Goal: Task Accomplishment & Management: Complete application form

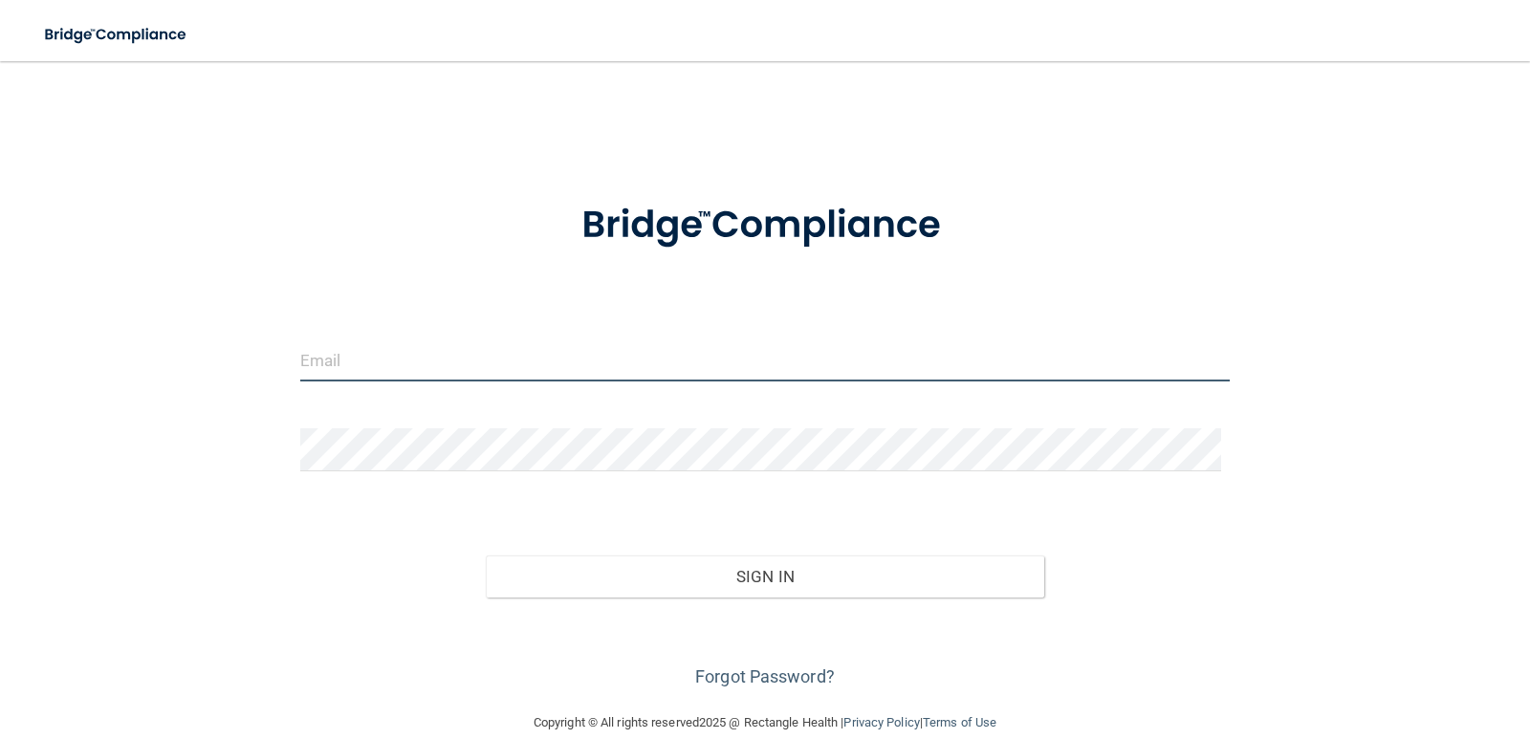
drag, startPoint x: 724, startPoint y: 353, endPoint x: 923, endPoint y: 356, distance: 199.0
click at [725, 352] on input "email" at bounding box center [765, 360] width 931 height 43
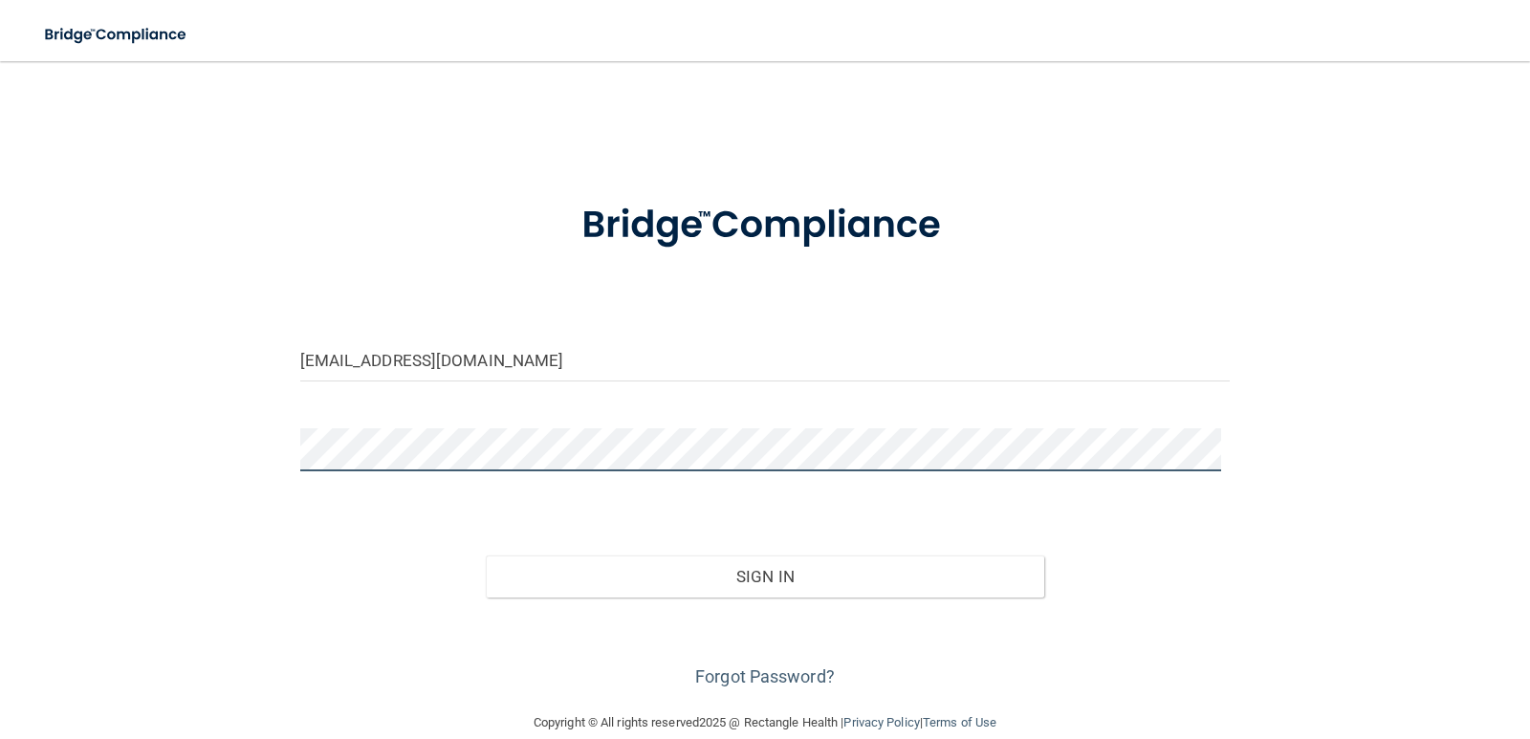
click at [486, 556] on button "Sign In" at bounding box center [765, 577] width 559 height 42
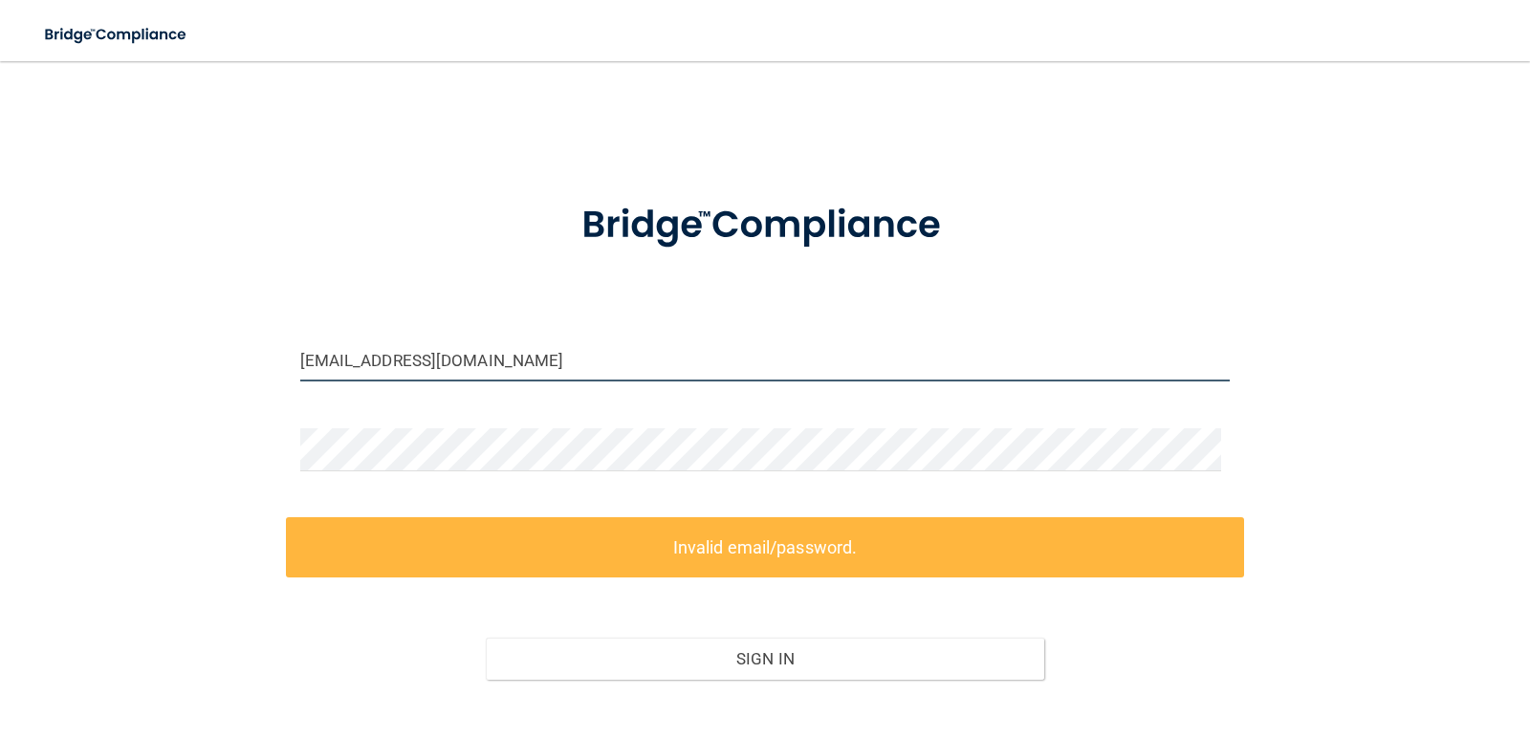
click at [373, 363] on input "[EMAIL_ADDRESS][DOMAIN_NAME]" at bounding box center [765, 360] width 931 height 43
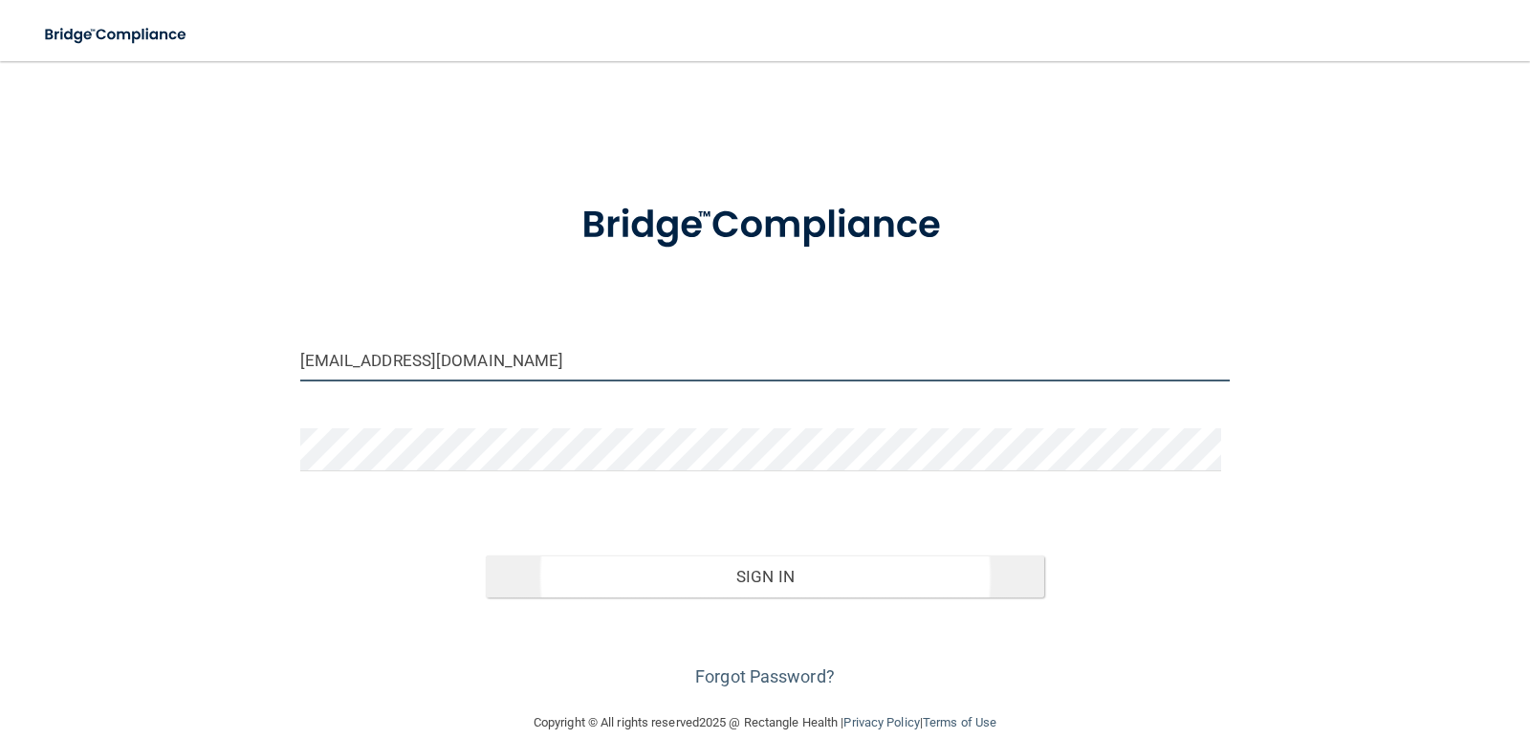
type input "[EMAIL_ADDRESS][DOMAIN_NAME]"
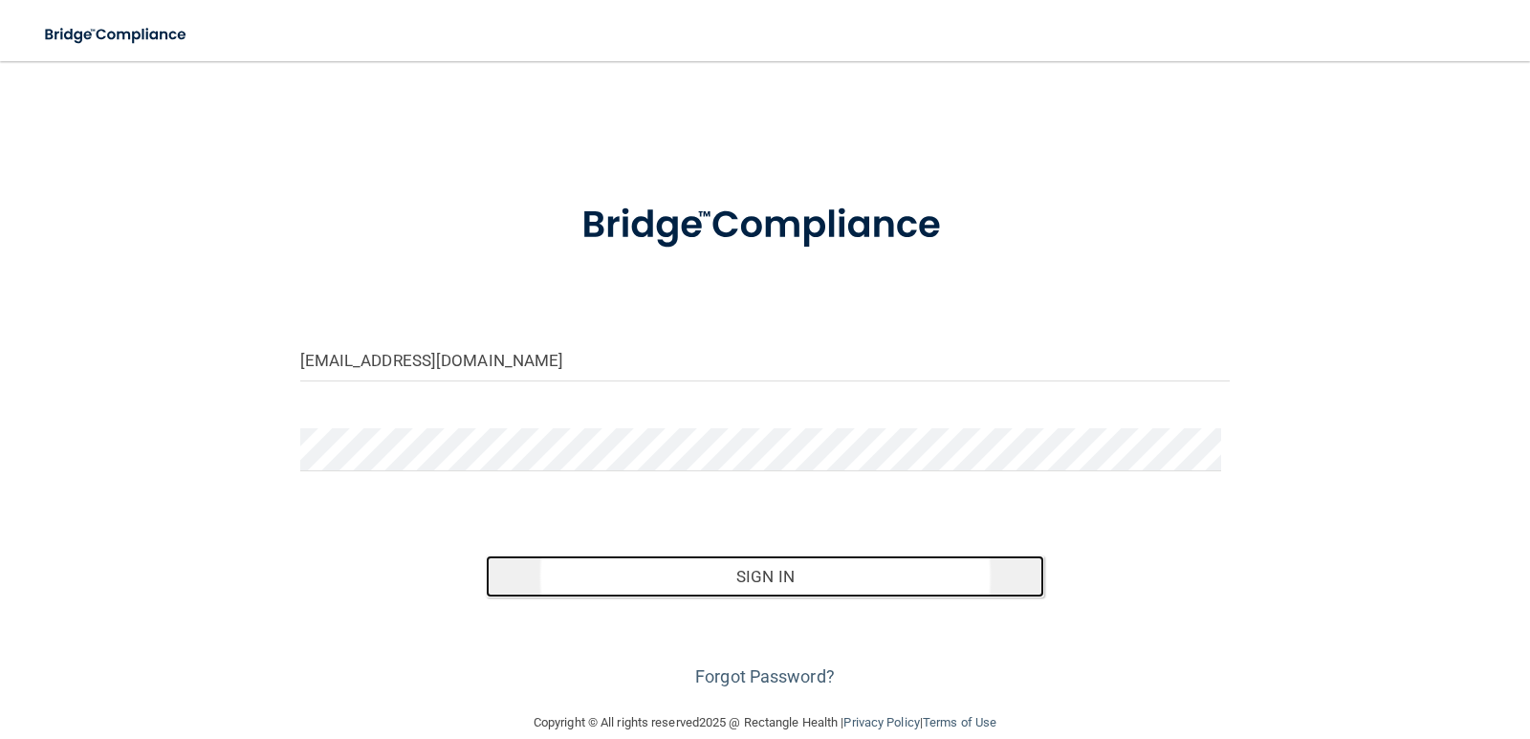
click at [758, 581] on button "Sign In" at bounding box center [765, 577] width 559 height 42
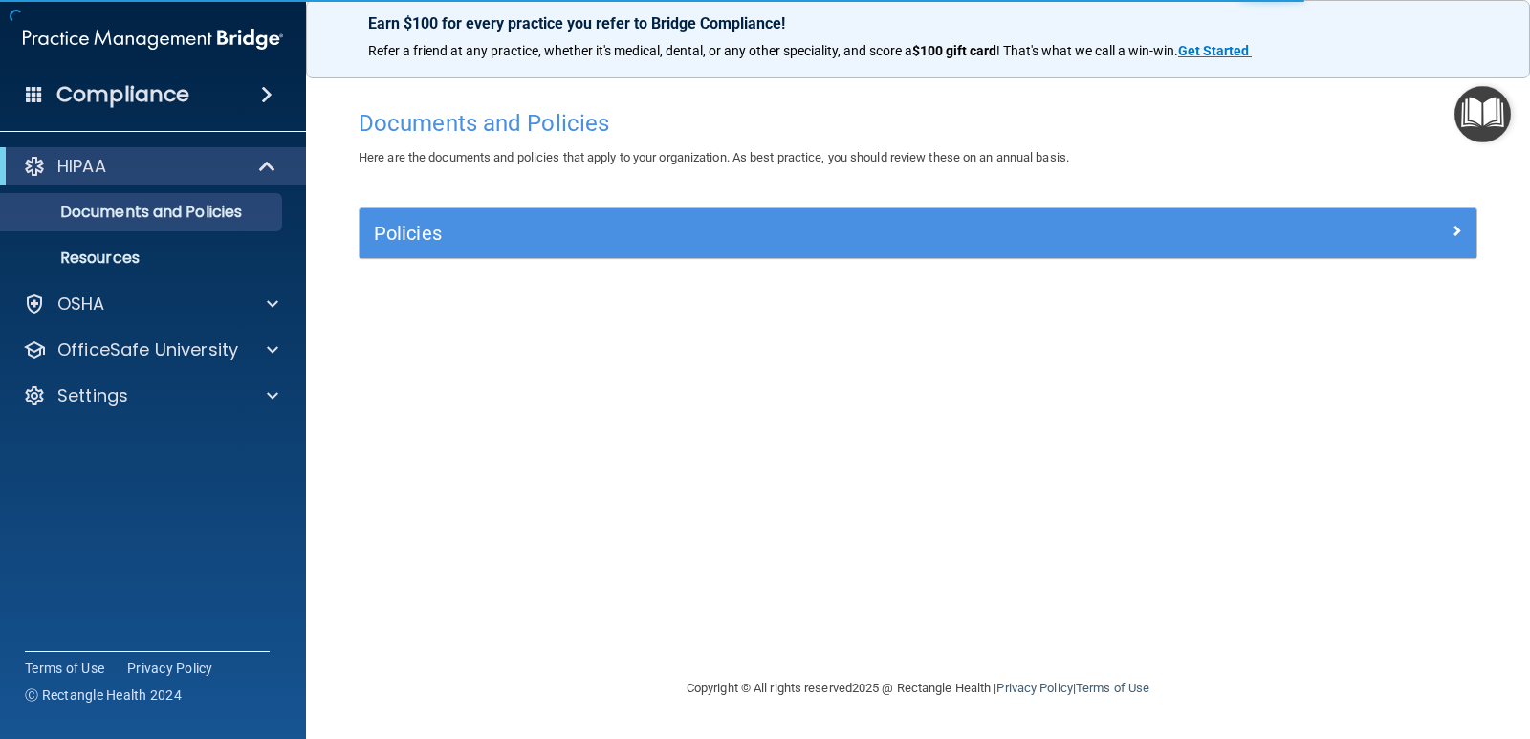
click at [1500, 113] on img "Open Resource Center" at bounding box center [1483, 114] width 56 height 56
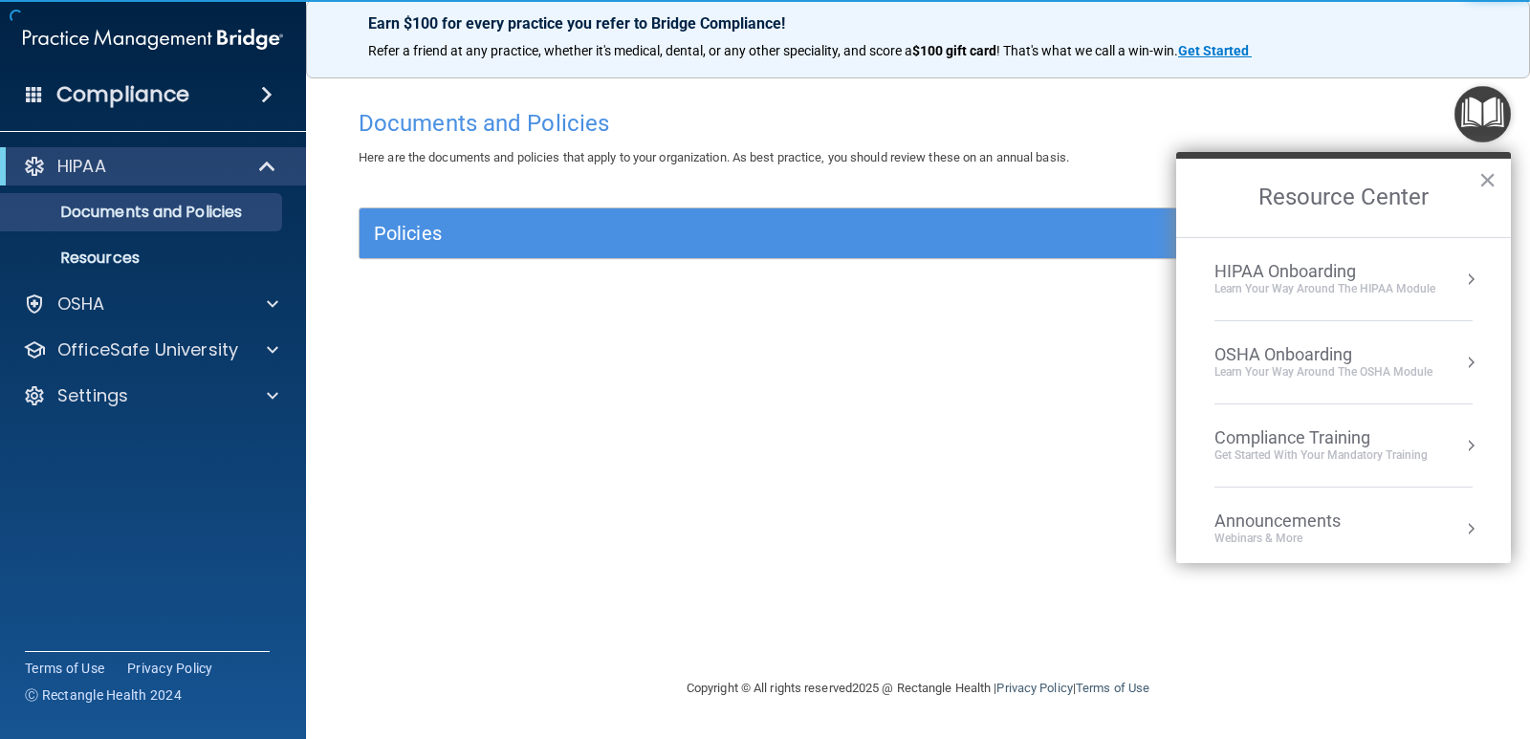
click at [1288, 438] on div "Compliance Training" at bounding box center [1321, 438] width 213 height 21
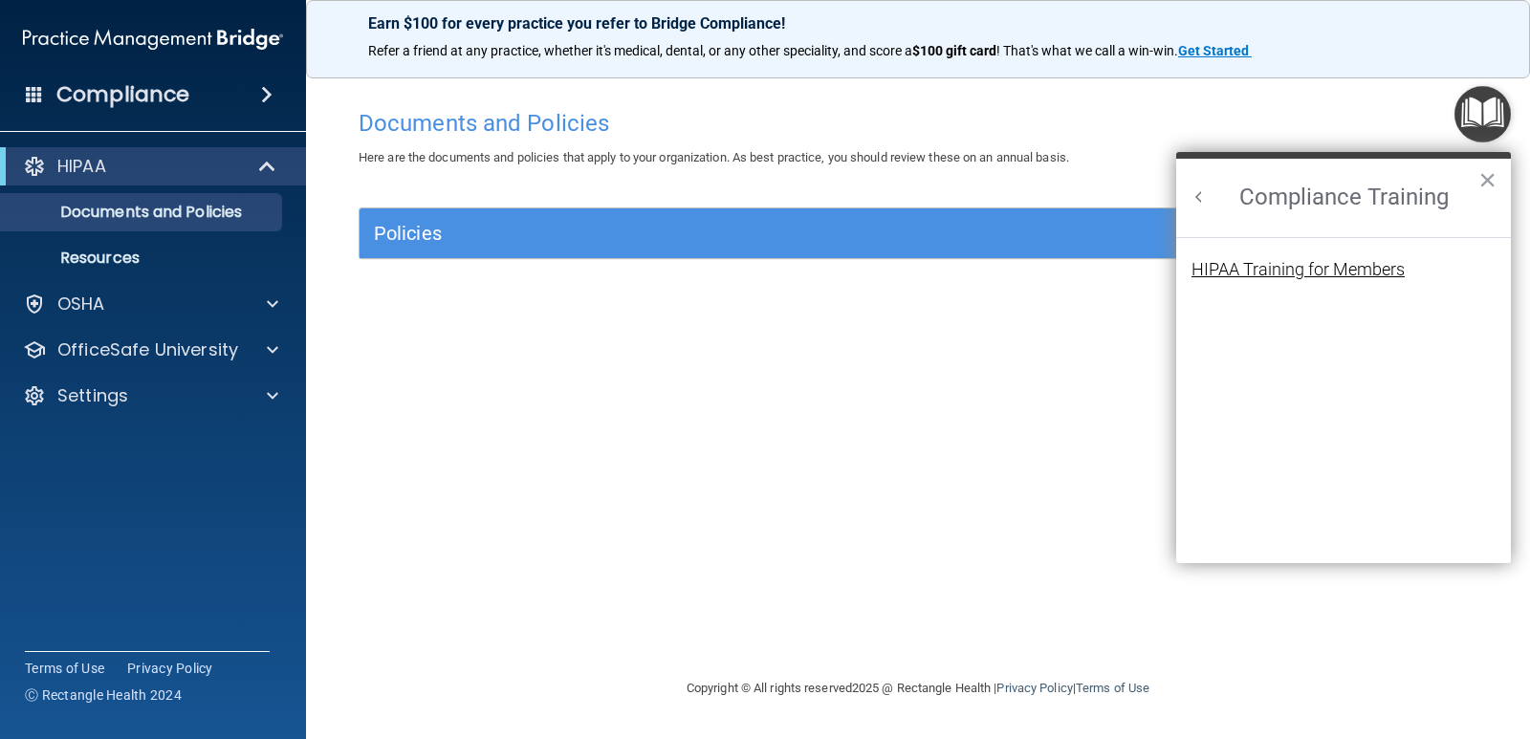
click at [1293, 275] on div "HIPAA Training for Members" at bounding box center [1298, 269] width 213 height 17
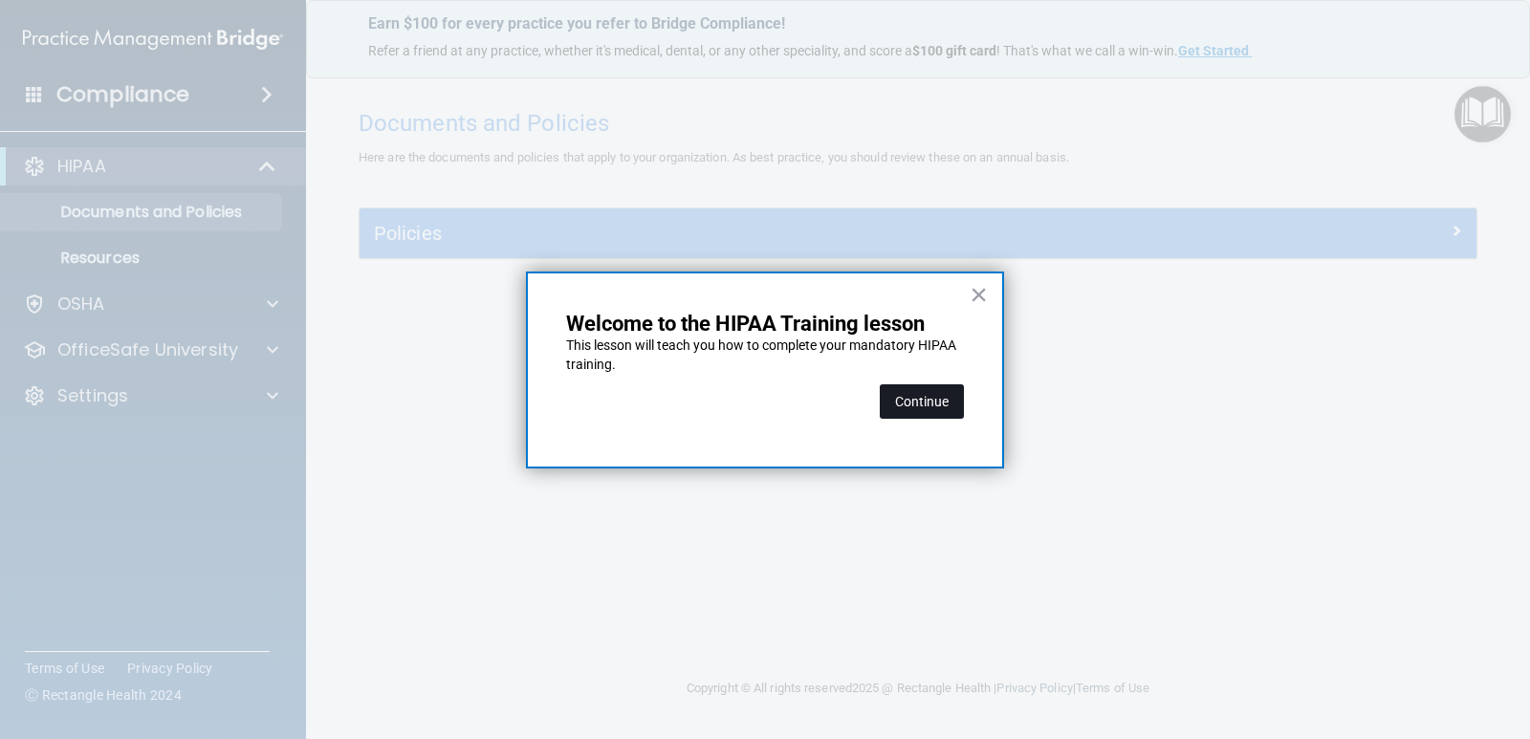
click at [924, 399] on button "Continue" at bounding box center [922, 401] width 84 height 34
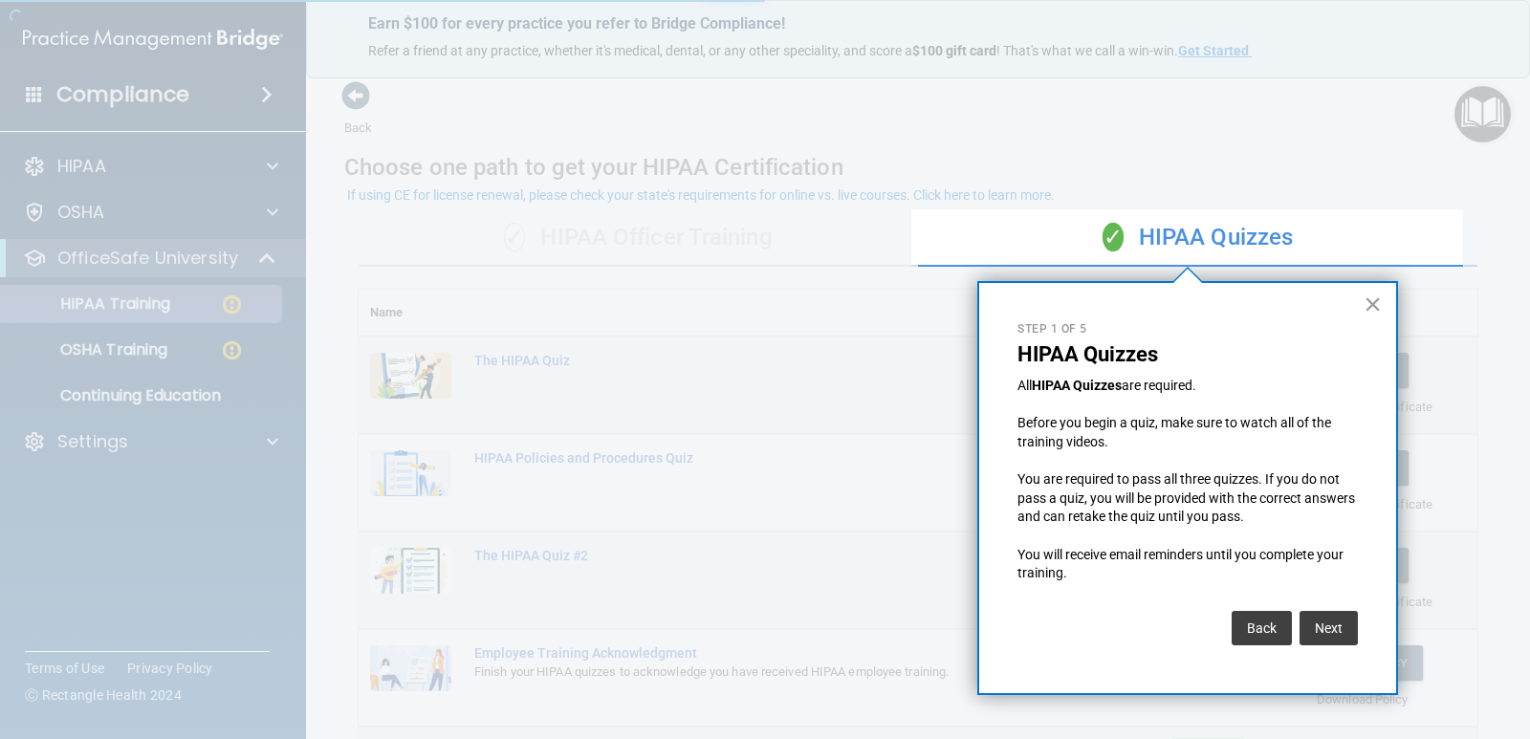
click at [197, 309] on div at bounding box center [455, 369] width 911 height 739
click at [1327, 624] on button "Next" at bounding box center [1329, 628] width 58 height 34
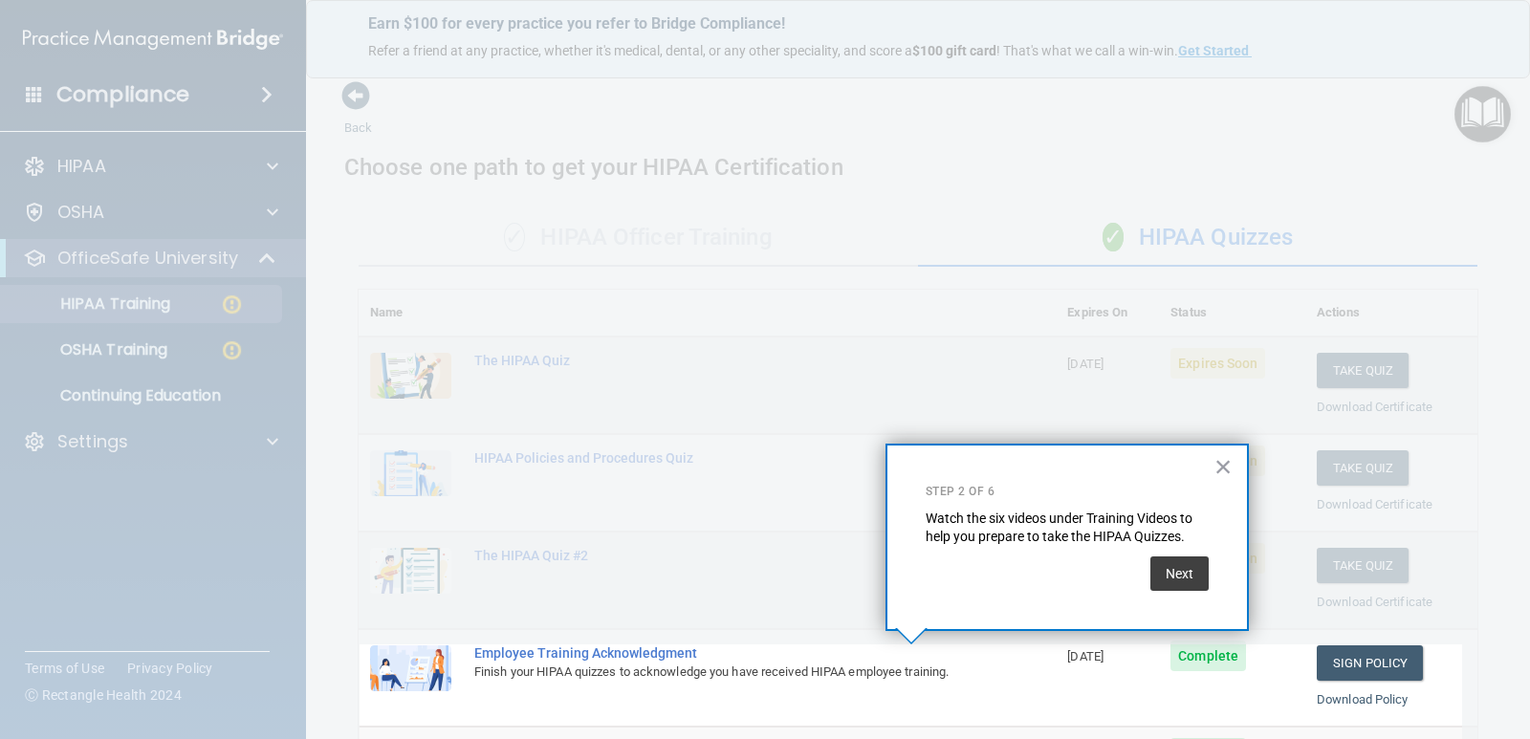
scroll to position [203, 0]
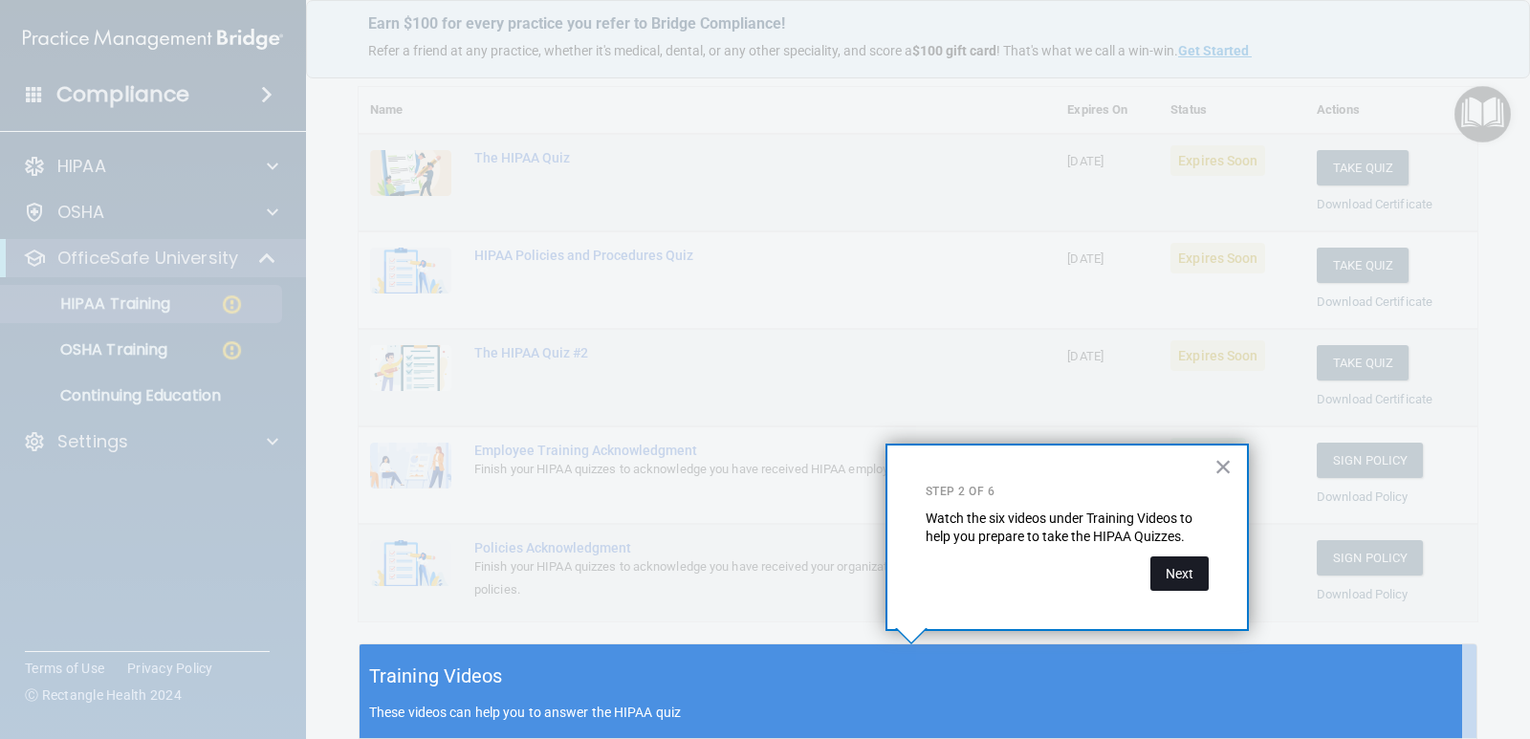
click at [1183, 573] on button "Next" at bounding box center [1180, 574] width 58 height 34
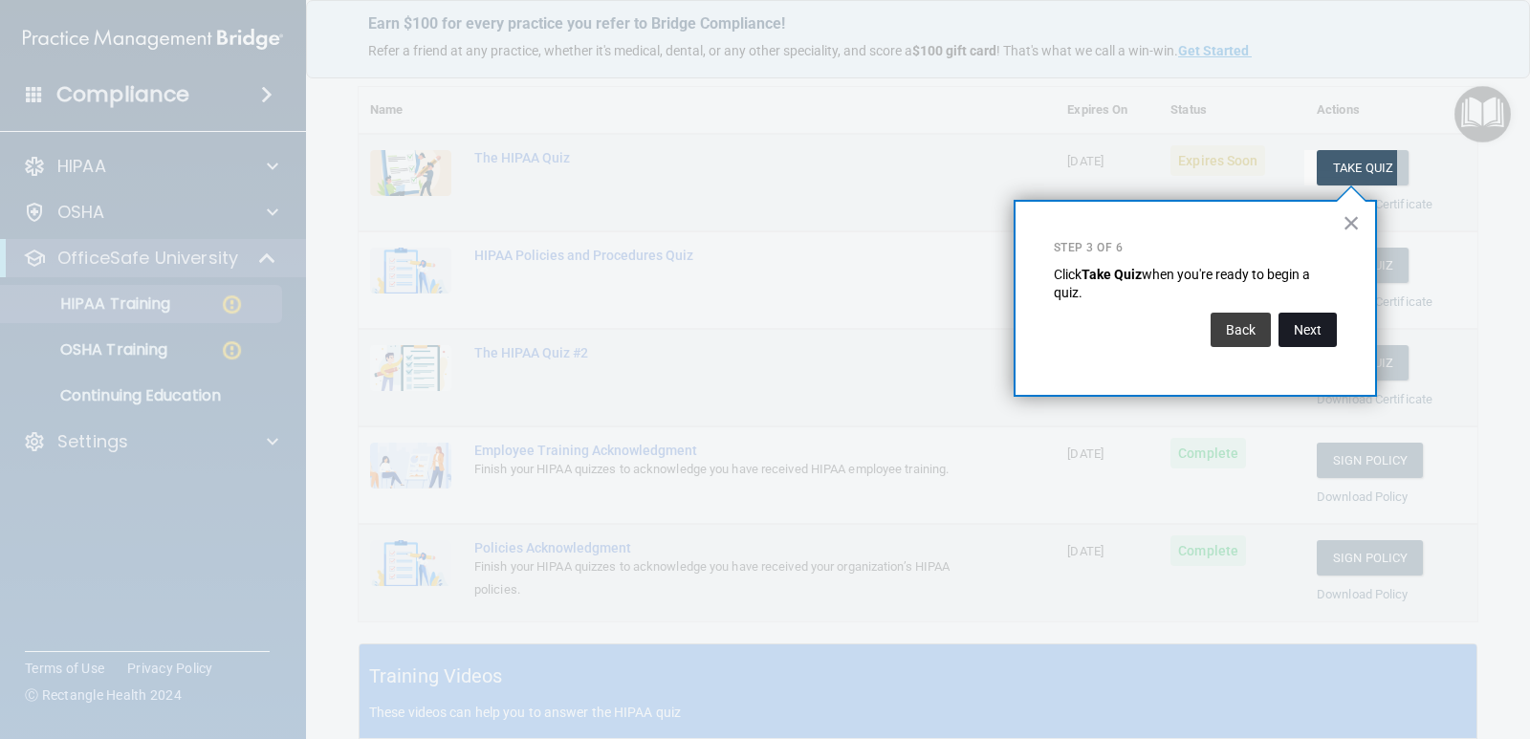
click at [1311, 339] on button "Next" at bounding box center [1308, 330] width 58 height 34
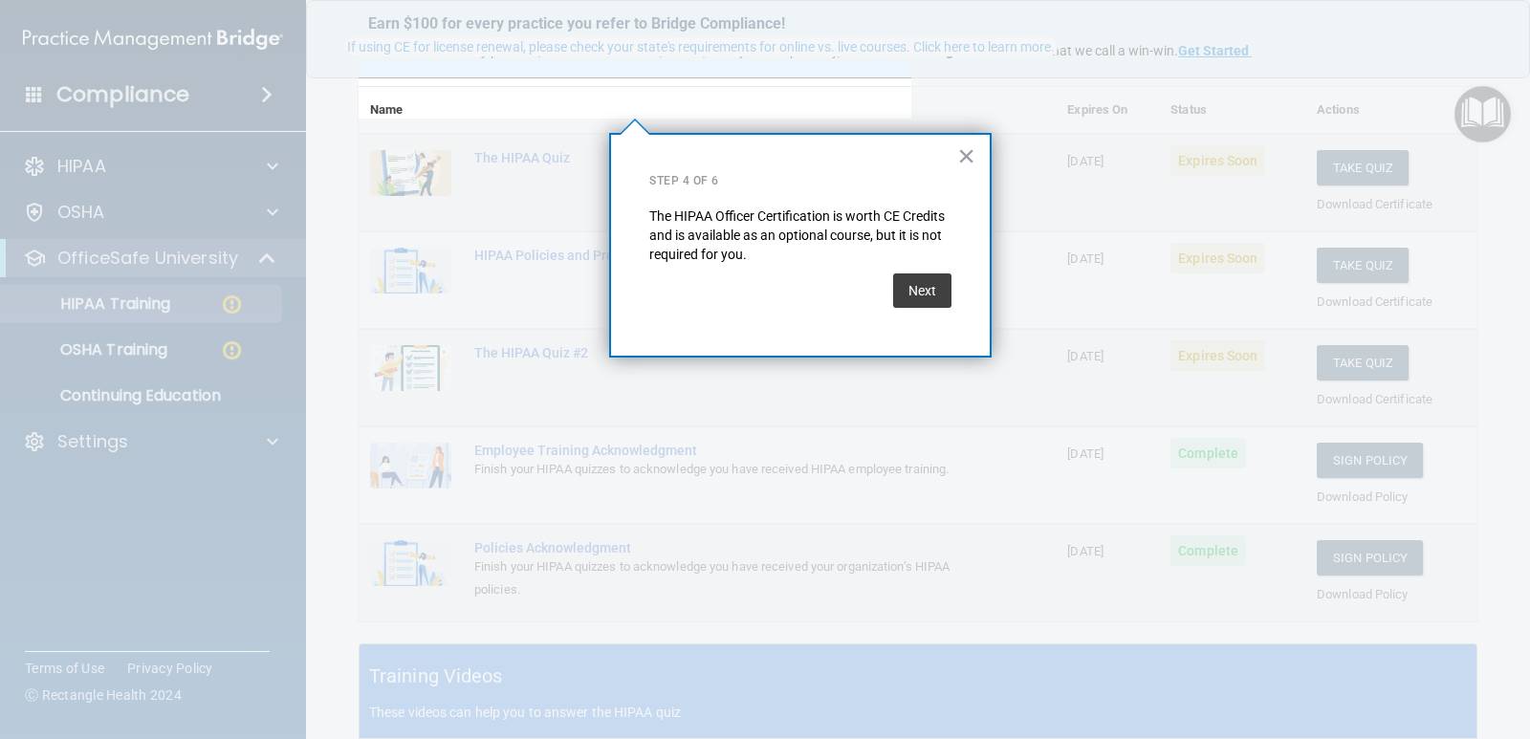
scroll to position [148, 0]
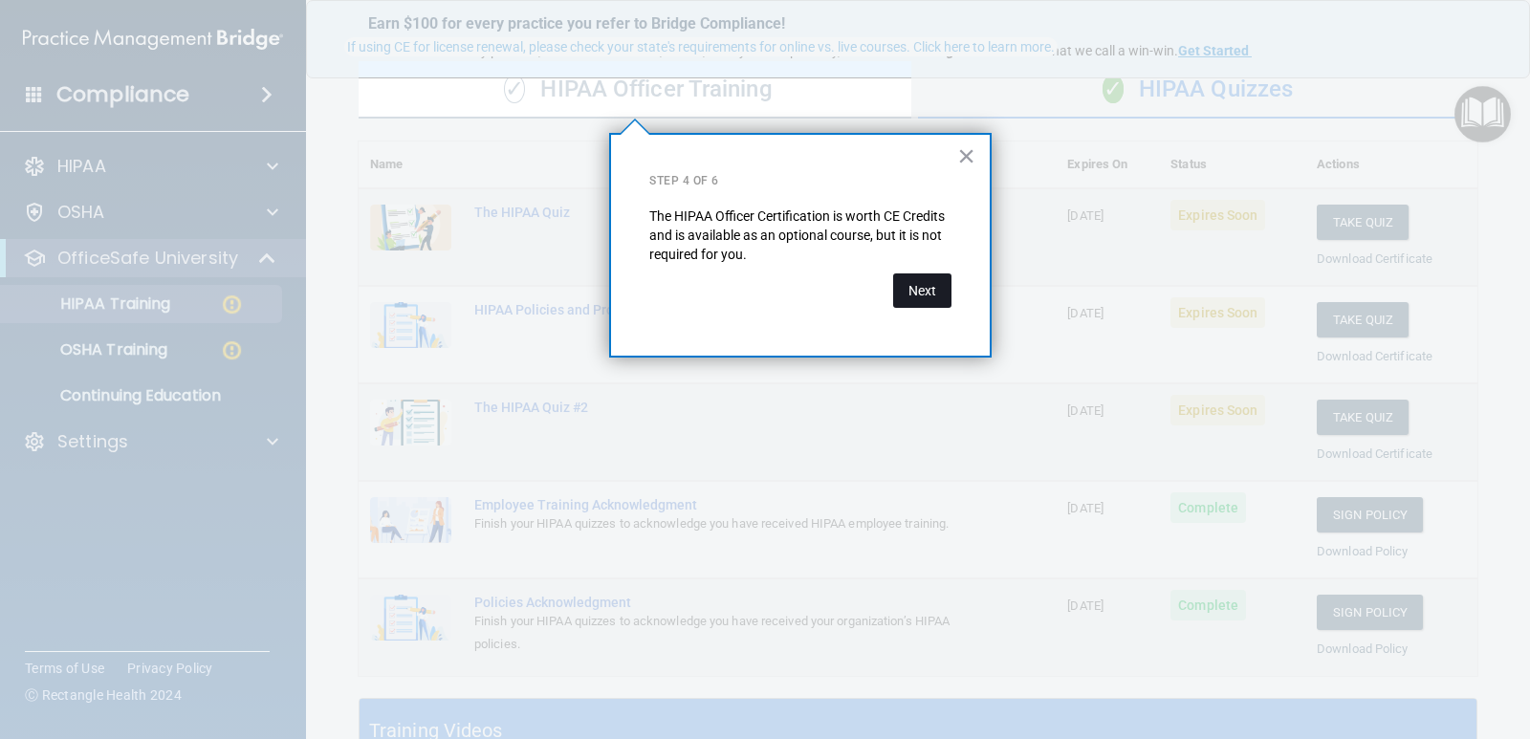
click at [924, 300] on button "Next" at bounding box center [922, 291] width 58 height 34
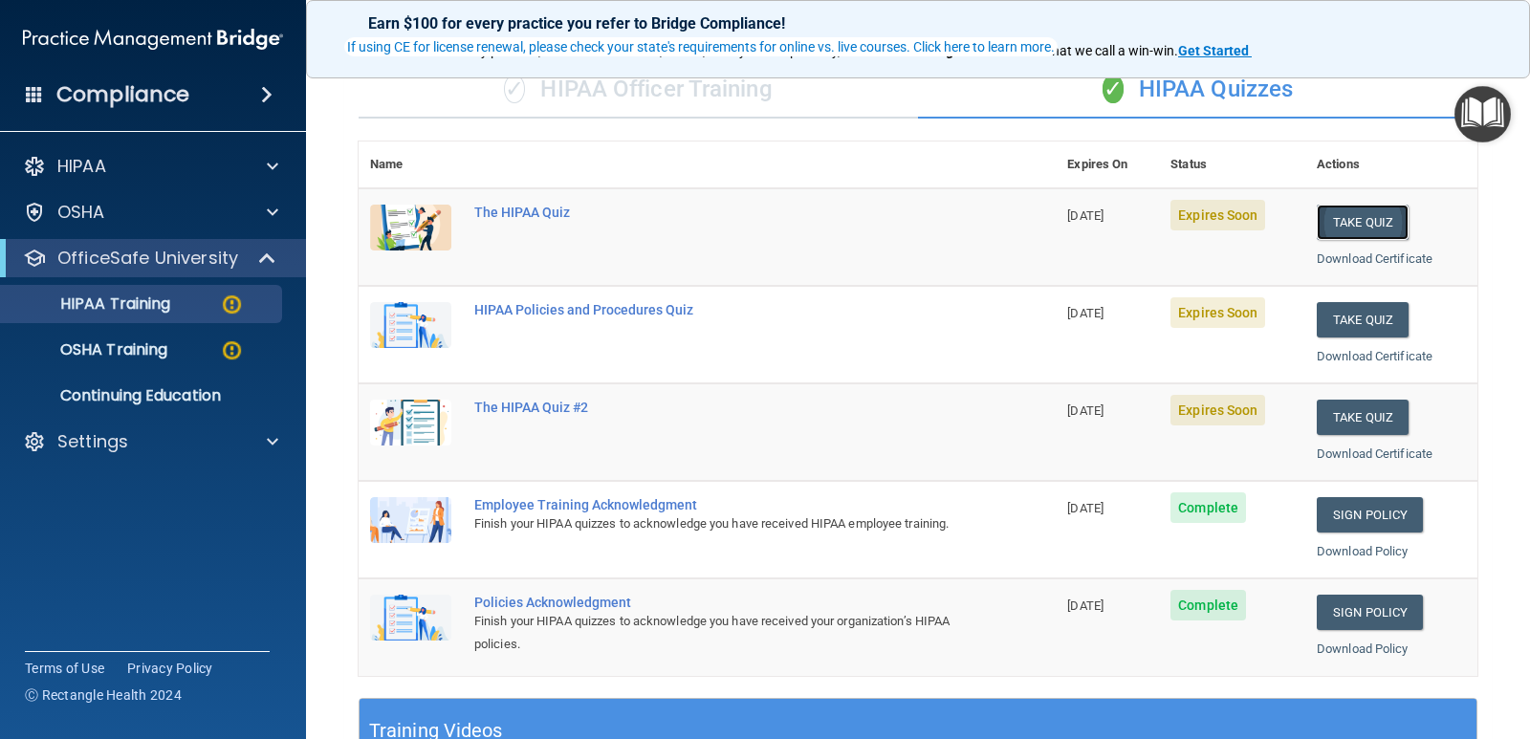
click at [1341, 219] on button "Take Quiz" at bounding box center [1363, 222] width 92 height 35
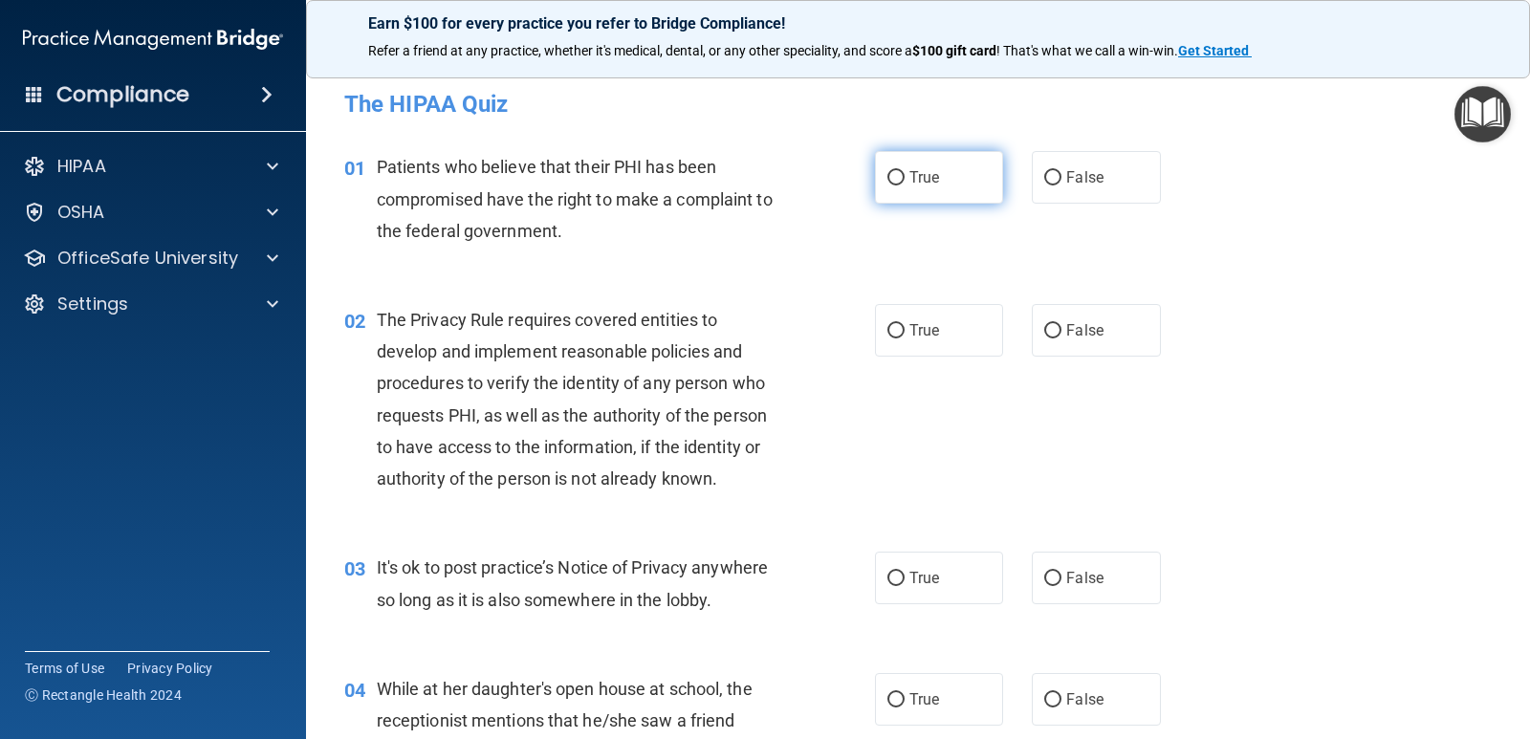
click at [898, 182] on label "True" at bounding box center [939, 177] width 128 height 53
click at [898, 182] on input "True" at bounding box center [896, 178] width 17 height 14
radio input "true"
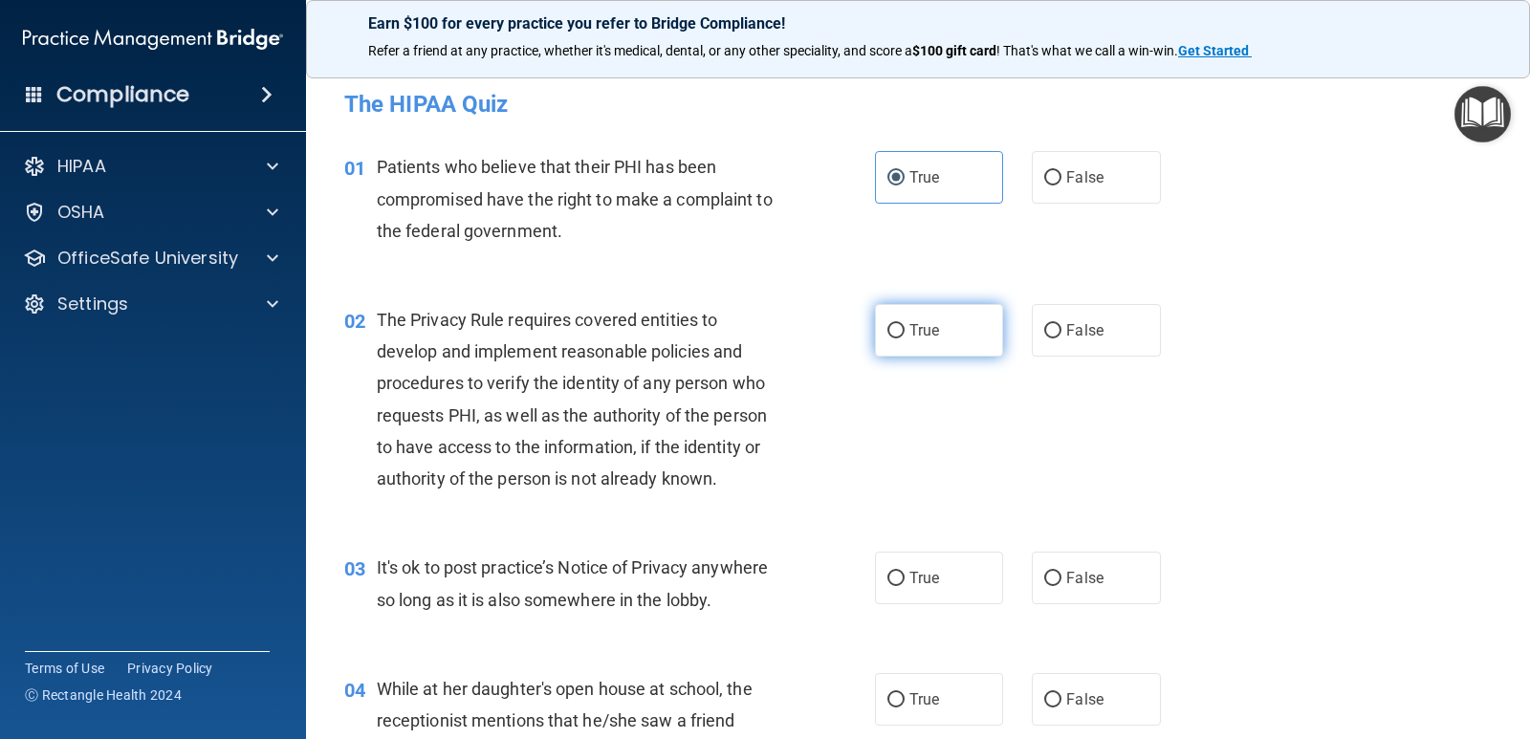
click at [889, 327] on input "True" at bounding box center [896, 331] width 17 height 14
radio input "true"
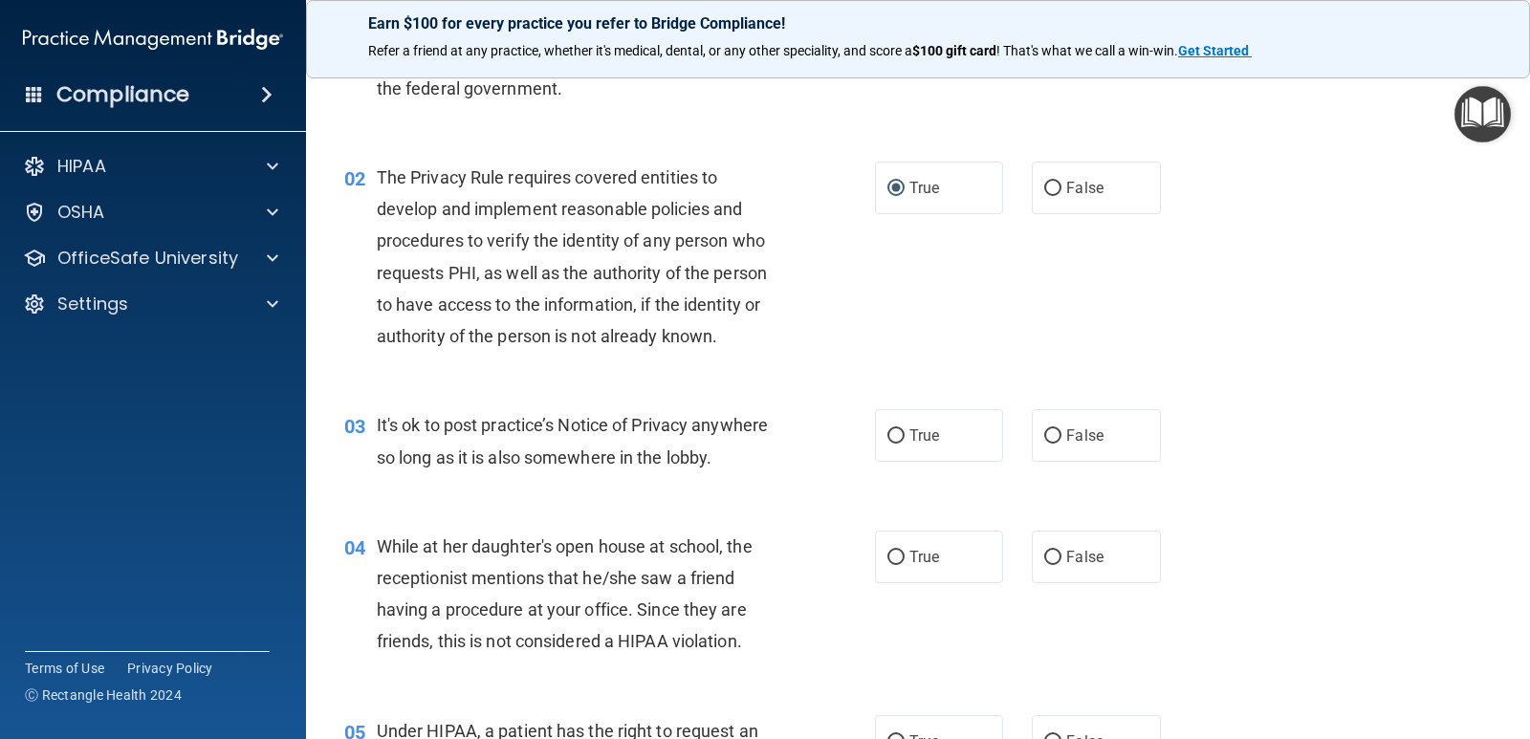
scroll to position [191, 0]
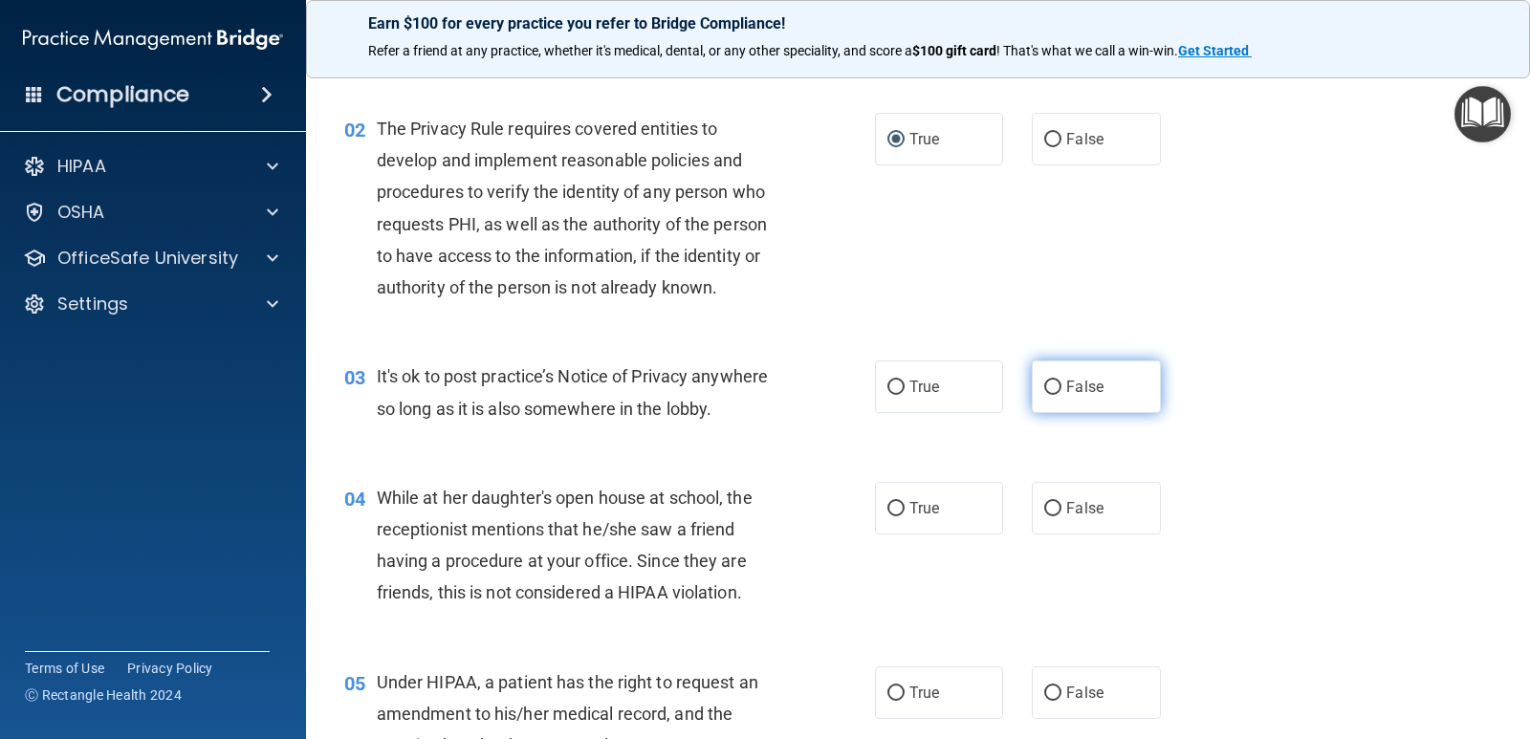
click at [1044, 381] on input "False" at bounding box center [1052, 388] width 17 height 14
radio input "true"
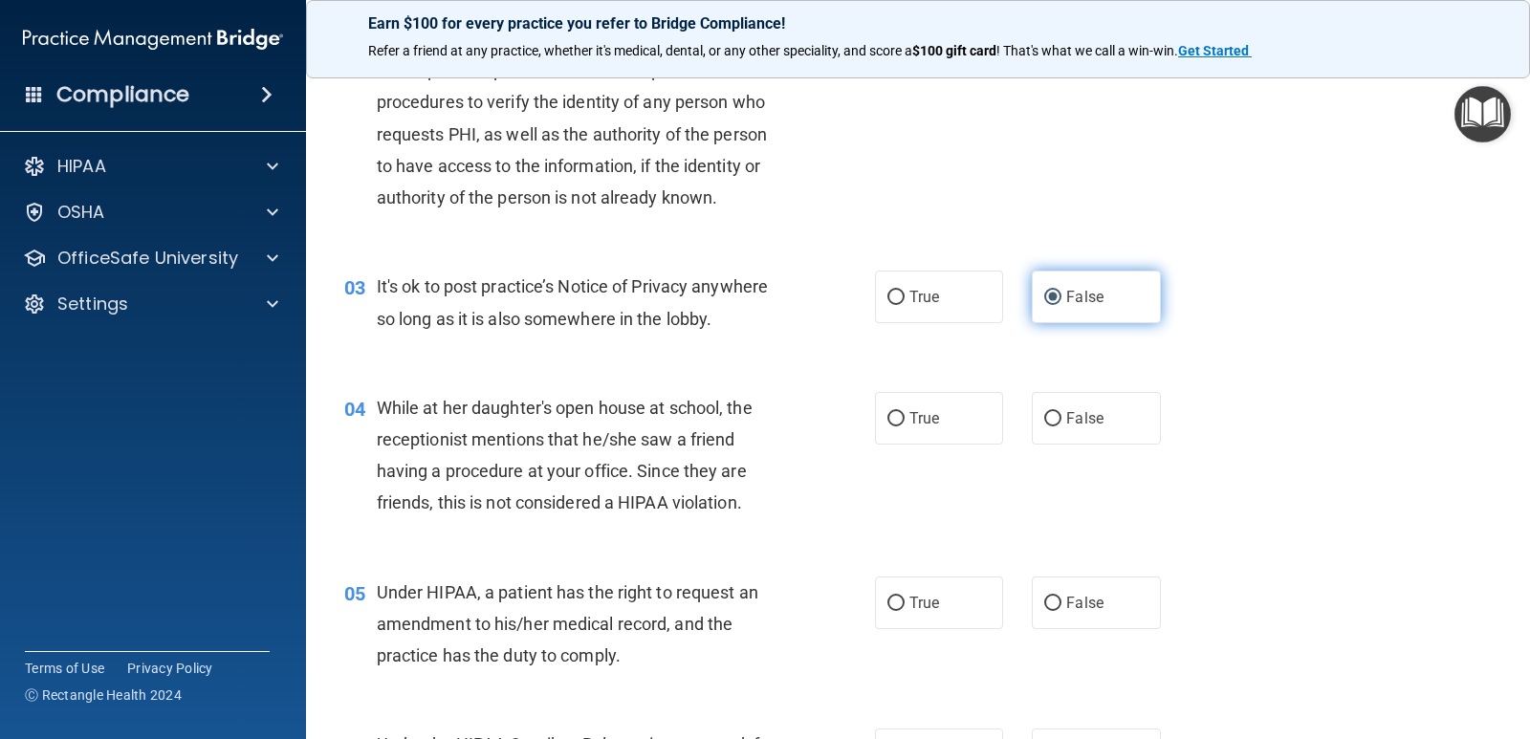
scroll to position [287, 0]
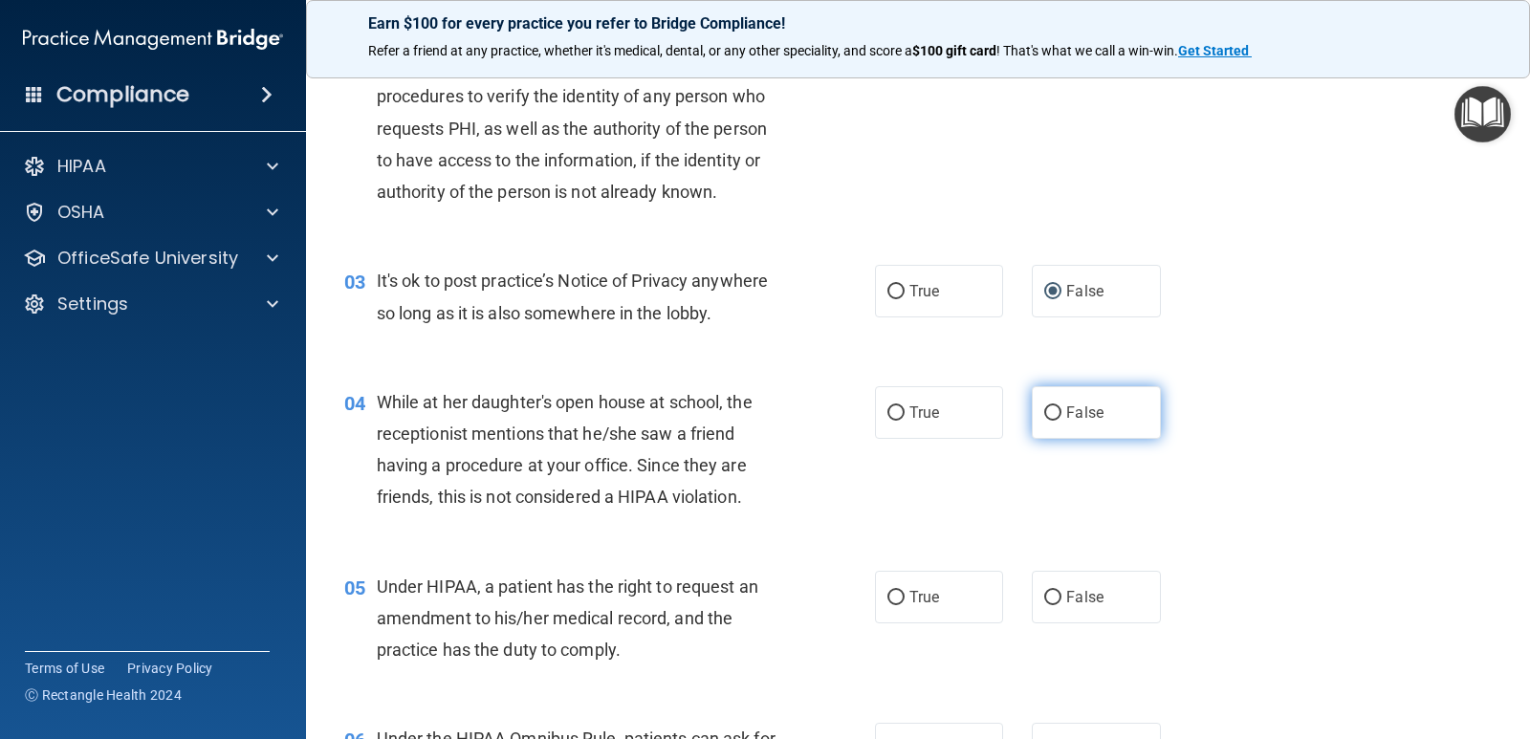
click at [1048, 410] on input "False" at bounding box center [1052, 413] width 17 height 14
radio input "true"
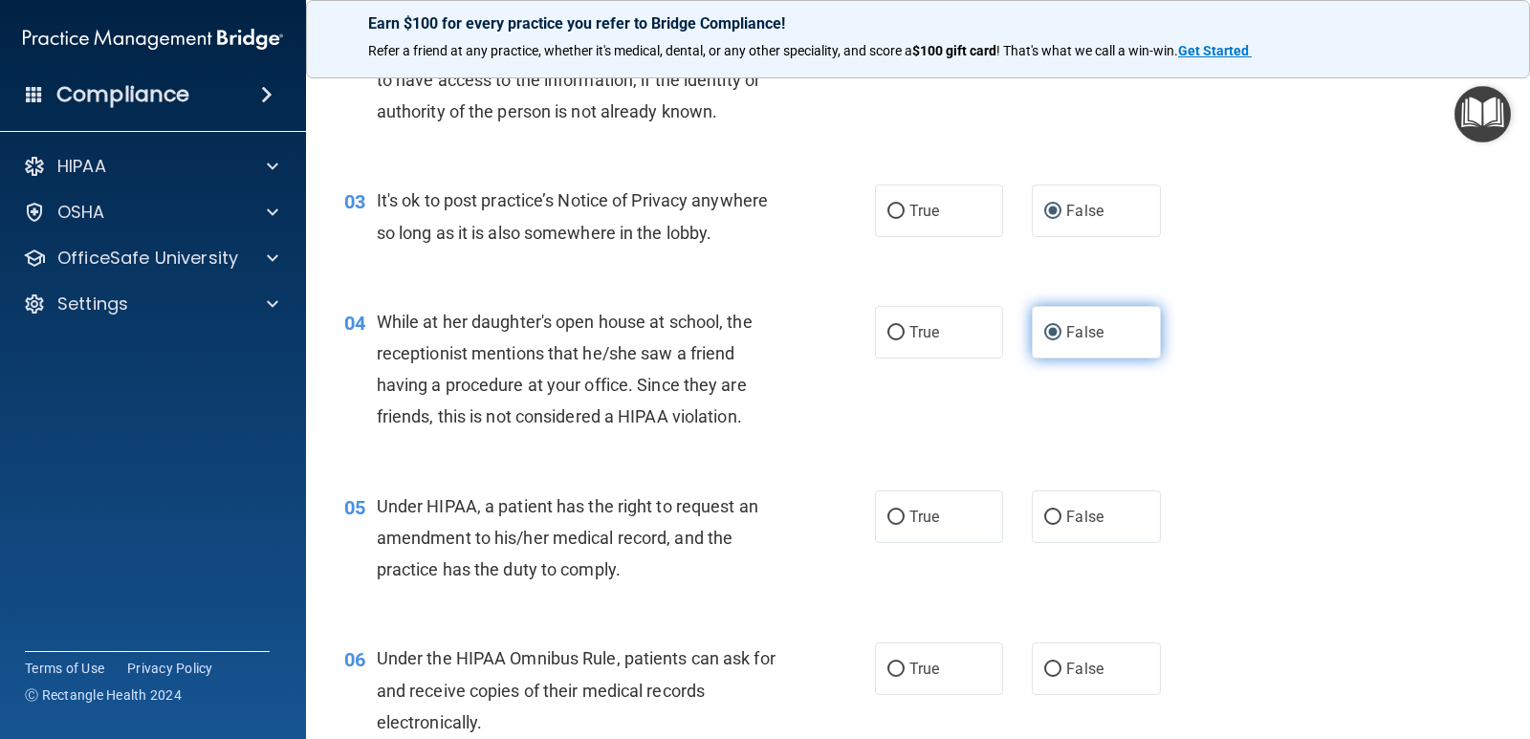
scroll to position [478, 0]
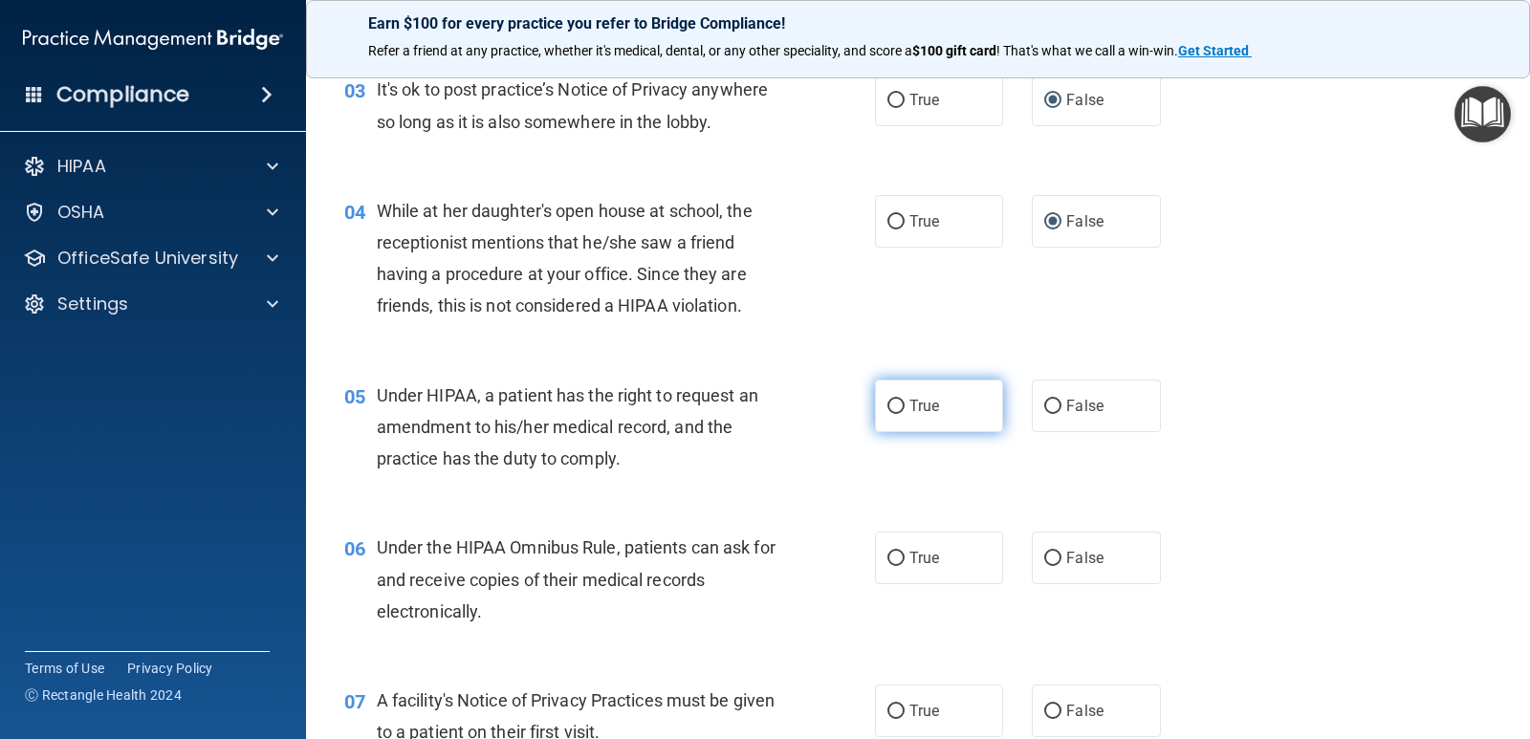
click at [895, 407] on input "True" at bounding box center [896, 407] width 17 height 14
radio input "true"
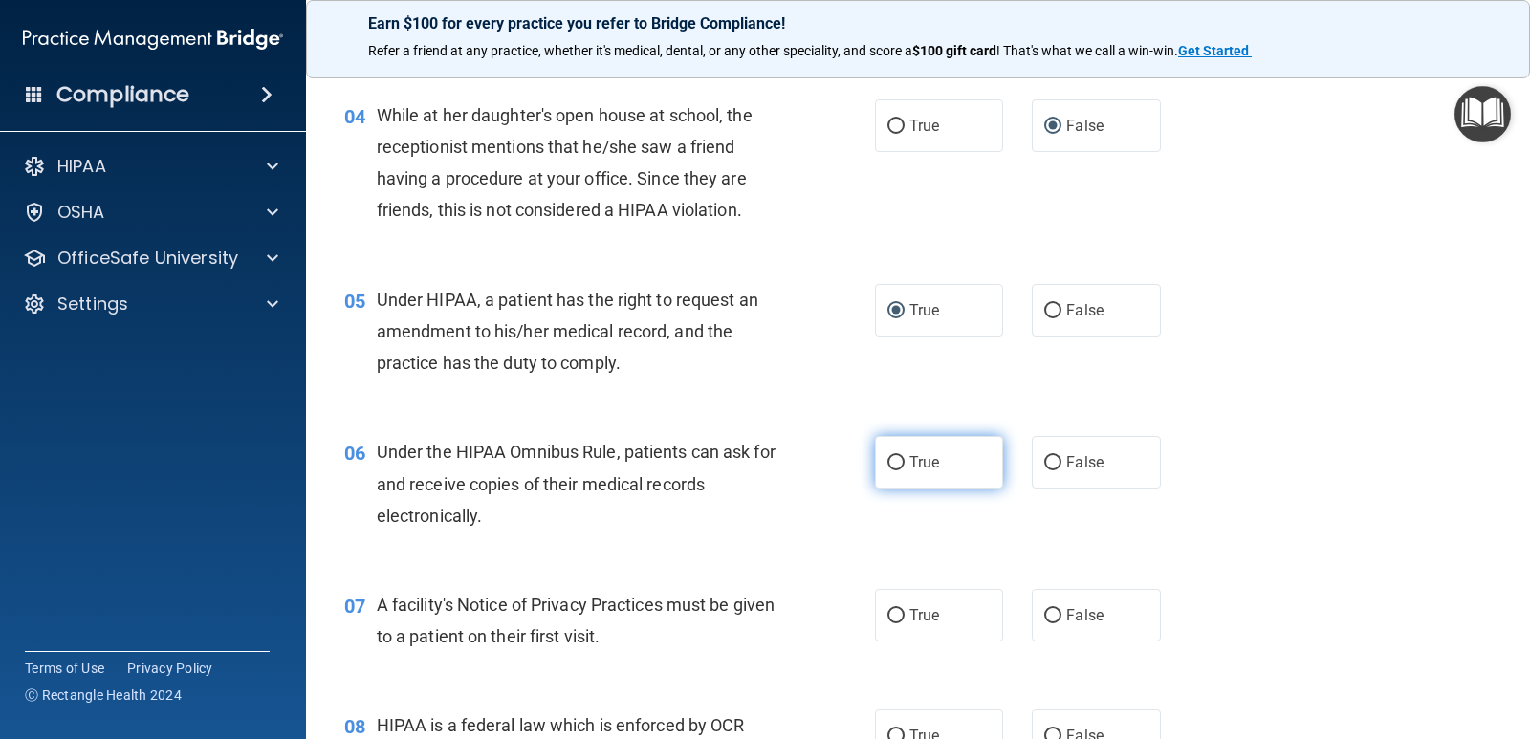
click at [898, 457] on label "True" at bounding box center [939, 462] width 128 height 53
click at [898, 457] on input "True" at bounding box center [896, 463] width 17 height 14
radio input "true"
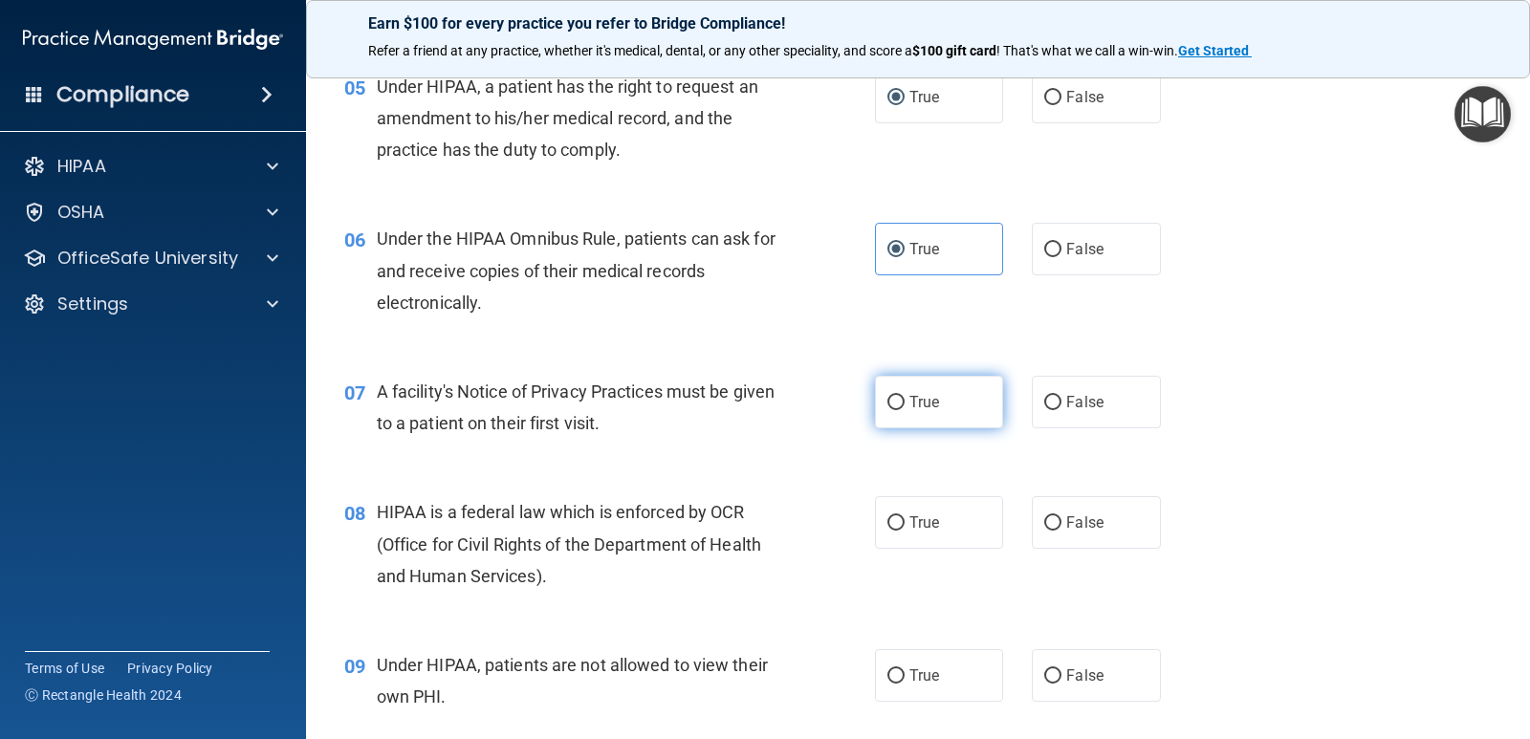
scroll to position [861, 0]
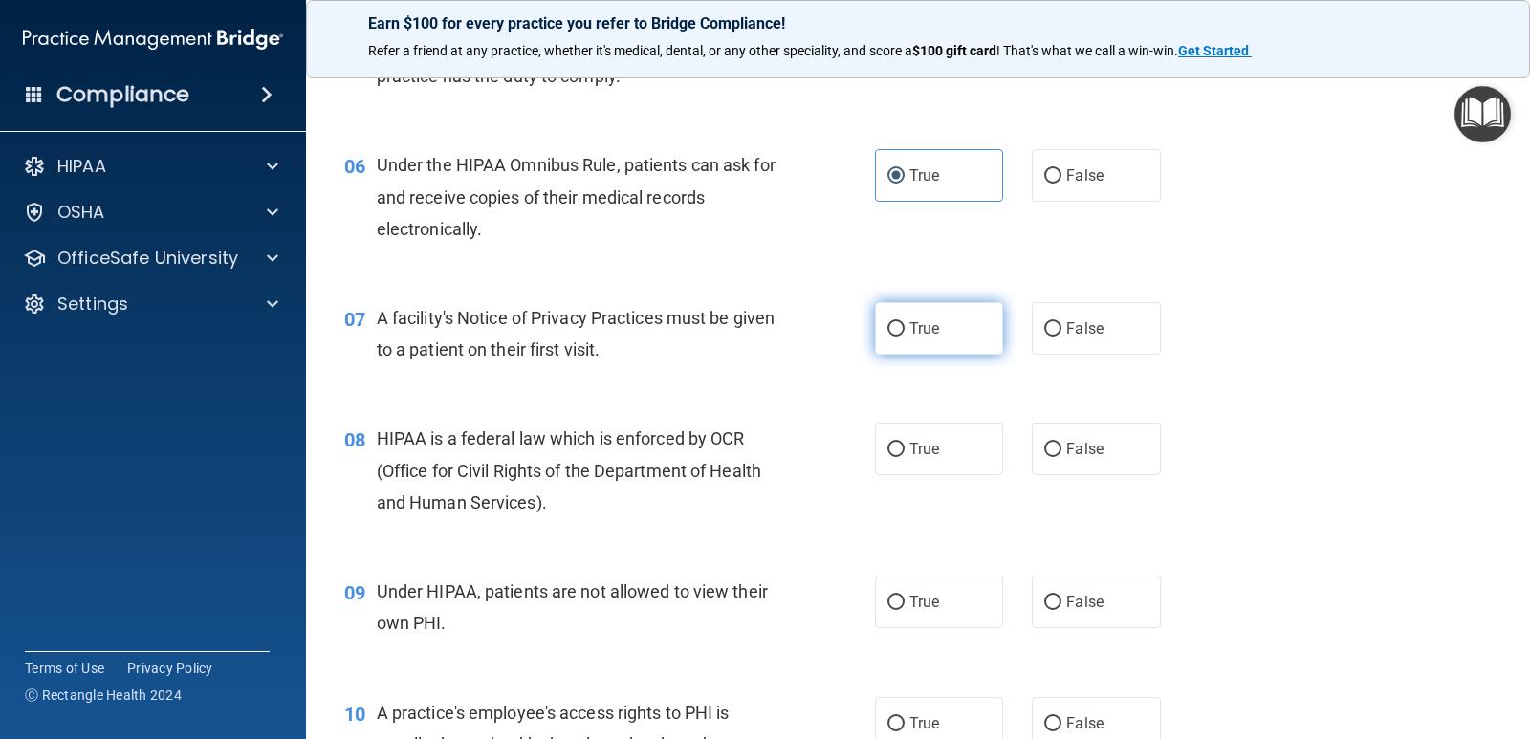
click at [891, 322] on input "True" at bounding box center [896, 329] width 17 height 14
radio input "true"
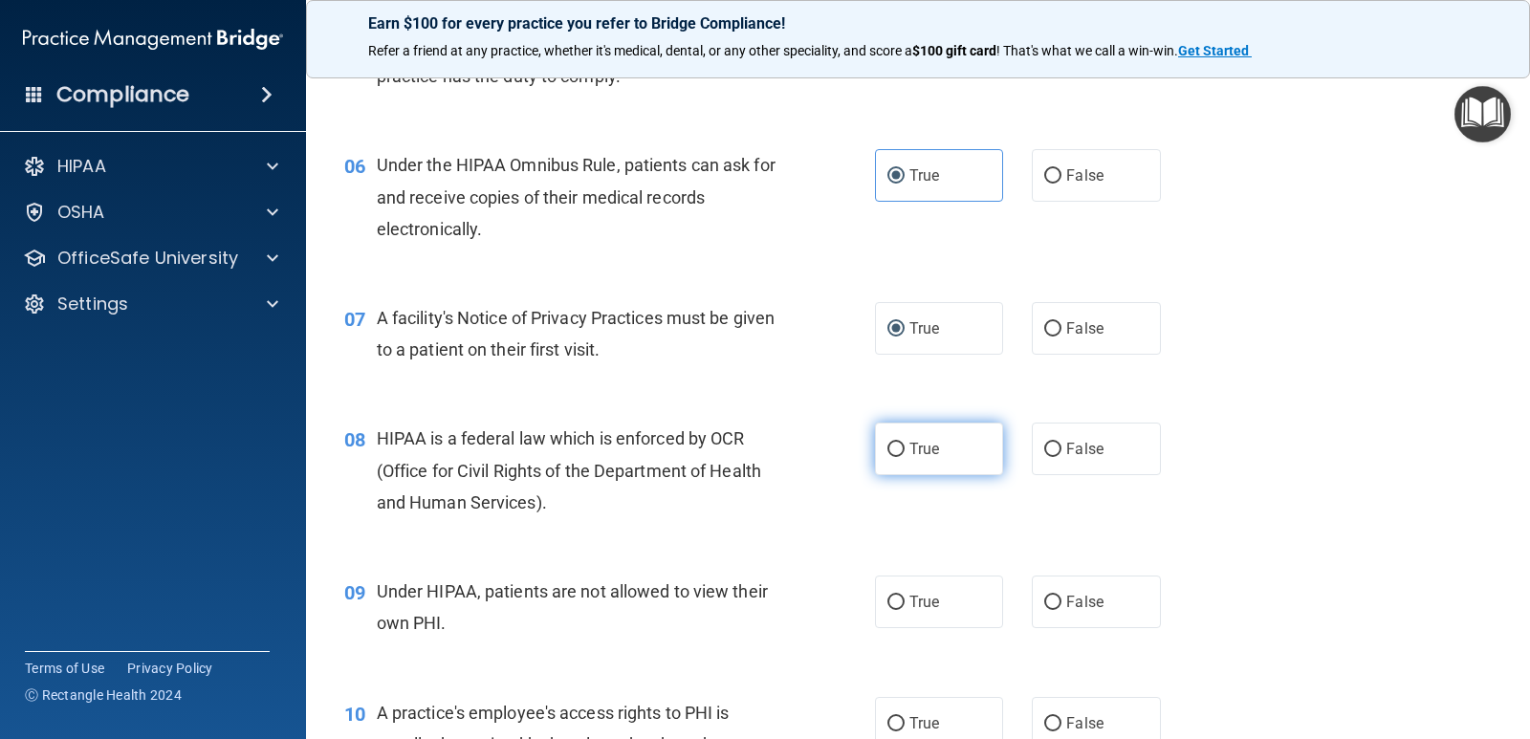
click at [888, 451] on input "True" at bounding box center [896, 450] width 17 height 14
radio input "true"
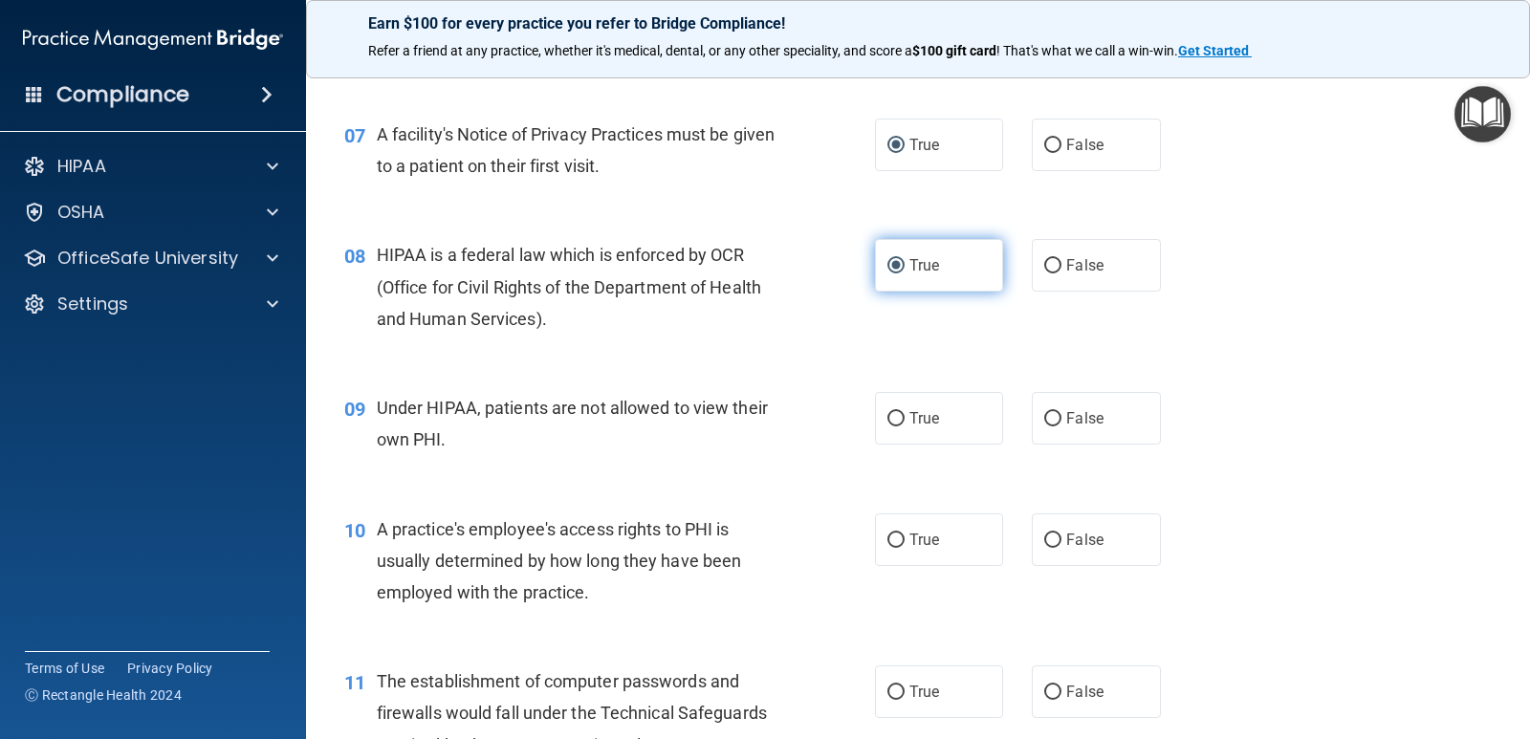
scroll to position [1052, 0]
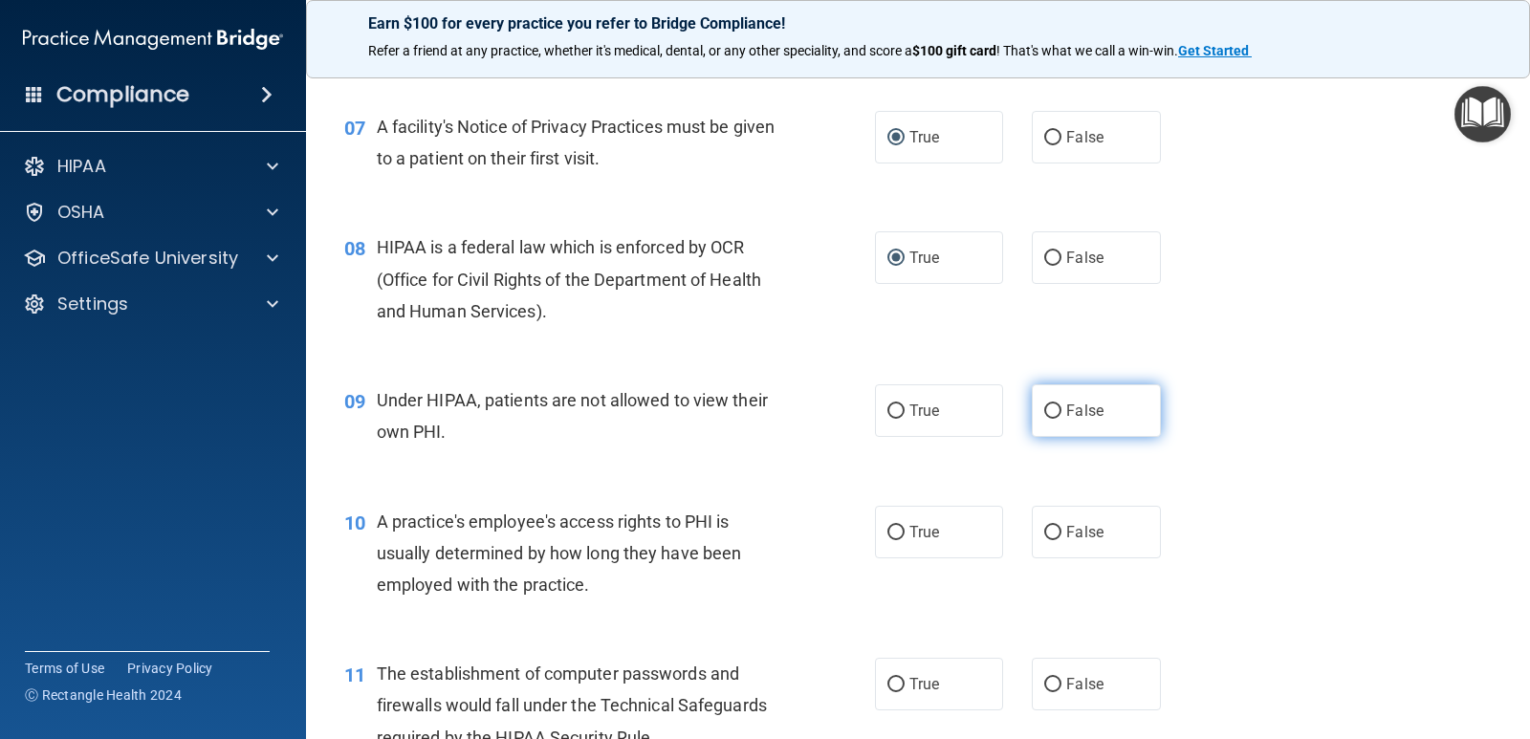
click at [1046, 411] on input "False" at bounding box center [1052, 412] width 17 height 14
radio input "true"
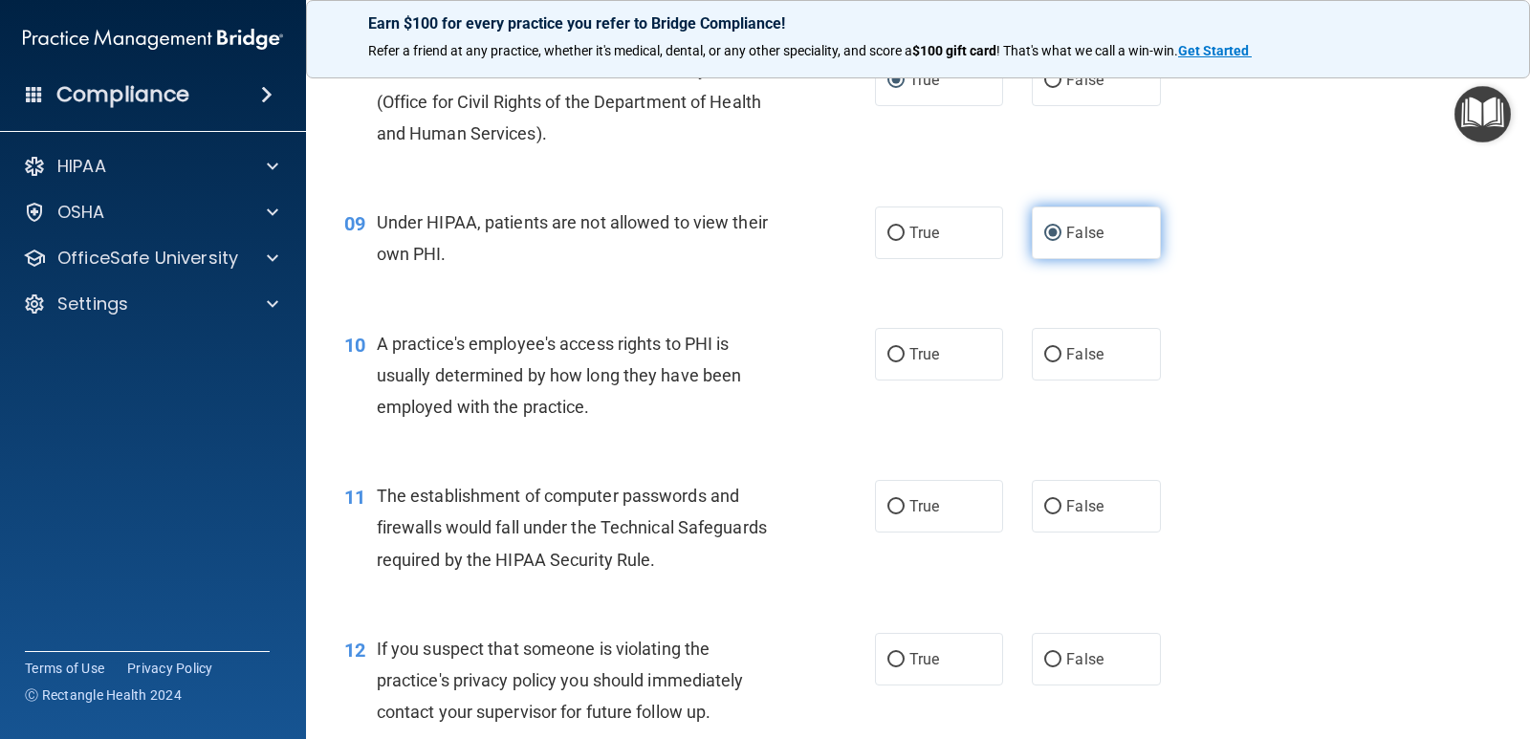
scroll to position [1243, 0]
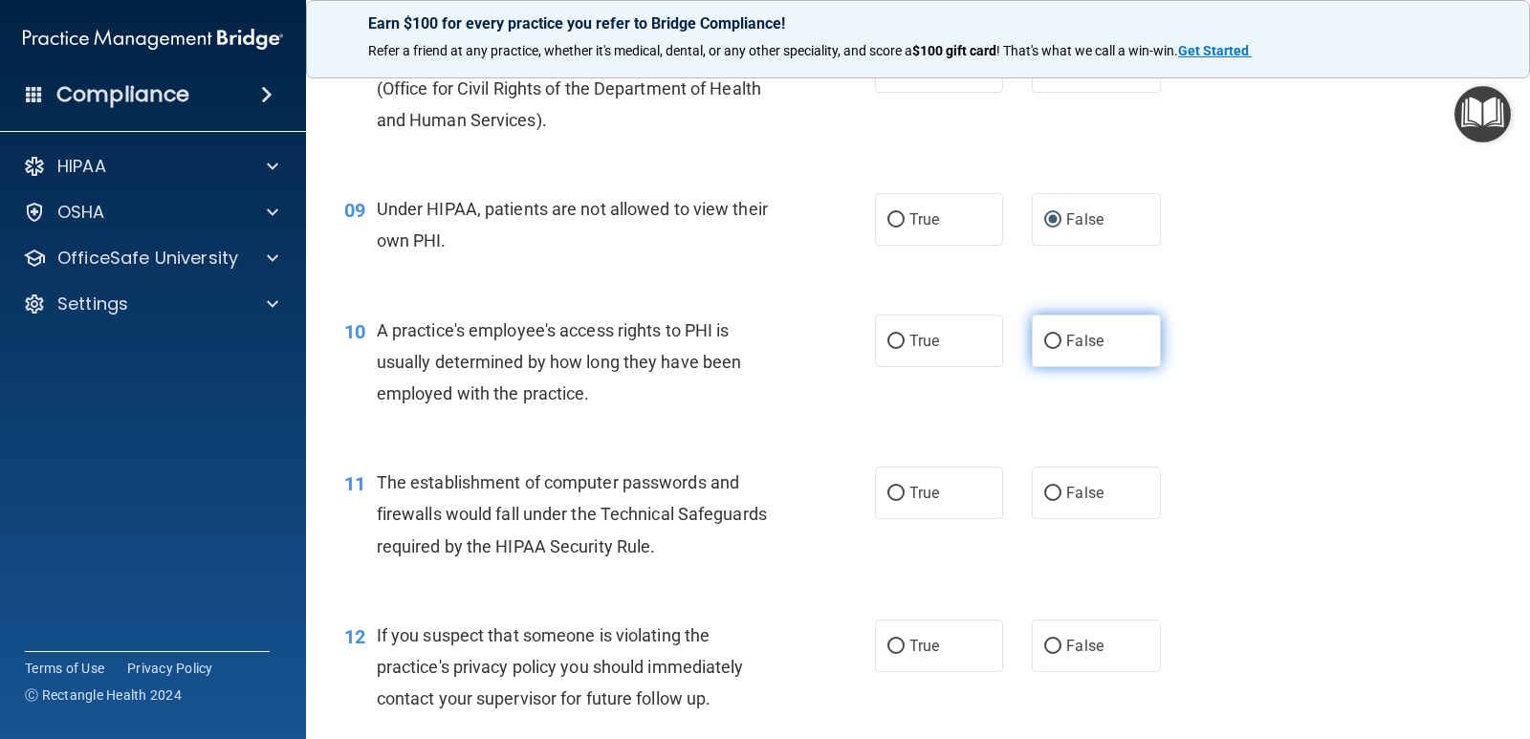
click at [1044, 340] on input "False" at bounding box center [1052, 342] width 17 height 14
radio input "true"
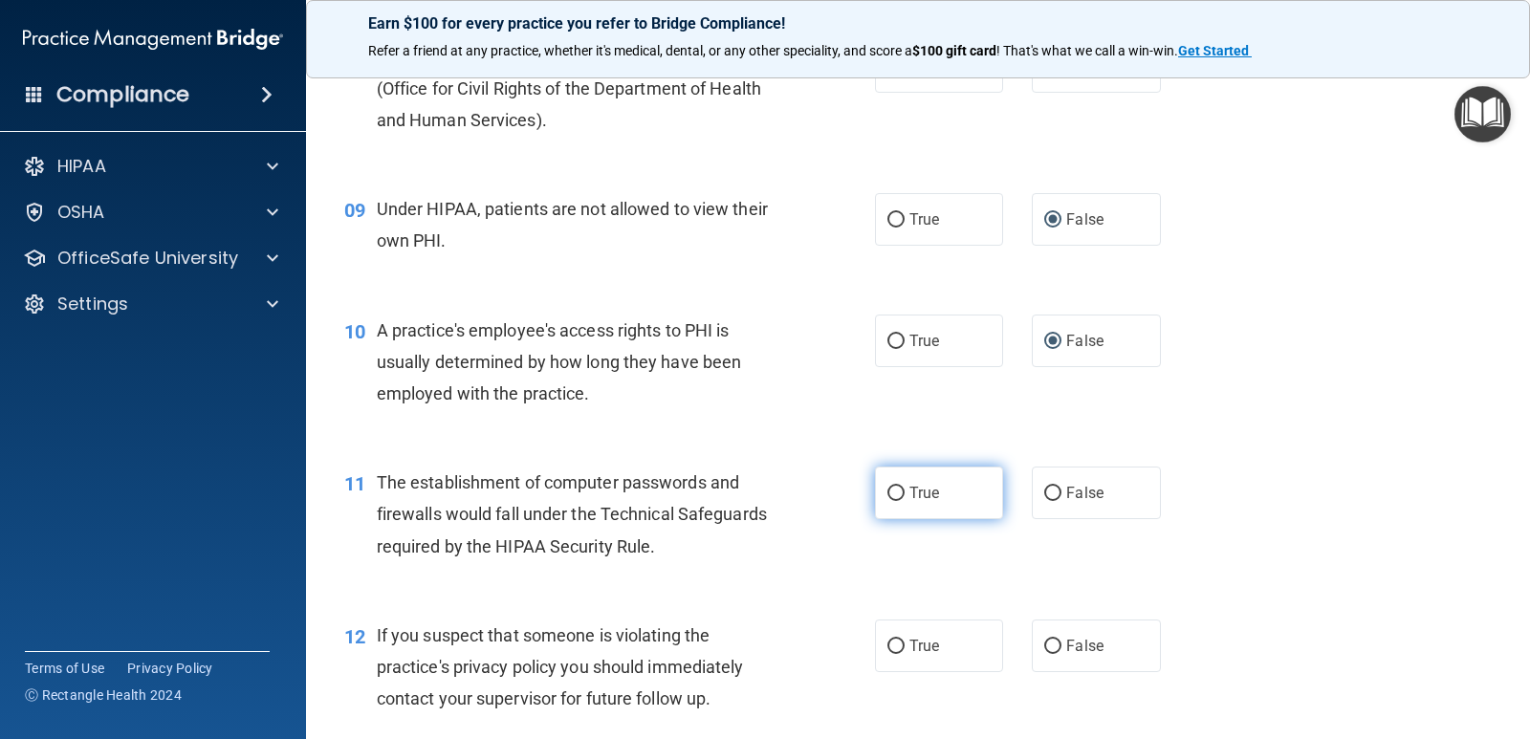
click at [888, 494] on input "True" at bounding box center [896, 494] width 17 height 14
radio input "true"
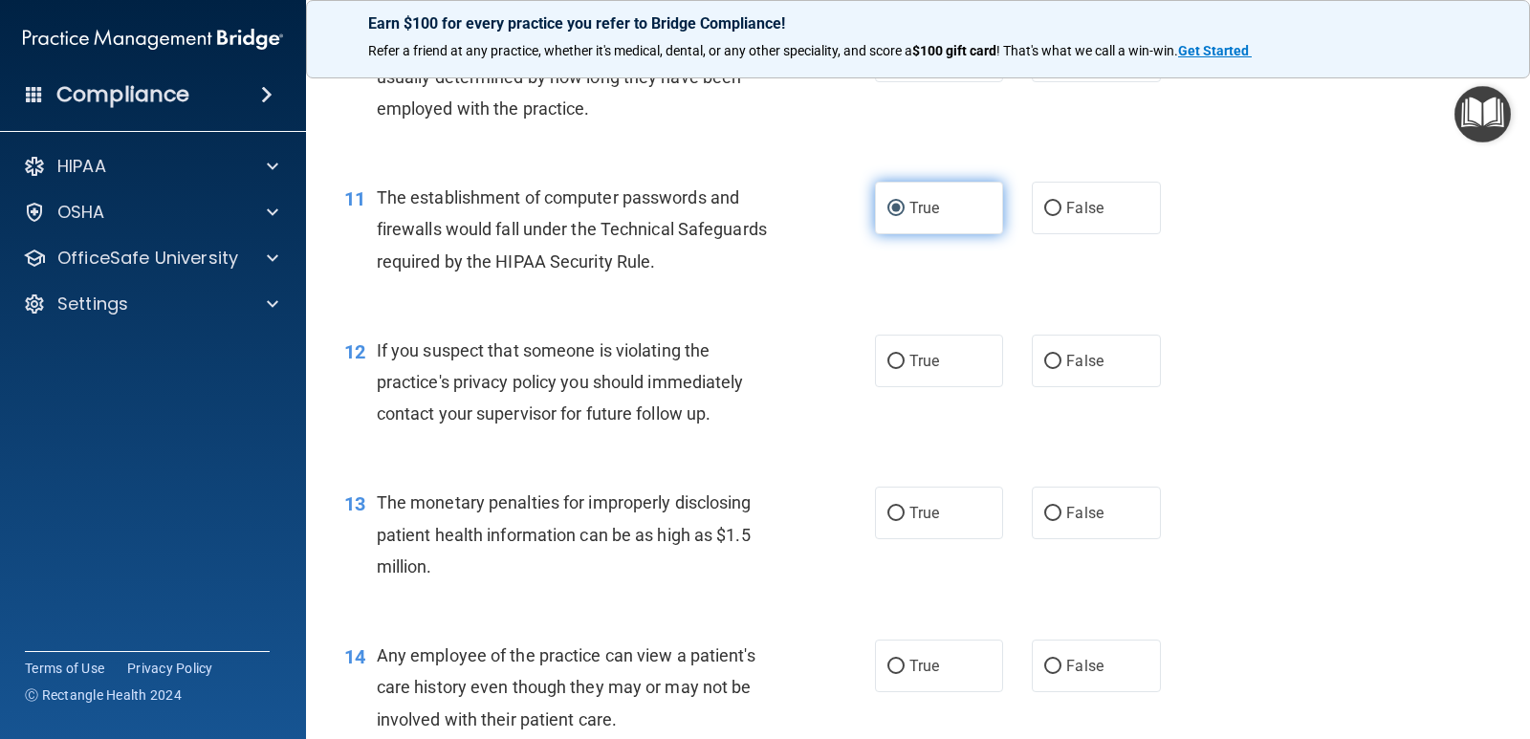
scroll to position [1530, 0]
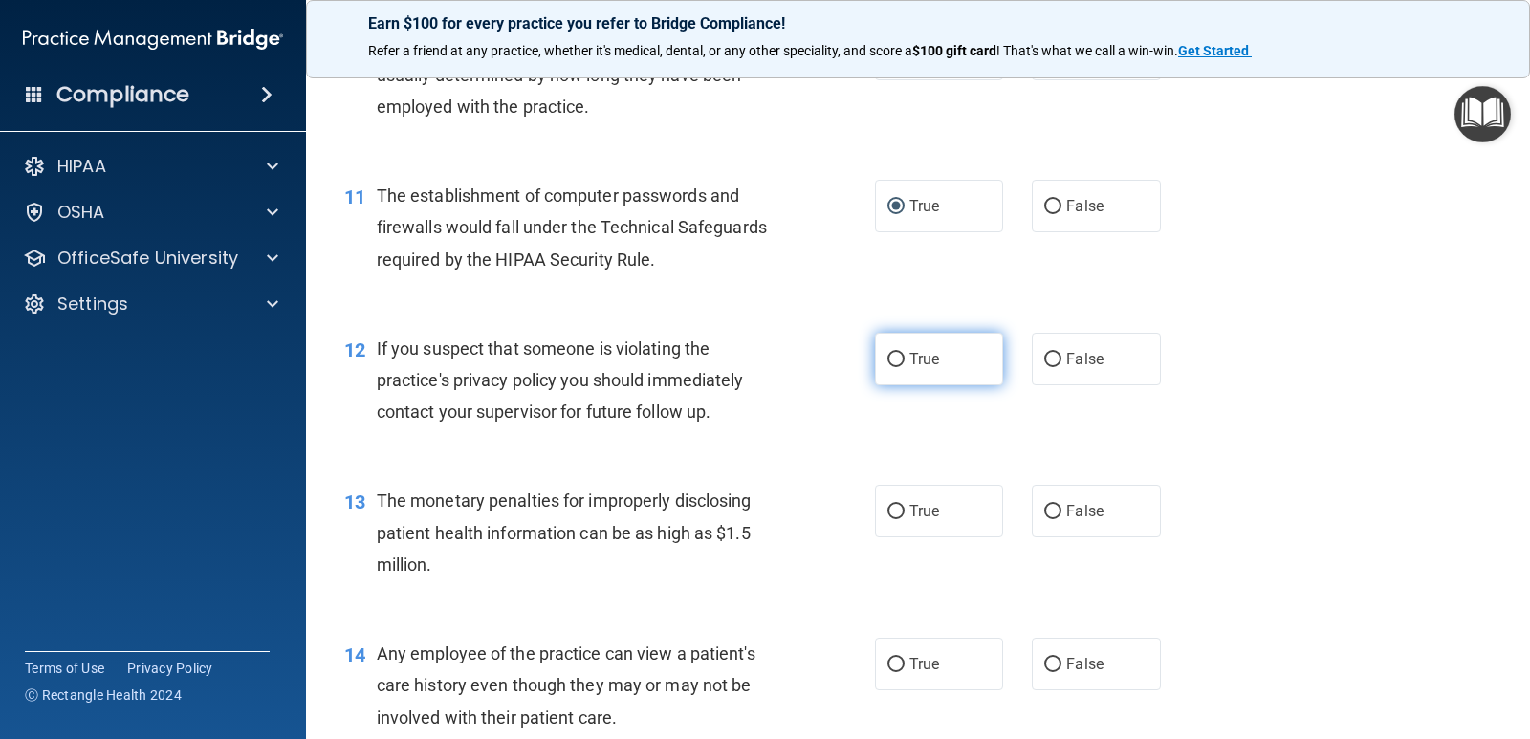
click at [888, 363] on input "True" at bounding box center [896, 360] width 17 height 14
radio input "true"
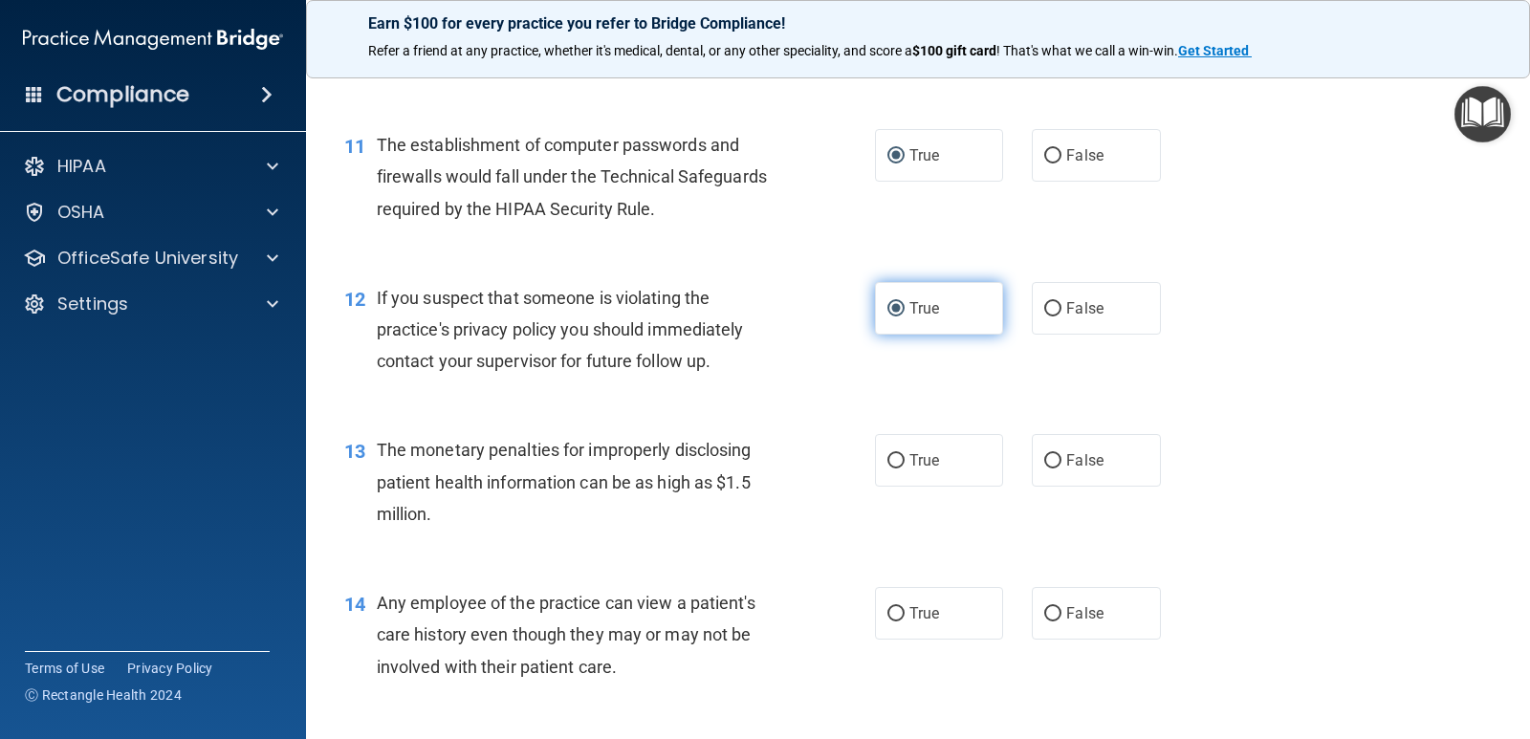
scroll to position [1626, 0]
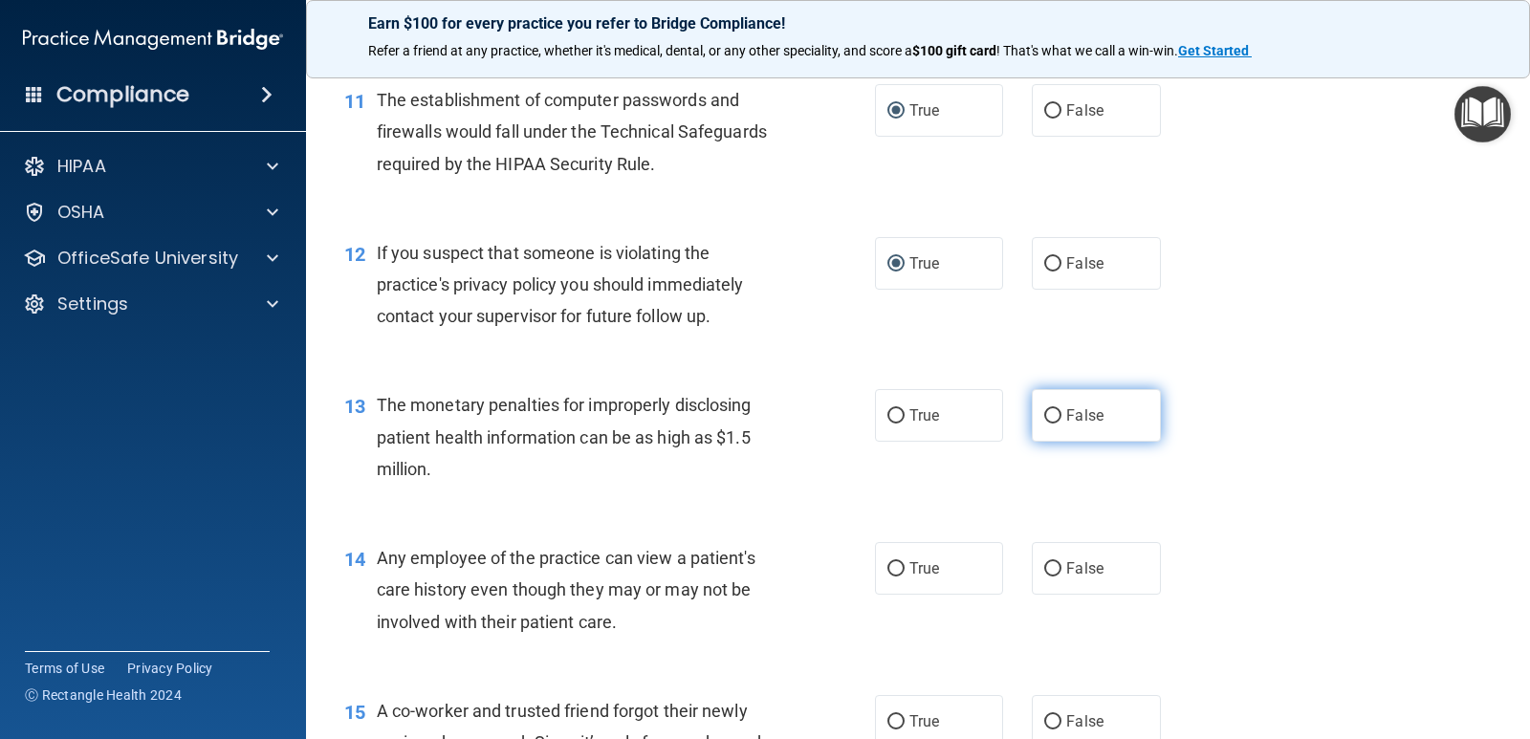
click at [1052, 413] on input "False" at bounding box center [1052, 416] width 17 height 14
radio input "true"
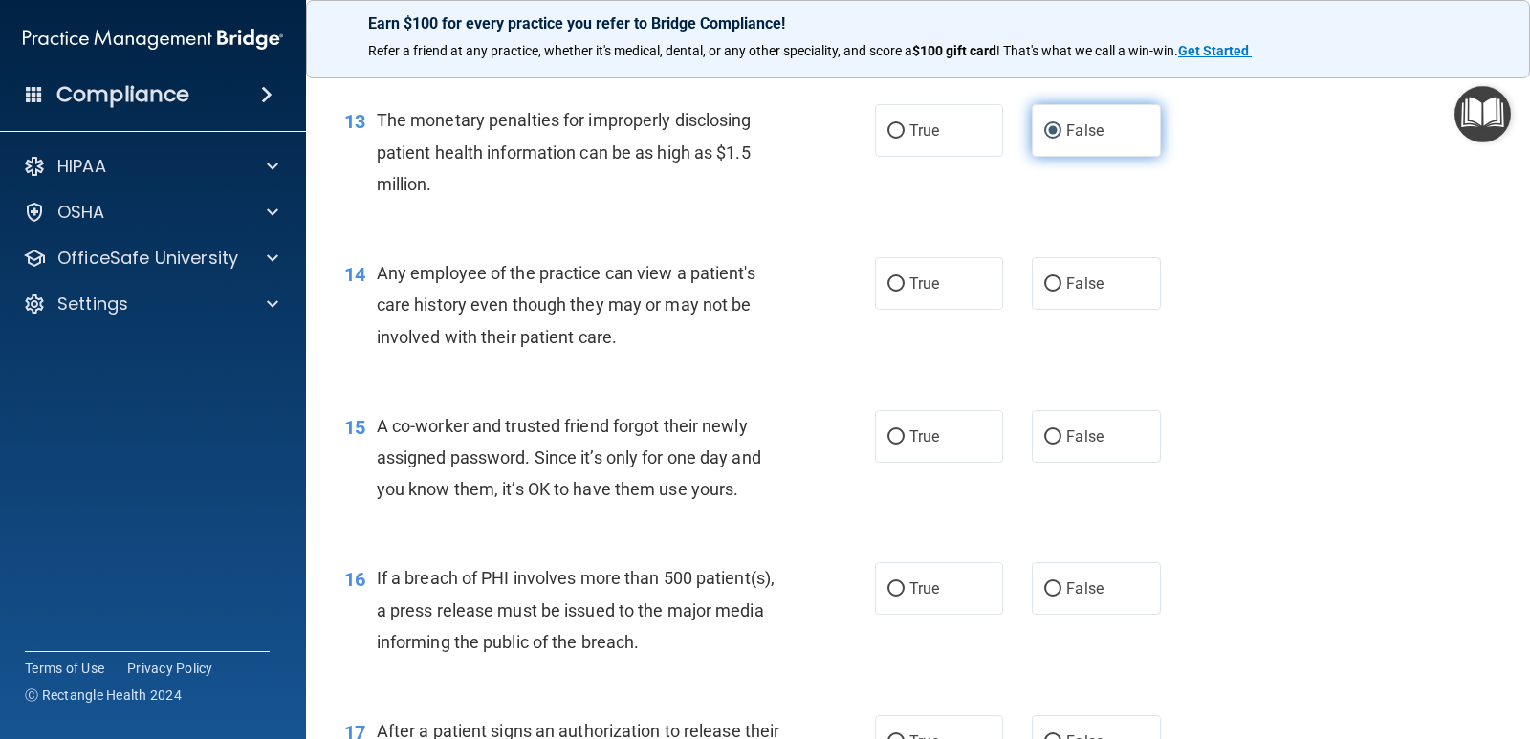
scroll to position [1913, 0]
click at [888, 283] on input "True" at bounding box center [896, 282] width 17 height 14
radio input "true"
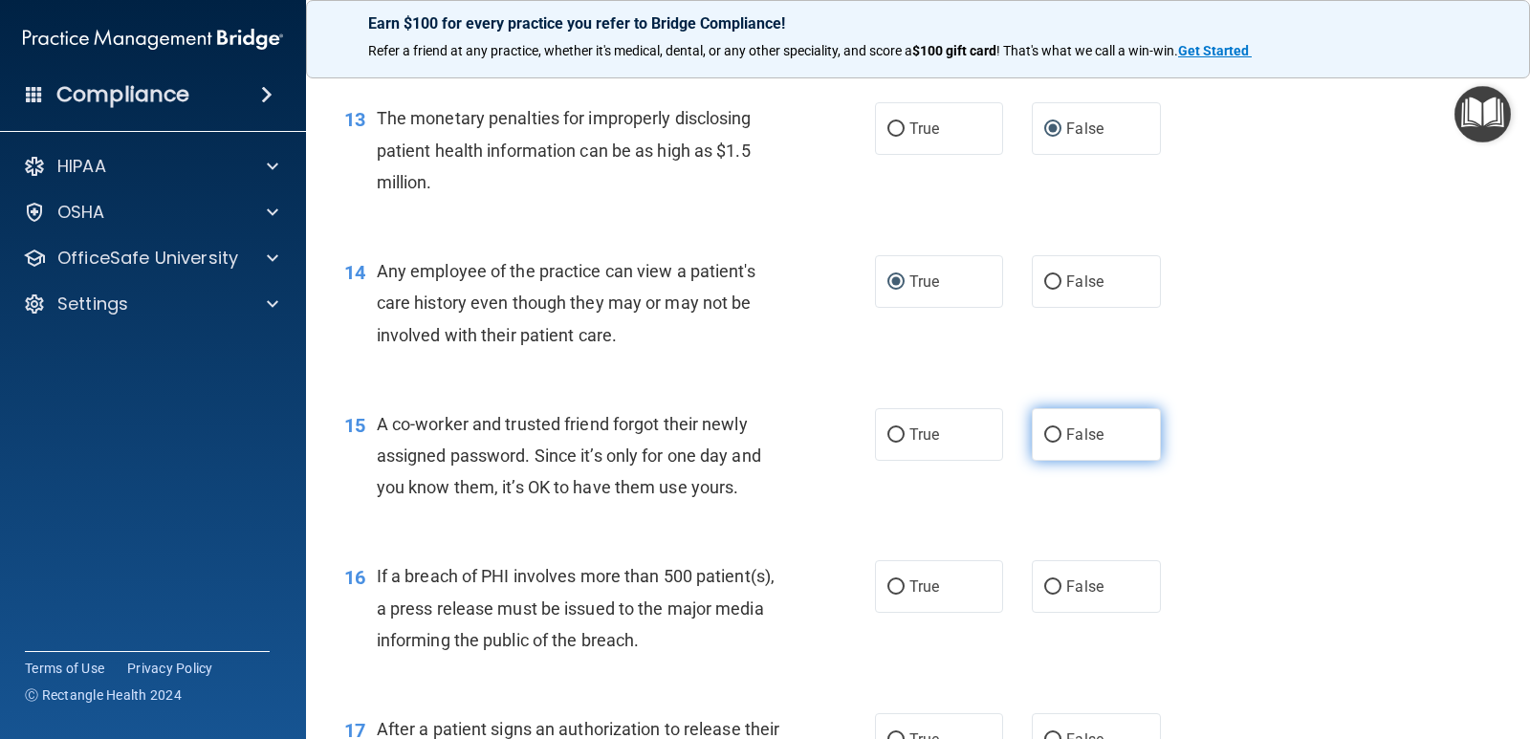
click at [1048, 435] on input "False" at bounding box center [1052, 435] width 17 height 14
radio input "true"
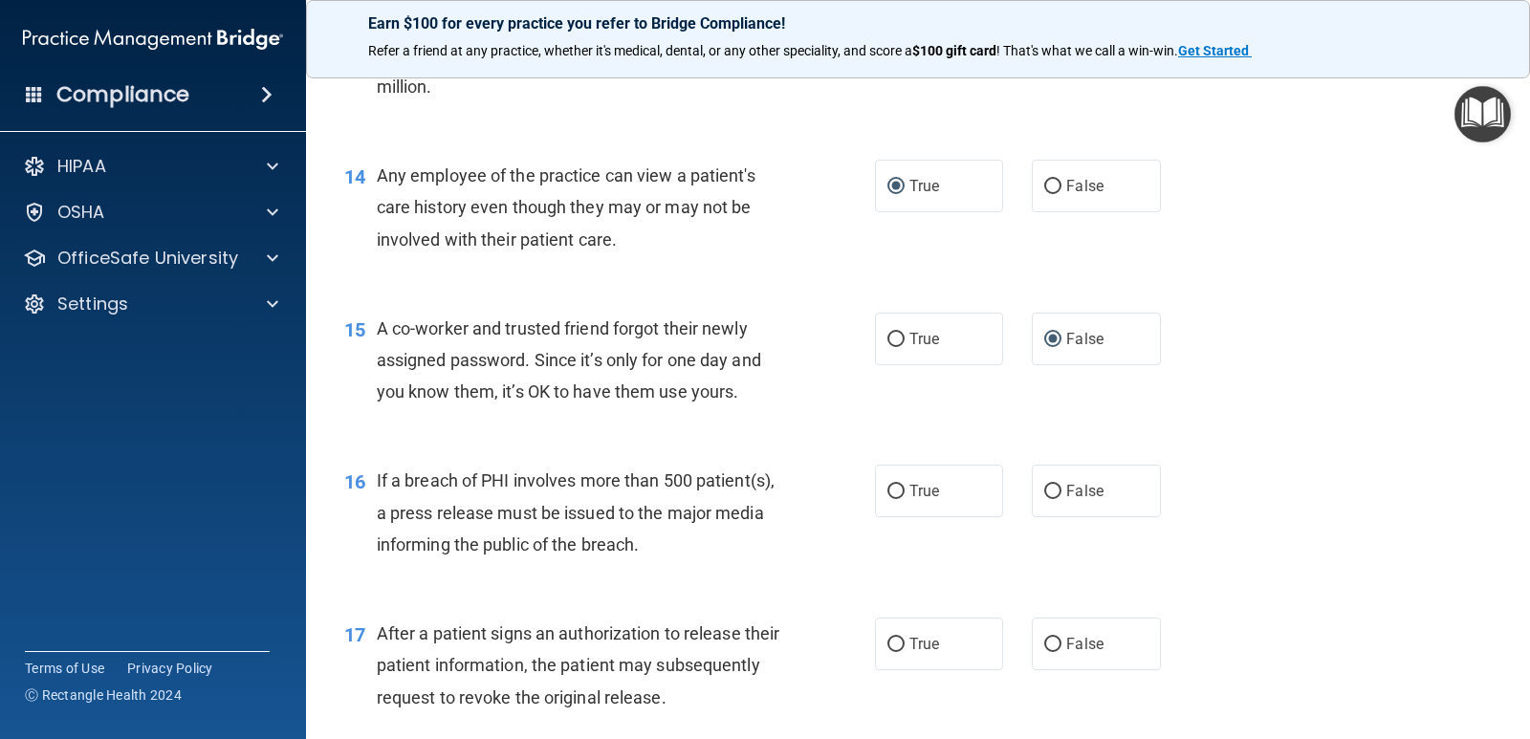
scroll to position [2104, 0]
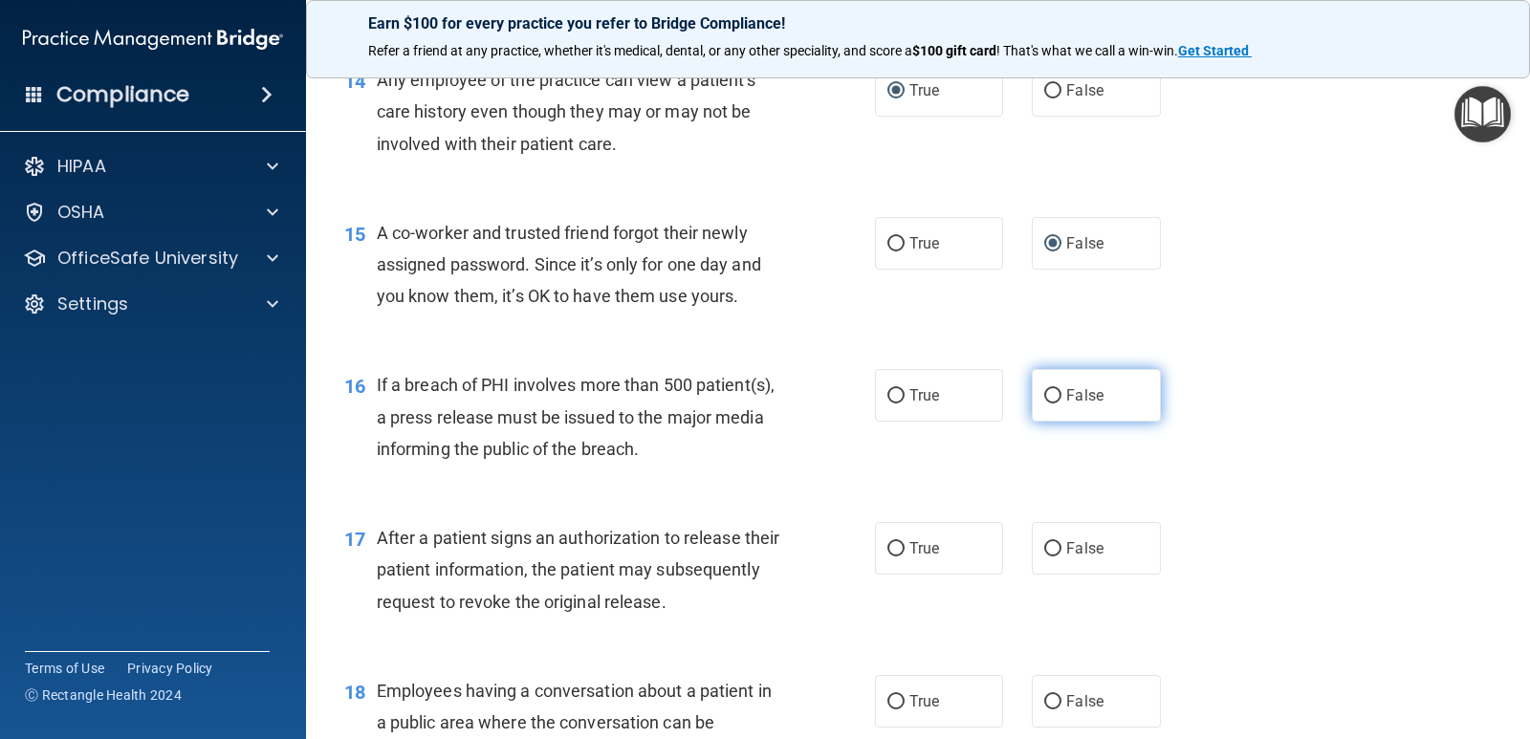
click at [1044, 391] on input "False" at bounding box center [1052, 396] width 17 height 14
radio input "true"
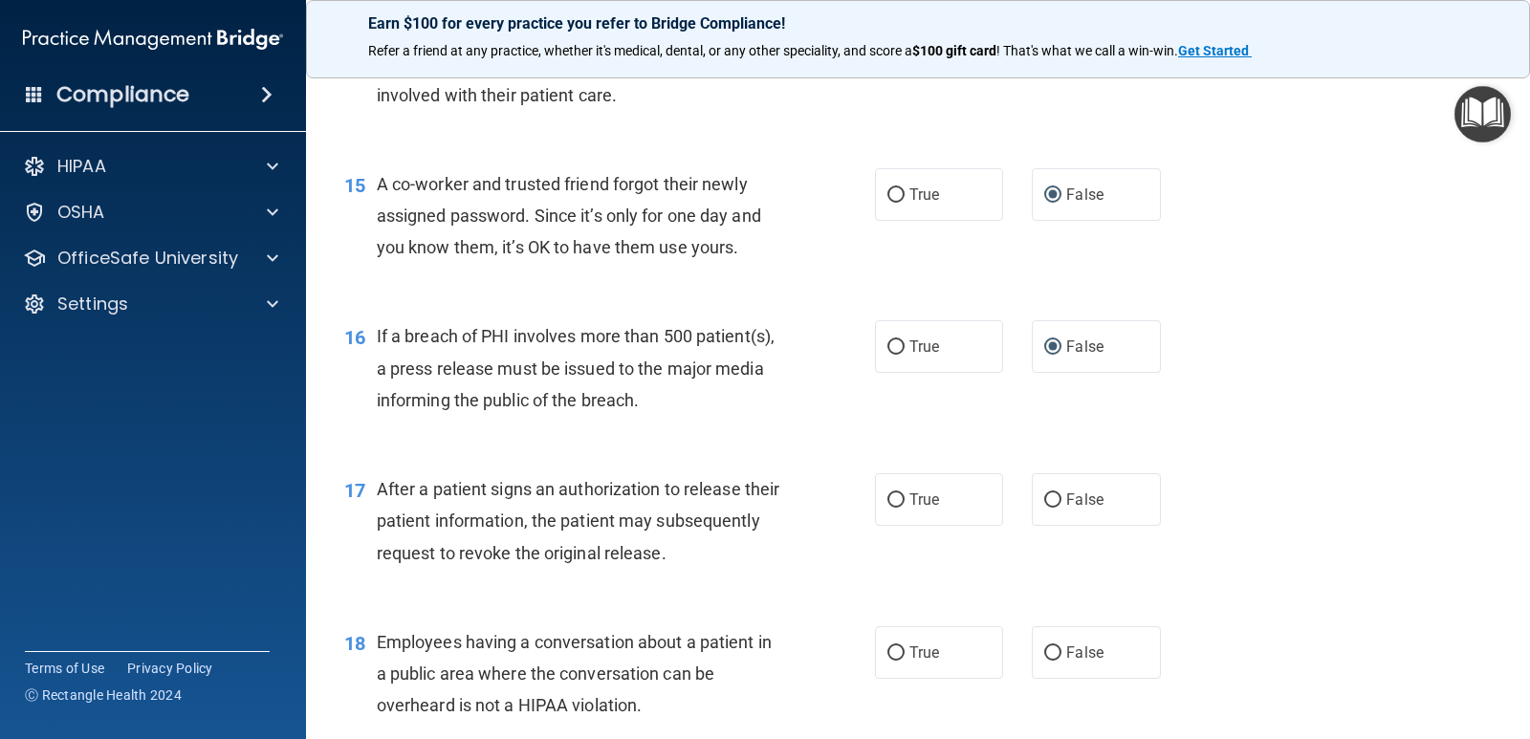
scroll to position [2200, 0]
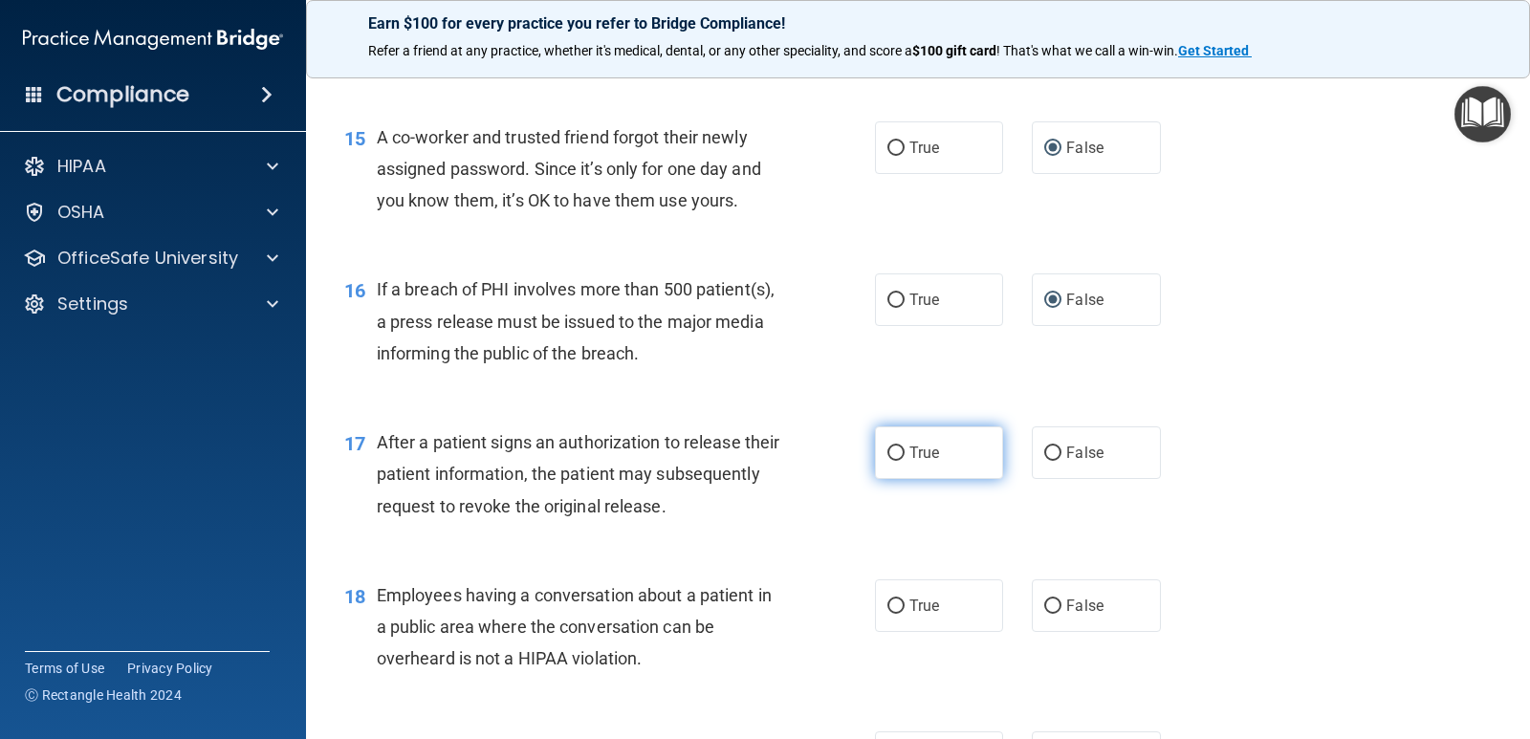
click at [888, 450] on input "True" at bounding box center [896, 454] width 17 height 14
radio input "true"
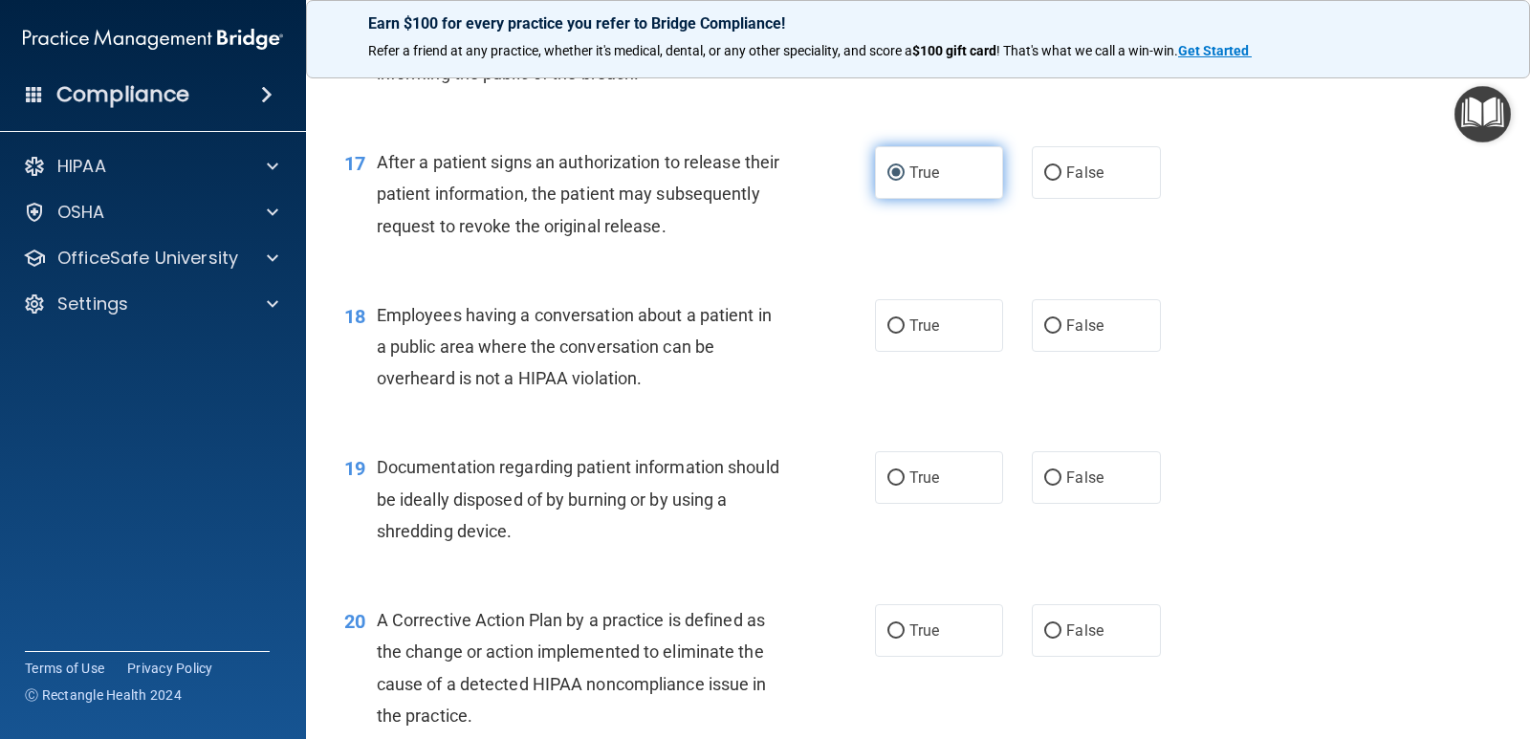
scroll to position [2487, 0]
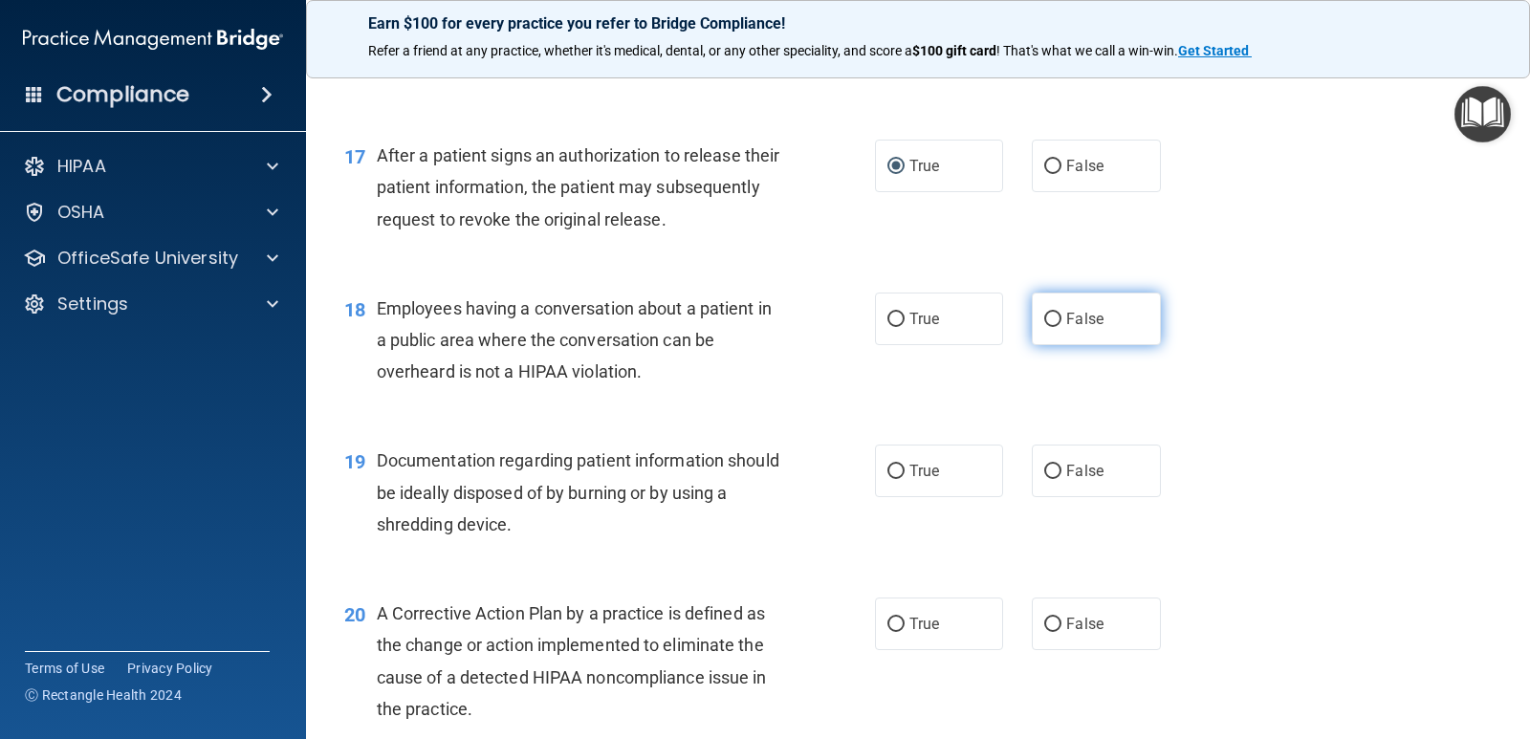
click at [1046, 318] on input "False" at bounding box center [1052, 320] width 17 height 14
radio input "true"
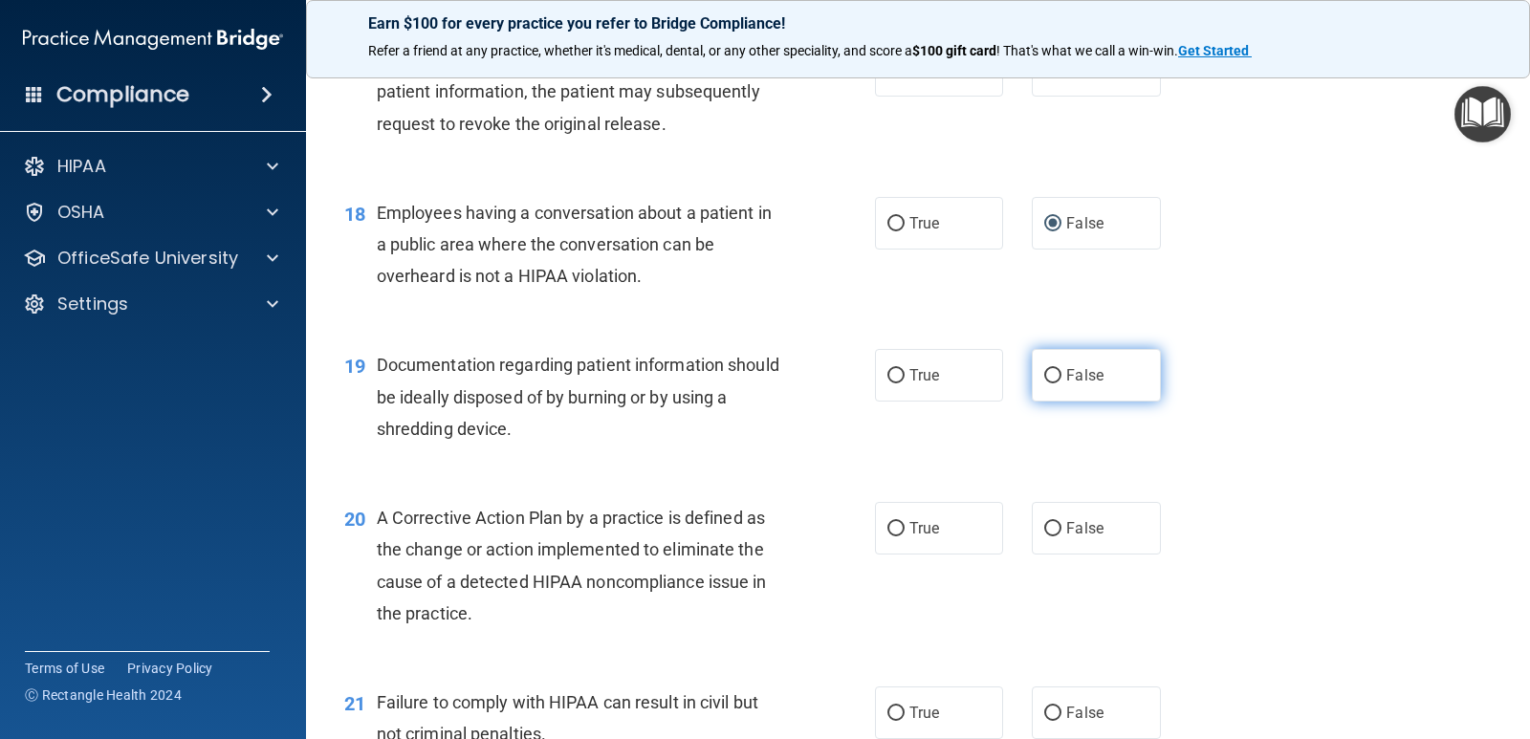
click at [1044, 372] on input "False" at bounding box center [1052, 376] width 17 height 14
radio input "true"
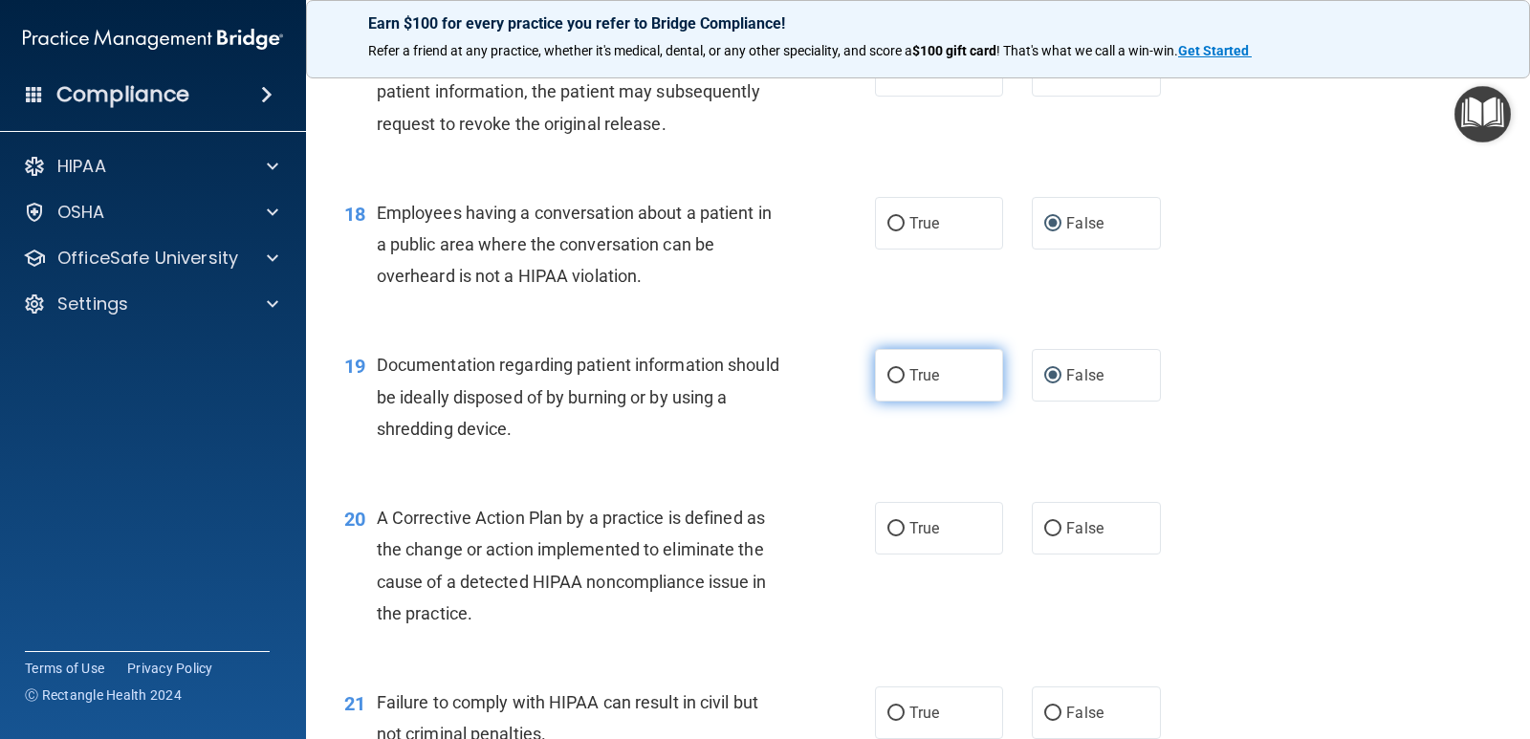
click at [891, 372] on input "True" at bounding box center [896, 376] width 17 height 14
radio input "true"
radio input "false"
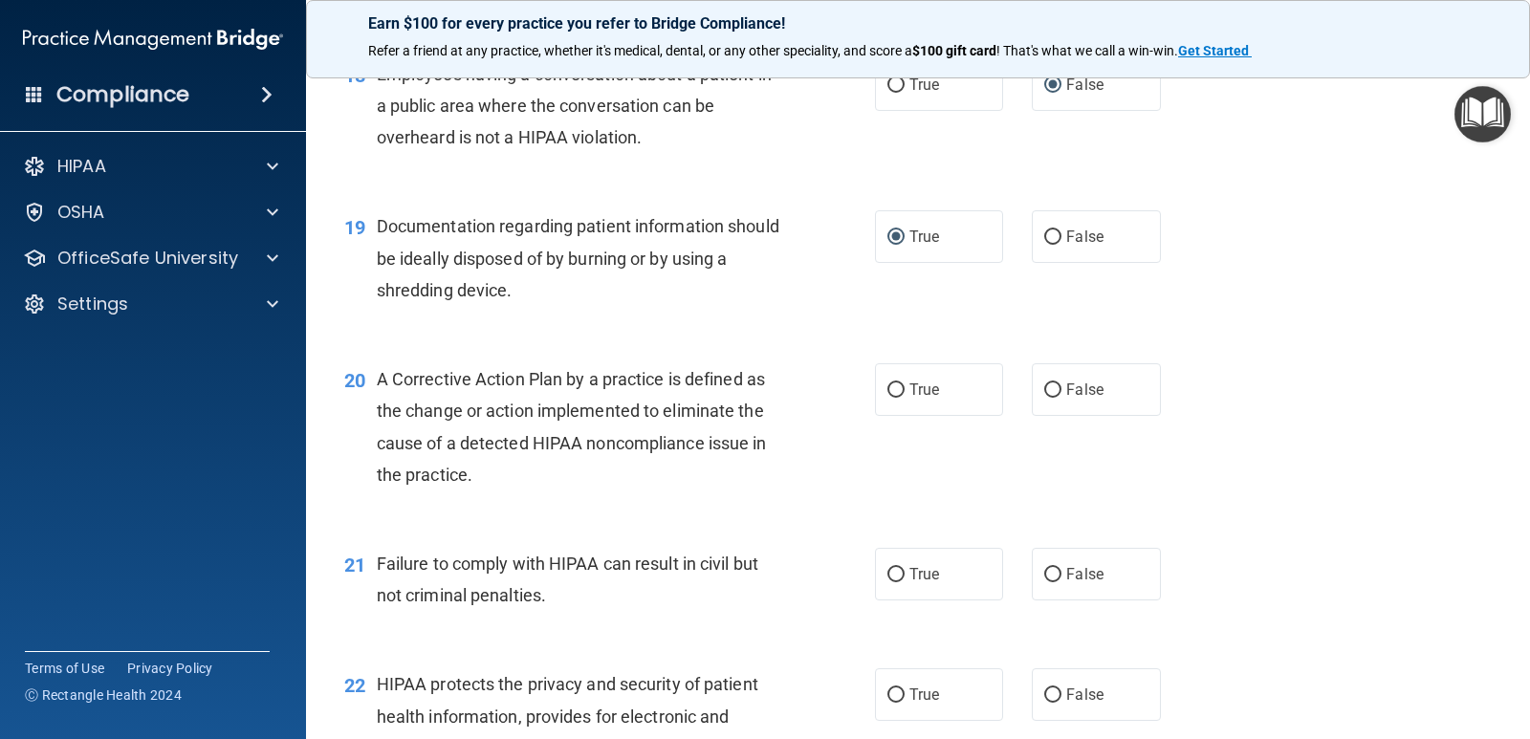
scroll to position [2774, 0]
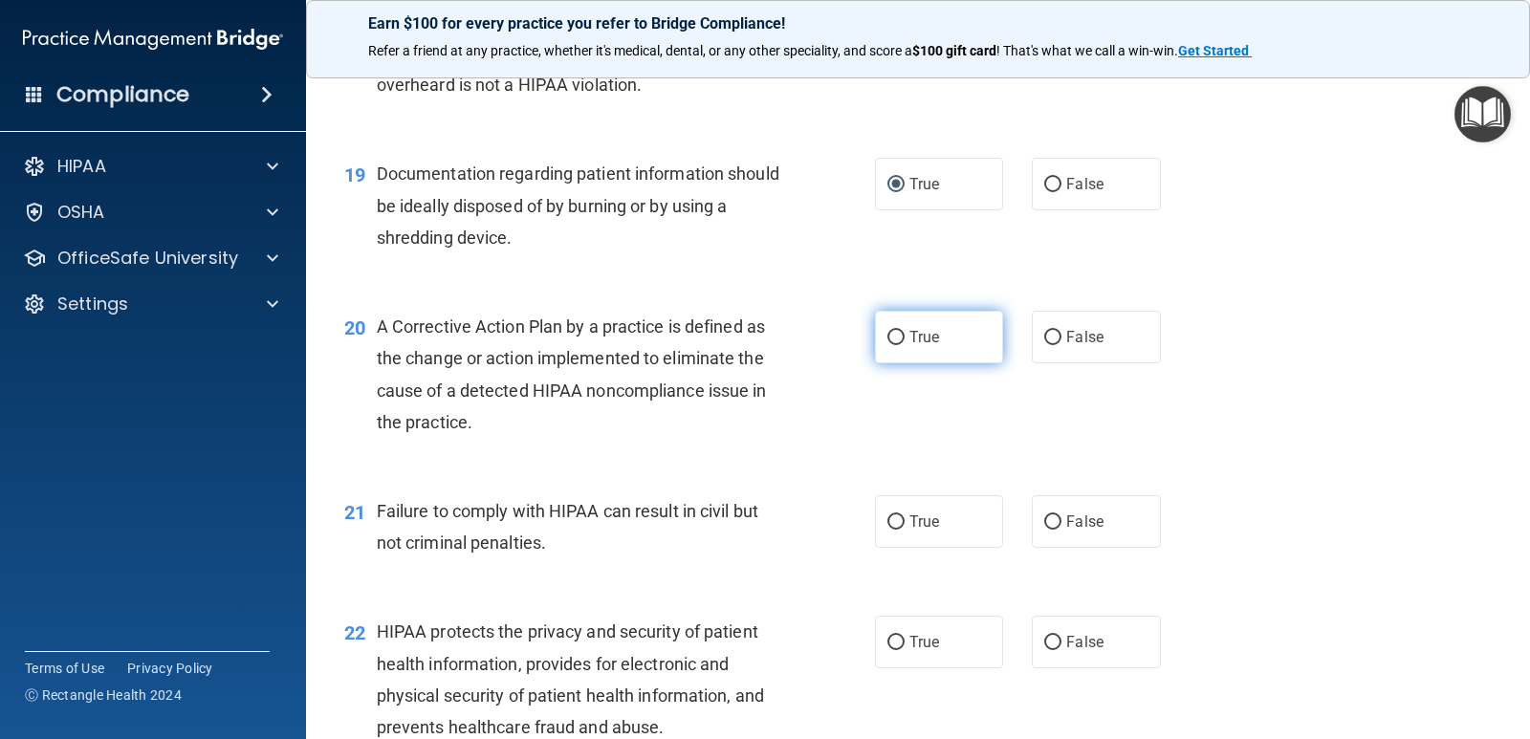
click at [889, 337] on input "True" at bounding box center [896, 338] width 17 height 14
radio input "true"
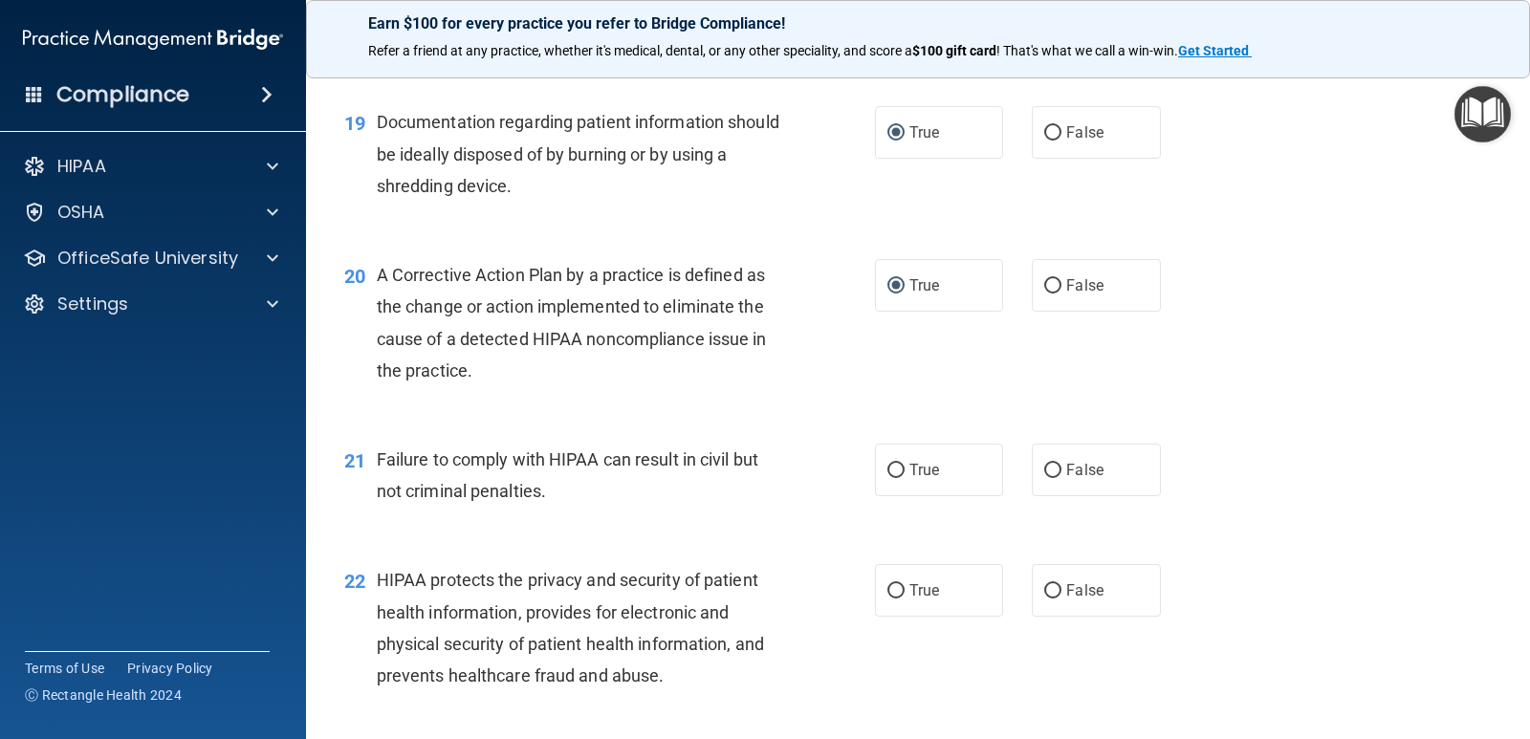
scroll to position [2869, 0]
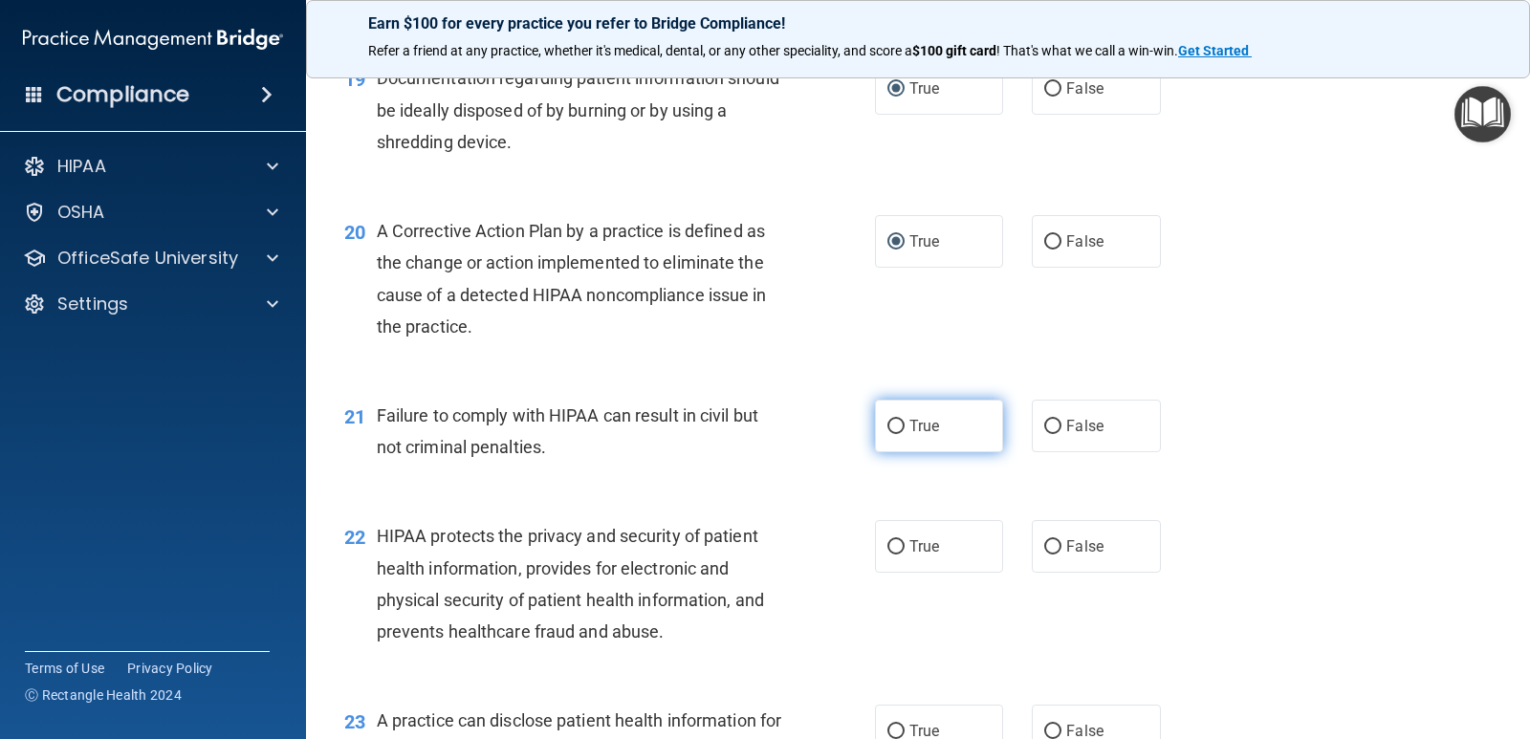
click at [889, 428] on input "True" at bounding box center [896, 427] width 17 height 14
radio input "true"
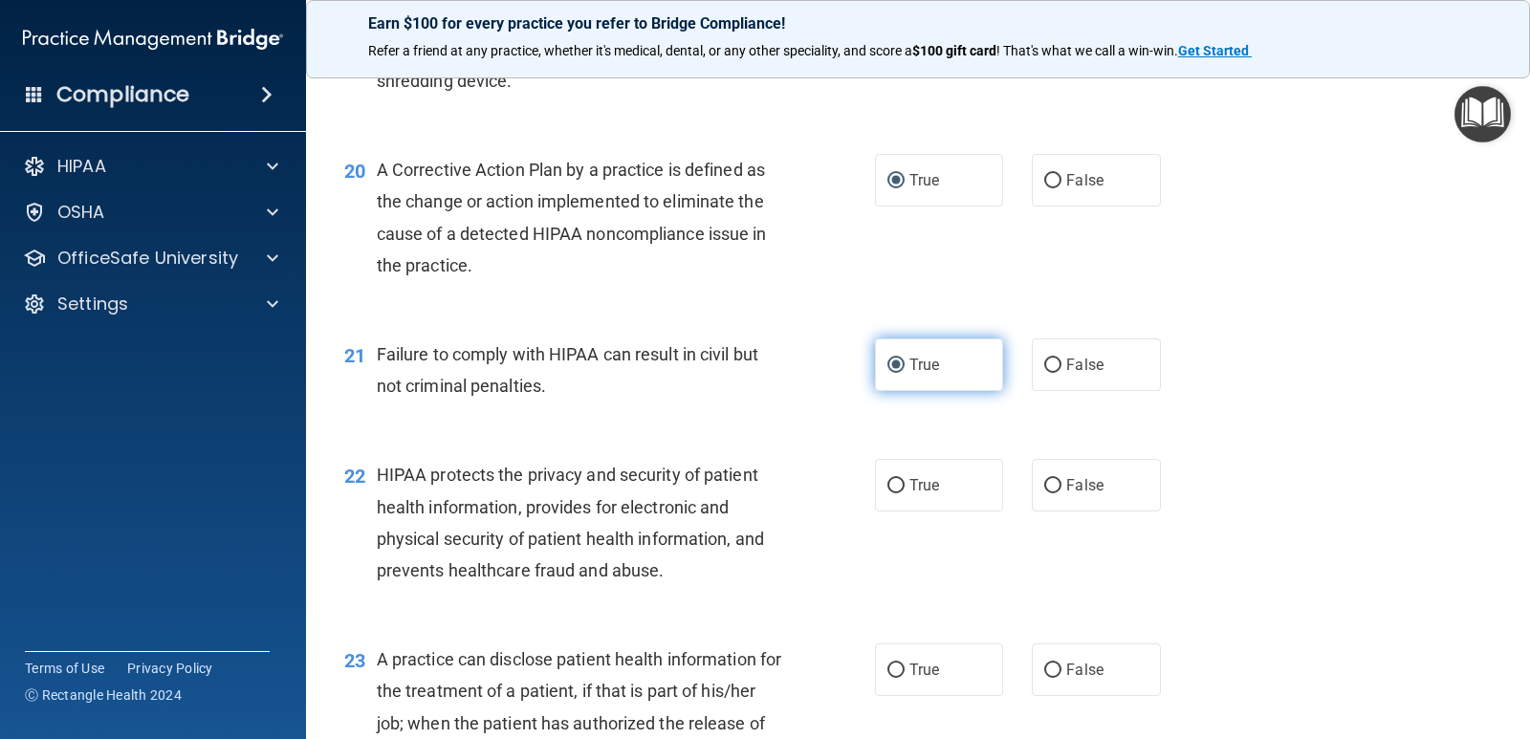
scroll to position [2965, 0]
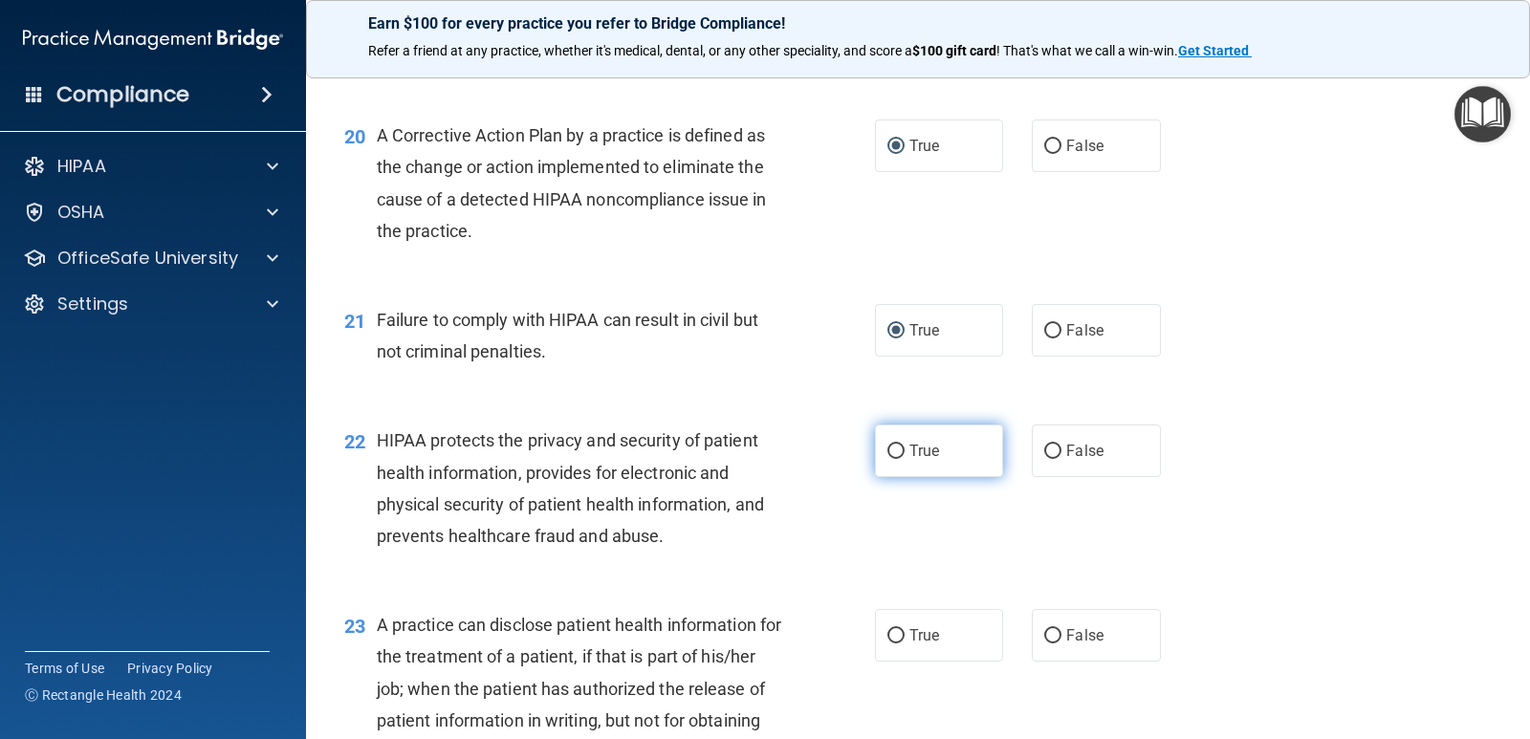
click at [888, 446] on input "True" at bounding box center [896, 452] width 17 height 14
radio input "true"
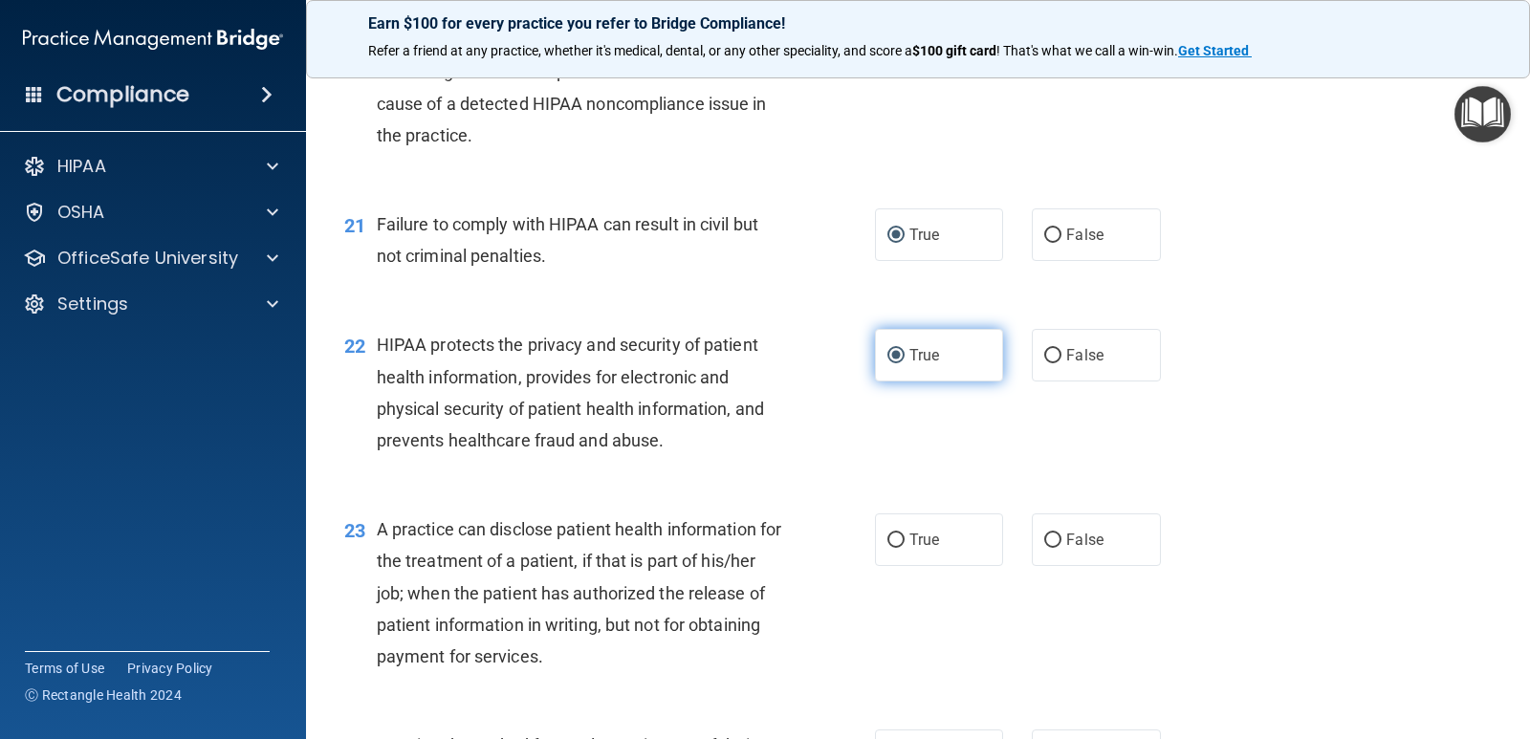
scroll to position [3156, 0]
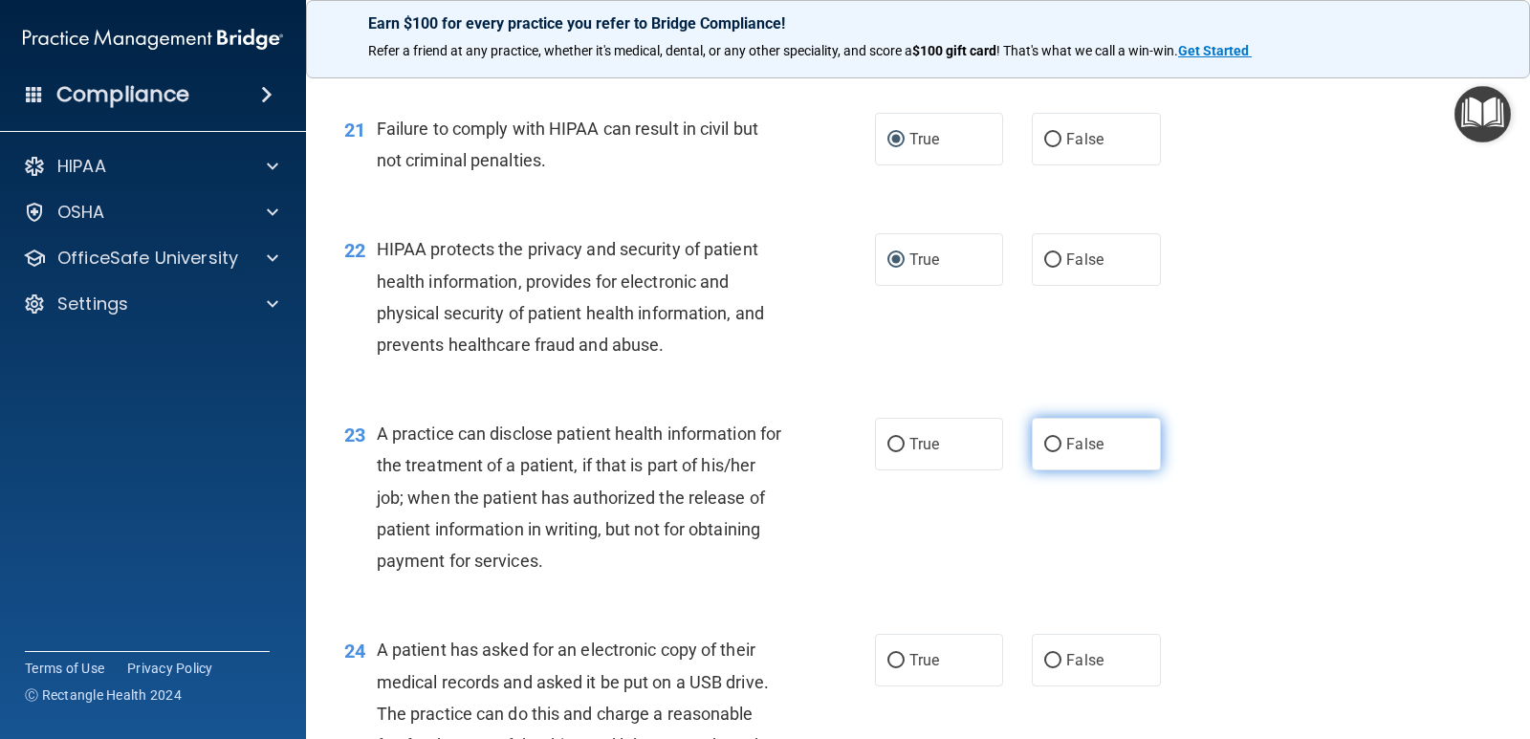
click at [1050, 449] on input "False" at bounding box center [1052, 445] width 17 height 14
radio input "true"
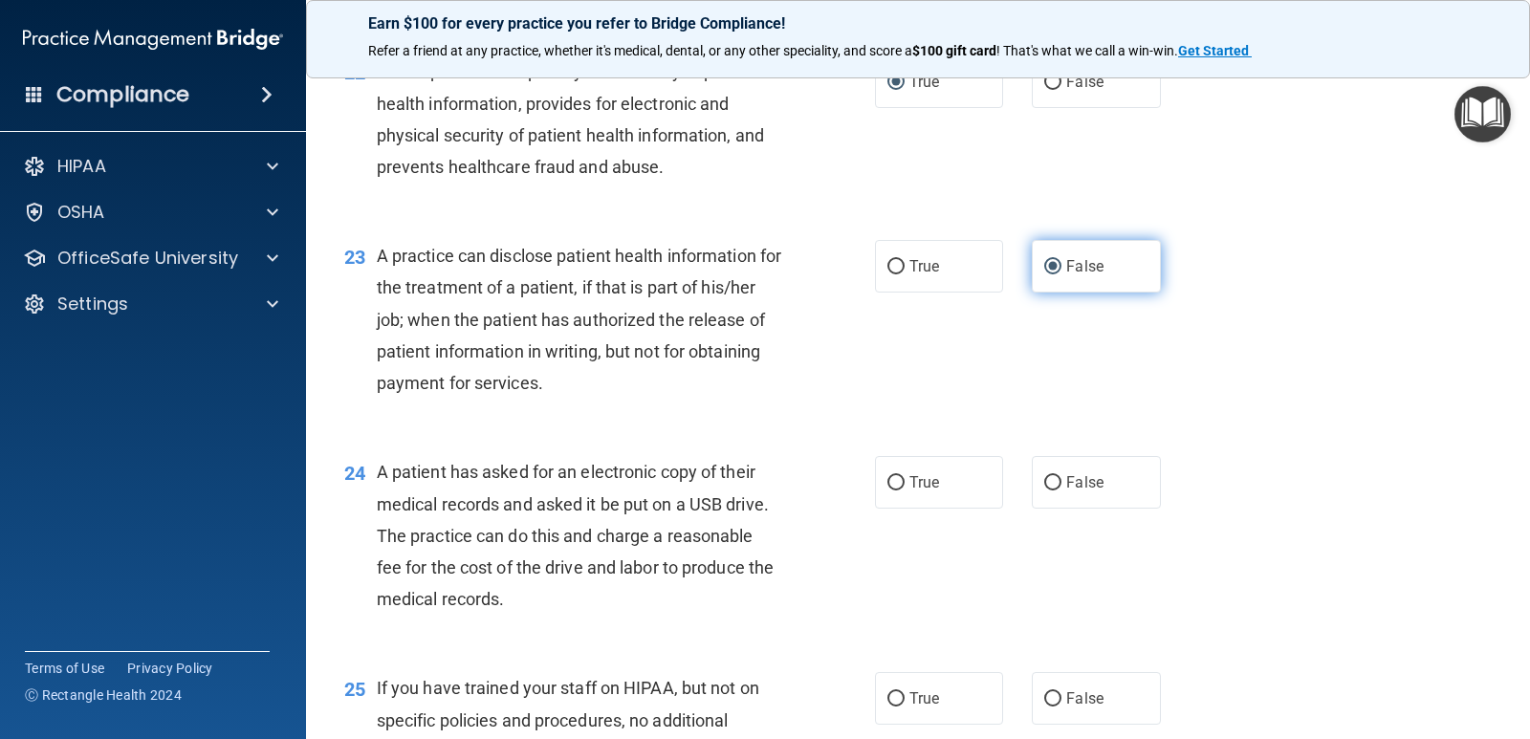
scroll to position [3347, 0]
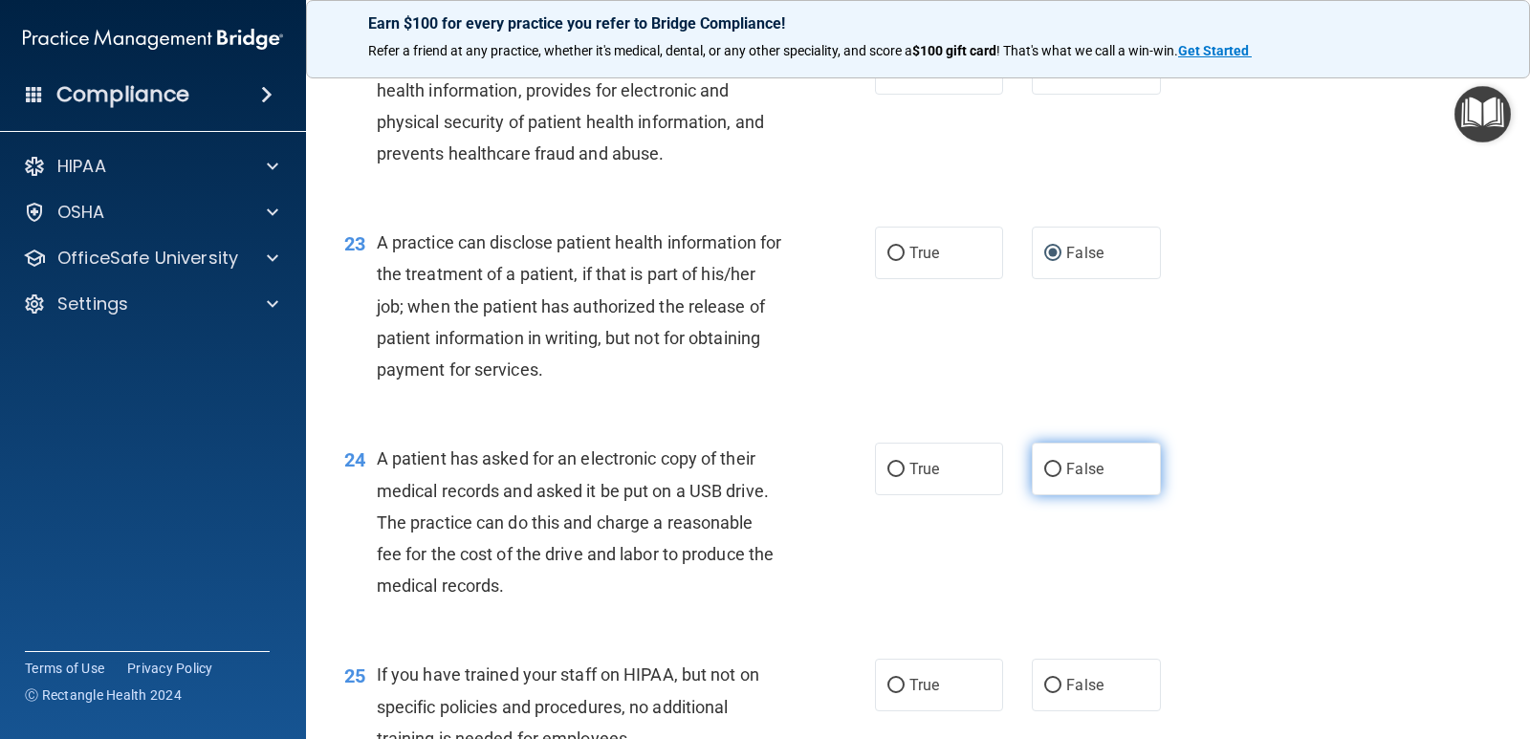
click at [1044, 470] on input "False" at bounding box center [1052, 470] width 17 height 14
radio input "true"
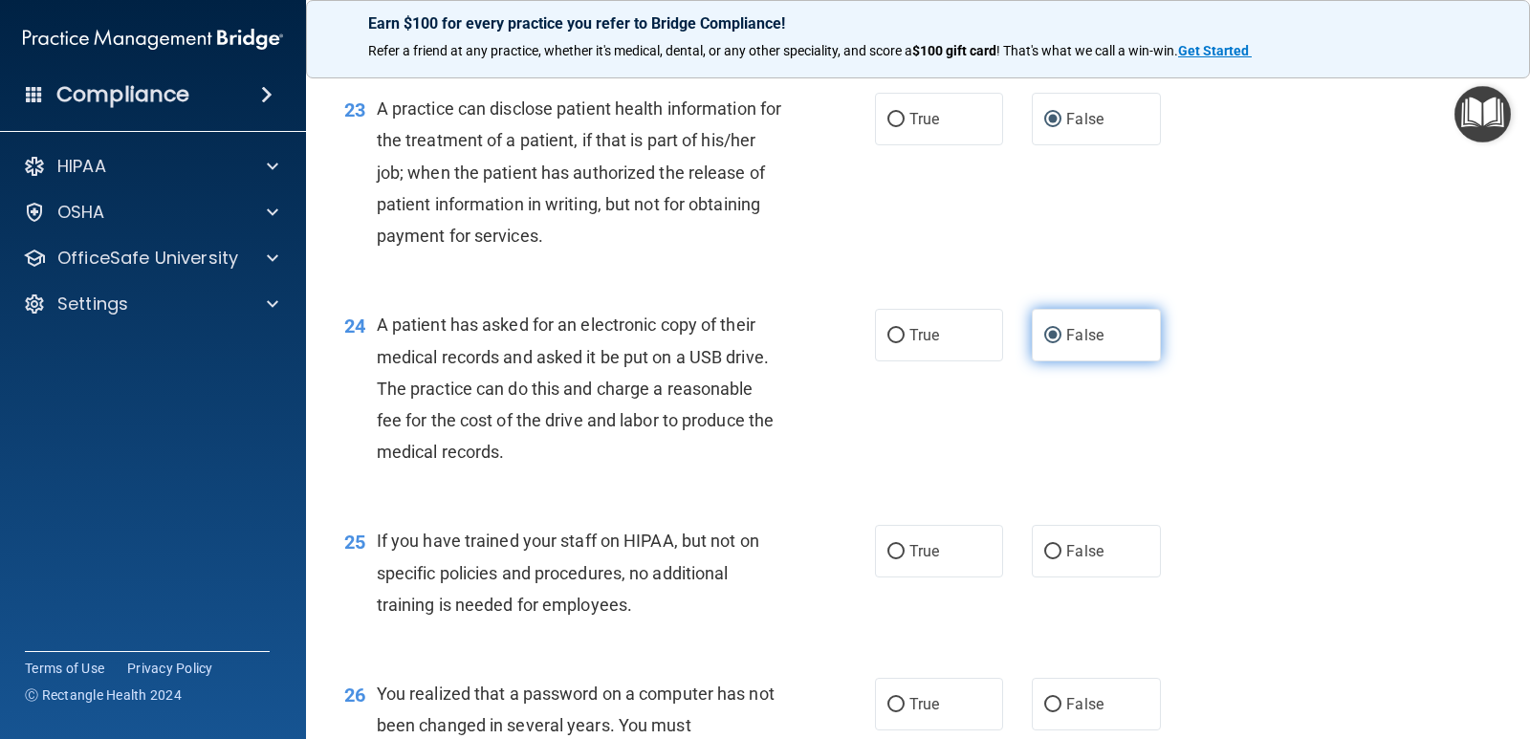
scroll to position [3634, 0]
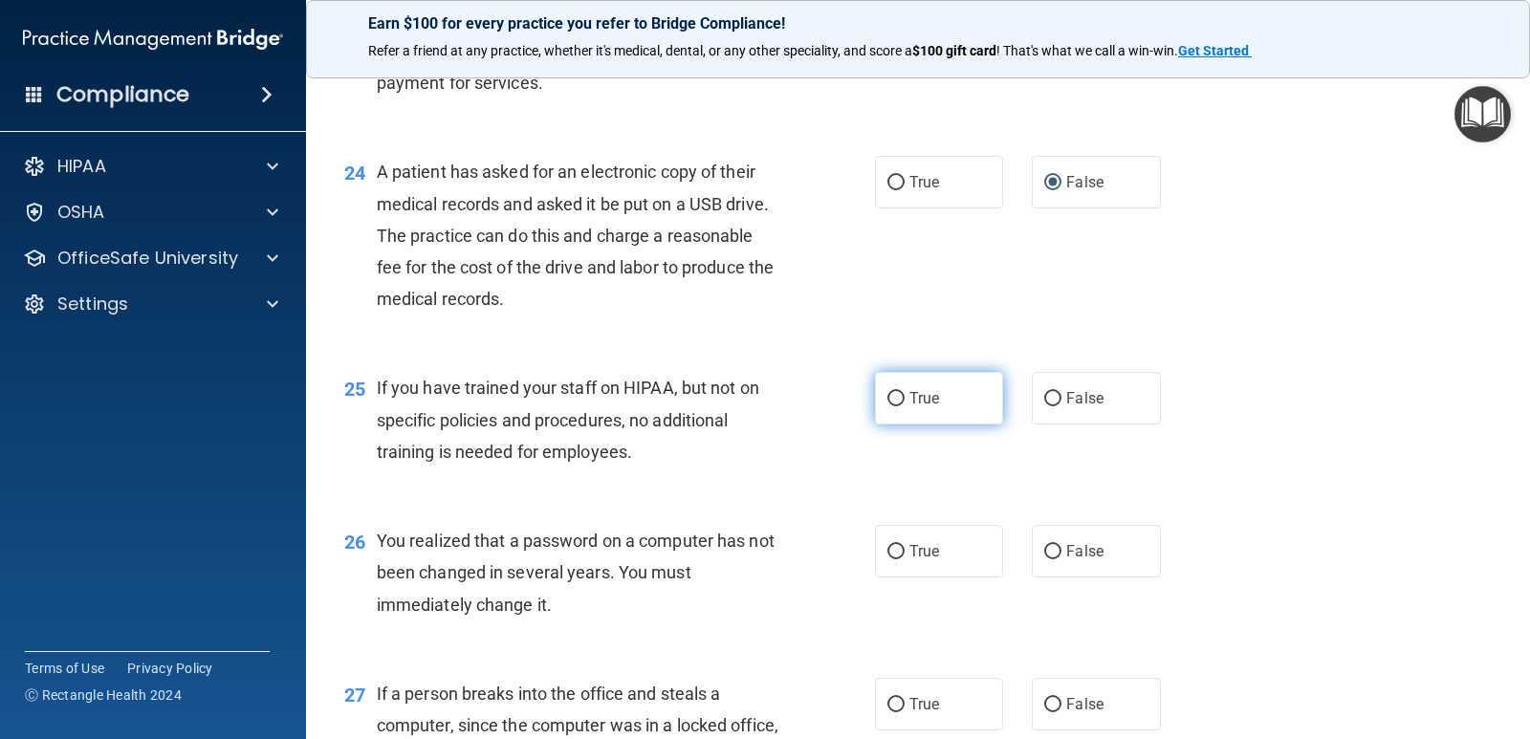
click at [890, 398] on input "True" at bounding box center [896, 399] width 17 height 14
radio input "true"
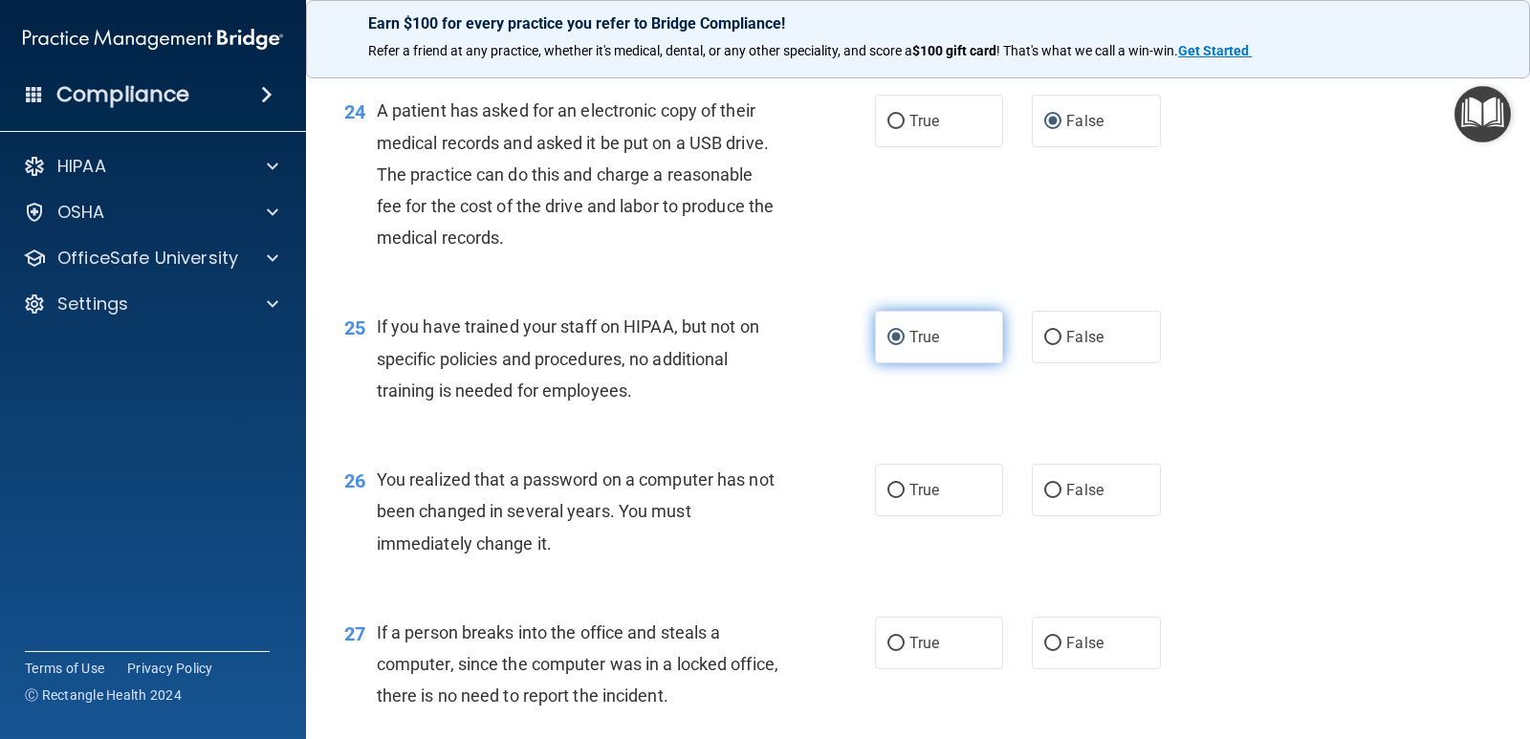
scroll to position [3730, 0]
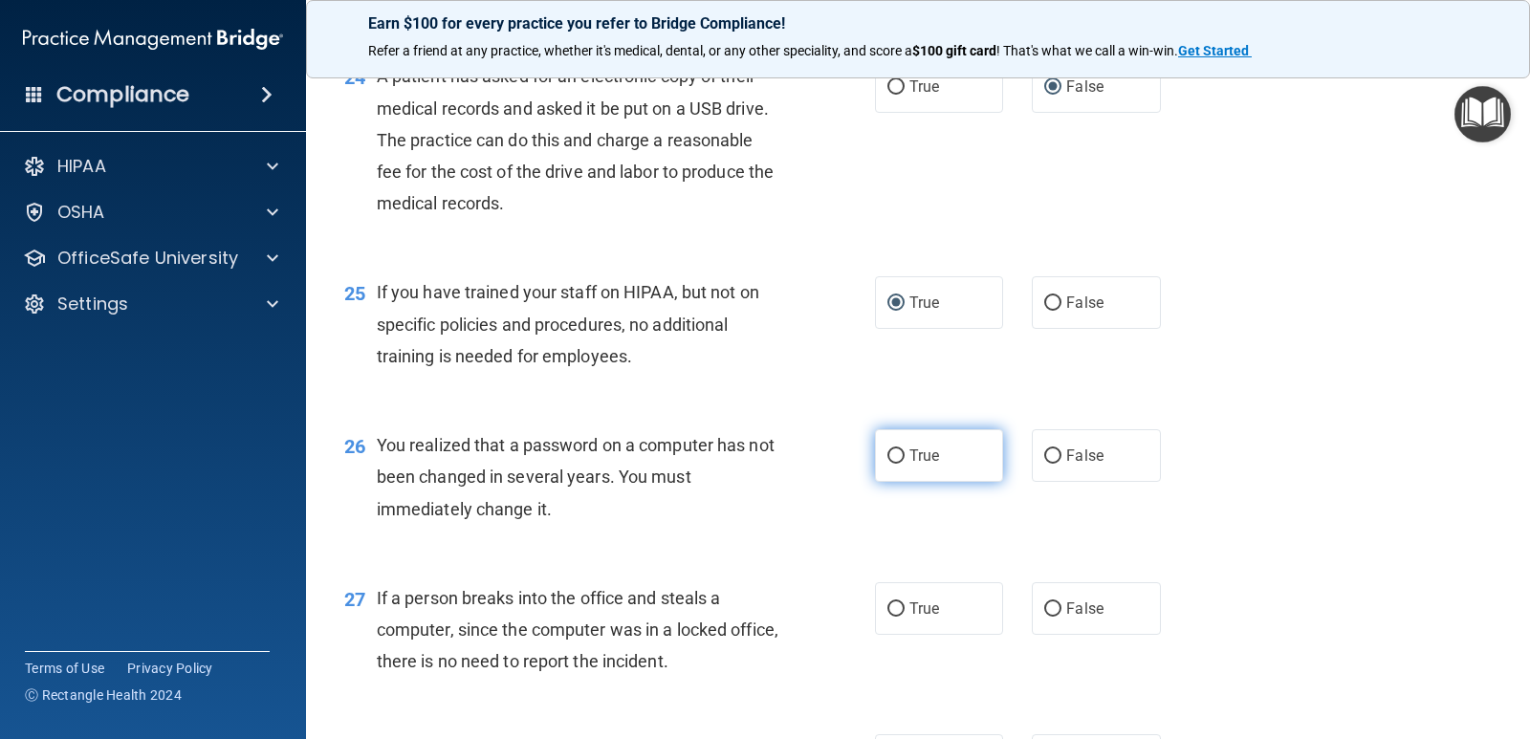
click at [892, 454] on input "True" at bounding box center [896, 457] width 17 height 14
radio input "true"
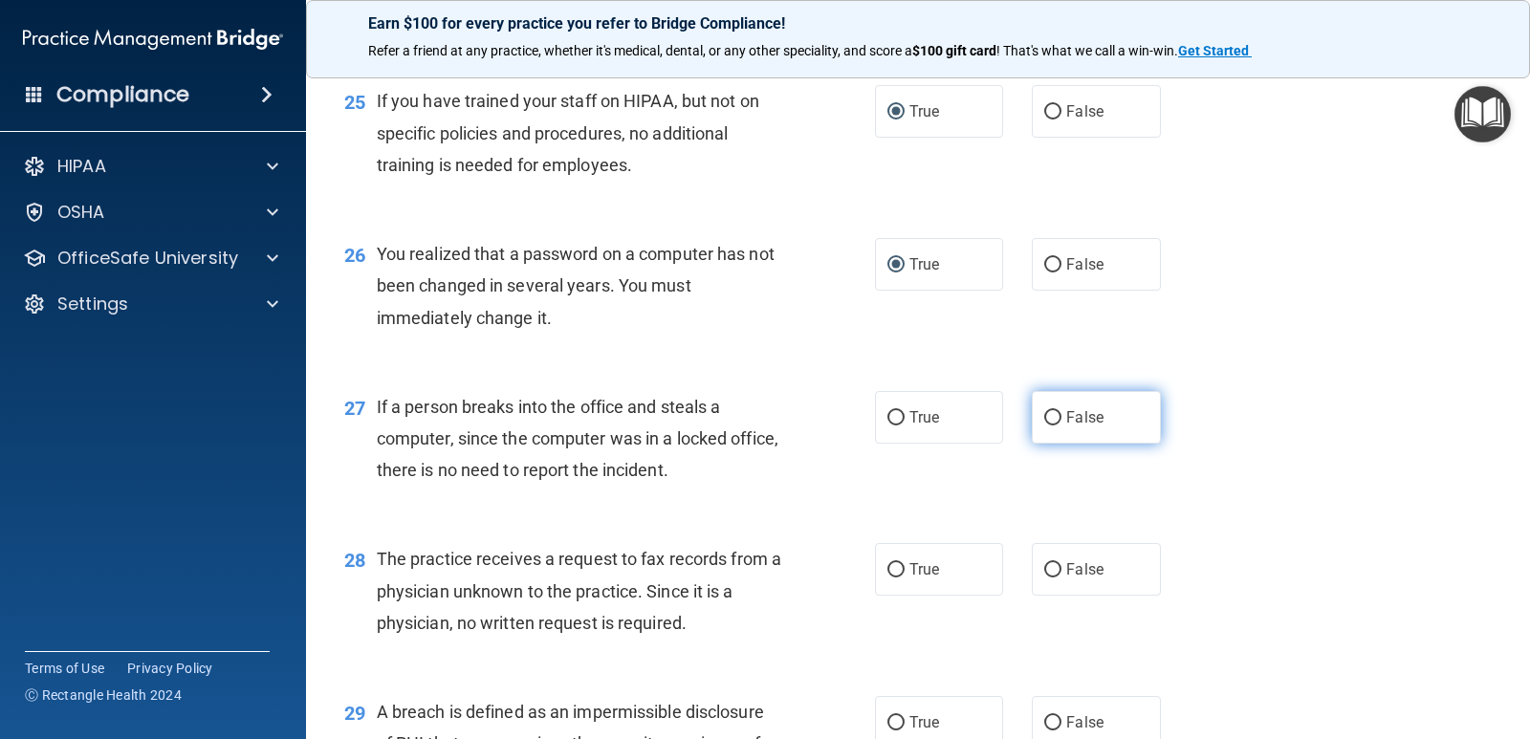
click at [1048, 411] on input "False" at bounding box center [1052, 418] width 17 height 14
radio input "true"
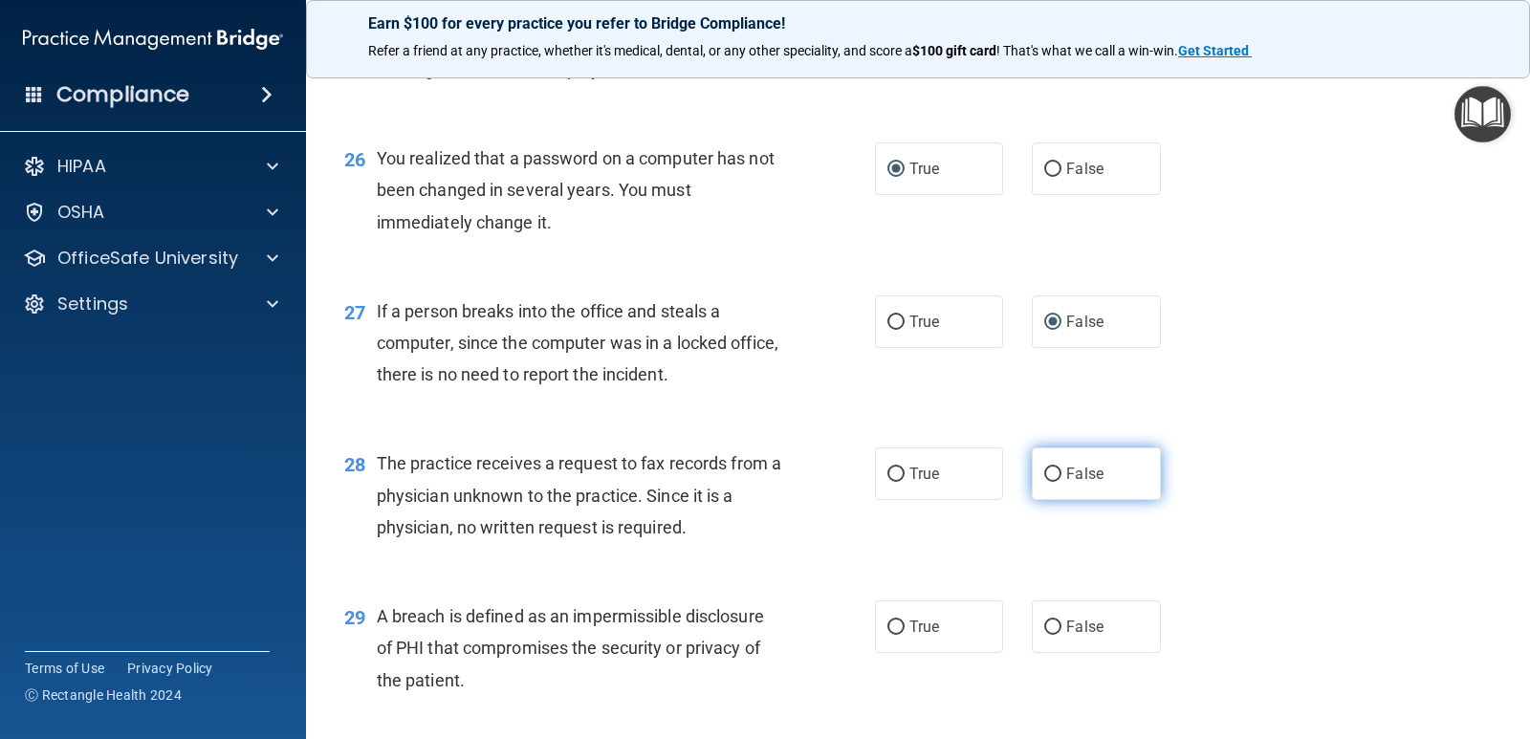
click at [1044, 472] on input "False" at bounding box center [1052, 475] width 17 height 14
radio input "true"
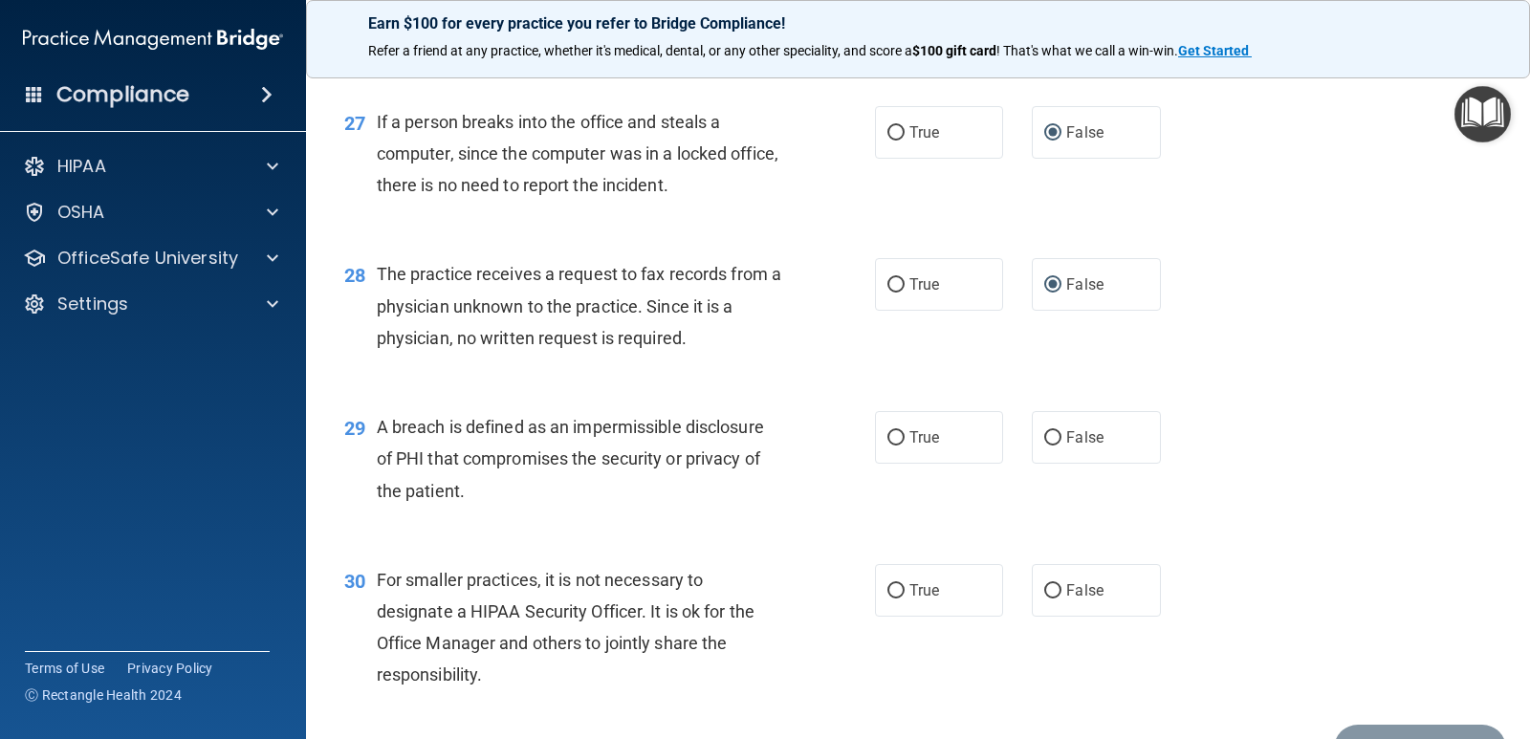
scroll to position [4208, 0]
click at [888, 431] on input "True" at bounding box center [896, 436] width 17 height 14
radio input "true"
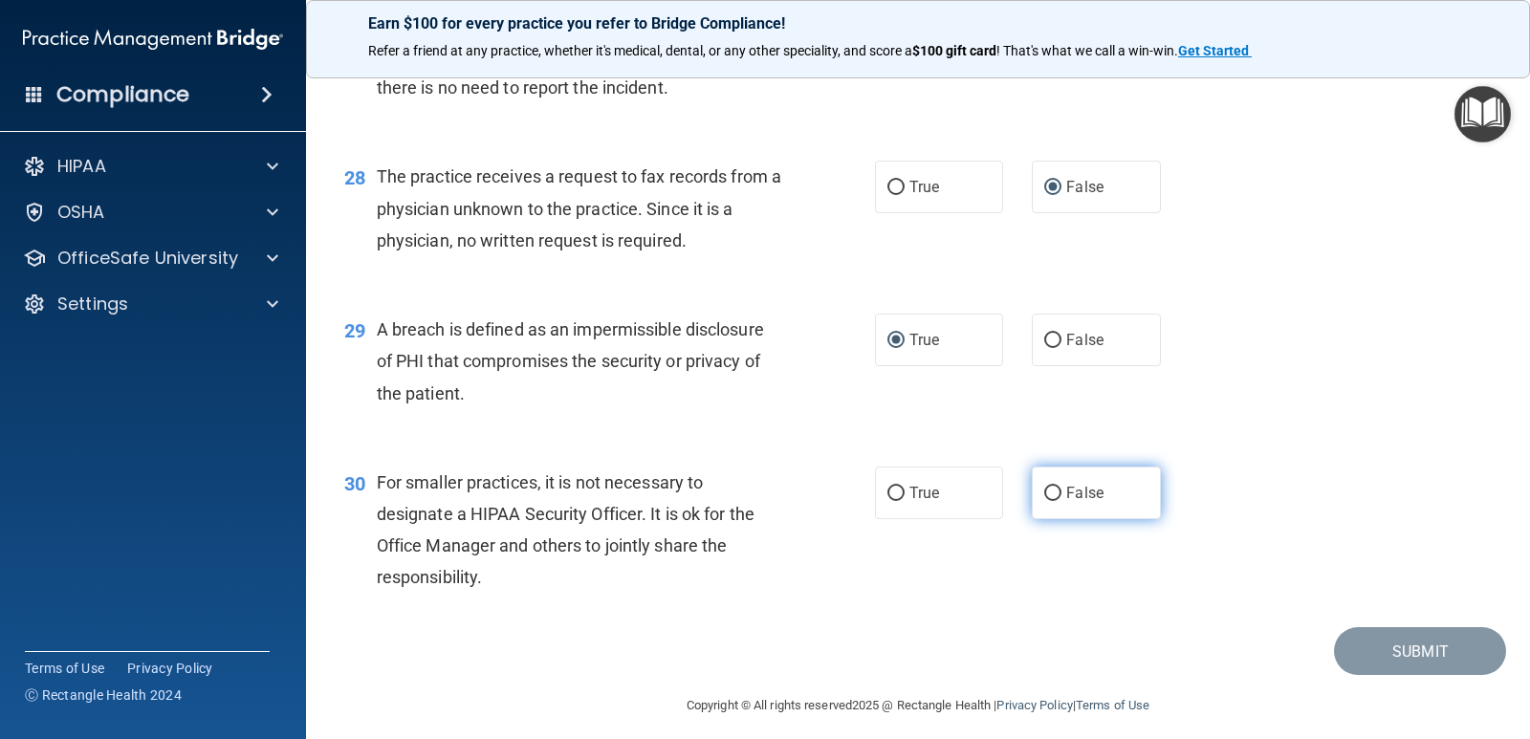
click at [1044, 491] on input "False" at bounding box center [1052, 494] width 17 height 14
radio input "true"
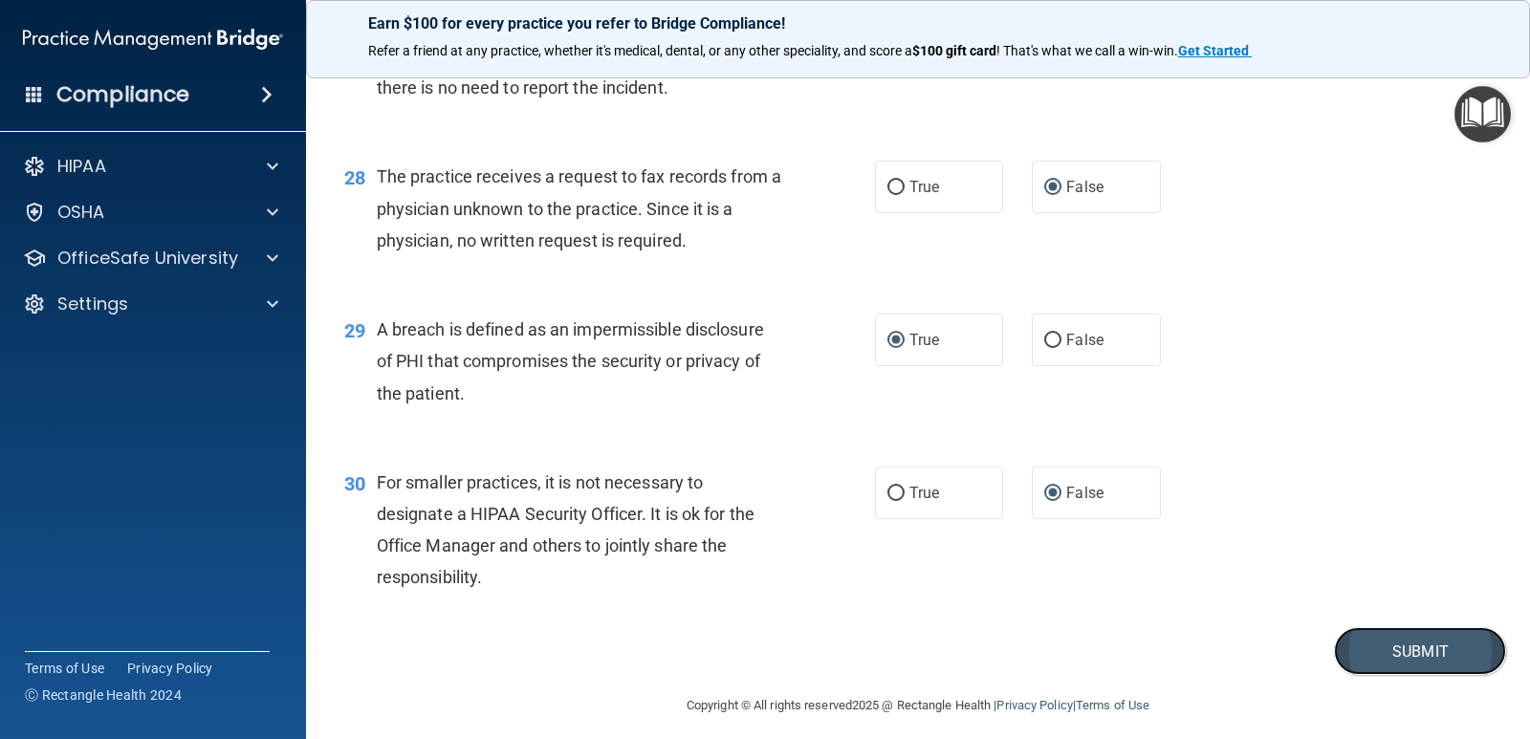
click at [1436, 651] on button "Submit" at bounding box center [1420, 651] width 172 height 49
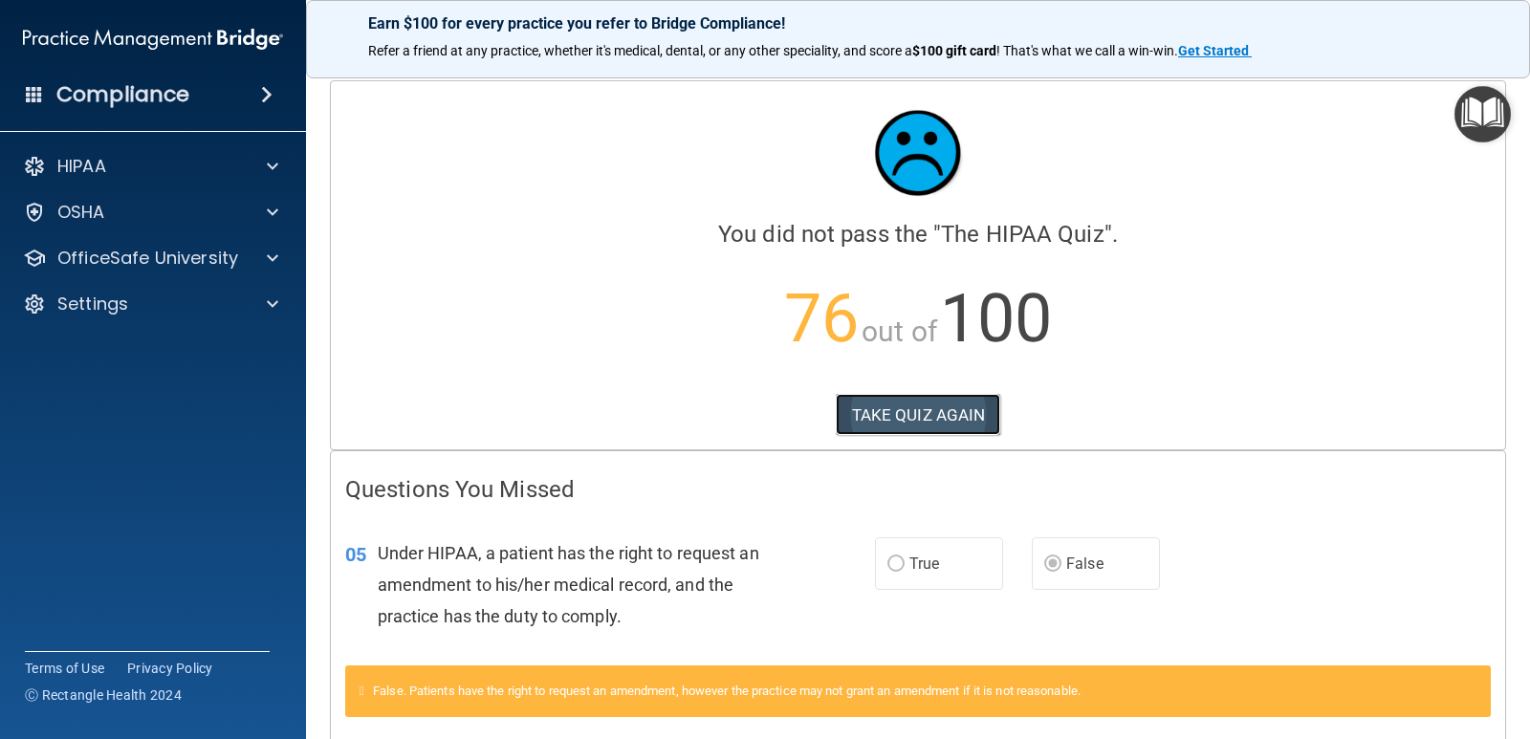
click at [943, 413] on button "TAKE QUIZ AGAIN" at bounding box center [918, 415] width 165 height 42
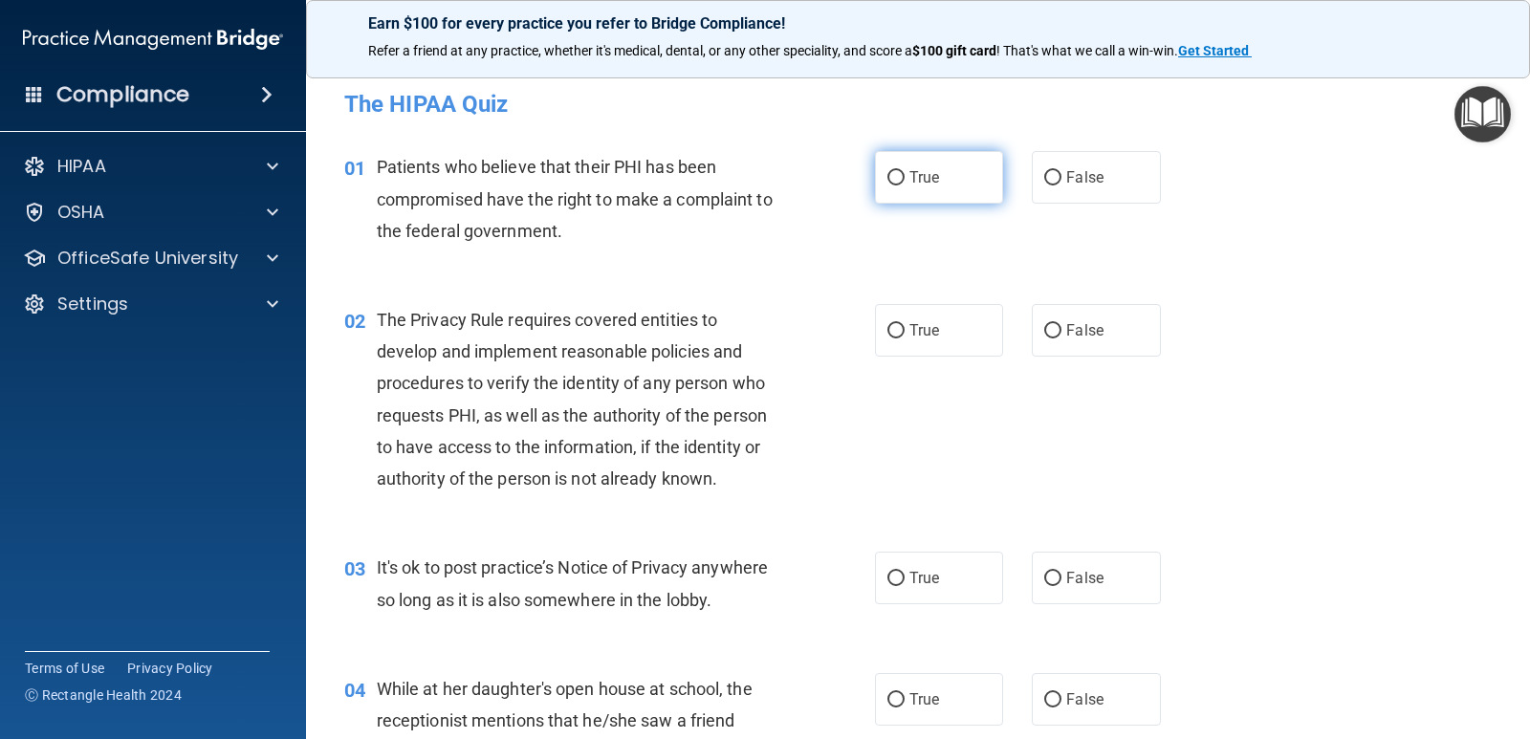
click at [892, 178] on input "True" at bounding box center [896, 178] width 17 height 14
radio input "true"
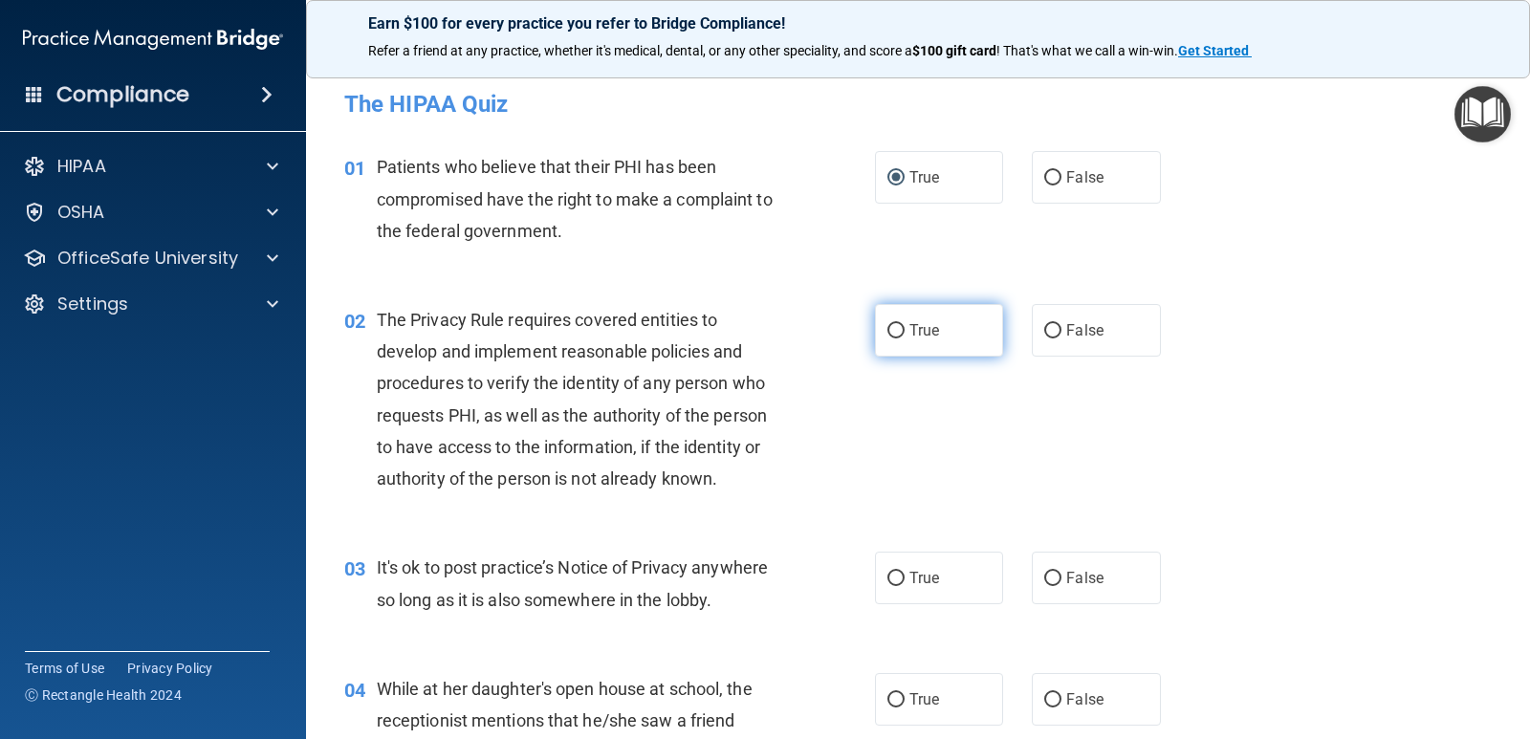
click at [889, 324] on input "True" at bounding box center [896, 331] width 17 height 14
radio input "true"
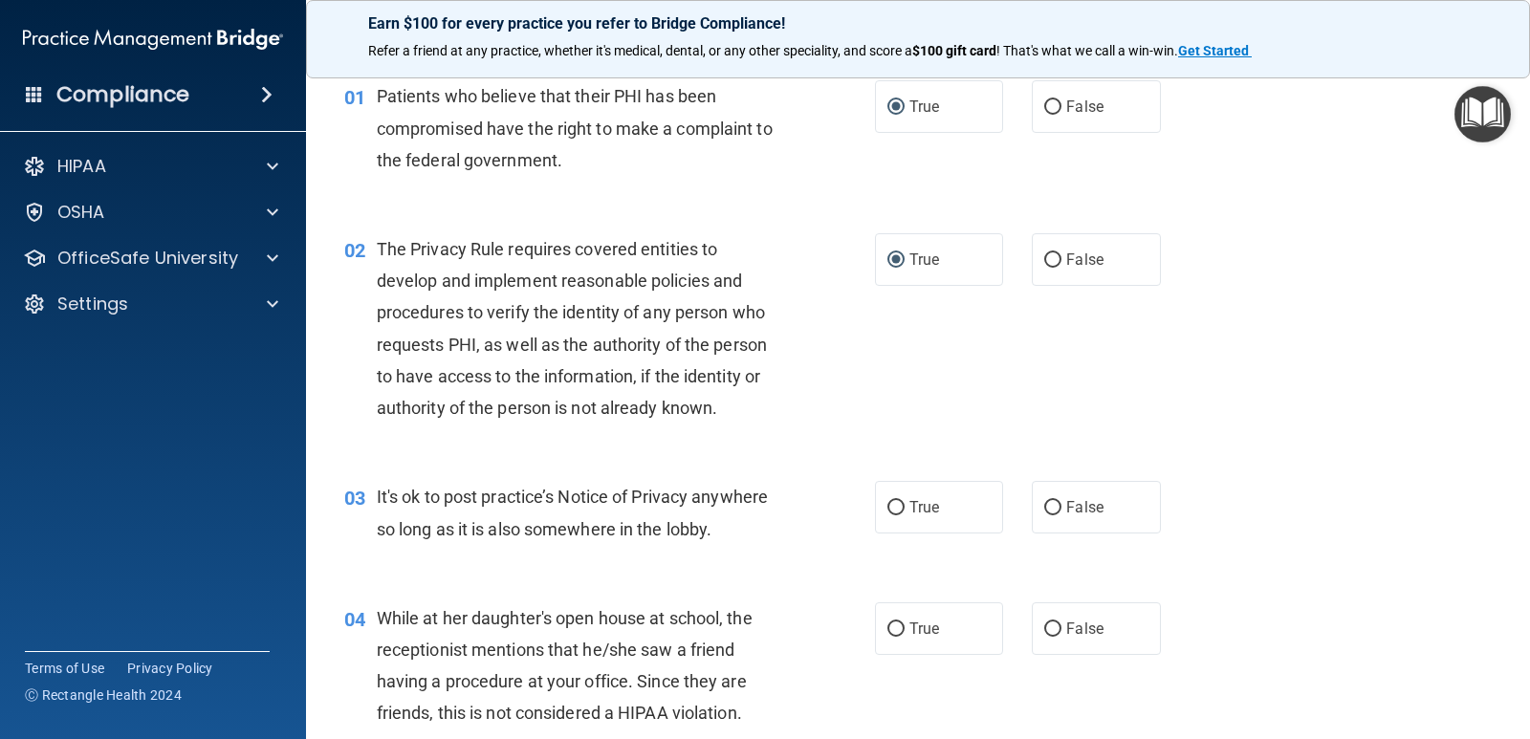
scroll to position [191, 0]
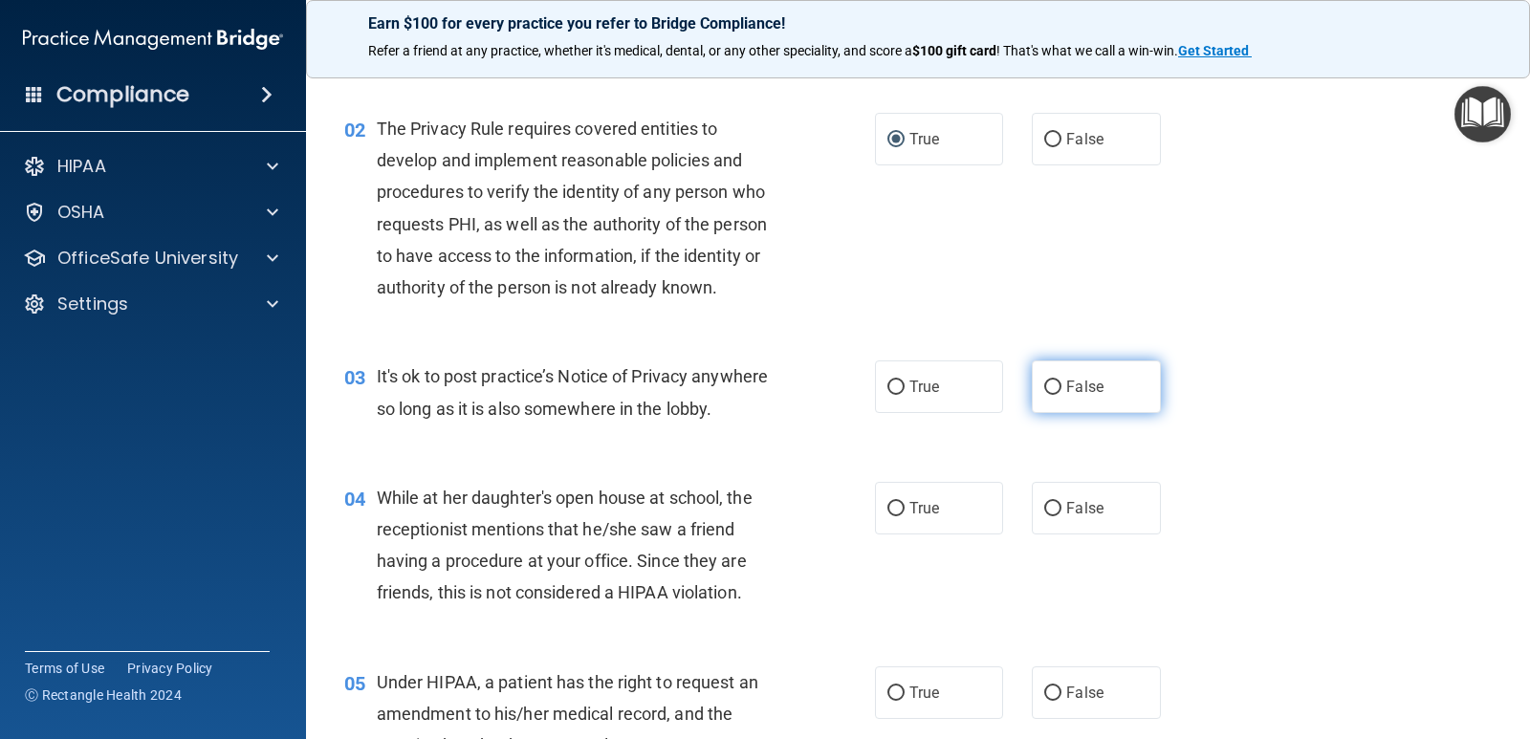
click at [1046, 388] on input "False" at bounding box center [1052, 388] width 17 height 14
radio input "true"
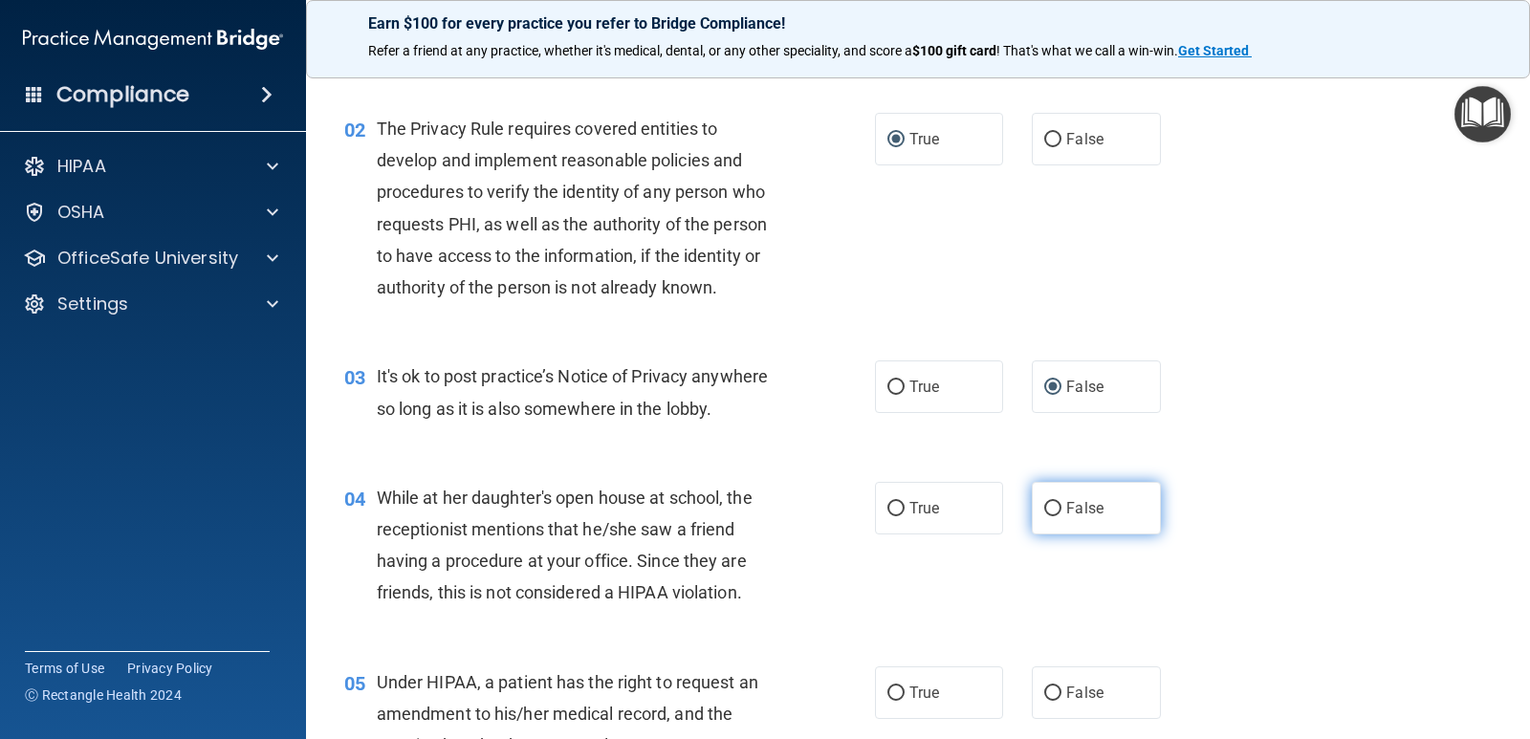
click at [1044, 506] on input "False" at bounding box center [1052, 509] width 17 height 14
radio input "true"
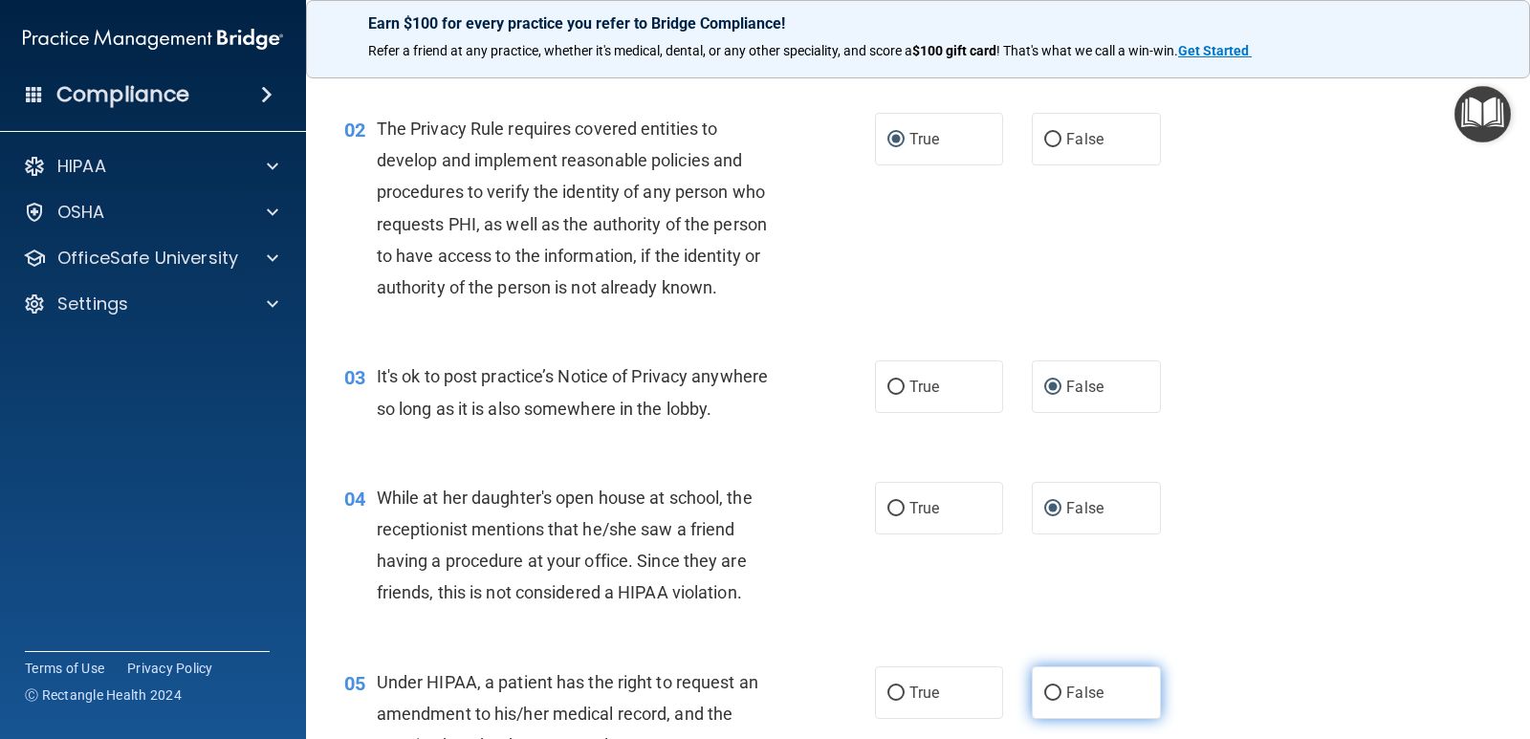
click at [1050, 692] on input "False" at bounding box center [1052, 694] width 17 height 14
radio input "true"
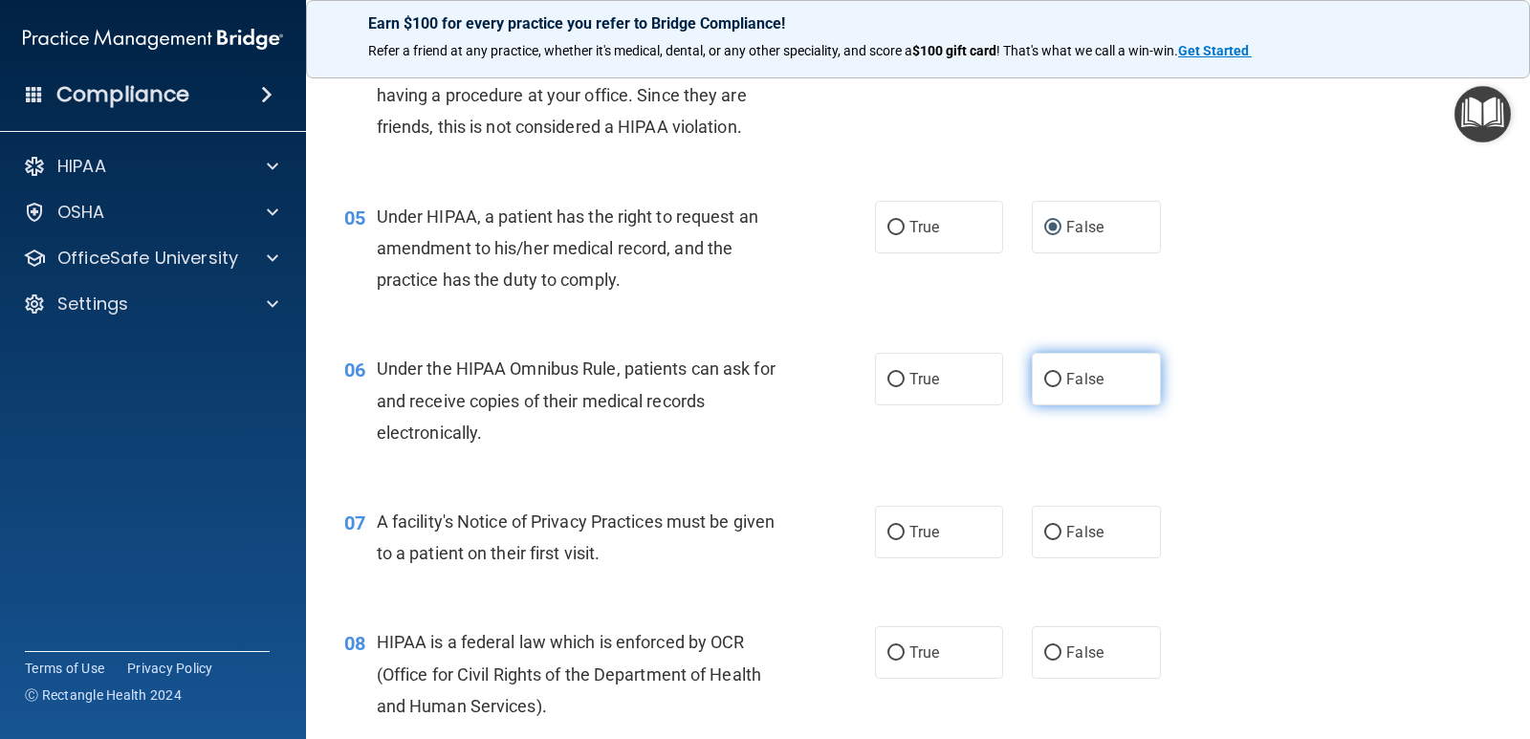
scroll to position [765, 0]
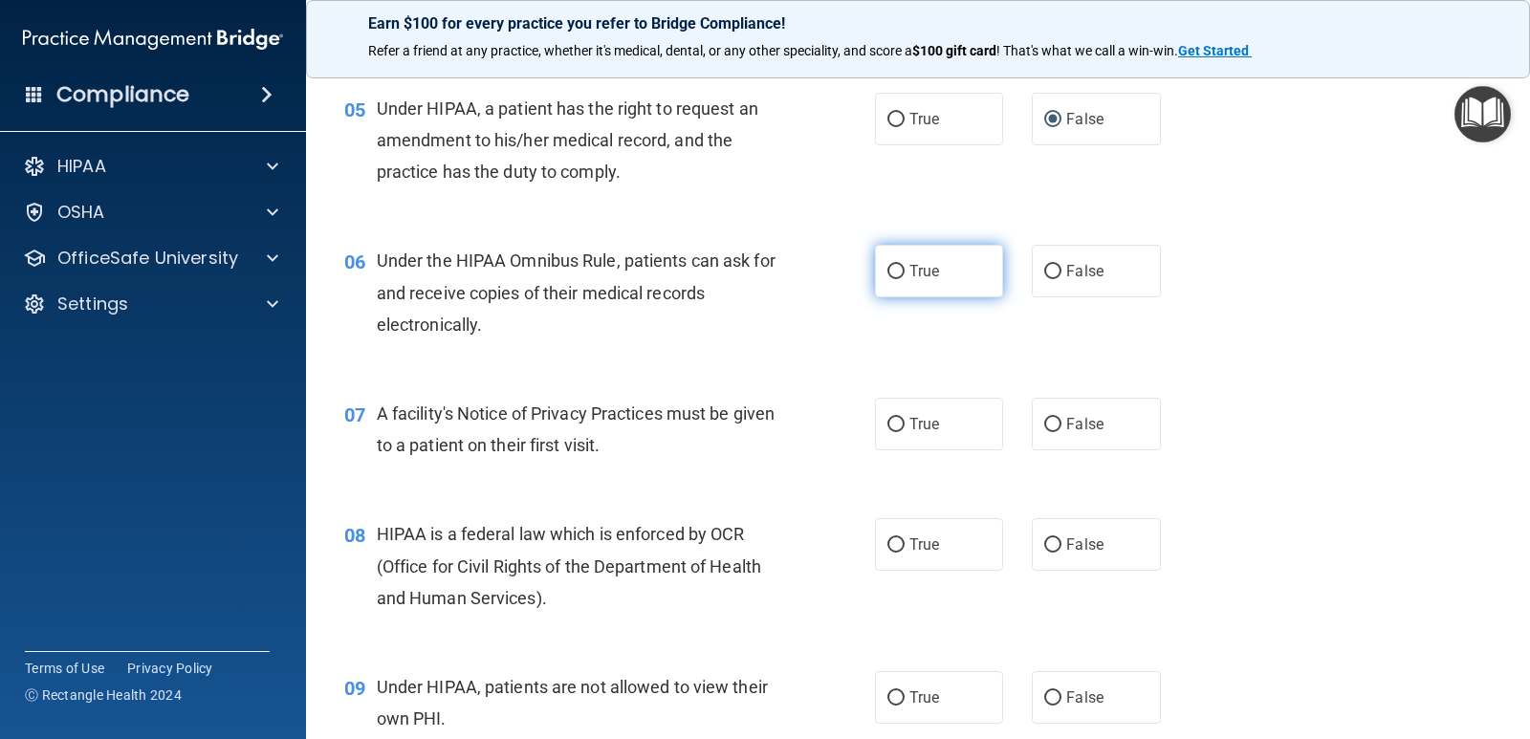
click at [894, 278] on input "True" at bounding box center [896, 272] width 17 height 14
radio input "true"
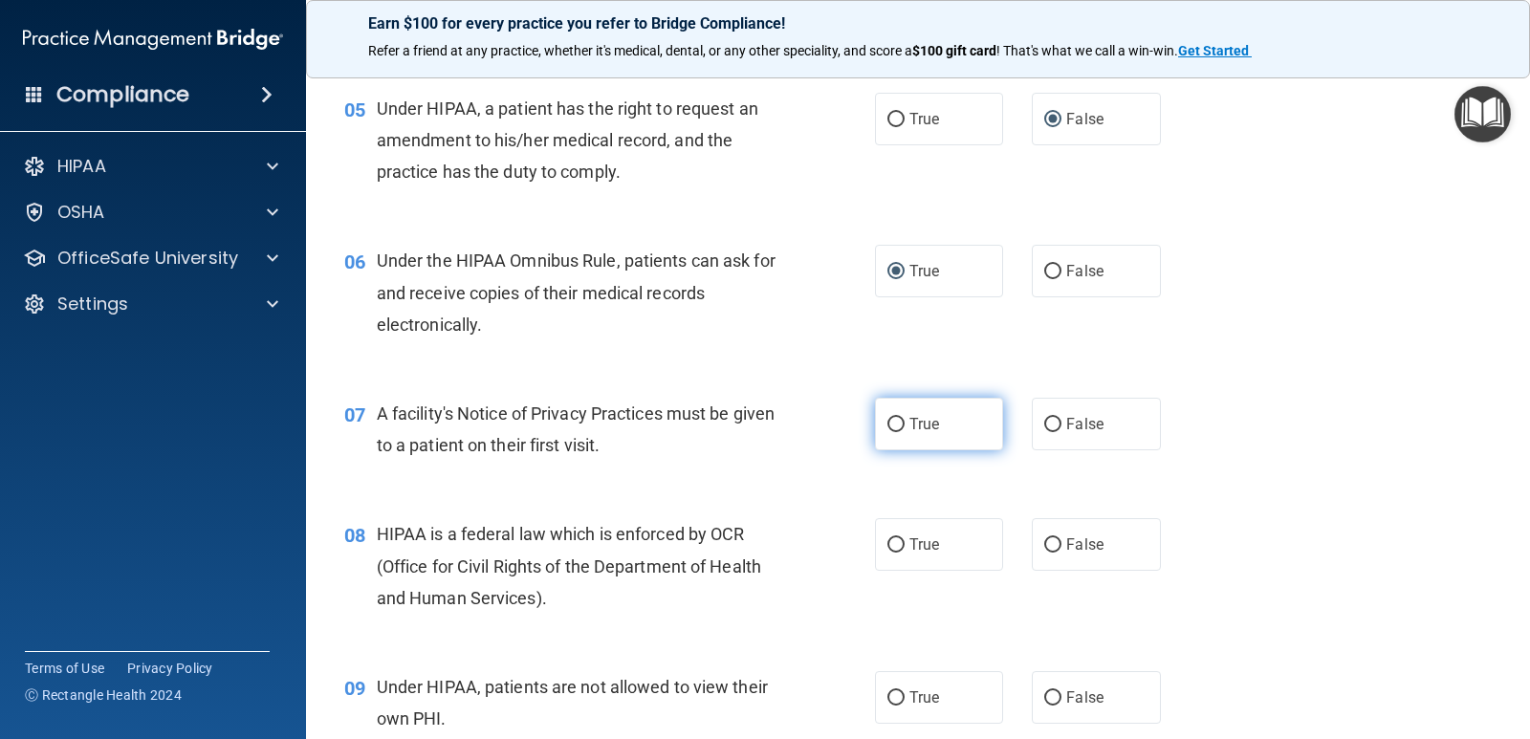
click at [893, 423] on input "True" at bounding box center [896, 425] width 17 height 14
radio input "true"
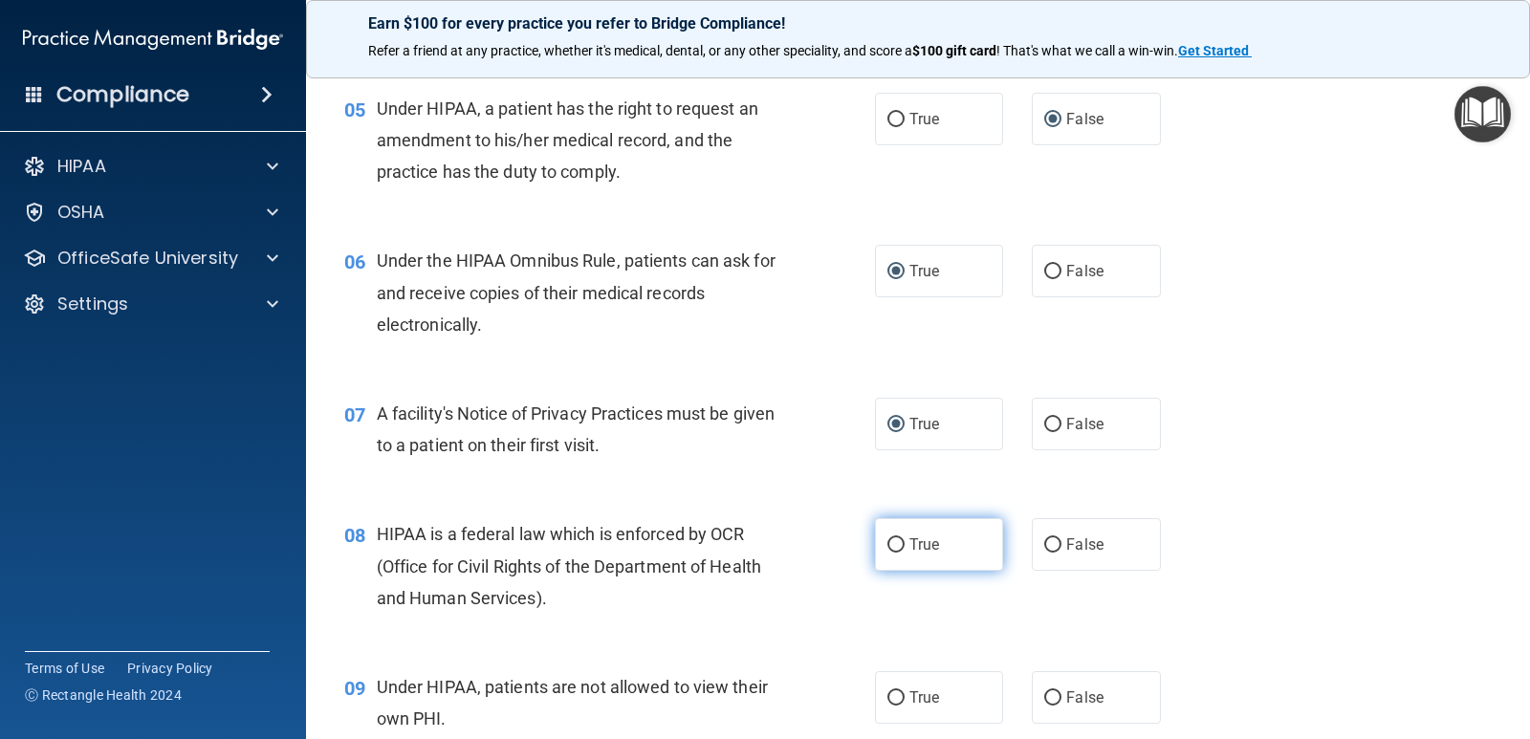
click at [888, 547] on input "True" at bounding box center [896, 545] width 17 height 14
radio input "true"
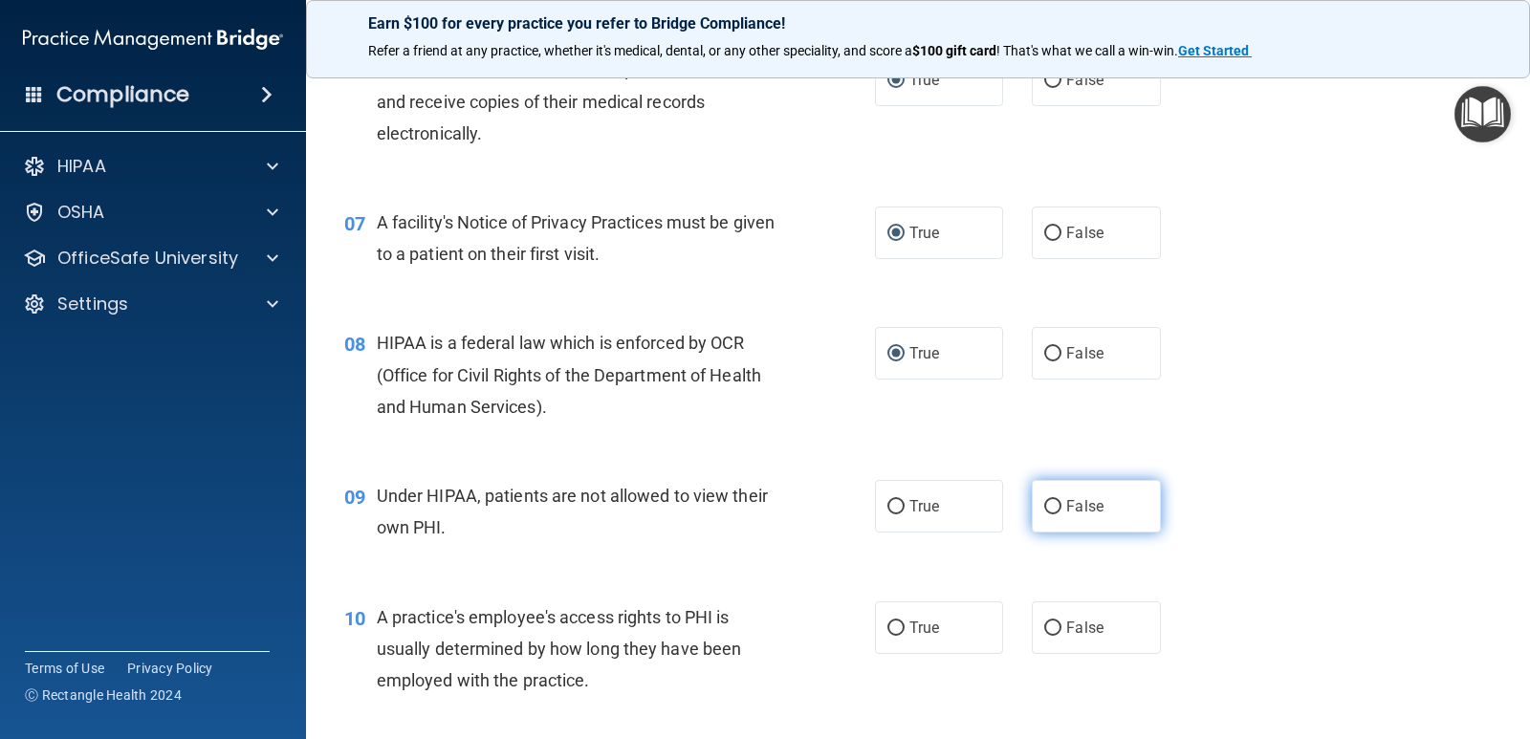
click at [1053, 501] on input "False" at bounding box center [1052, 507] width 17 height 14
radio input "true"
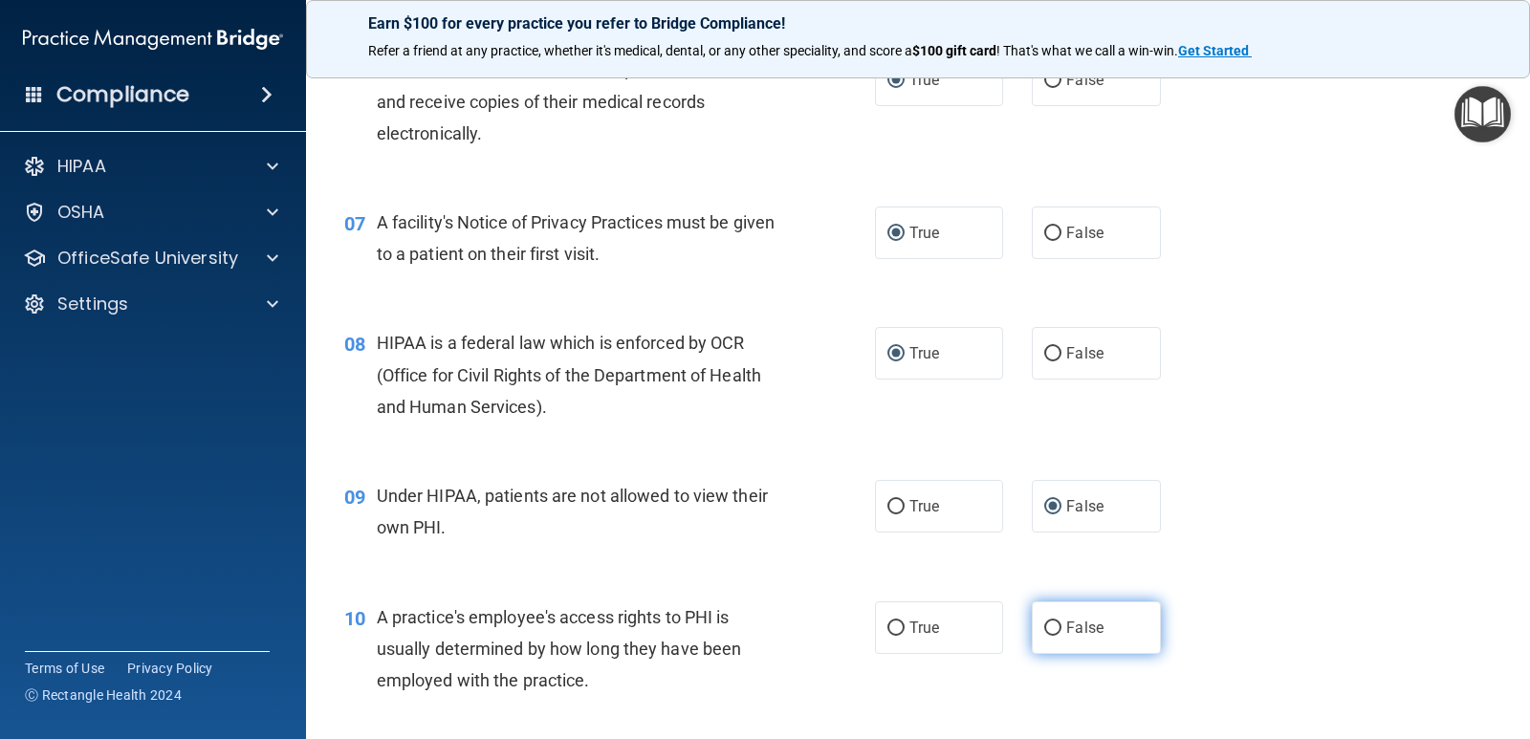
click at [1044, 622] on input "False" at bounding box center [1052, 629] width 17 height 14
radio input "true"
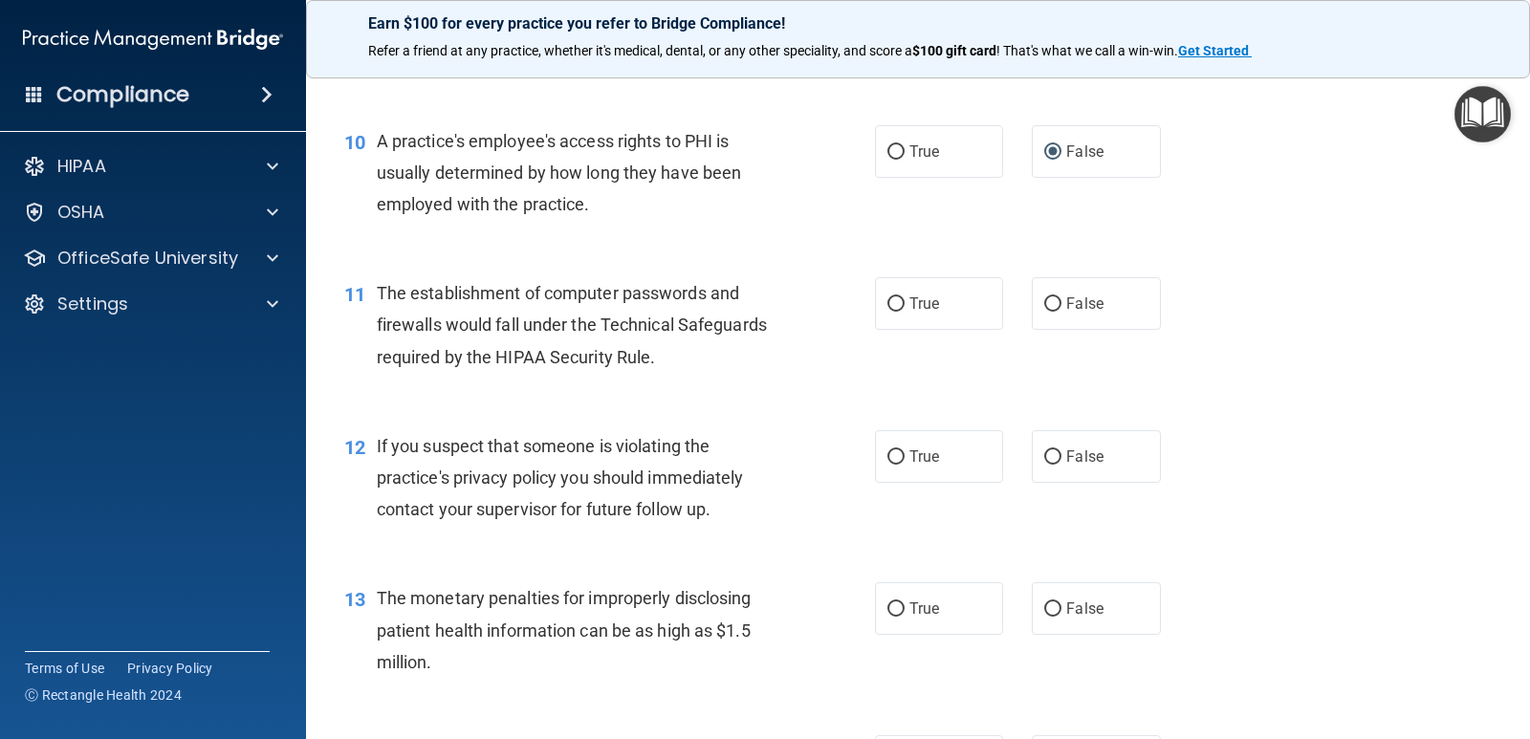
scroll to position [1435, 0]
click at [888, 298] on input "True" at bounding box center [896, 303] width 17 height 14
radio input "true"
click at [889, 455] on input "True" at bounding box center [896, 456] width 17 height 14
radio input "true"
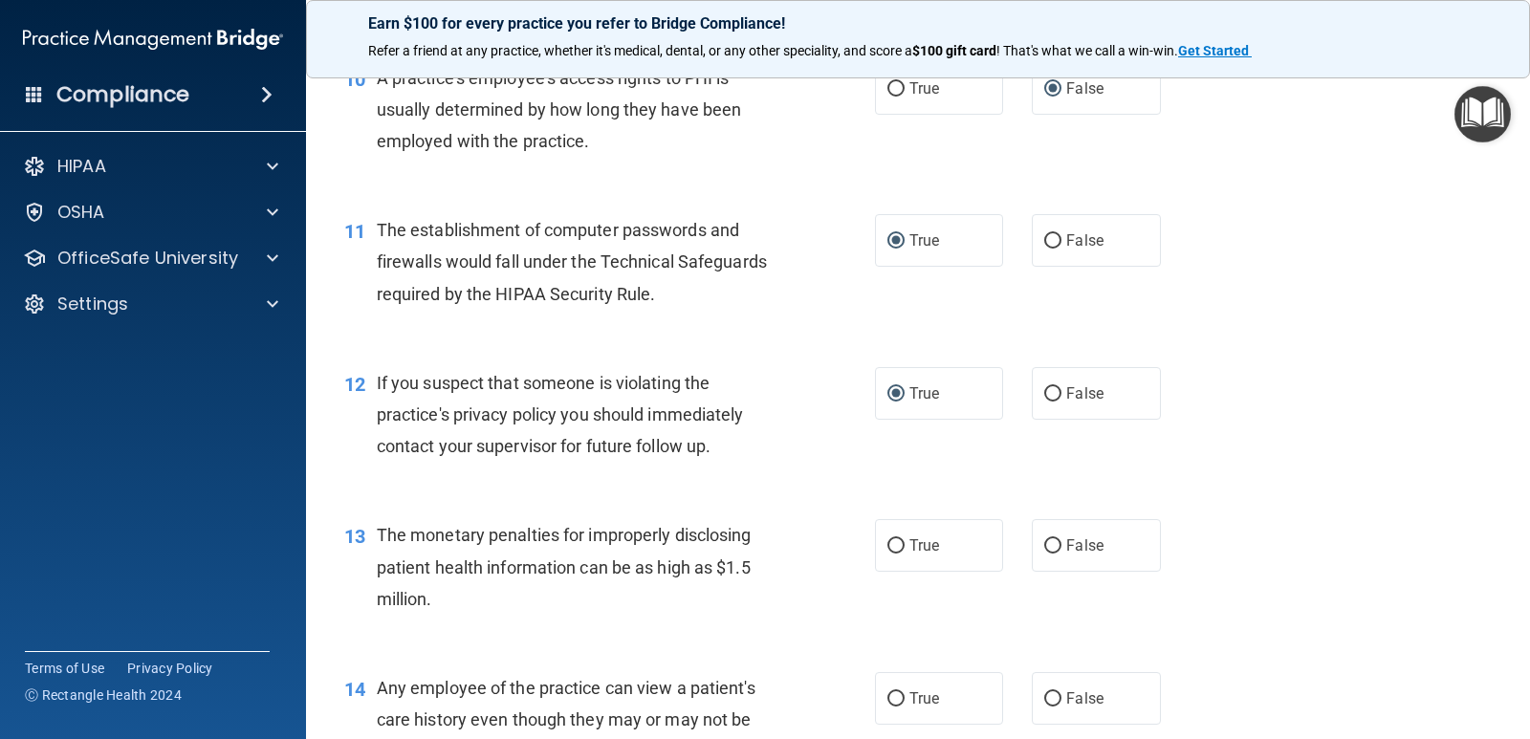
scroll to position [1530, 0]
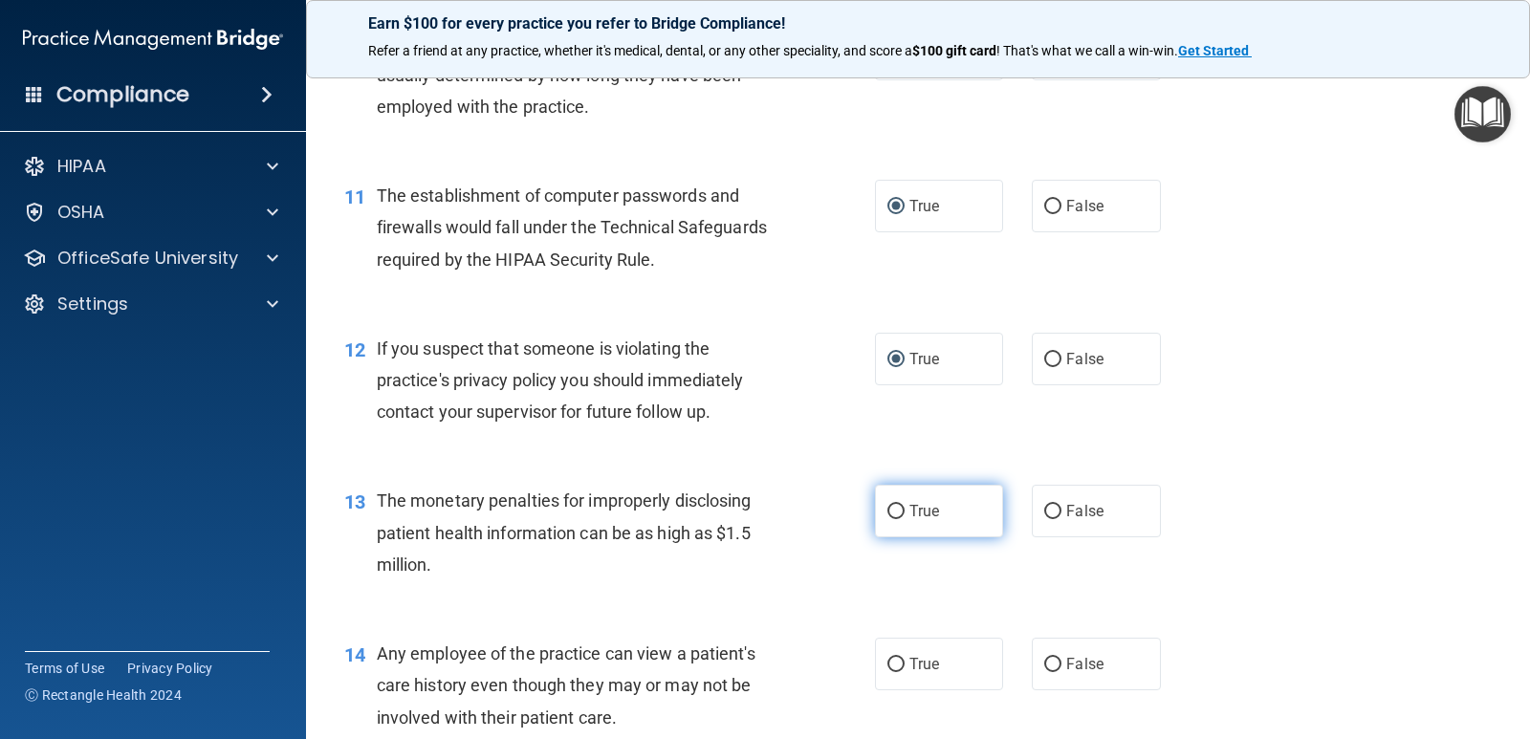
click at [891, 516] on input "True" at bounding box center [896, 512] width 17 height 14
radio input "true"
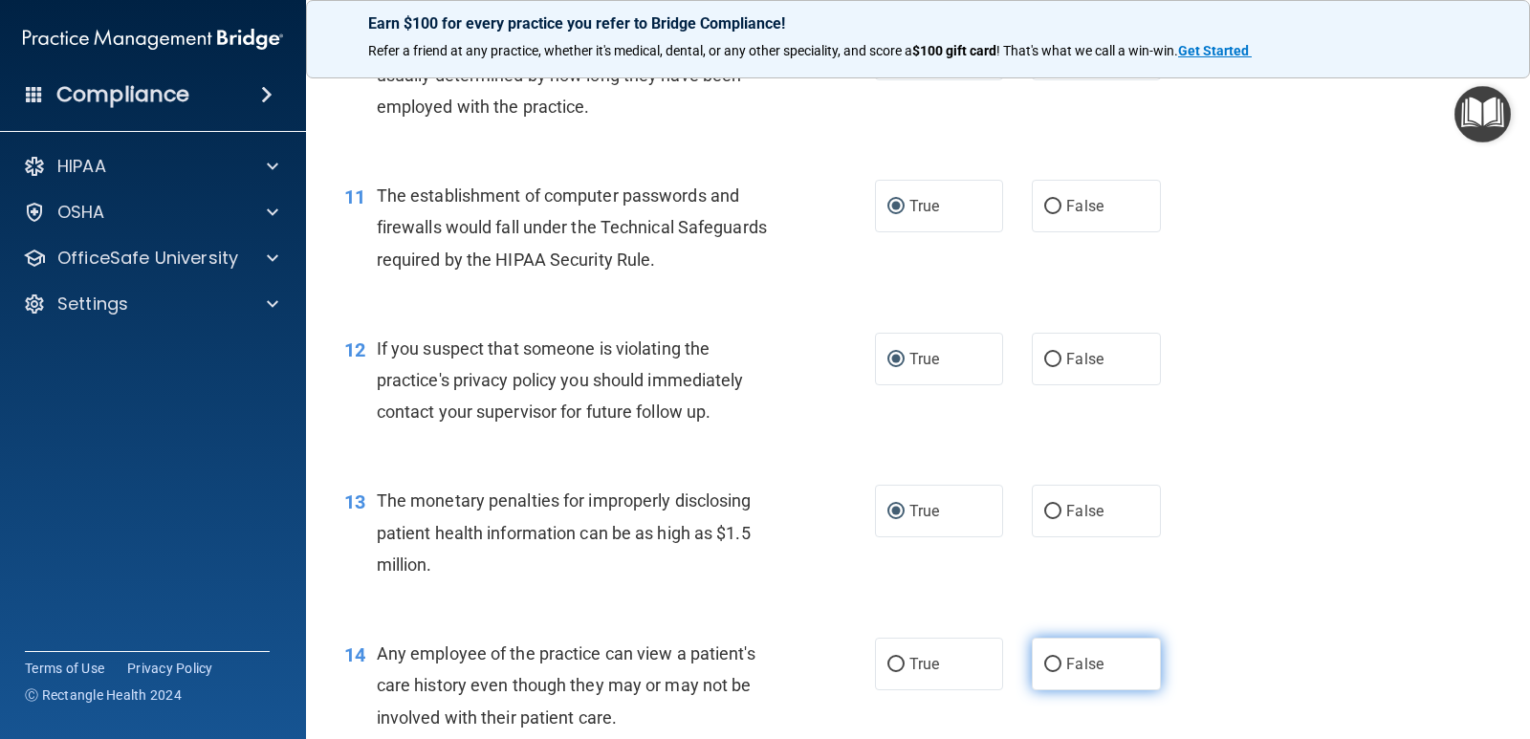
click at [1045, 665] on input "False" at bounding box center [1052, 665] width 17 height 14
radio input "true"
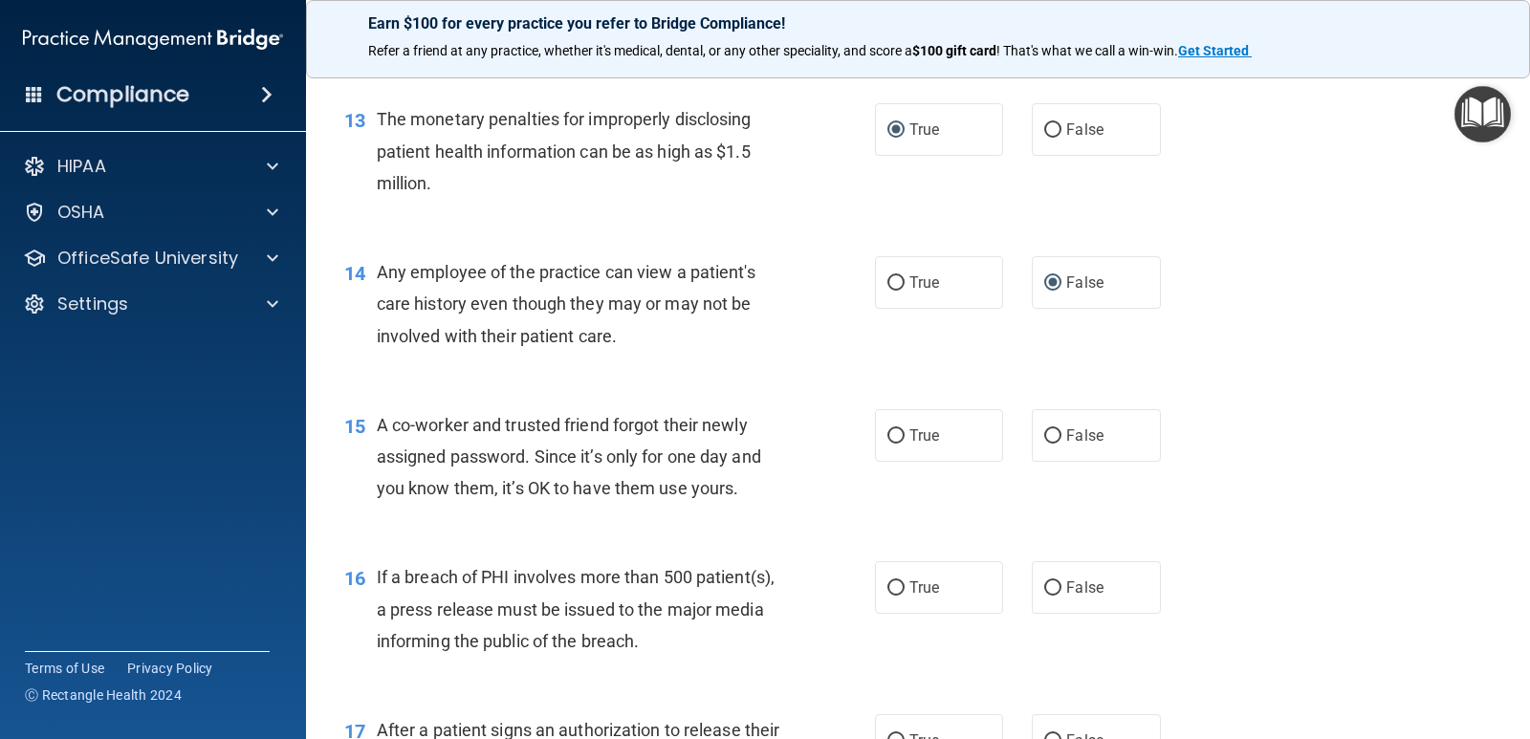
scroll to position [1913, 0]
click at [888, 433] on input "True" at bounding box center [896, 435] width 17 height 14
radio input "true"
click at [1044, 428] on input "False" at bounding box center [1052, 435] width 17 height 14
radio input "true"
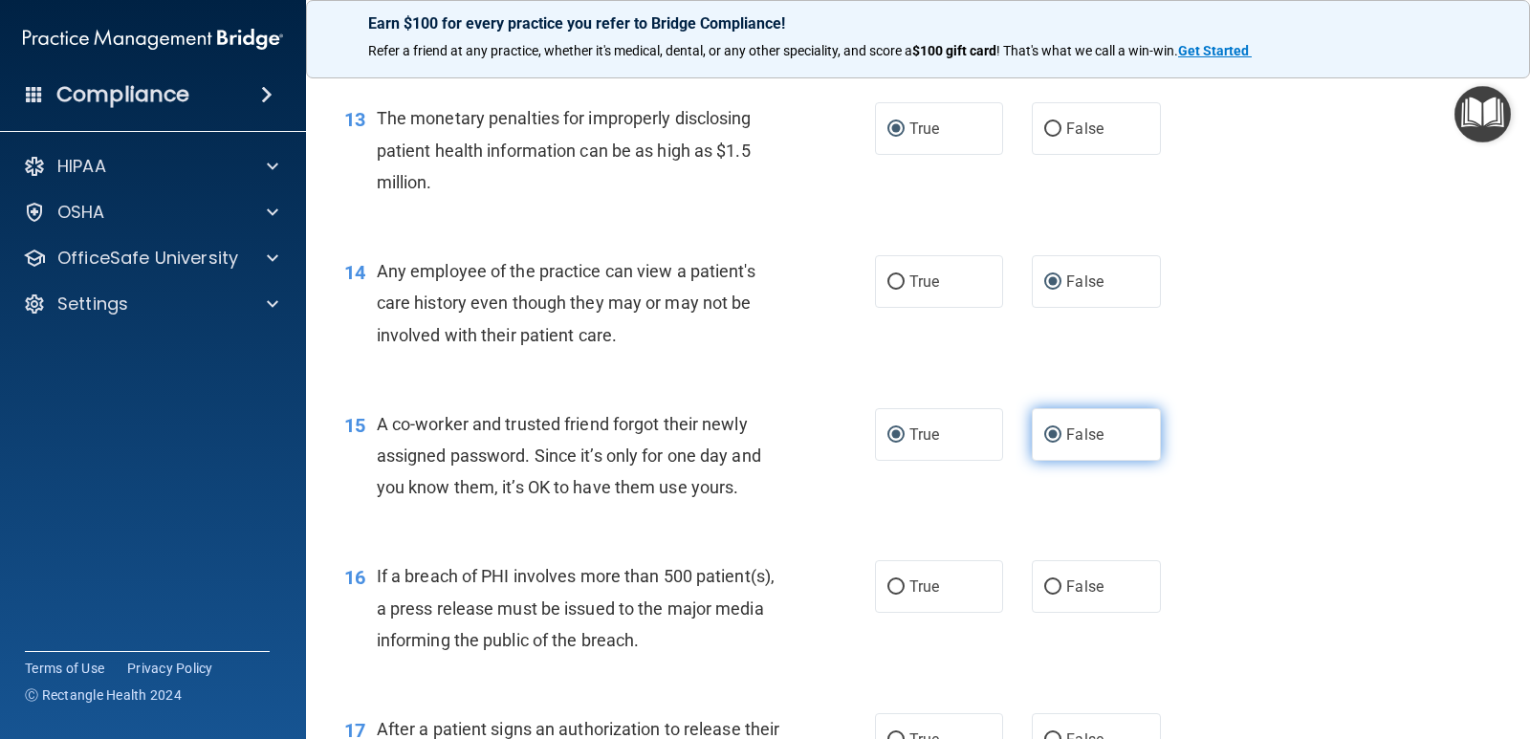
radio input "false"
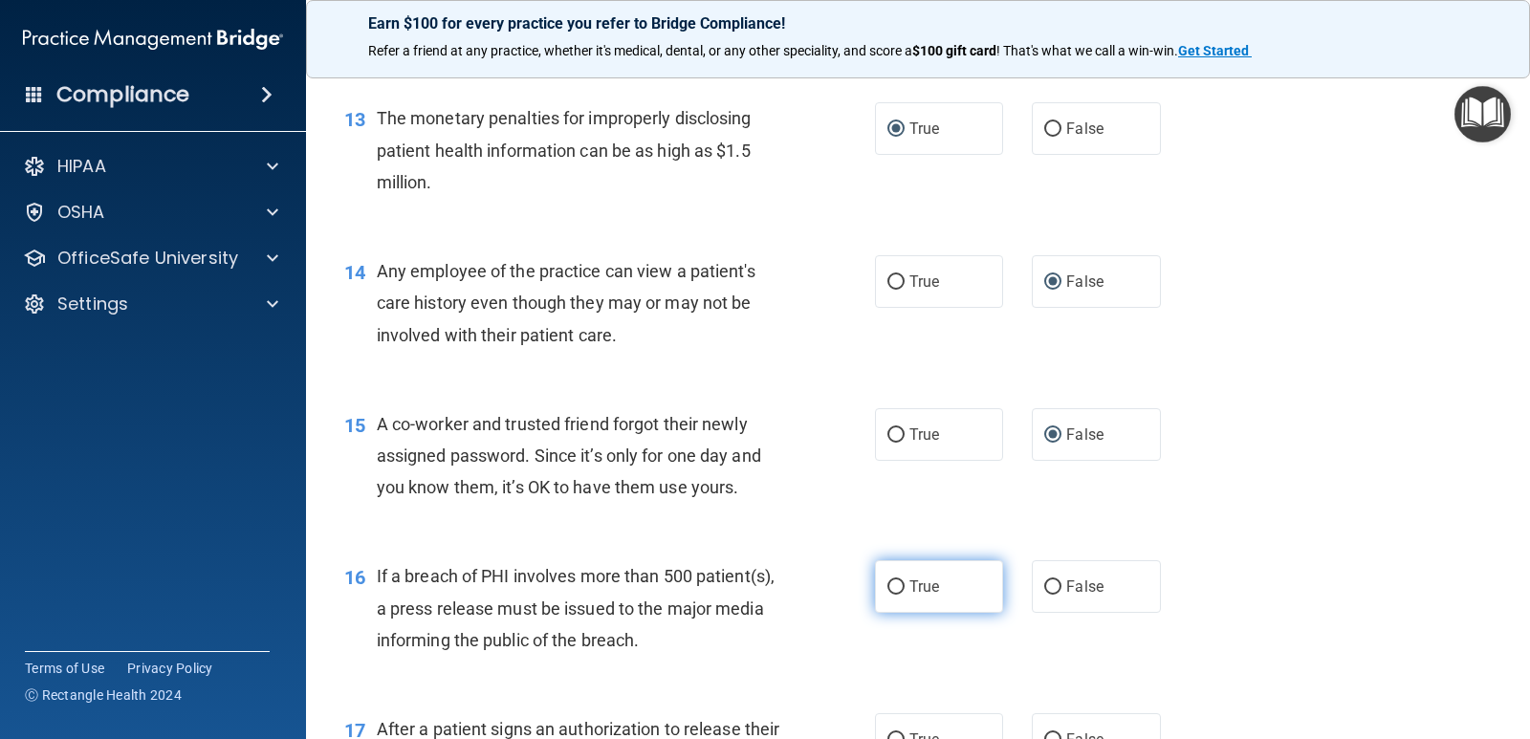
click at [888, 581] on input "True" at bounding box center [896, 588] width 17 height 14
radio input "true"
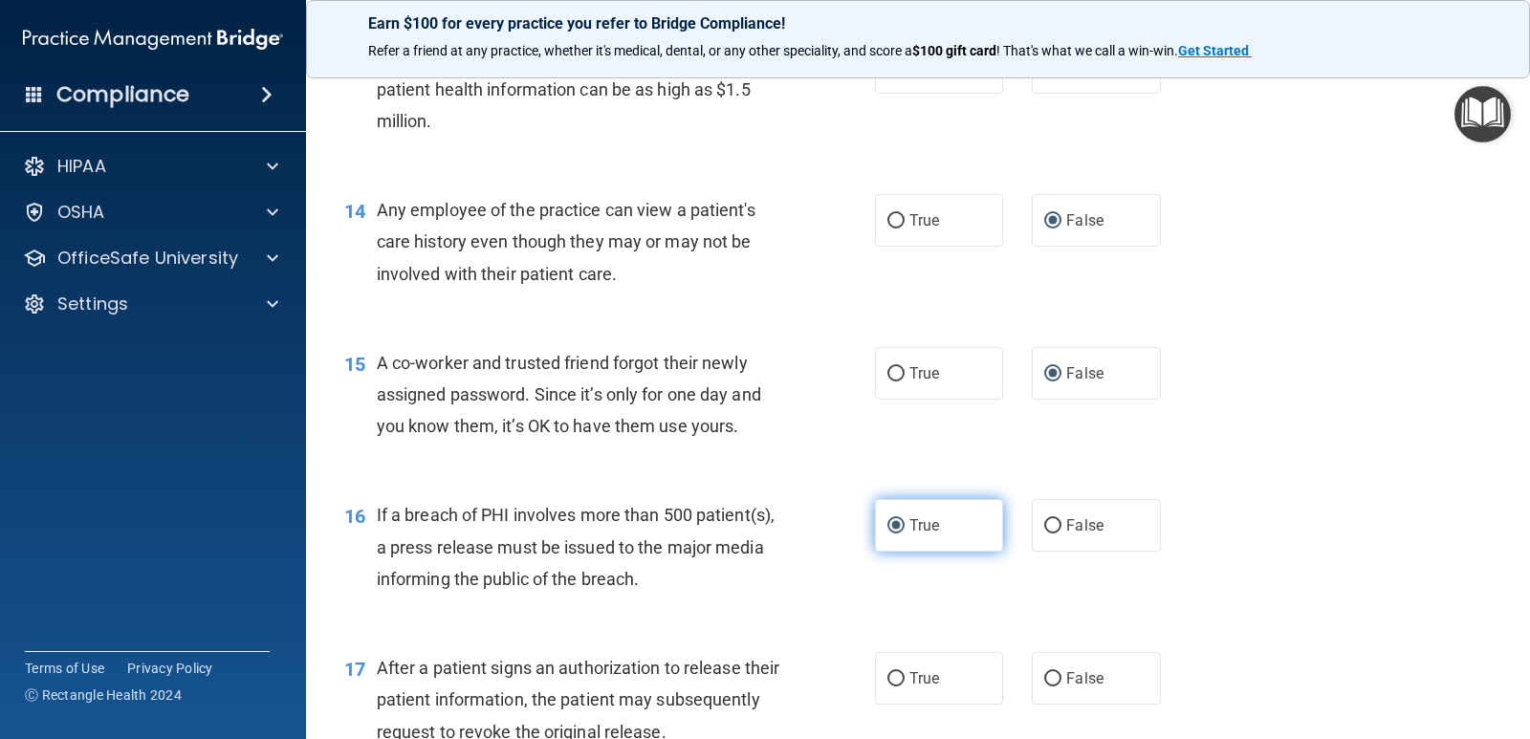
scroll to position [2008, 0]
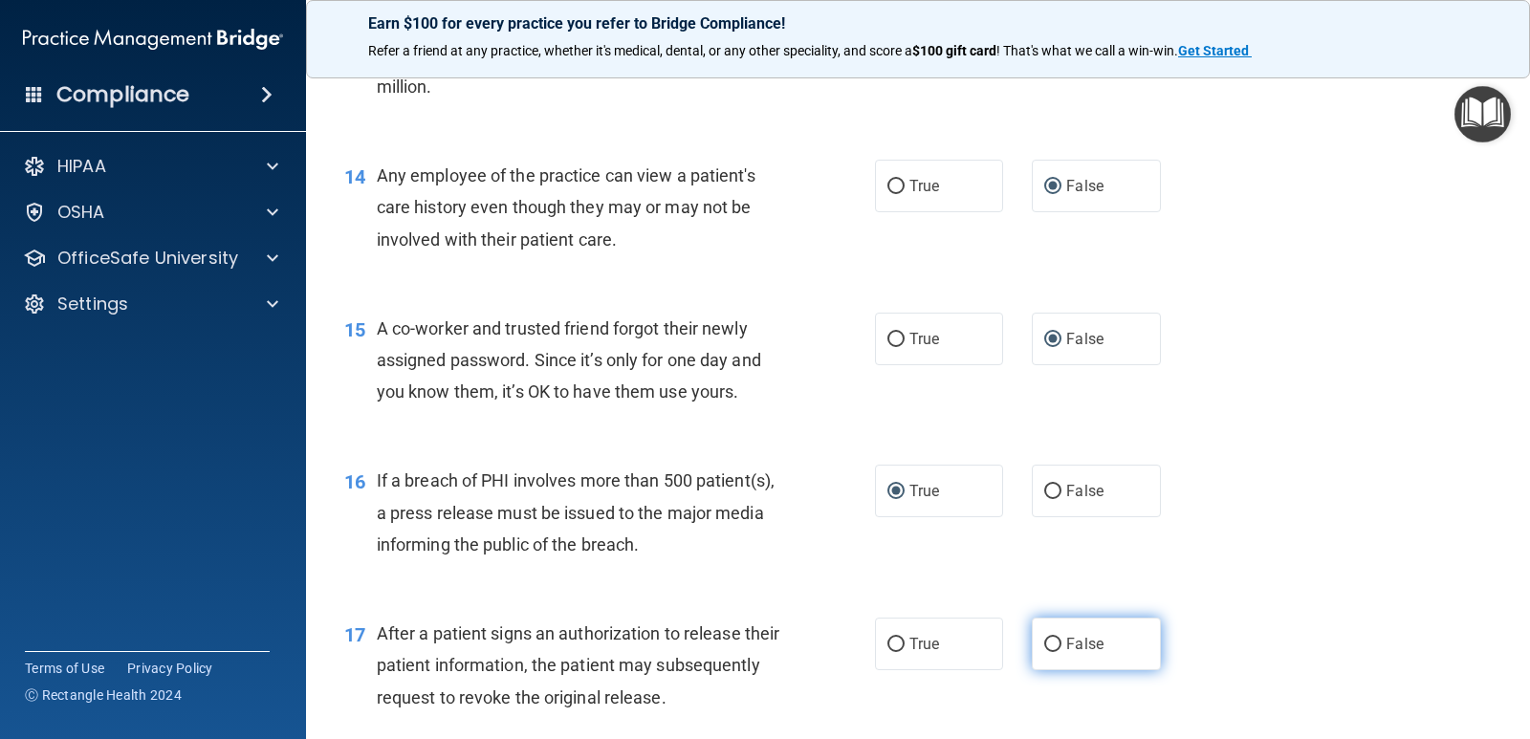
click at [1044, 644] on input "False" at bounding box center [1052, 645] width 17 height 14
radio input "true"
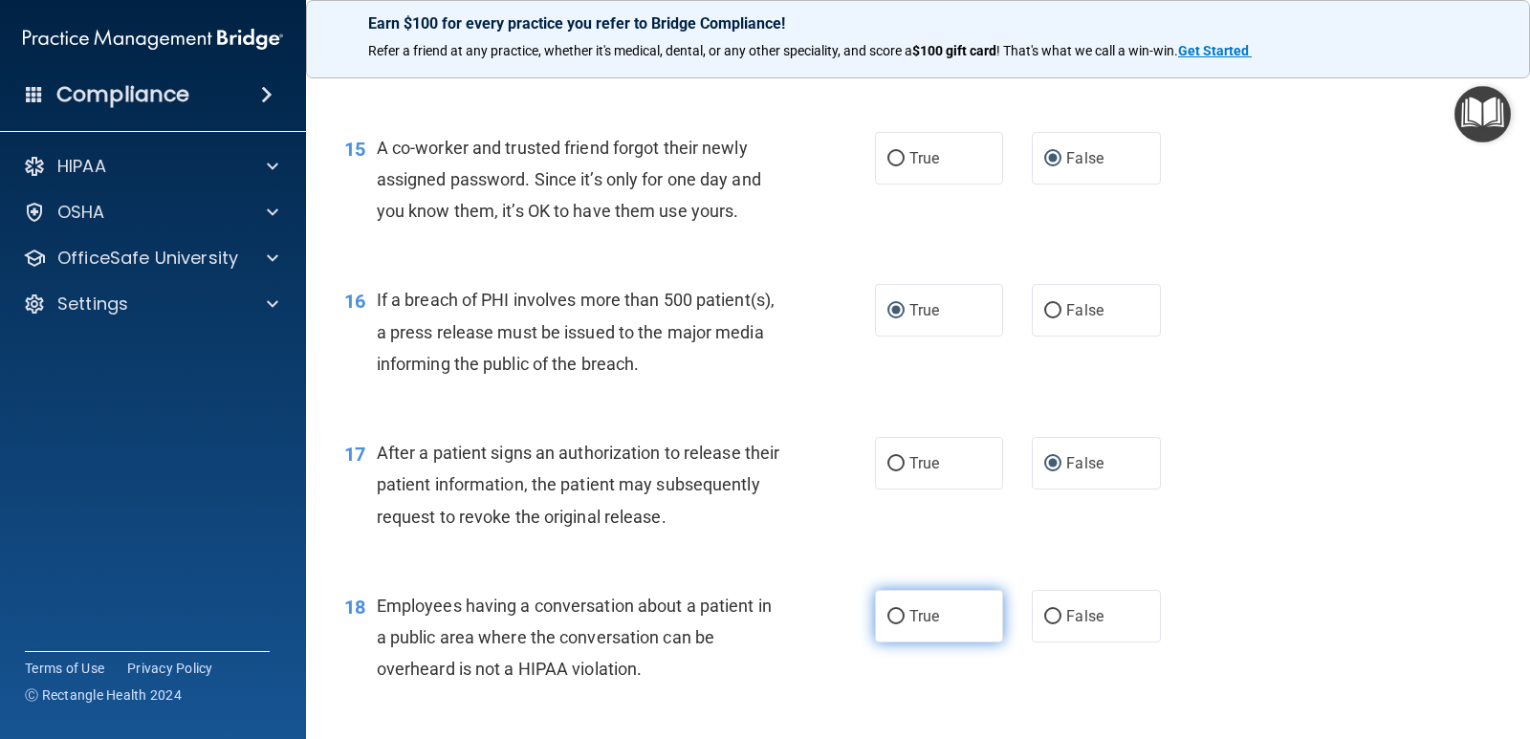
scroll to position [2200, 0]
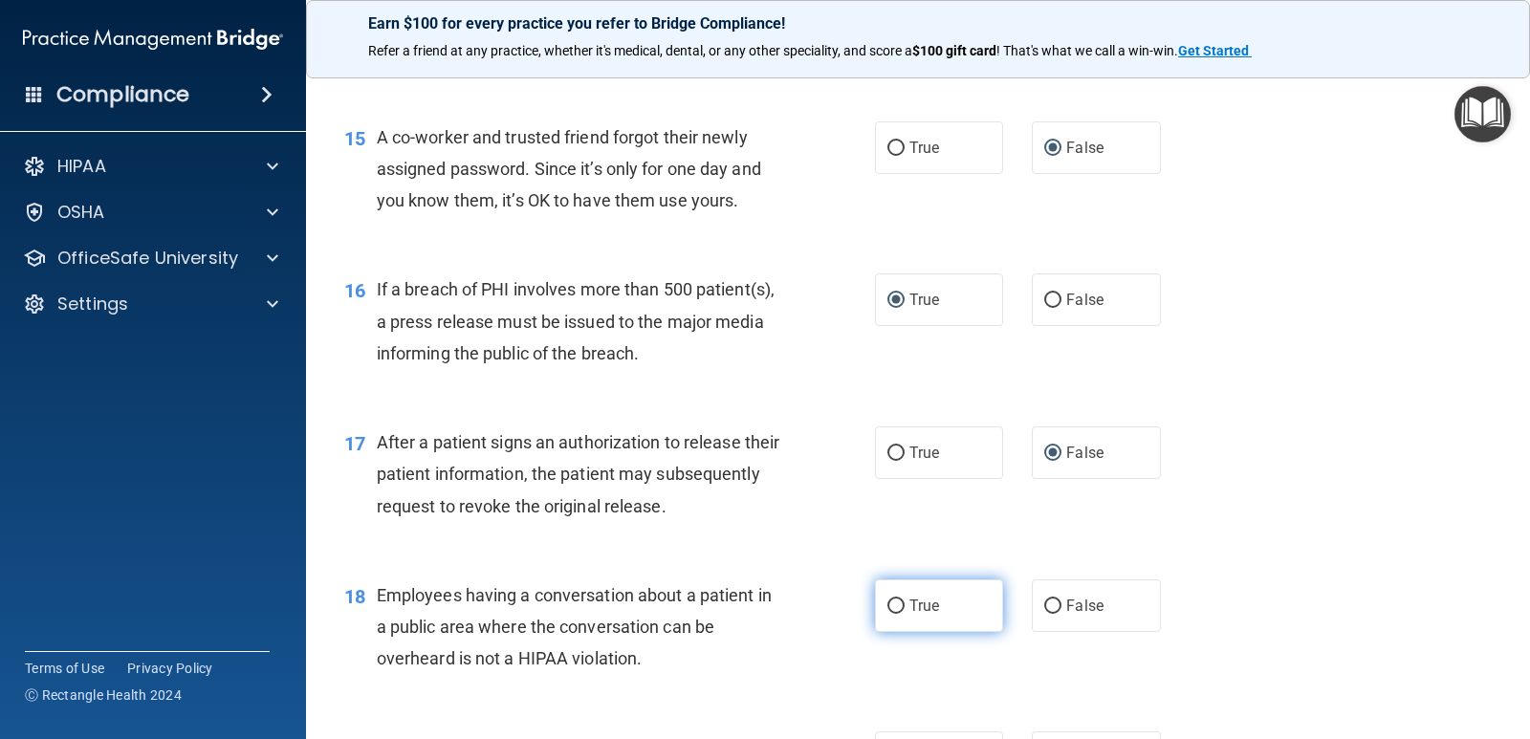
click at [888, 600] on input "True" at bounding box center [896, 607] width 17 height 14
radio input "true"
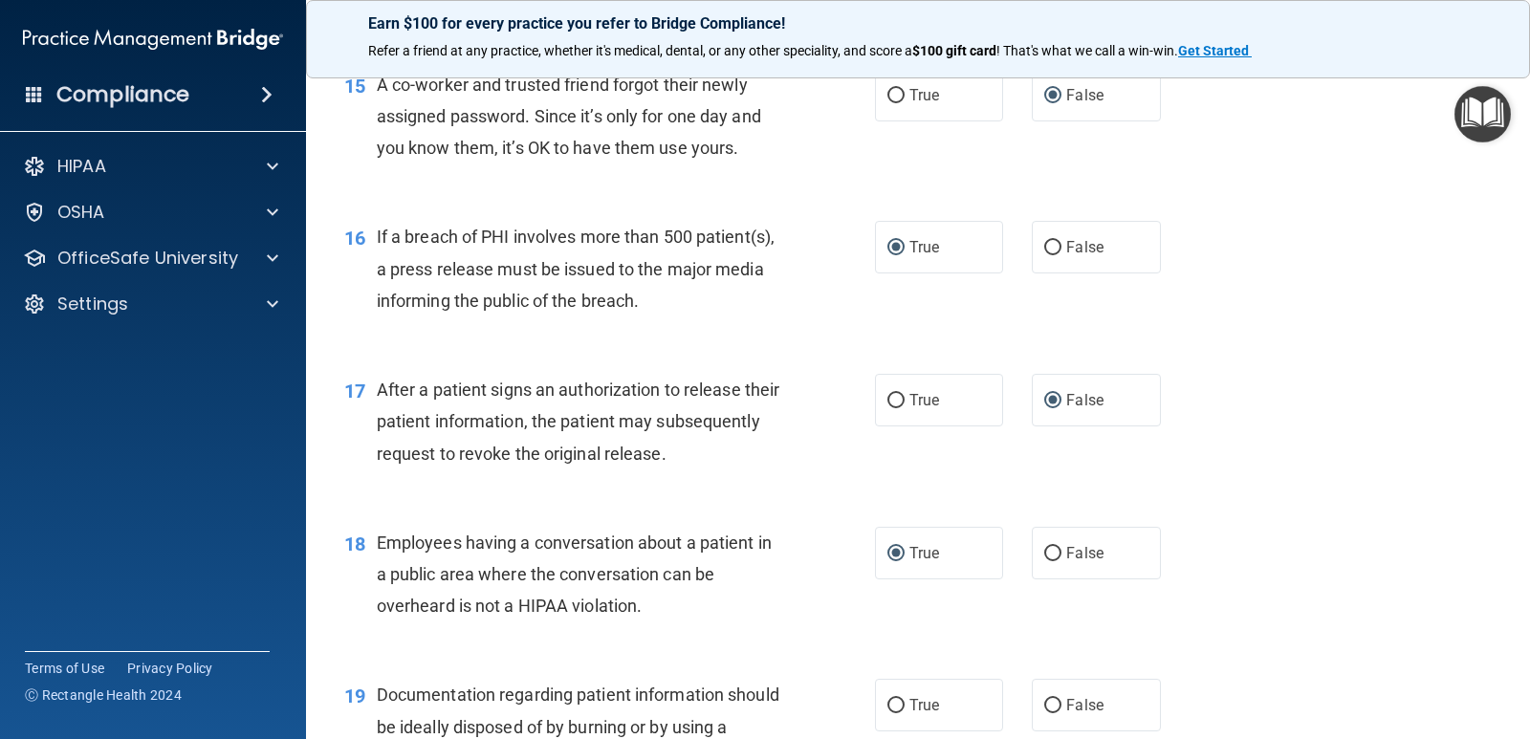
scroll to position [2295, 0]
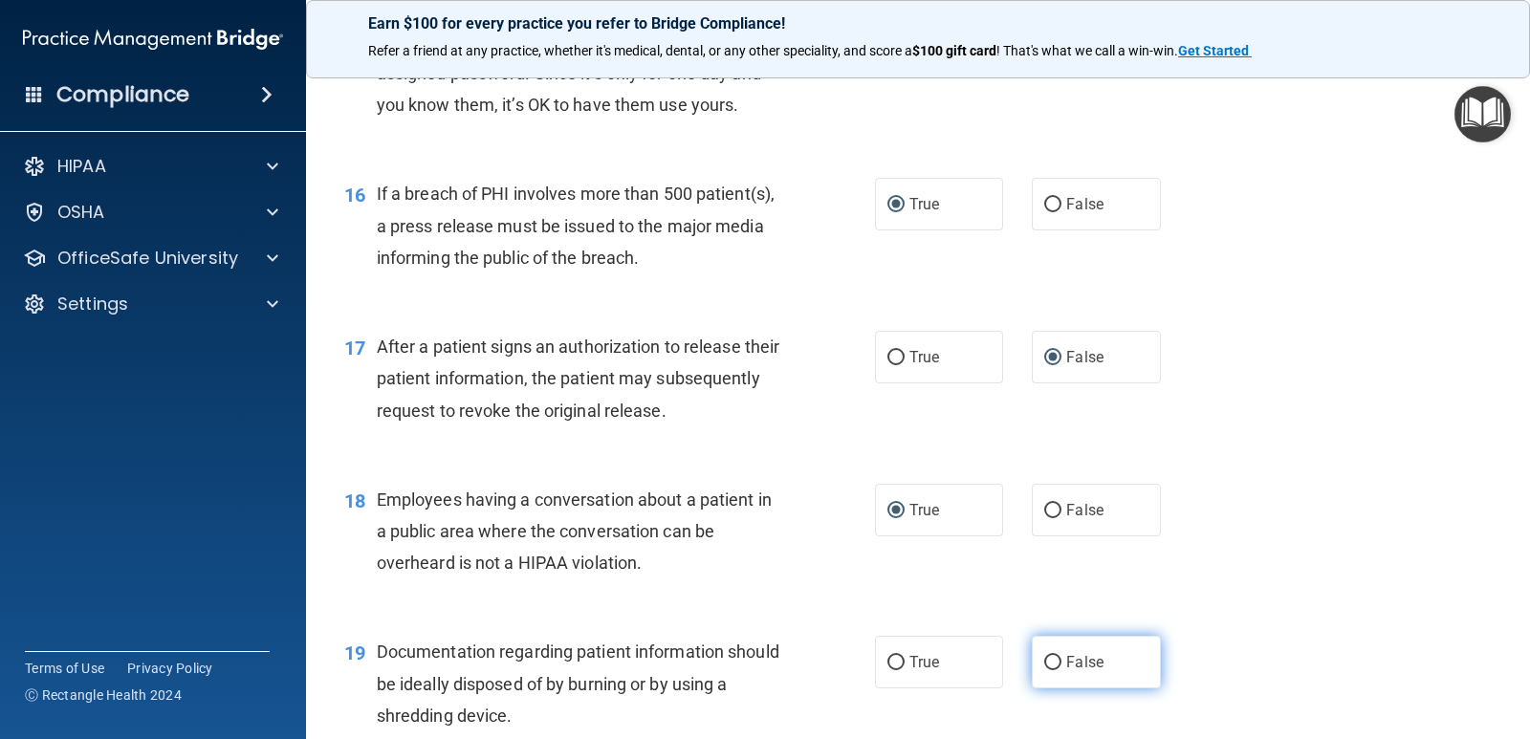
click at [1044, 661] on input "False" at bounding box center [1052, 663] width 17 height 14
radio input "true"
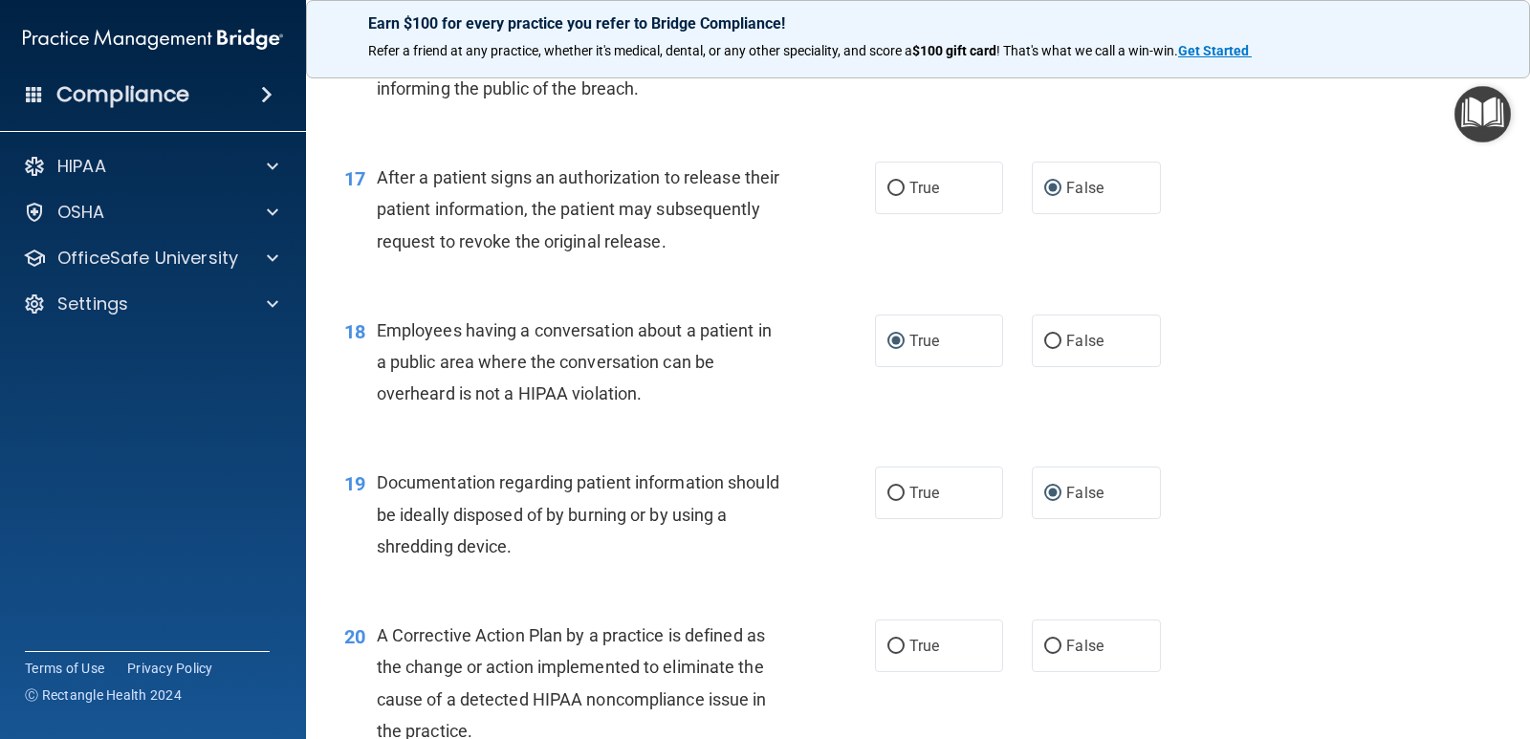
scroll to position [2678, 0]
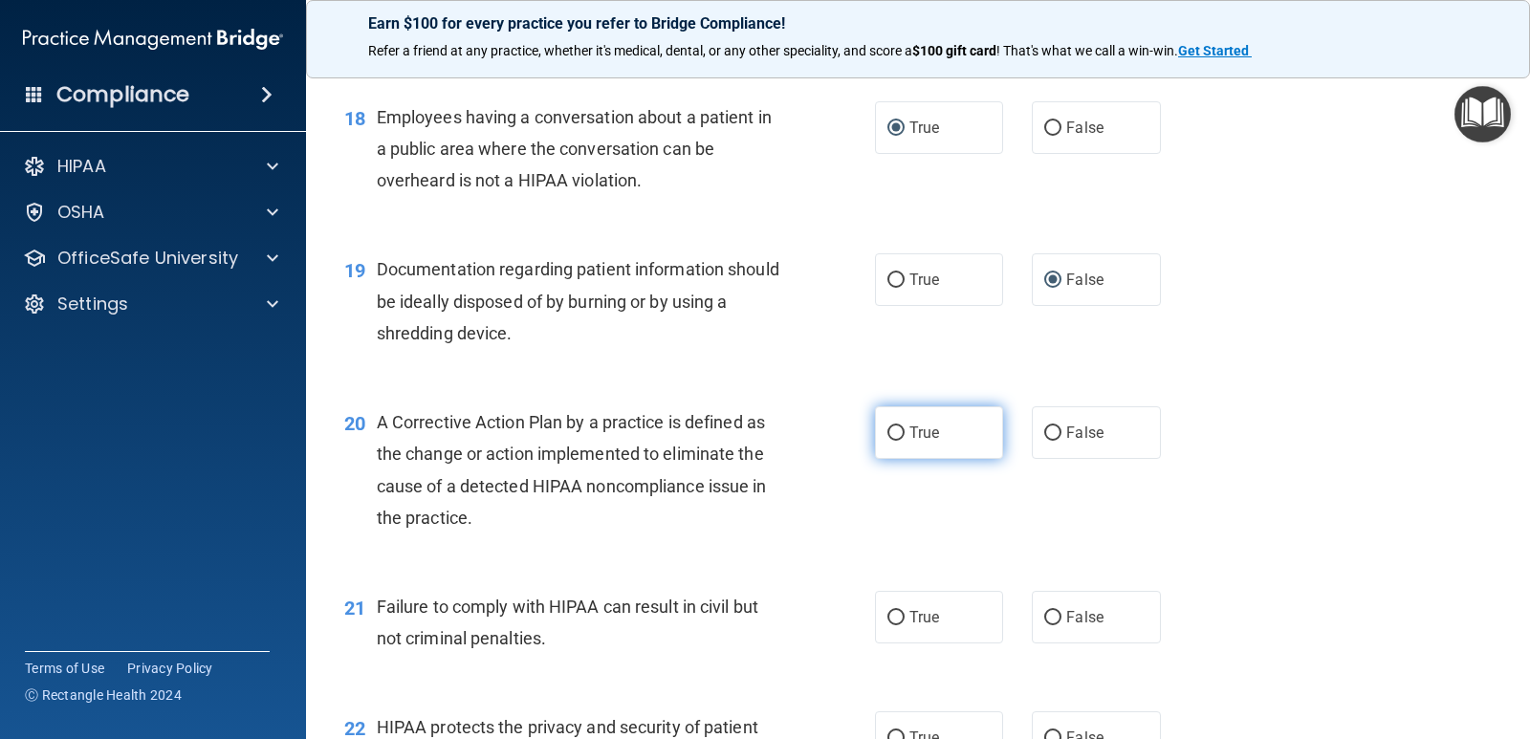
click at [894, 429] on input "True" at bounding box center [896, 434] width 17 height 14
radio input "true"
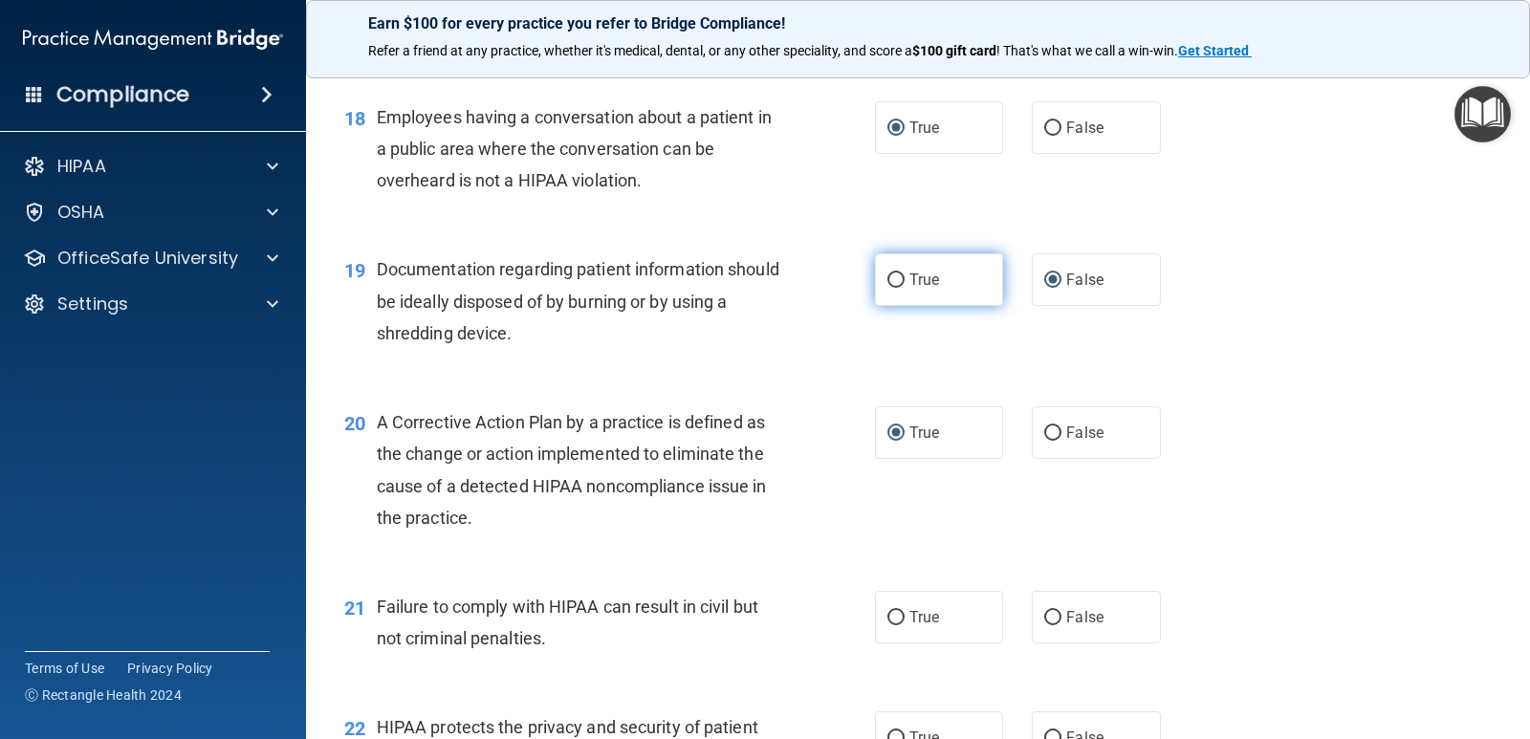
click at [889, 284] on input "True" at bounding box center [896, 281] width 17 height 14
radio input "true"
radio input "false"
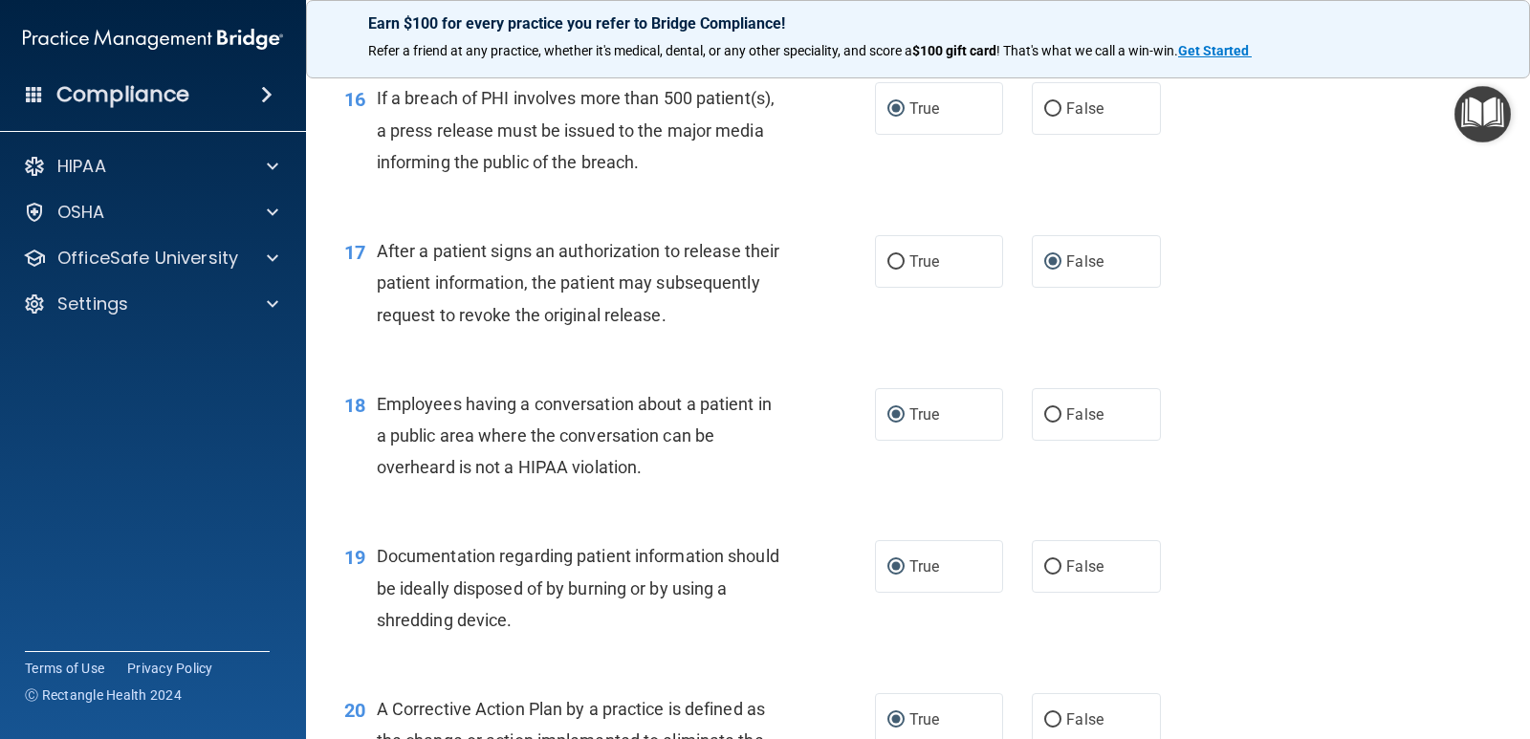
scroll to position [2295, 0]
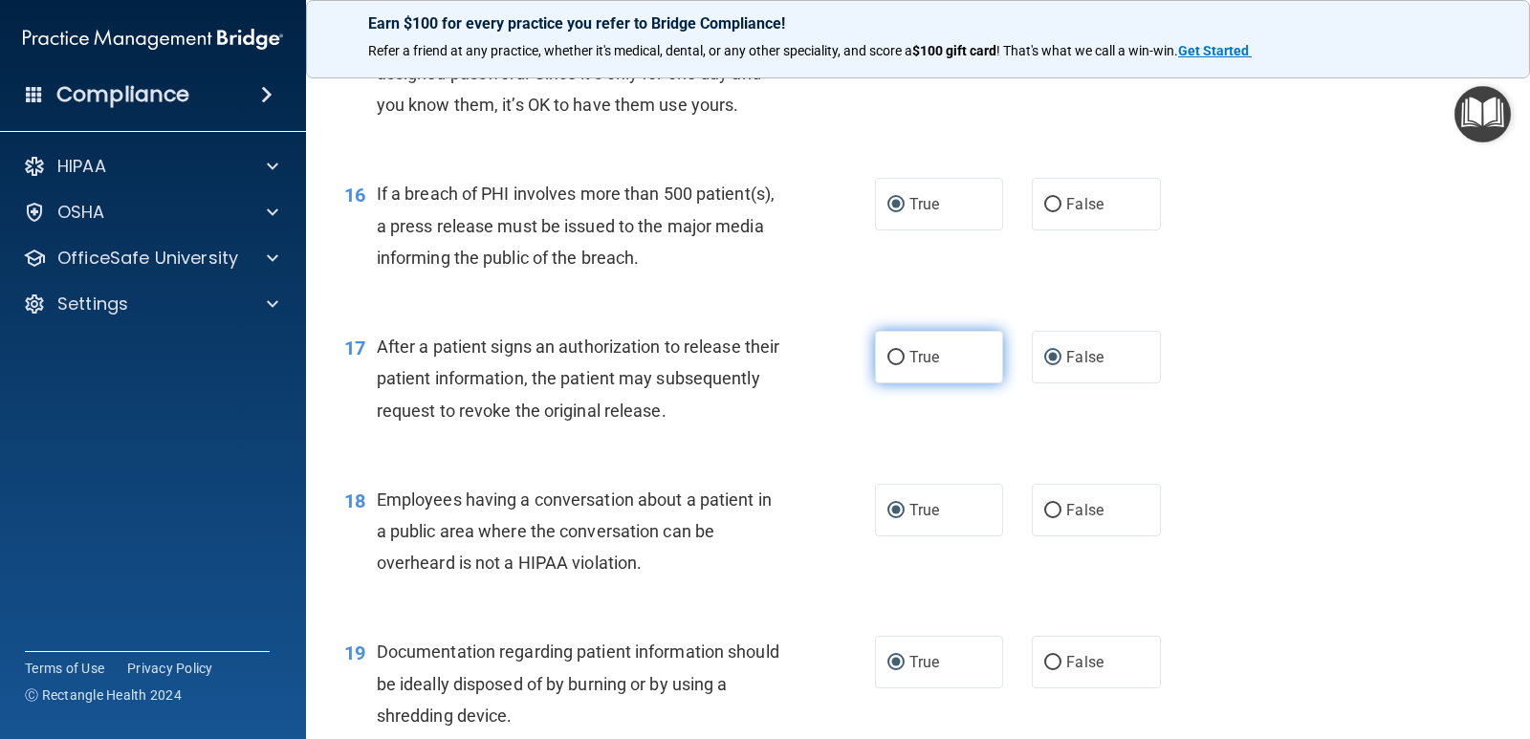
click at [892, 360] on input "True" at bounding box center [896, 358] width 17 height 14
radio input "true"
radio input "false"
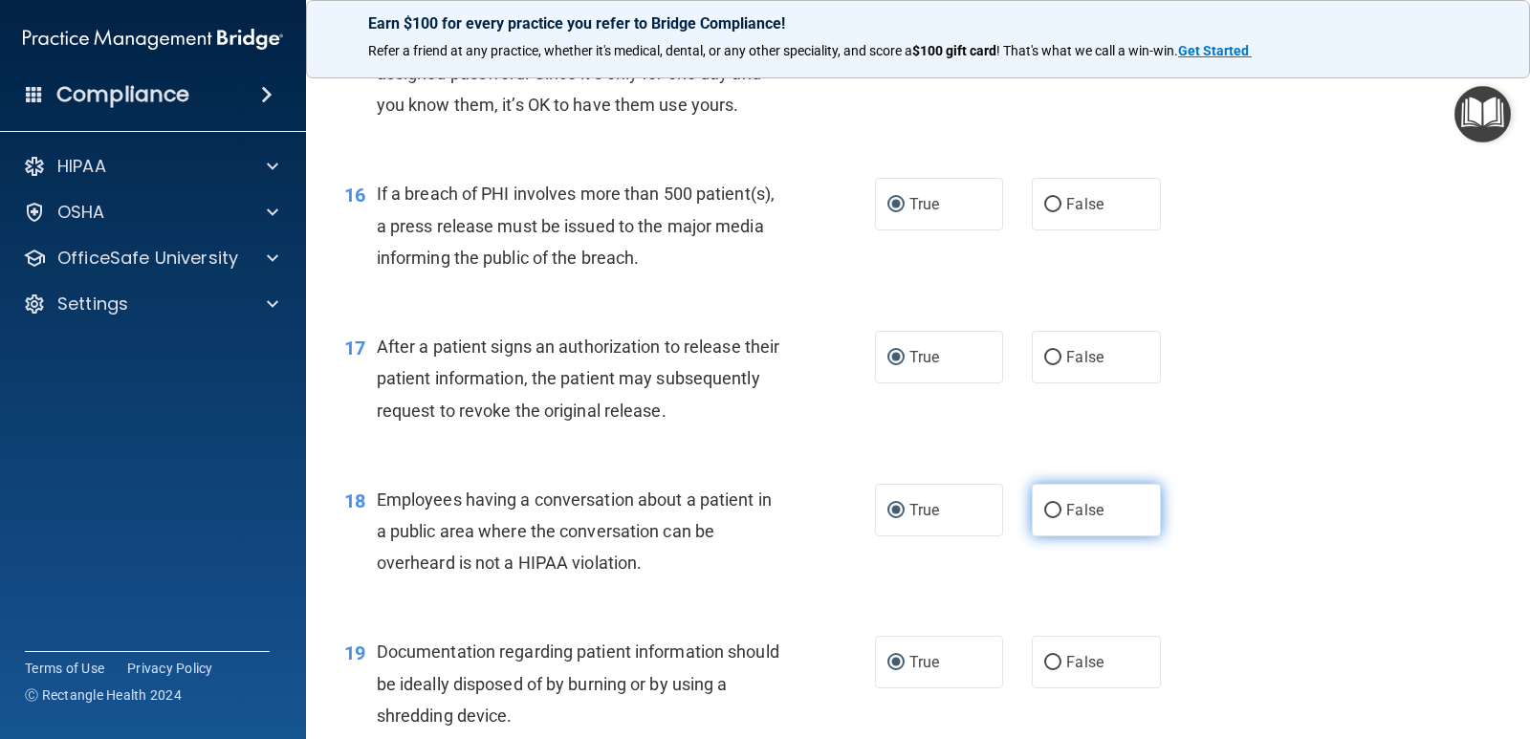
click at [1048, 507] on input "False" at bounding box center [1052, 511] width 17 height 14
radio input "true"
radio input "false"
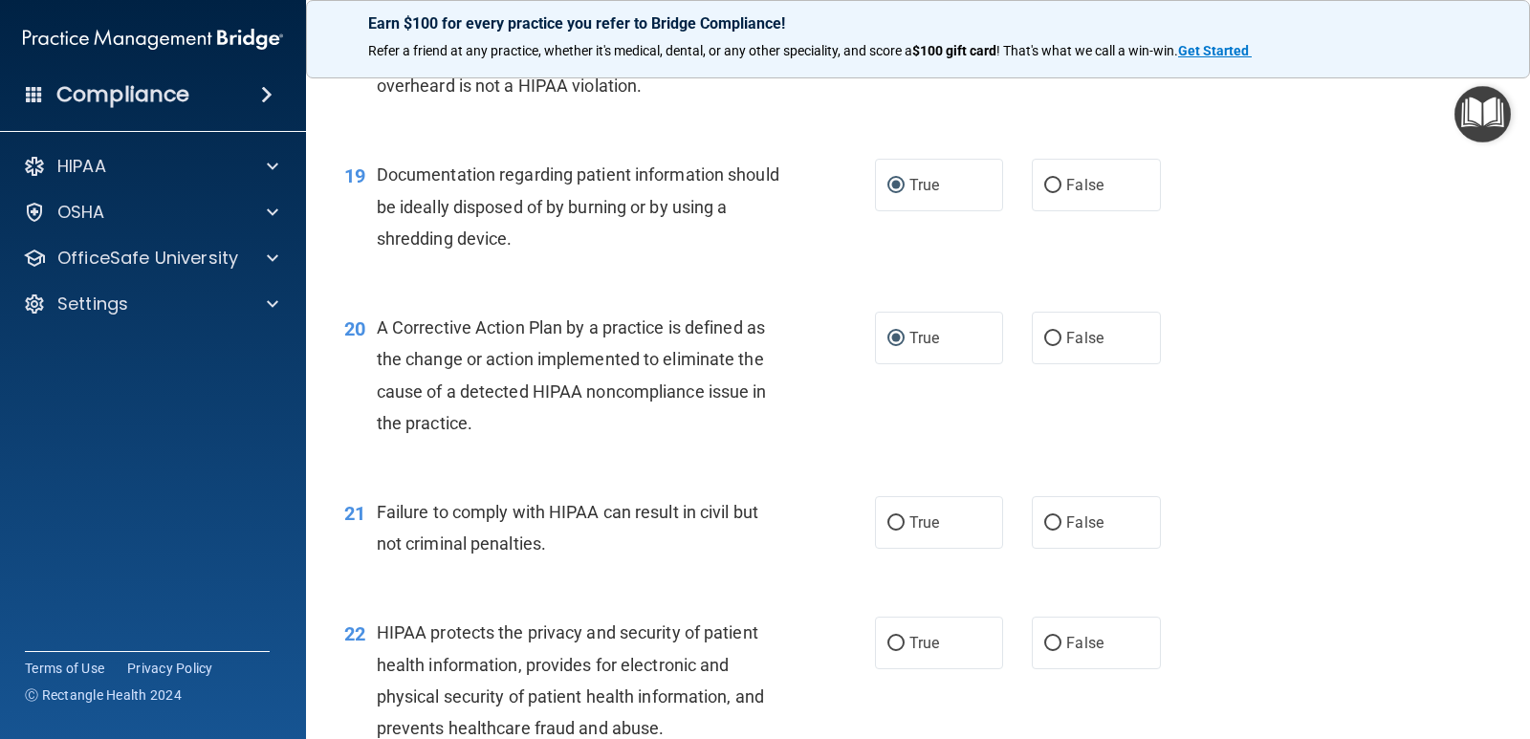
scroll to position [2774, 0]
click at [895, 517] on input "True" at bounding box center [896, 523] width 17 height 14
radio input "true"
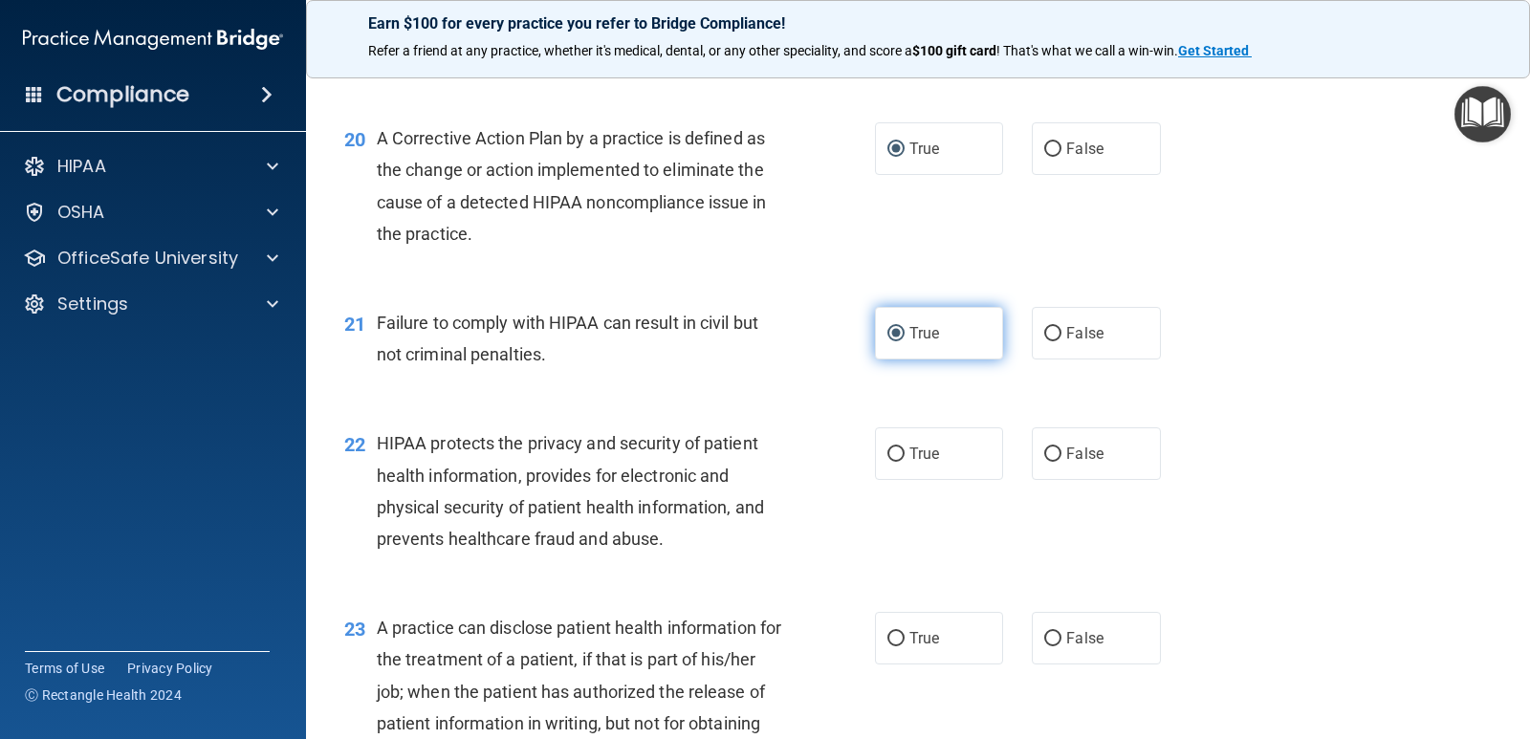
scroll to position [2965, 0]
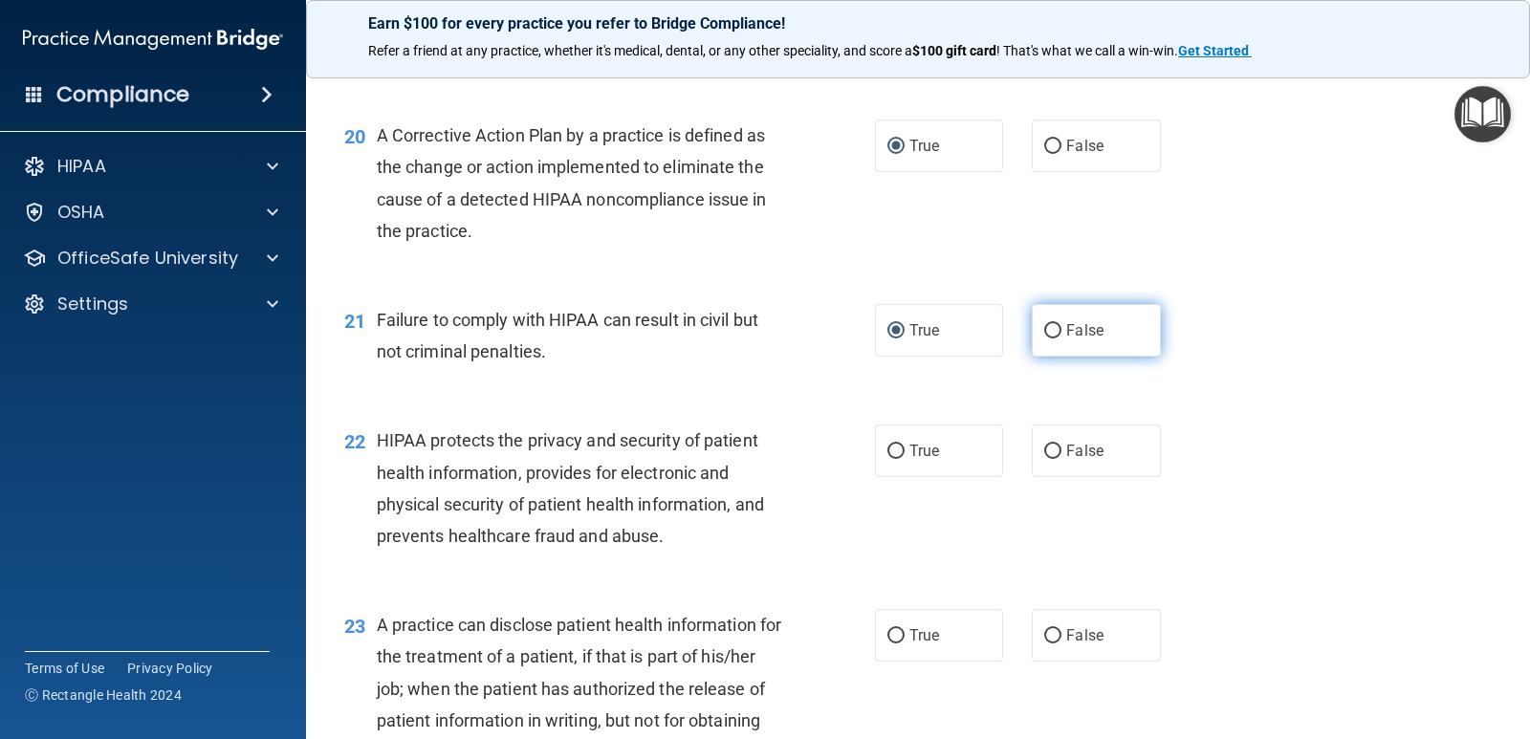
click at [1044, 329] on input "False" at bounding box center [1052, 331] width 17 height 14
radio input "true"
radio input "false"
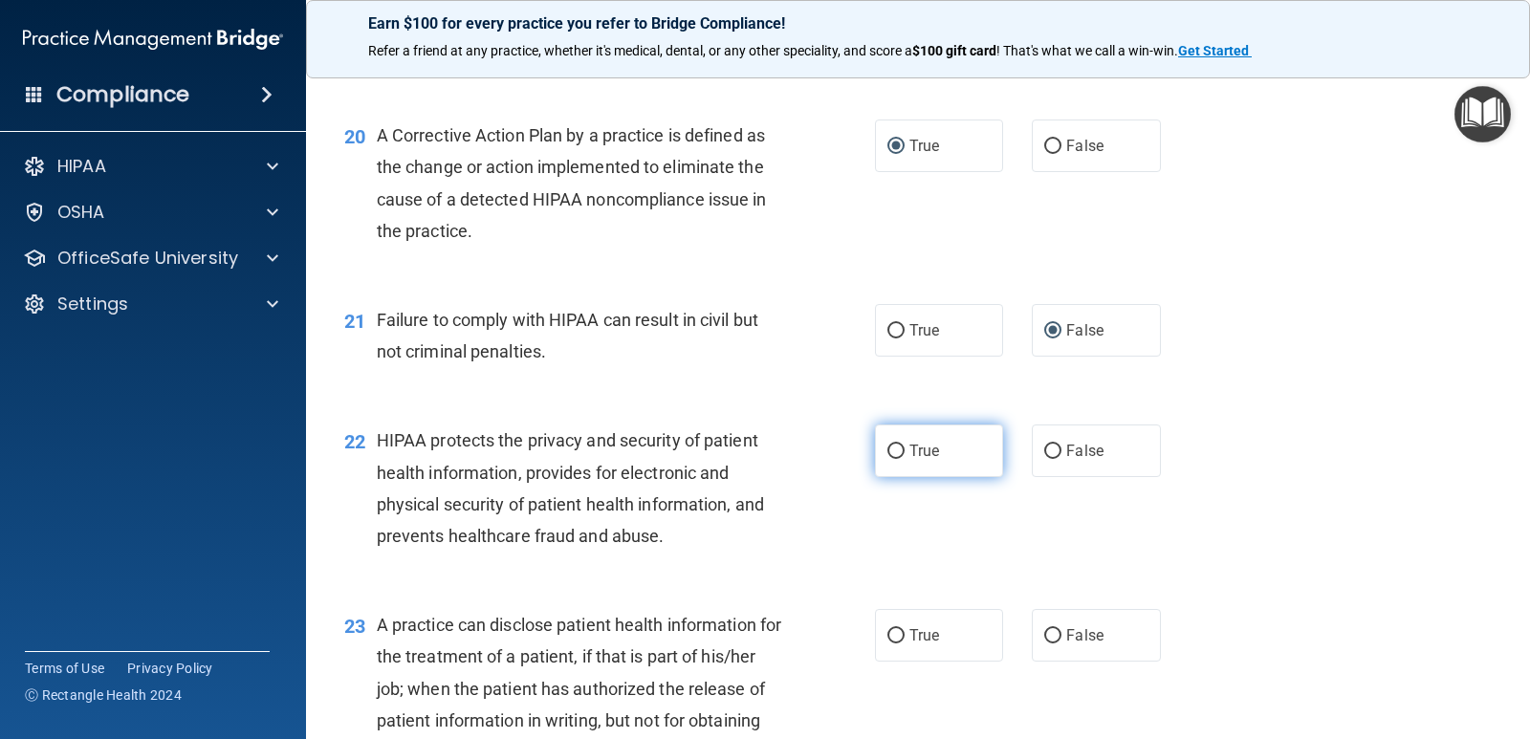
click at [878, 452] on label "True" at bounding box center [939, 451] width 128 height 53
click at [888, 452] on input "True" at bounding box center [896, 452] width 17 height 14
radio input "true"
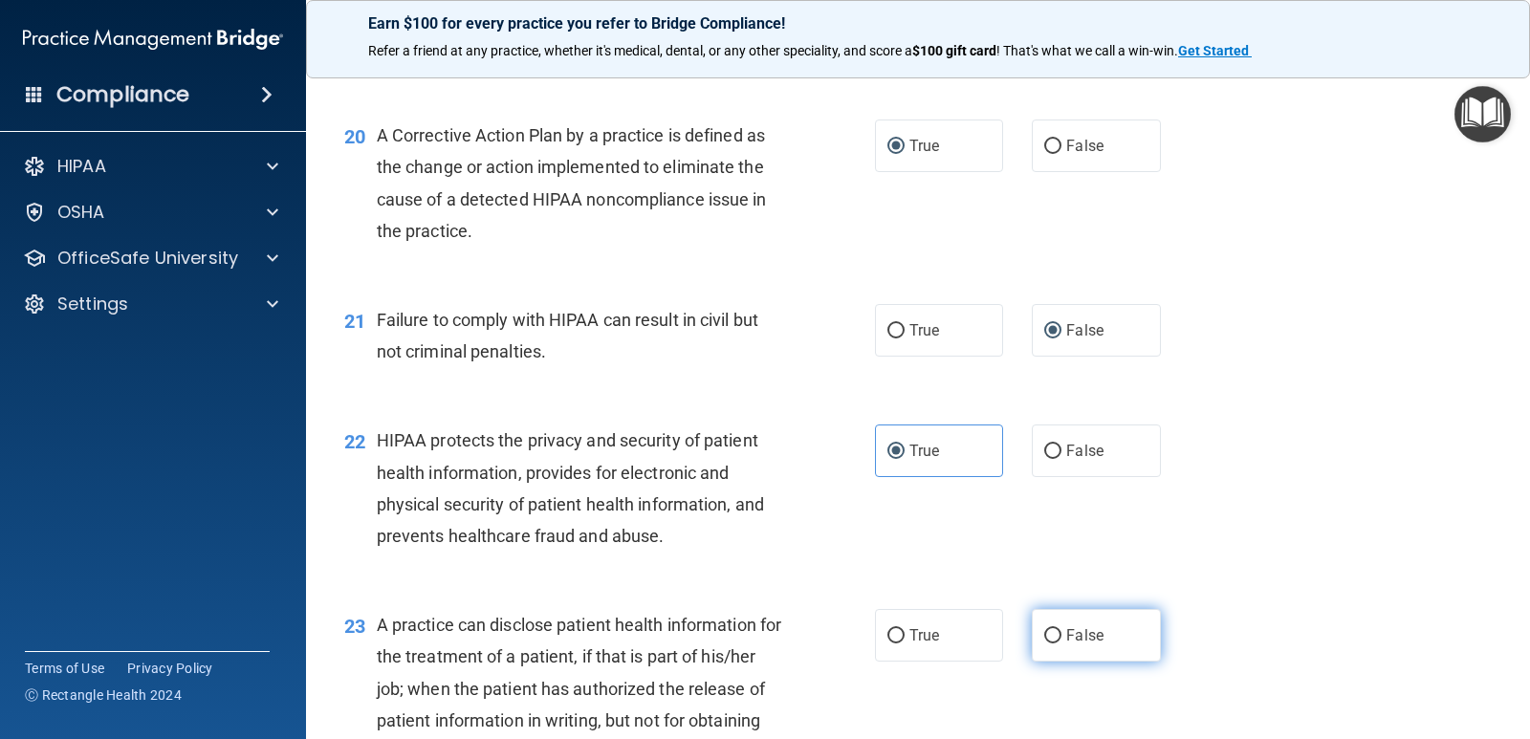
click at [1044, 638] on input "False" at bounding box center [1052, 636] width 17 height 14
radio input "true"
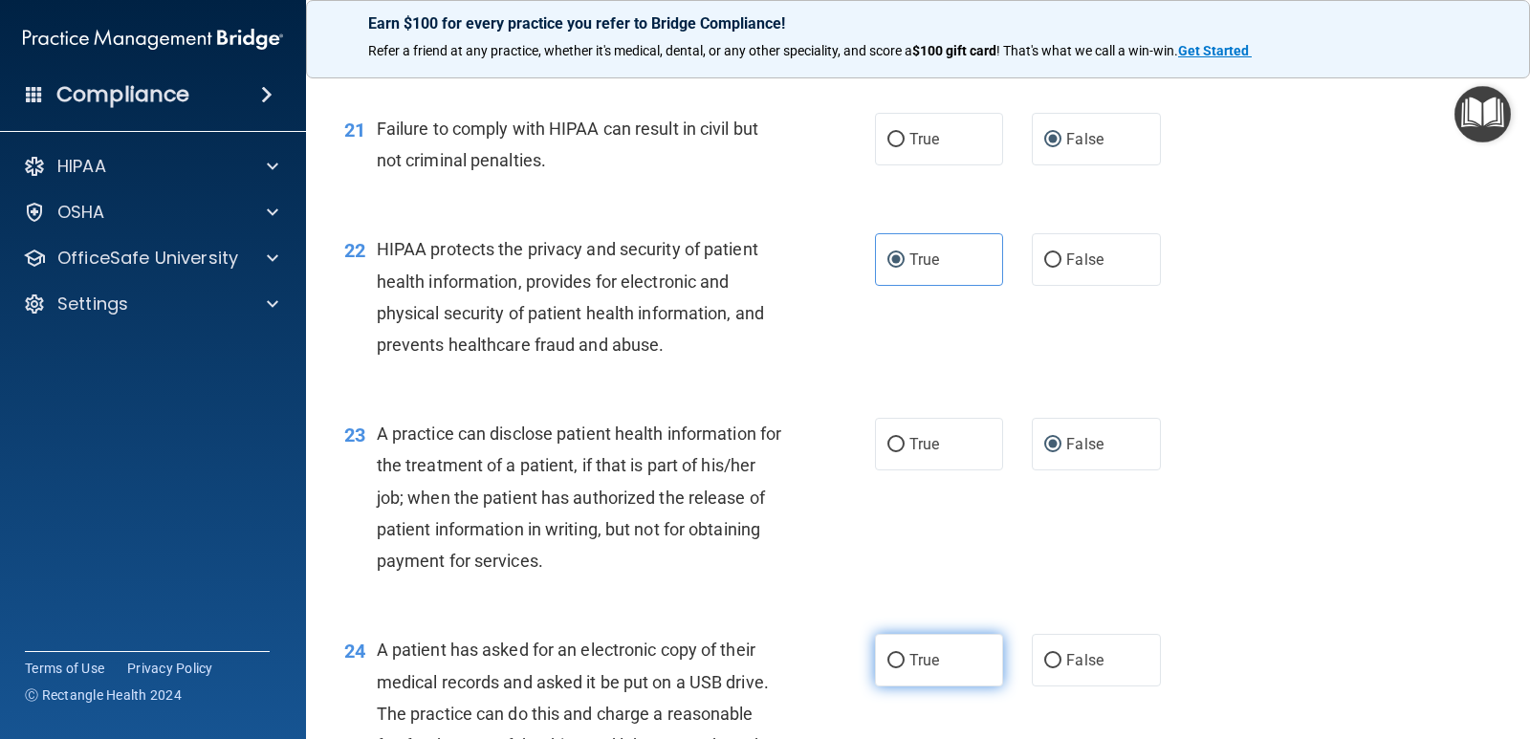
click at [889, 650] on label "True" at bounding box center [939, 660] width 128 height 53
click at [889, 654] on input "True" at bounding box center [896, 661] width 17 height 14
radio input "true"
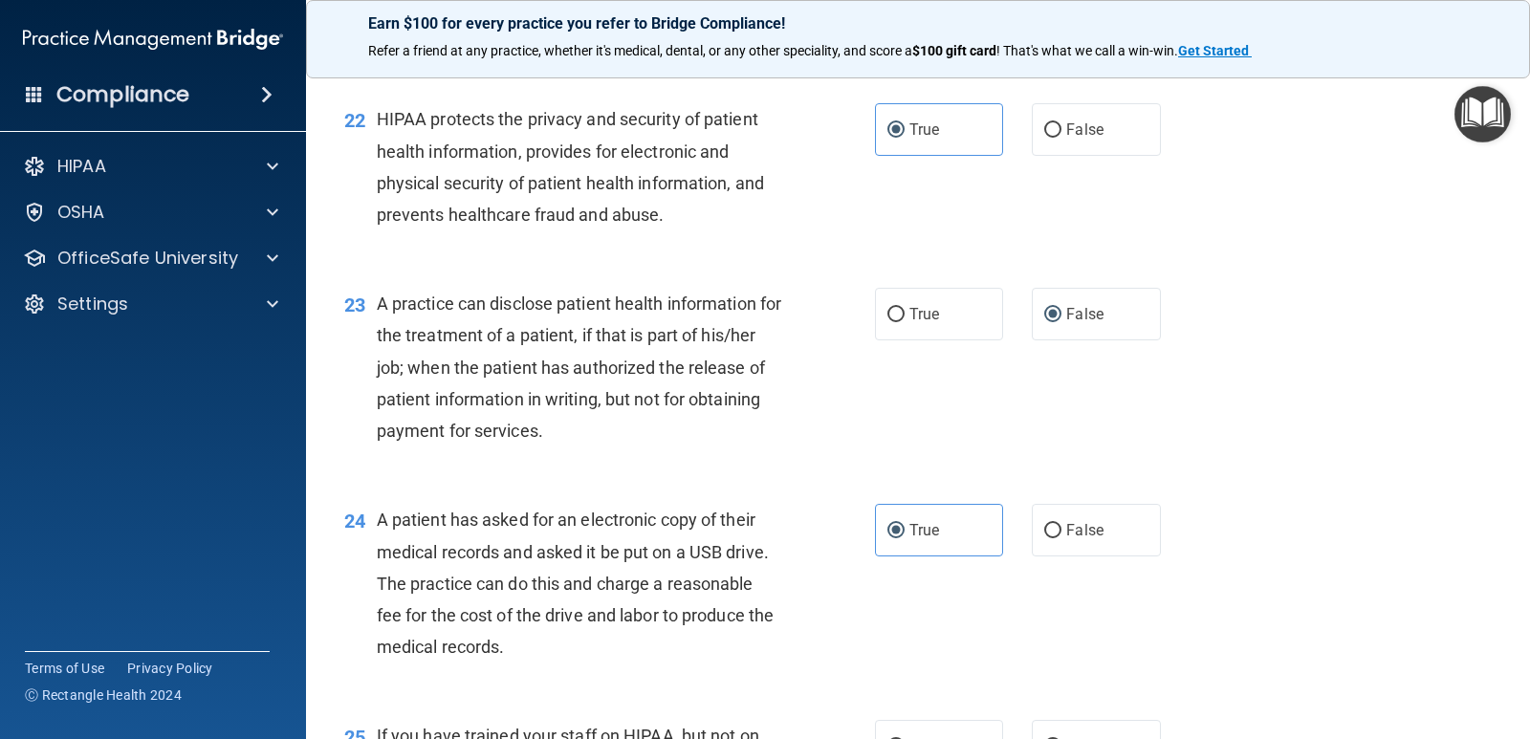
scroll to position [3443, 0]
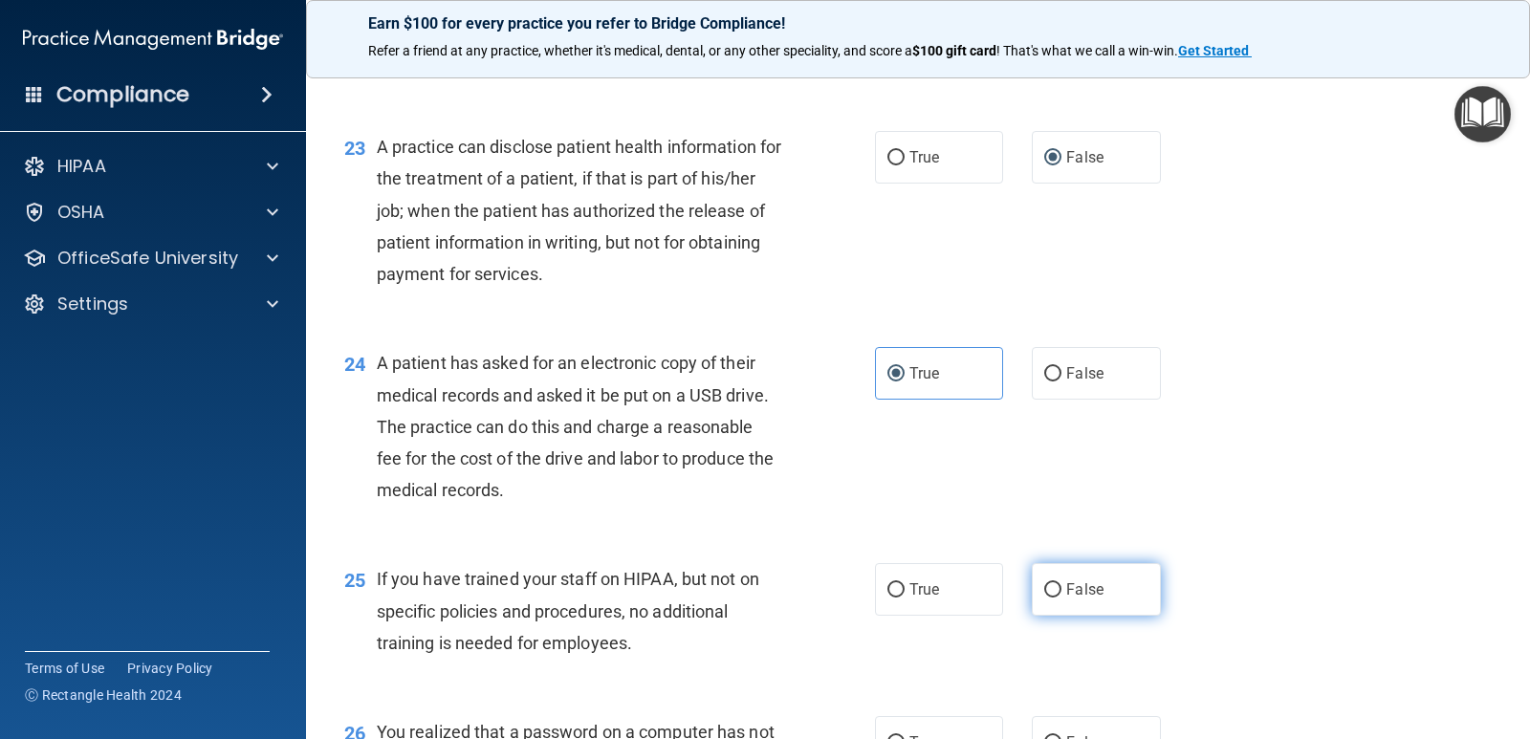
click at [1044, 588] on input "False" at bounding box center [1052, 590] width 17 height 14
radio input "true"
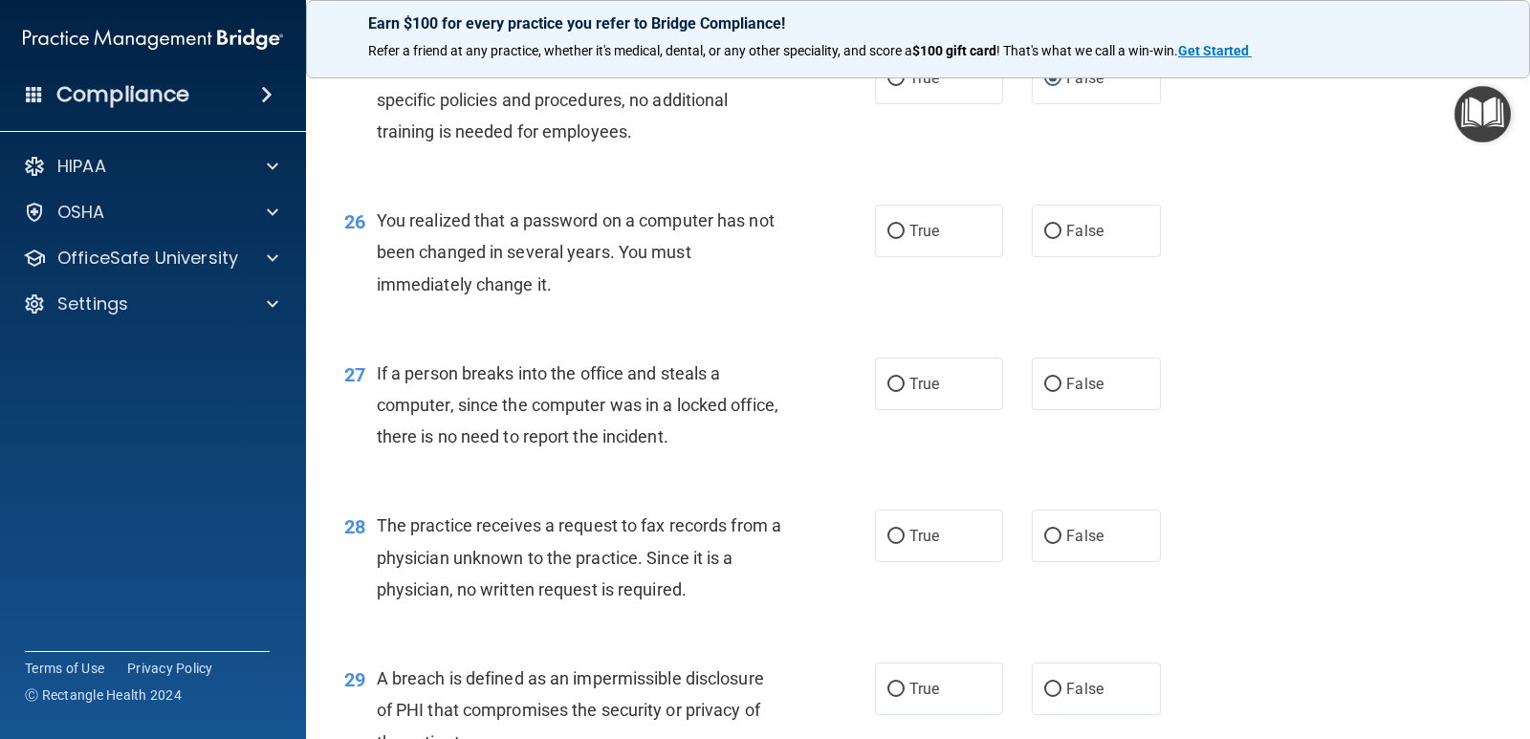
scroll to position [3921, 0]
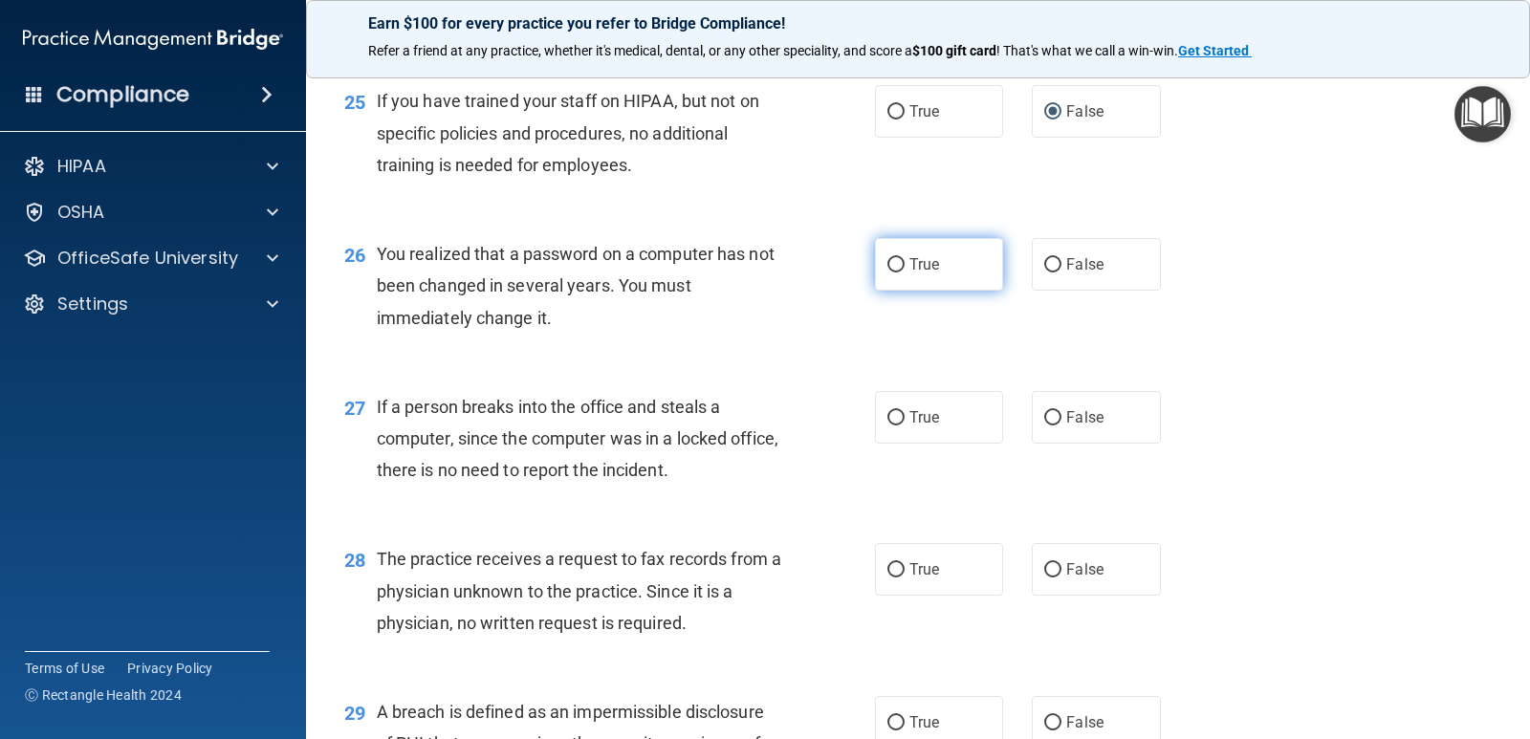
click at [889, 261] on input "True" at bounding box center [896, 265] width 17 height 14
radio input "true"
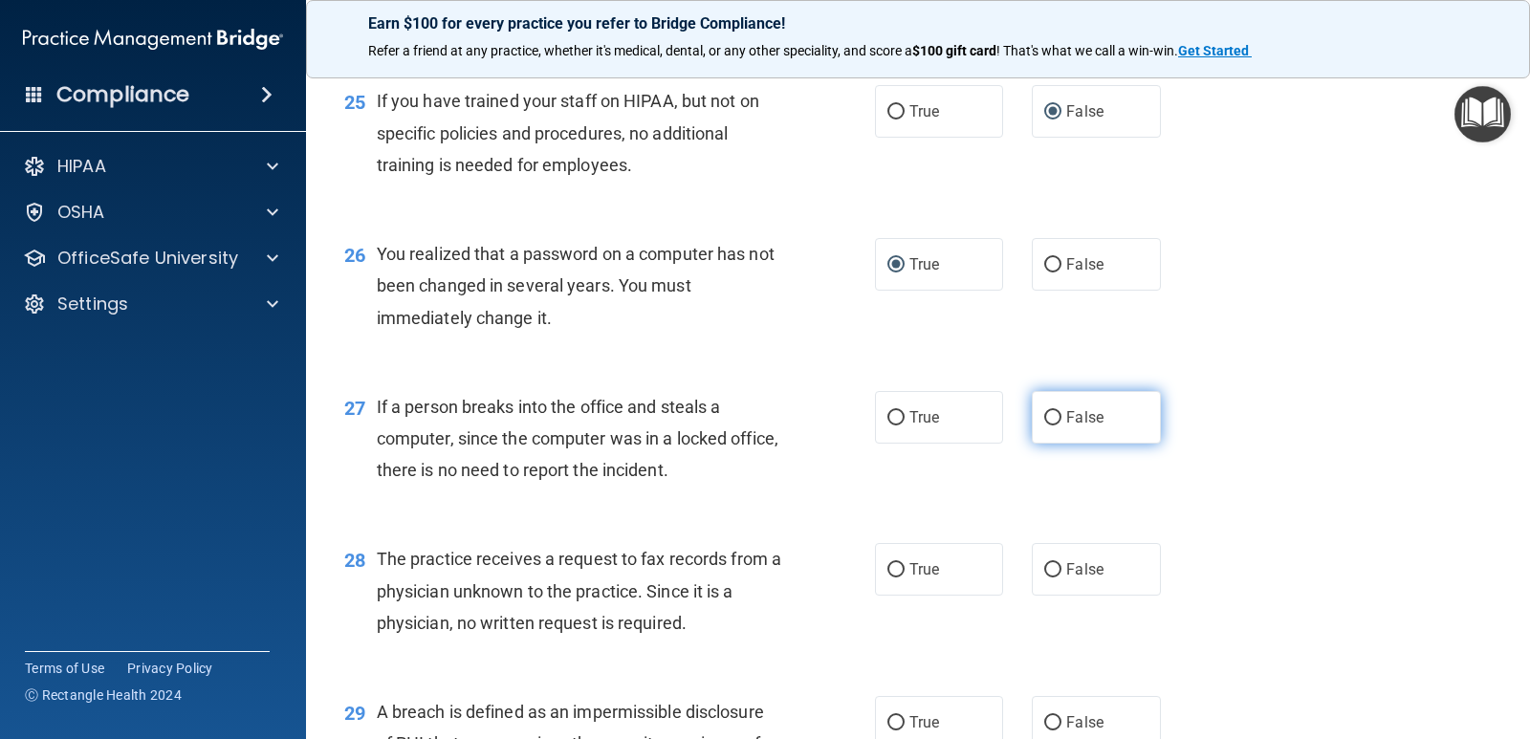
click at [1046, 426] on label "False" at bounding box center [1096, 417] width 128 height 53
click at [1046, 426] on input "False" at bounding box center [1052, 418] width 17 height 14
radio input "true"
click at [1044, 566] on input "False" at bounding box center [1052, 570] width 17 height 14
radio input "true"
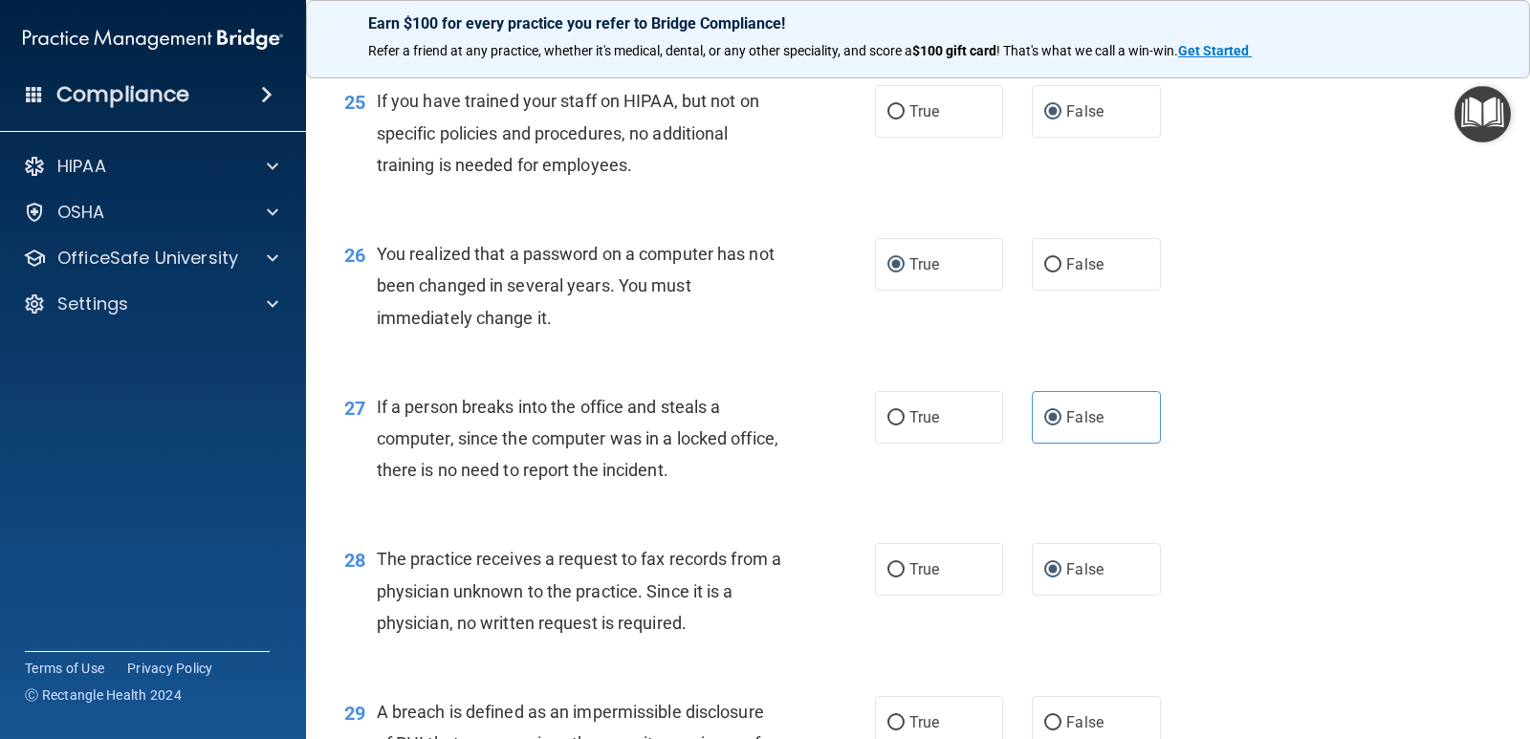
scroll to position [4304, 0]
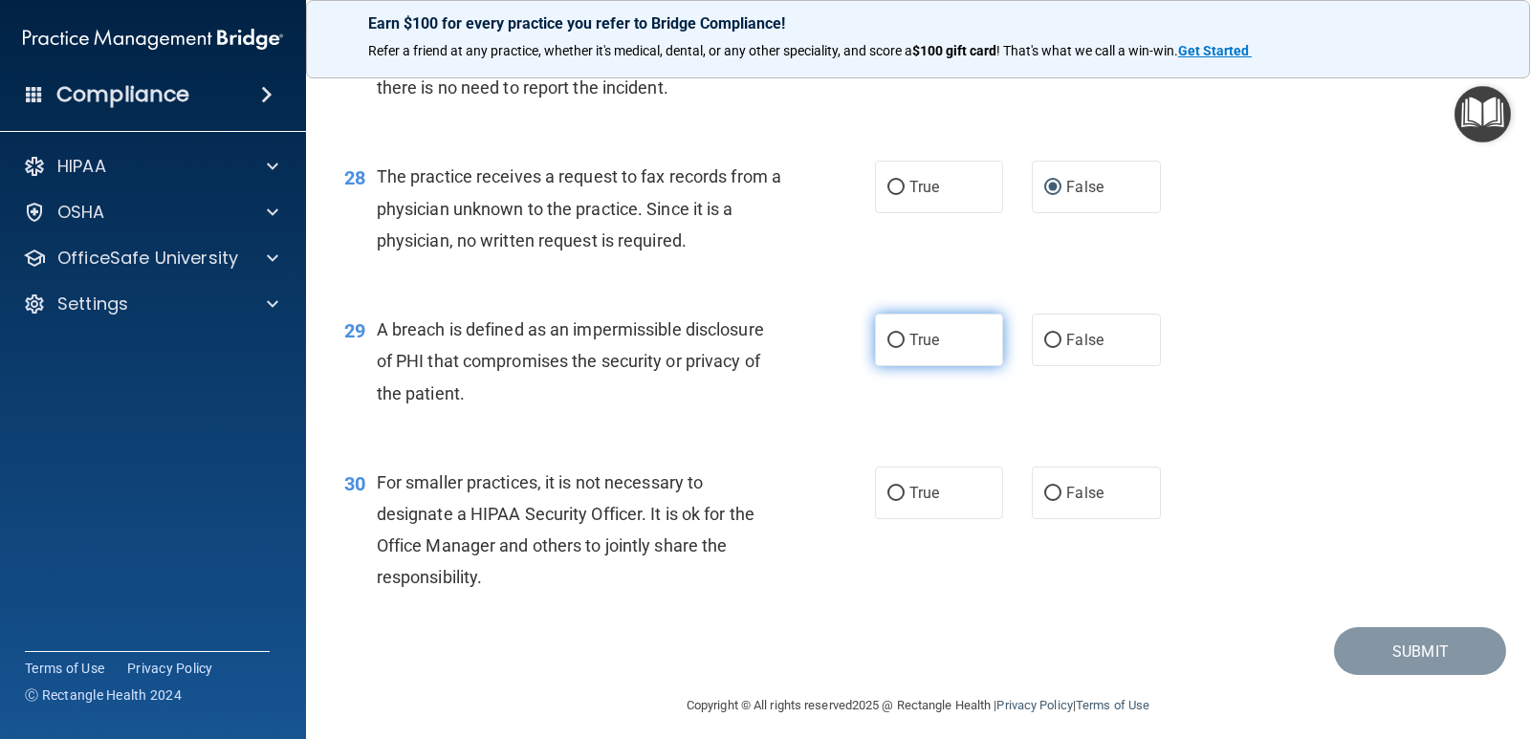
click at [888, 338] on input "True" at bounding box center [896, 341] width 17 height 14
radio input "true"
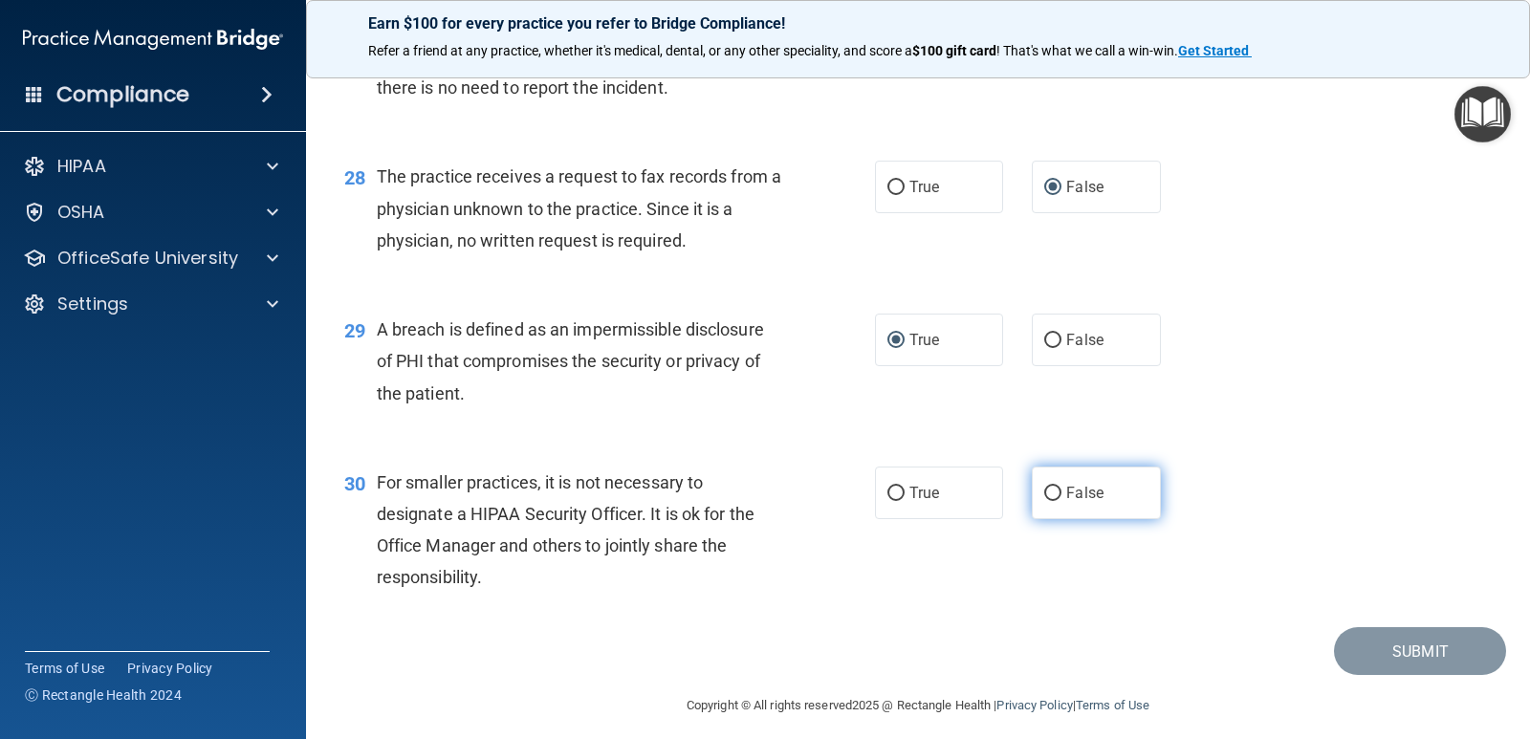
click at [1044, 492] on input "False" at bounding box center [1052, 494] width 17 height 14
radio input "true"
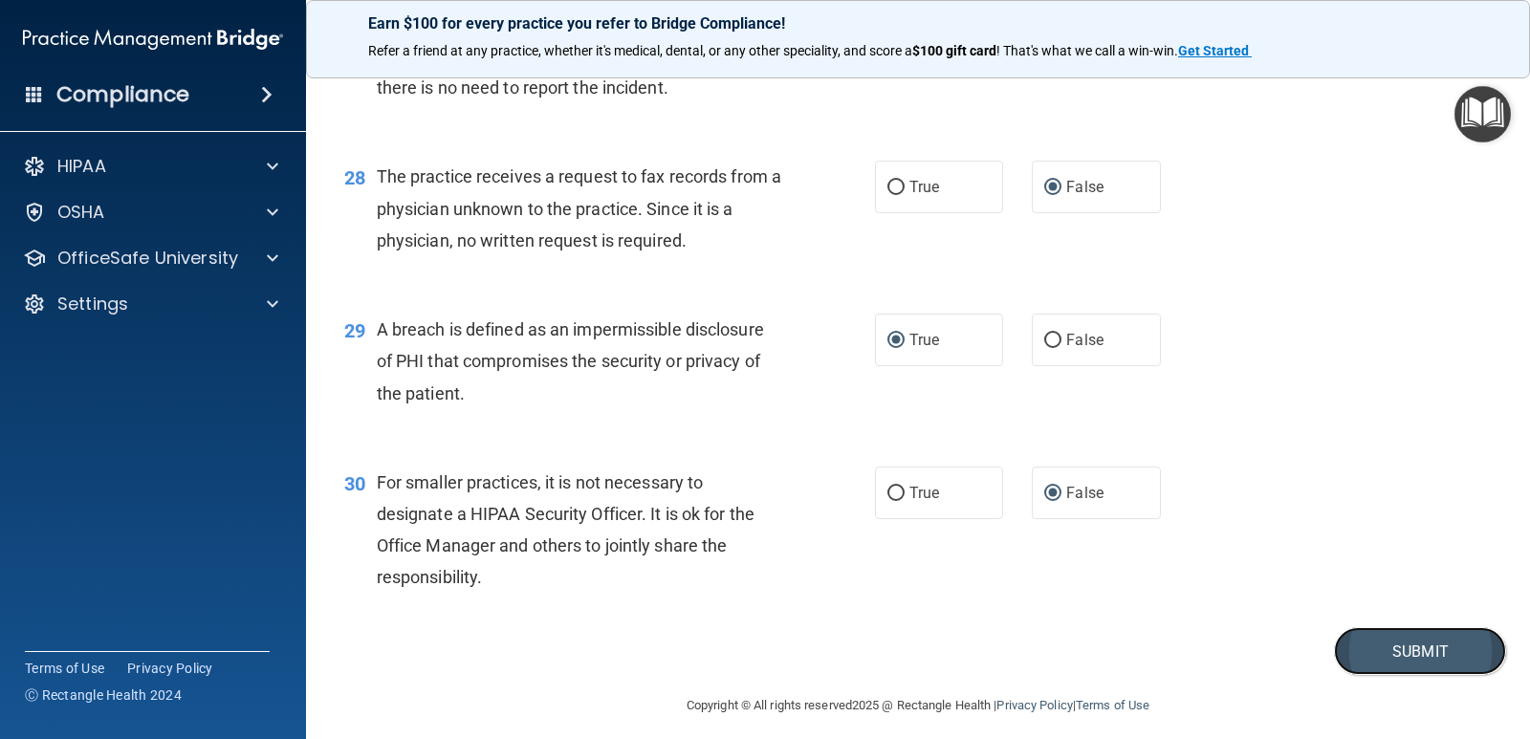
click at [1373, 647] on button "Submit" at bounding box center [1420, 651] width 172 height 49
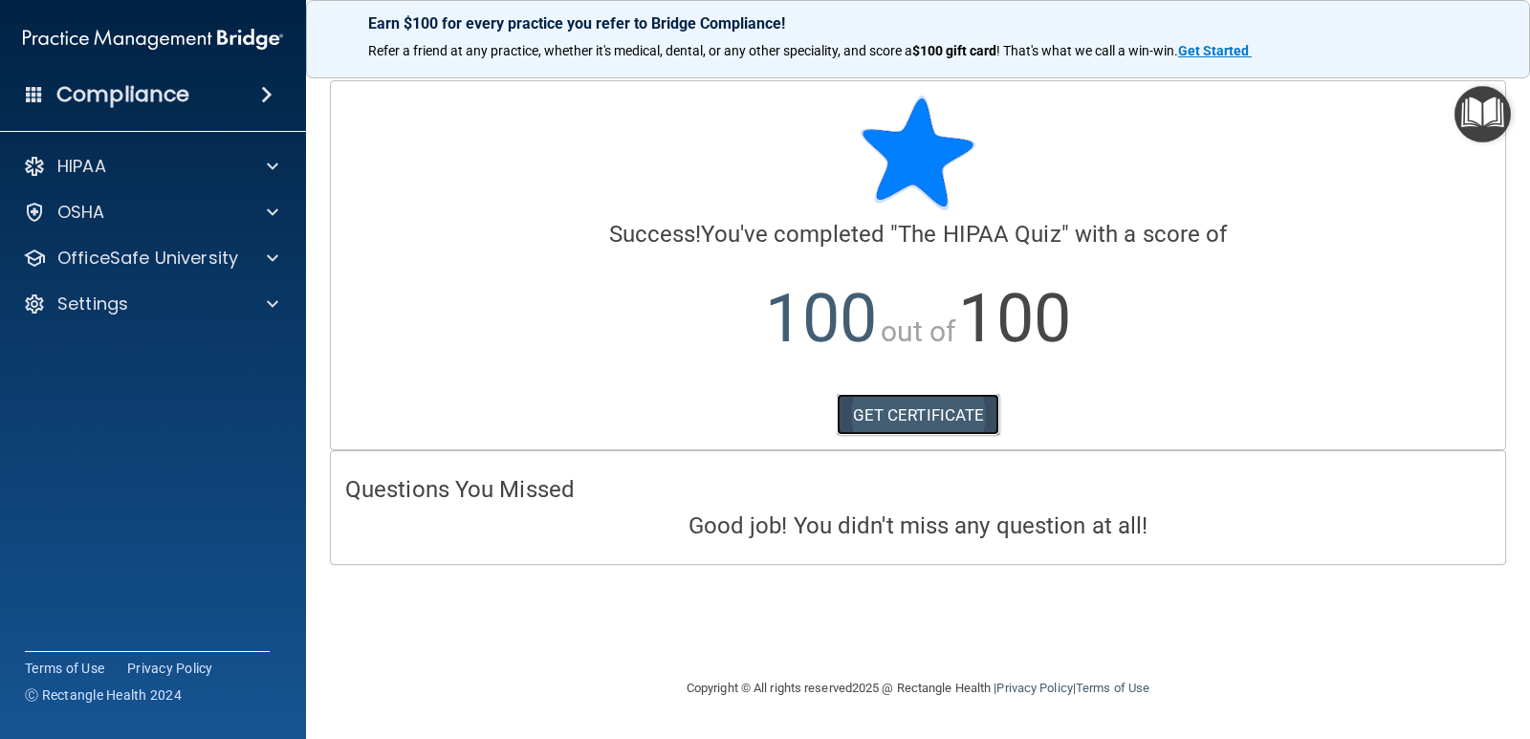
click at [914, 415] on link "GET CERTIFICATE" at bounding box center [919, 415] width 164 height 42
click at [1482, 99] on img "Open Resource Center" at bounding box center [1483, 114] width 56 height 56
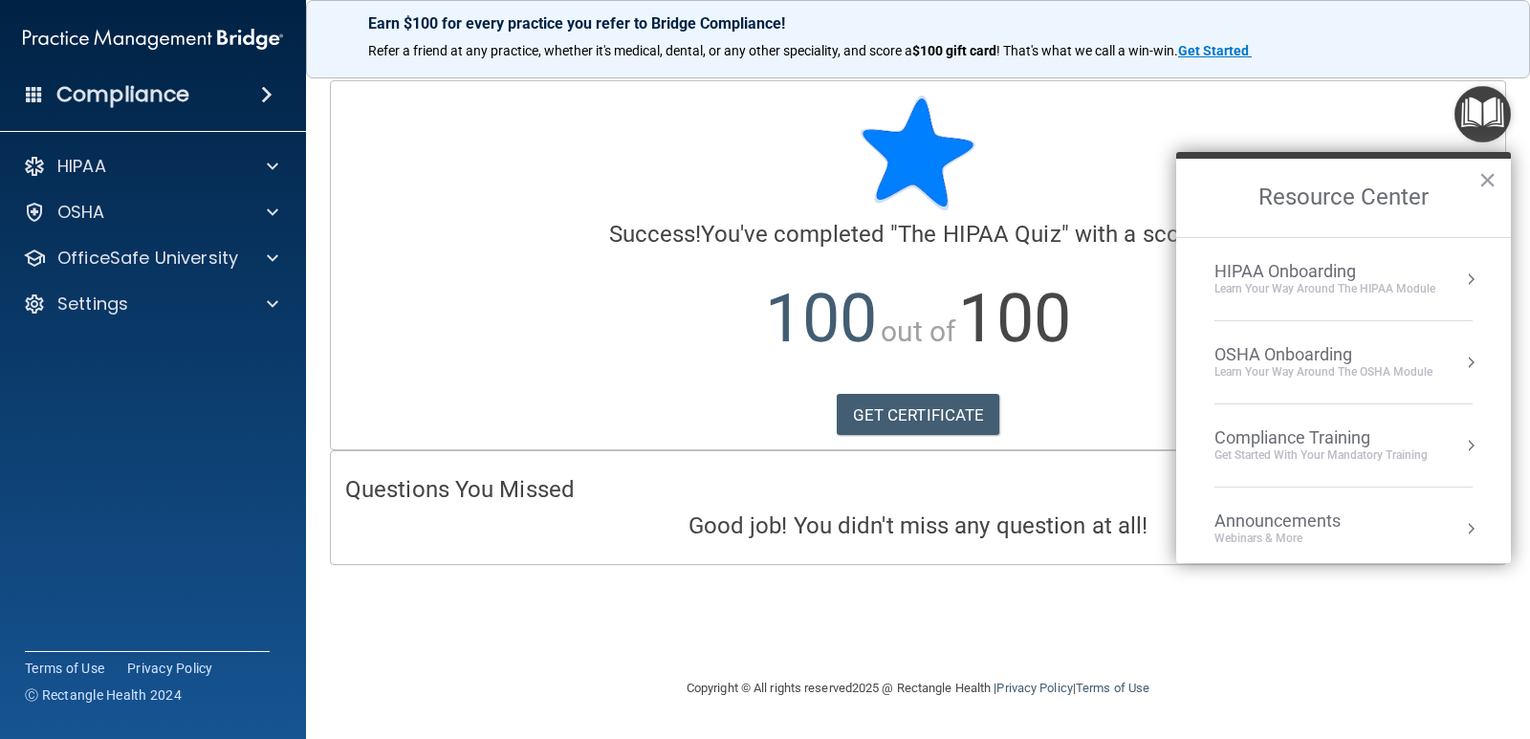
click at [1301, 437] on div "Compliance Training" at bounding box center [1321, 438] width 213 height 21
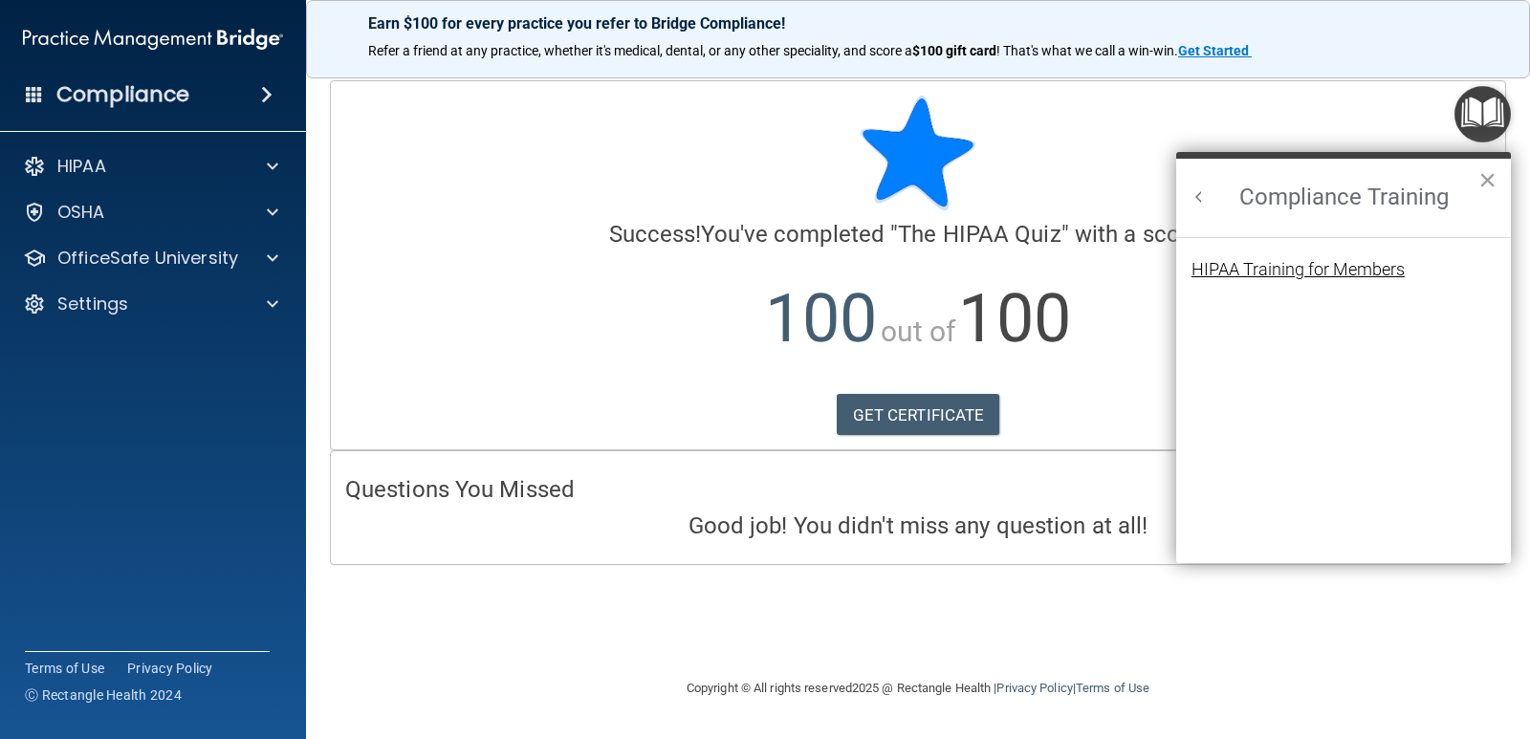
click at [1306, 278] on div "HIPAA Training for Members" at bounding box center [1298, 269] width 213 height 17
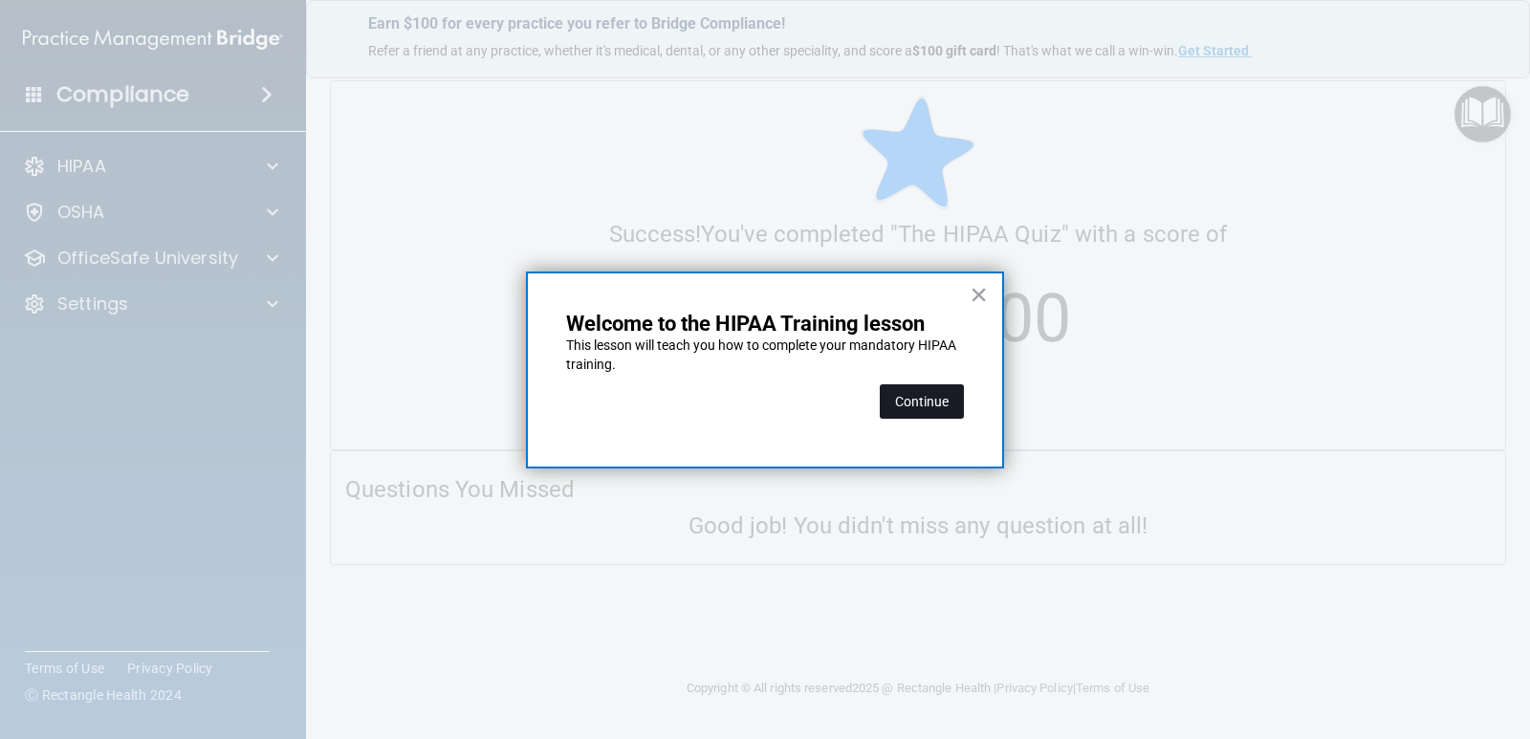
click at [924, 402] on button "Continue" at bounding box center [922, 401] width 84 height 34
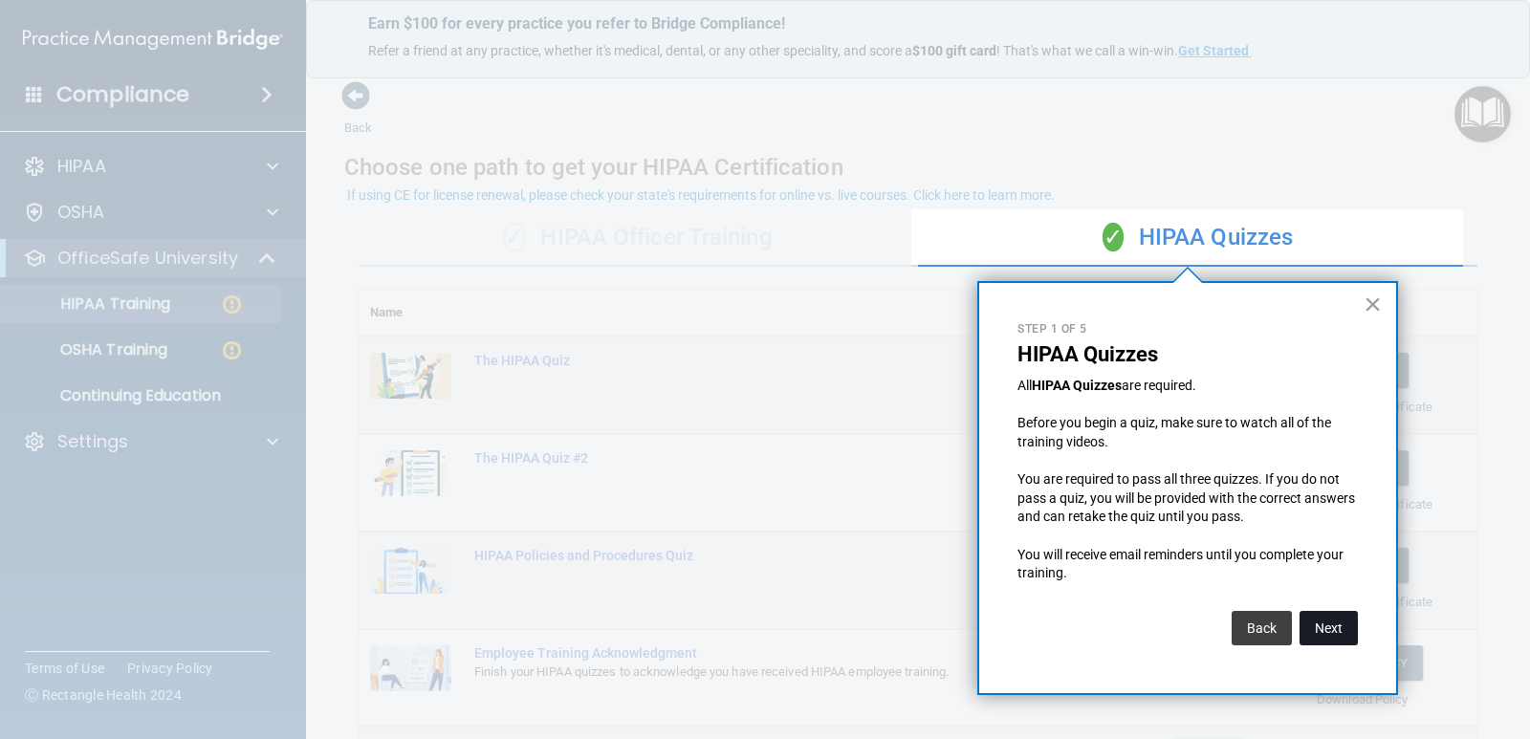
click at [1331, 635] on button "Next" at bounding box center [1329, 628] width 58 height 34
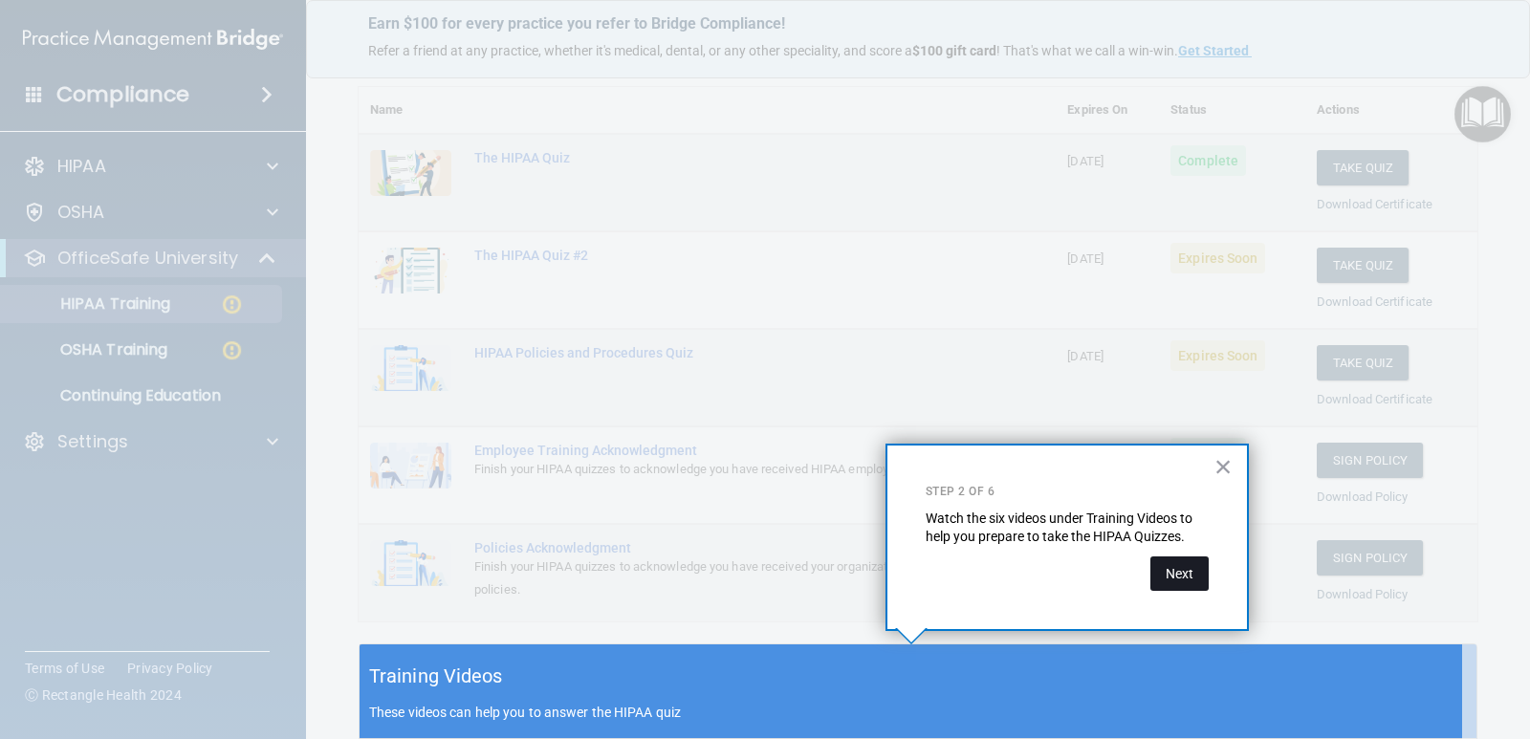
click at [1184, 575] on button "Next" at bounding box center [1180, 574] width 58 height 34
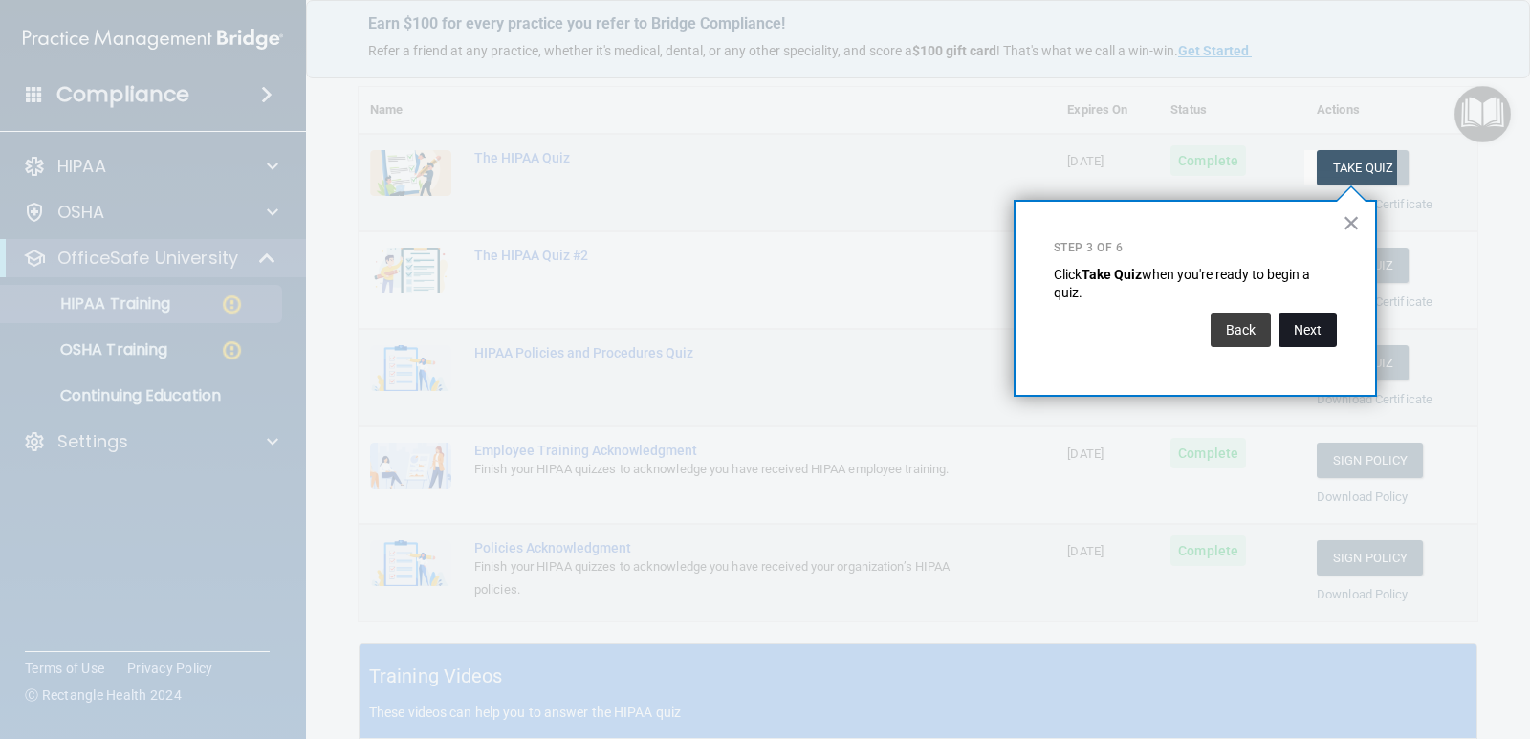
click at [1307, 319] on button "Next" at bounding box center [1308, 330] width 58 height 34
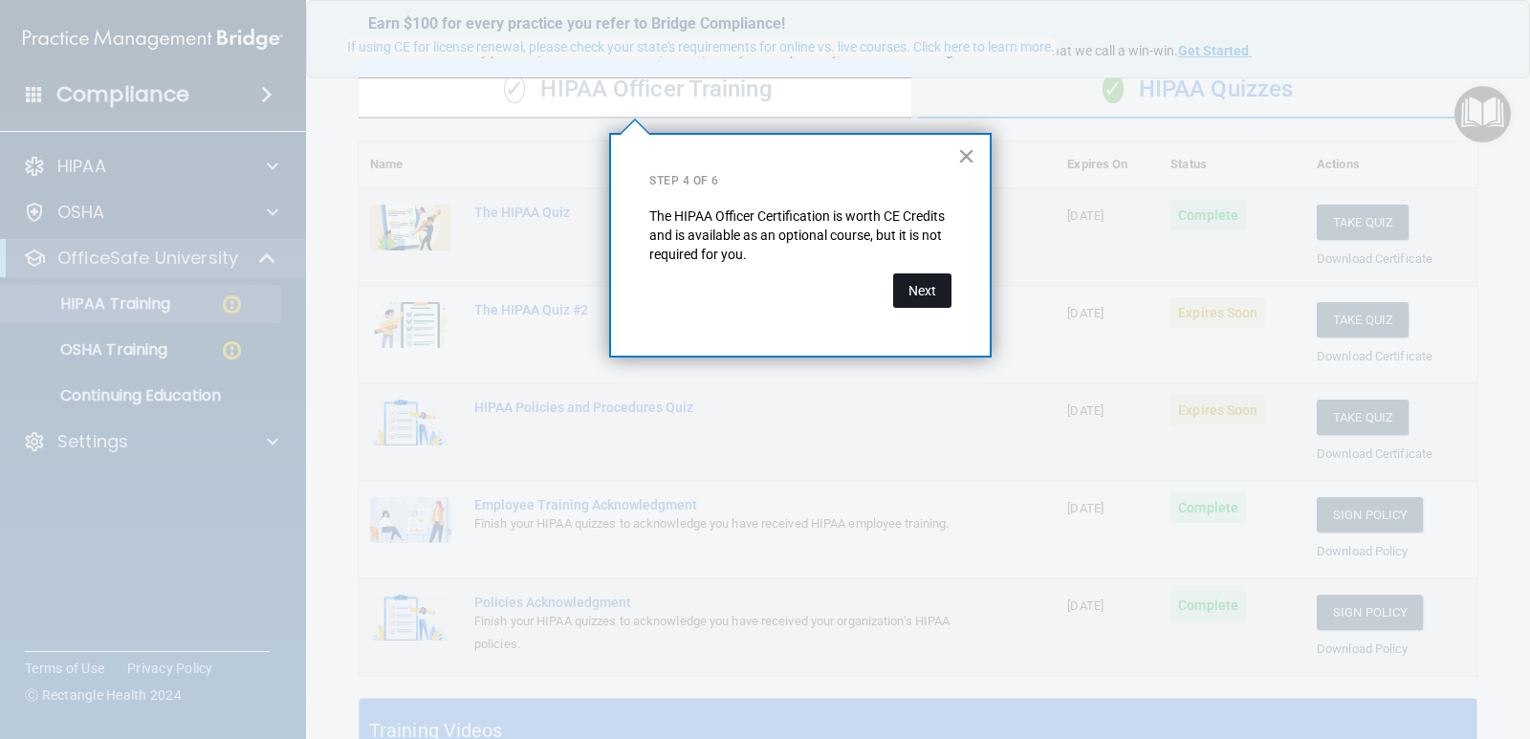
click at [917, 292] on button "Next" at bounding box center [922, 291] width 58 height 34
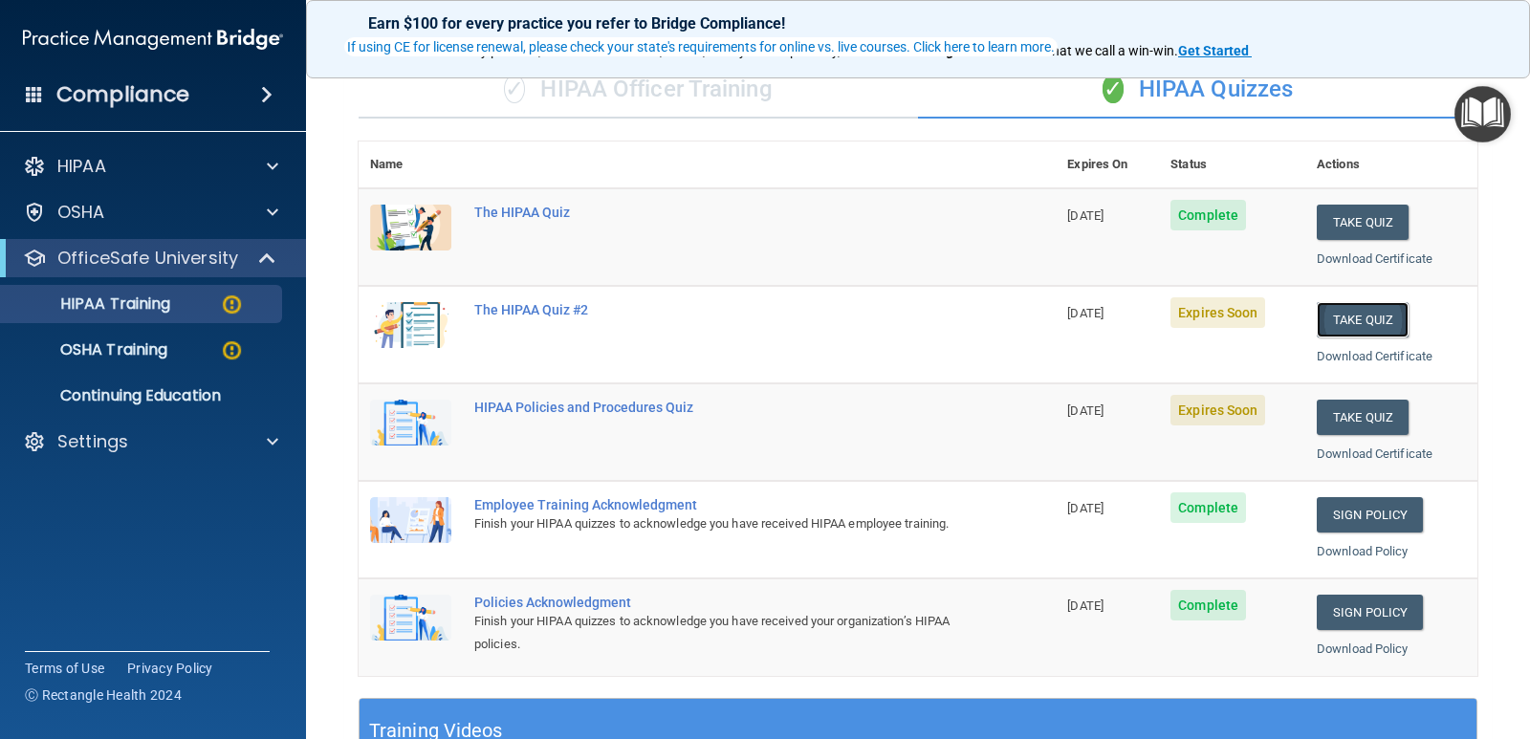
click at [1334, 327] on button "Take Quiz" at bounding box center [1363, 319] width 92 height 35
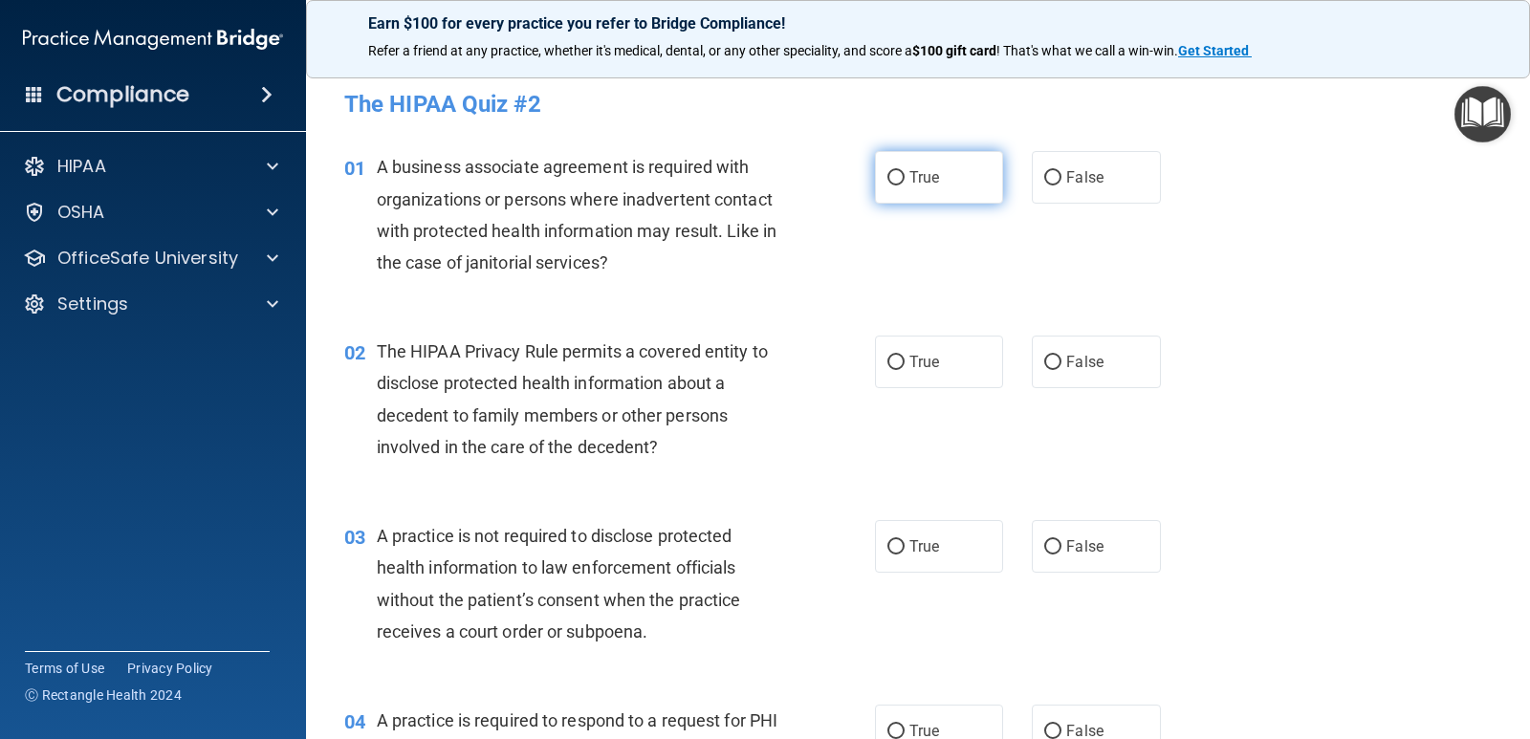
click at [888, 176] on input "True" at bounding box center [896, 178] width 17 height 14
radio input "true"
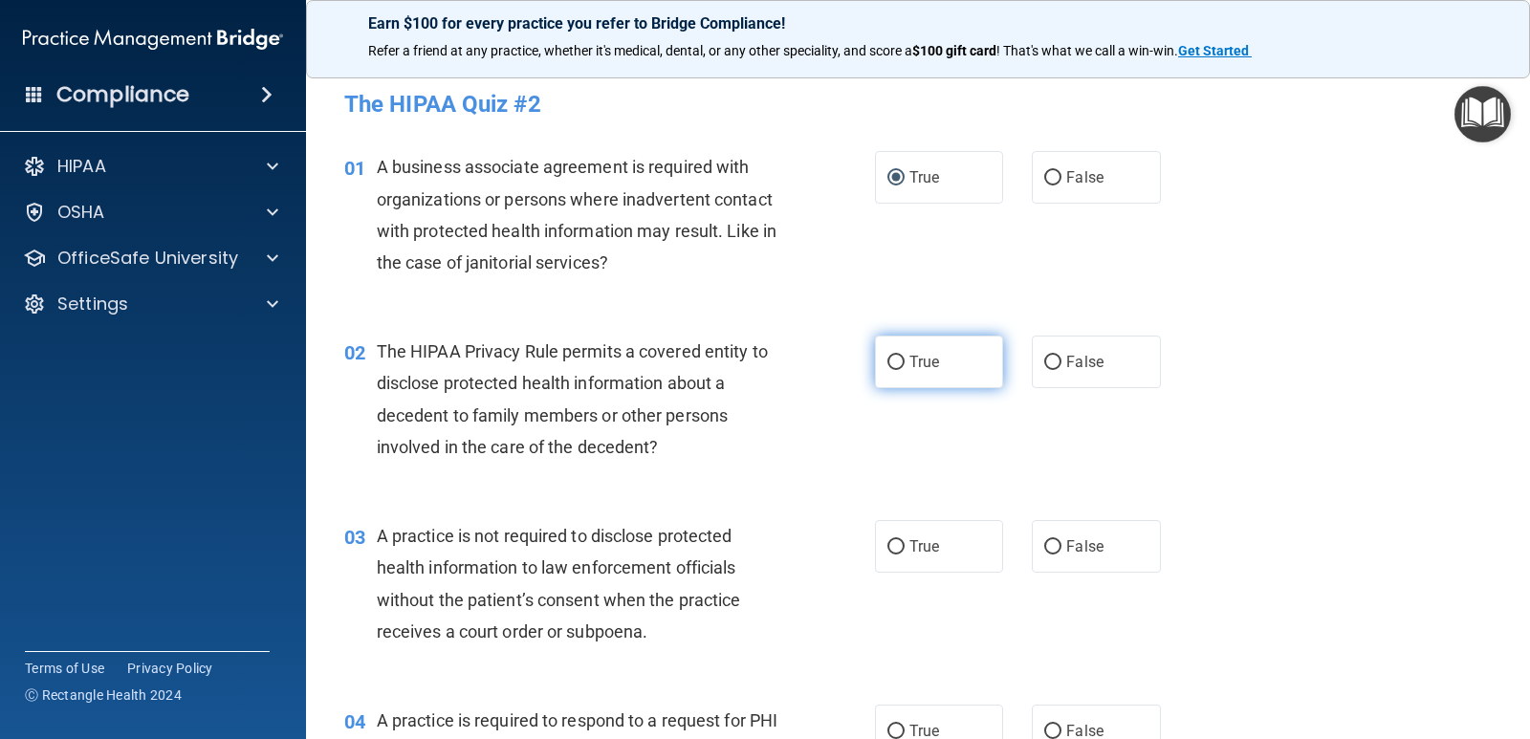
click at [888, 360] on input "True" at bounding box center [896, 363] width 17 height 14
radio input "true"
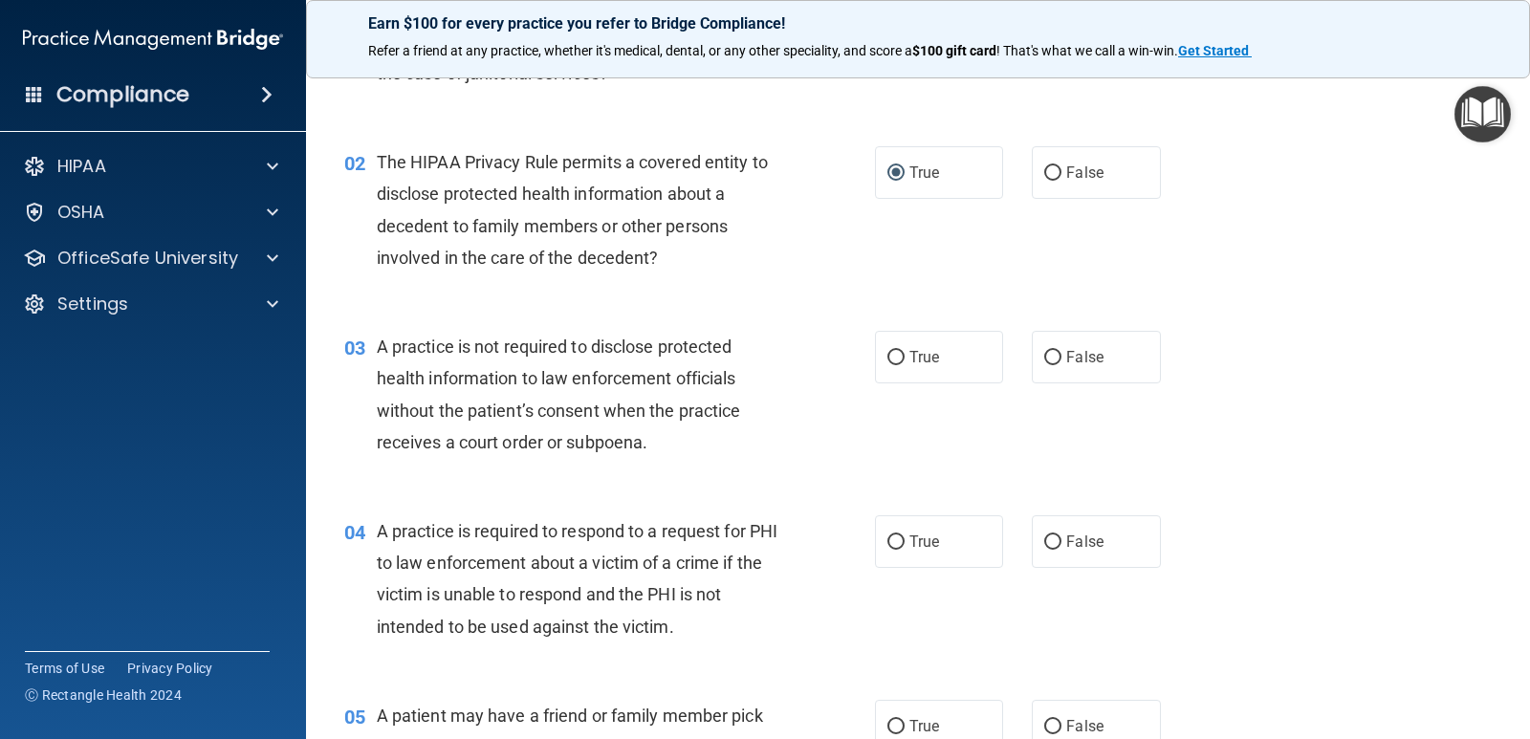
scroll to position [191, 0]
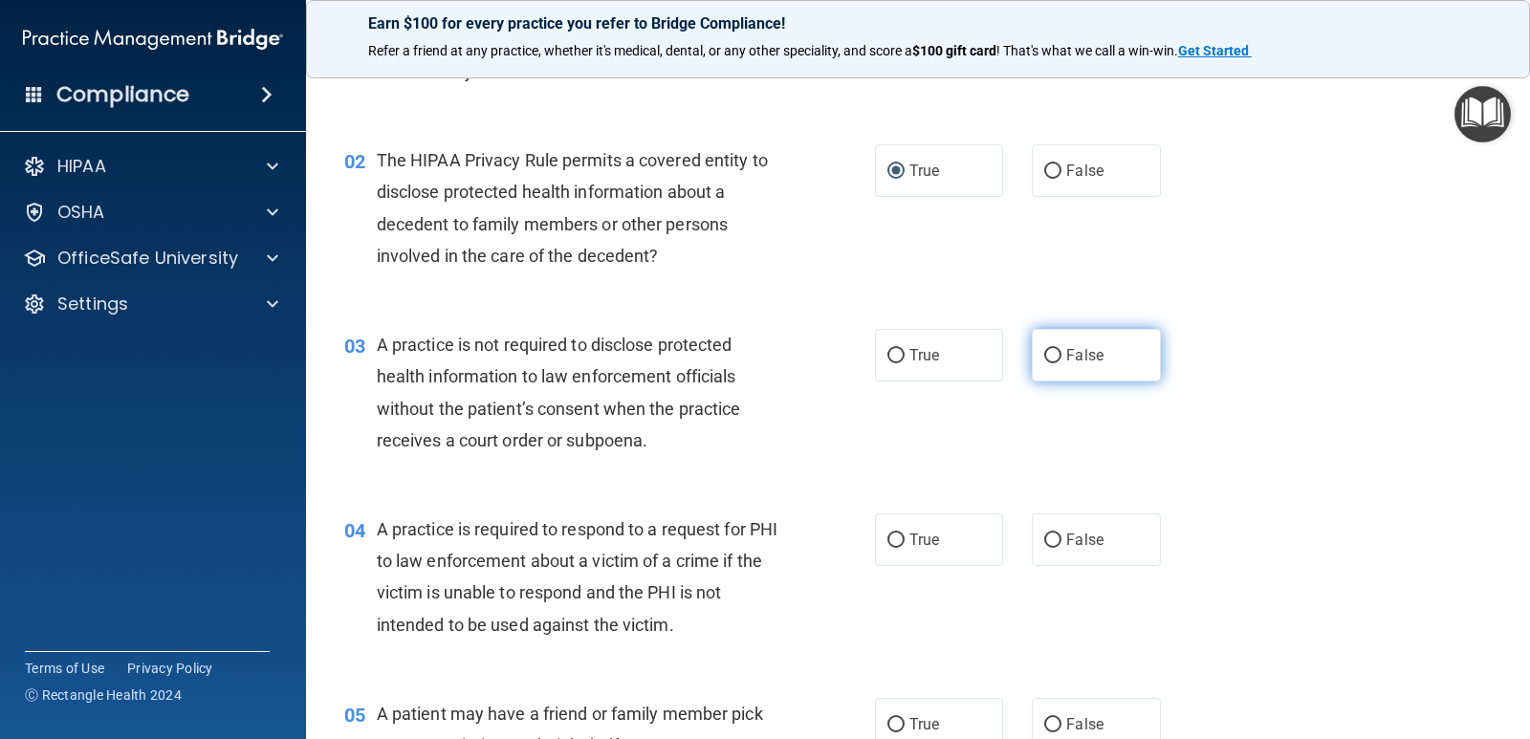
click at [1044, 352] on input "False" at bounding box center [1052, 356] width 17 height 14
radio input "true"
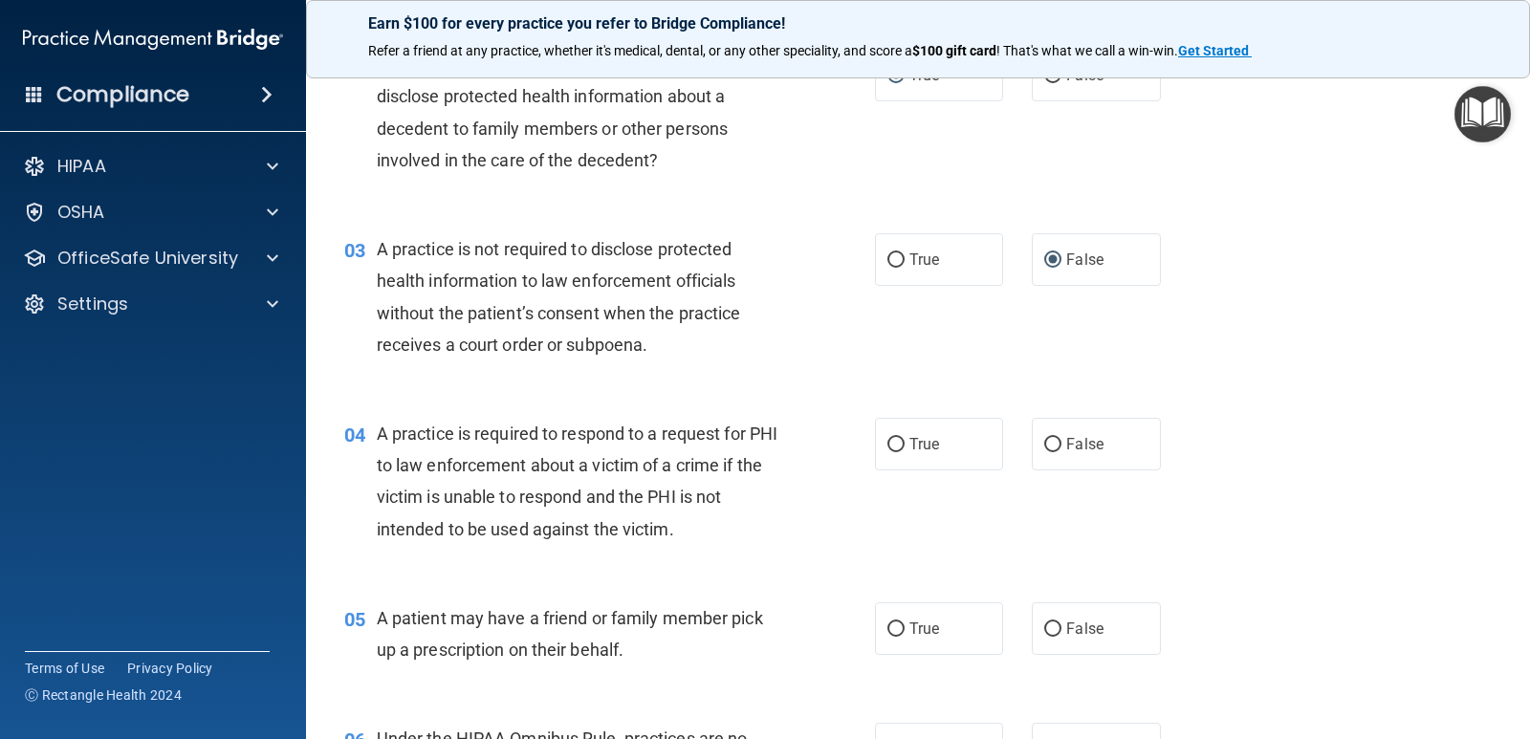
scroll to position [383, 0]
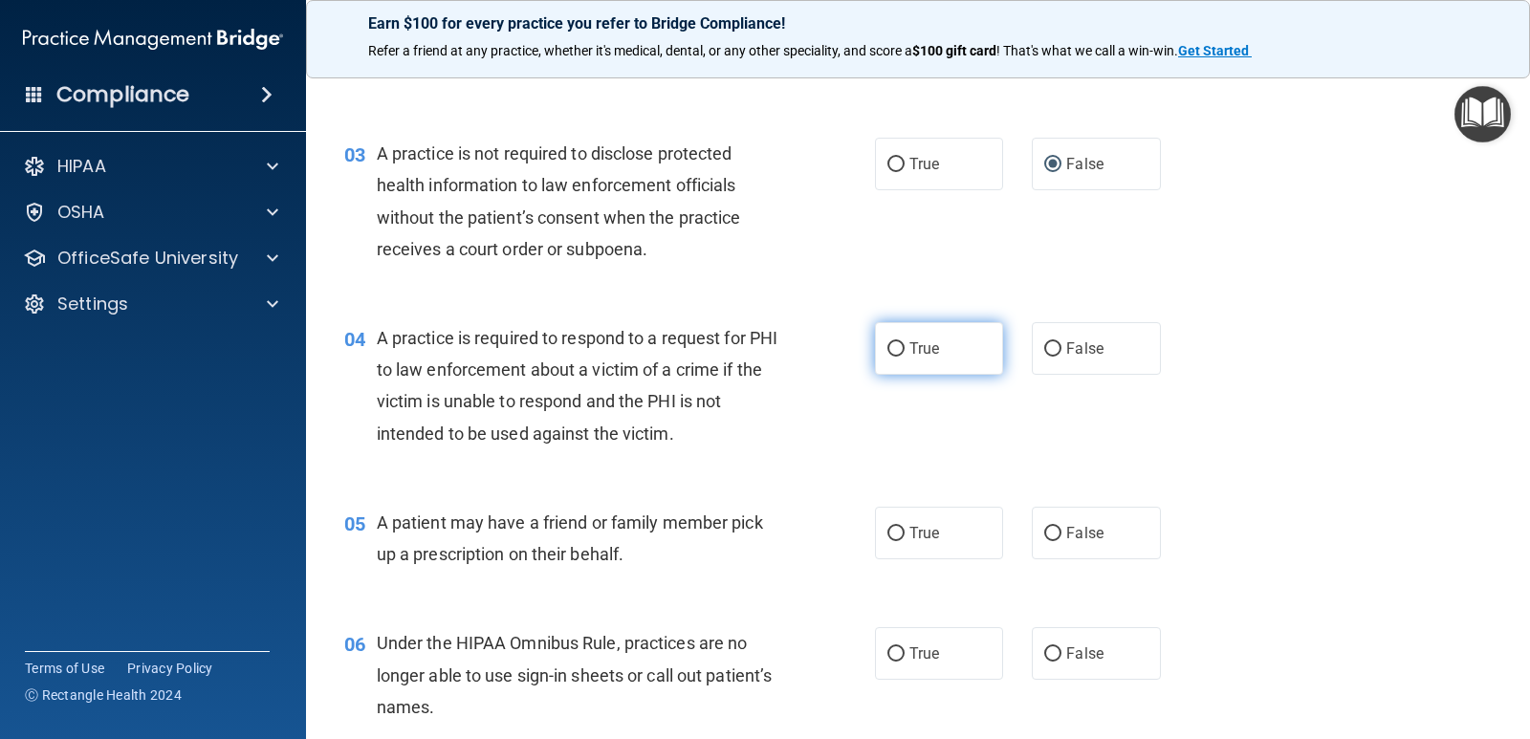
click at [894, 346] on input "True" at bounding box center [896, 349] width 17 height 14
radio input "true"
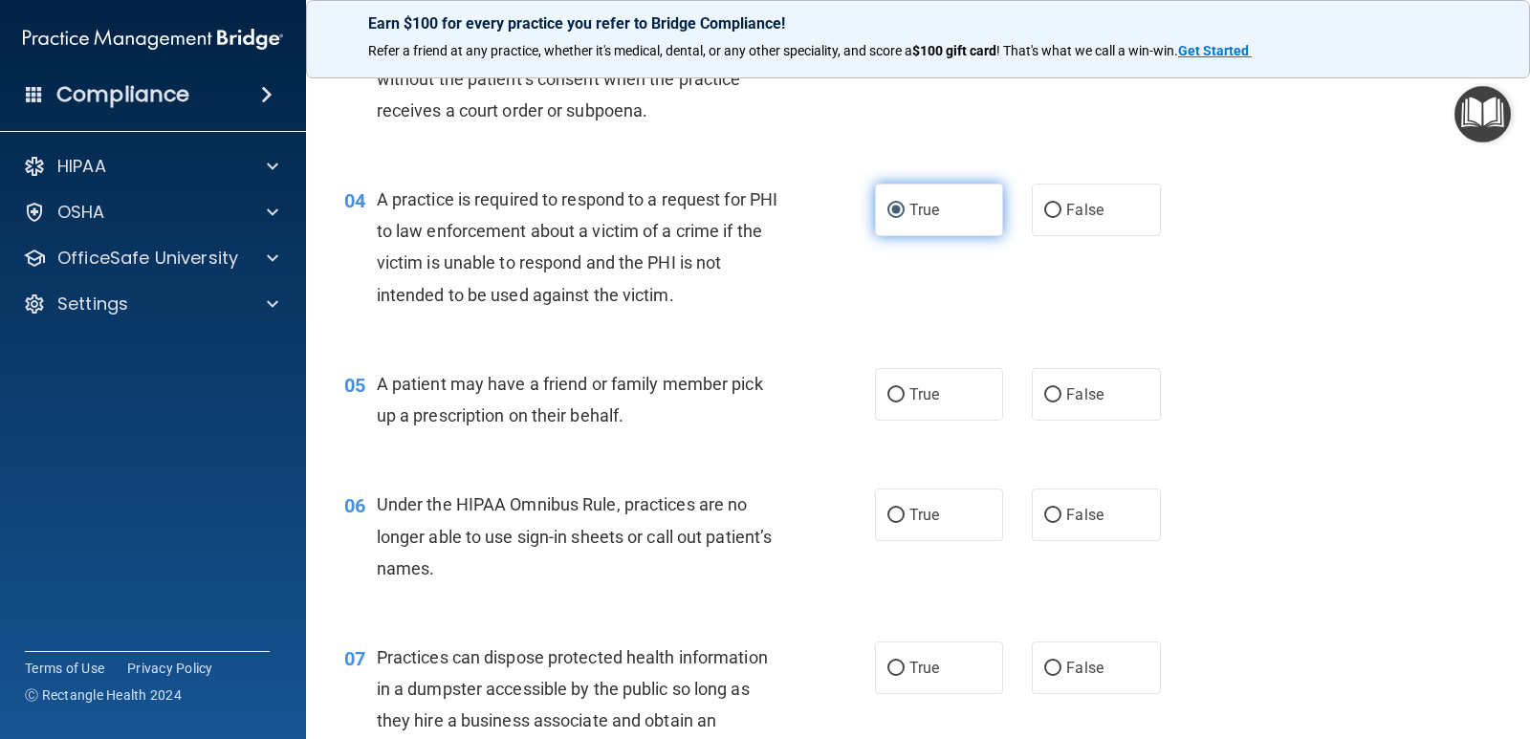
scroll to position [574, 0]
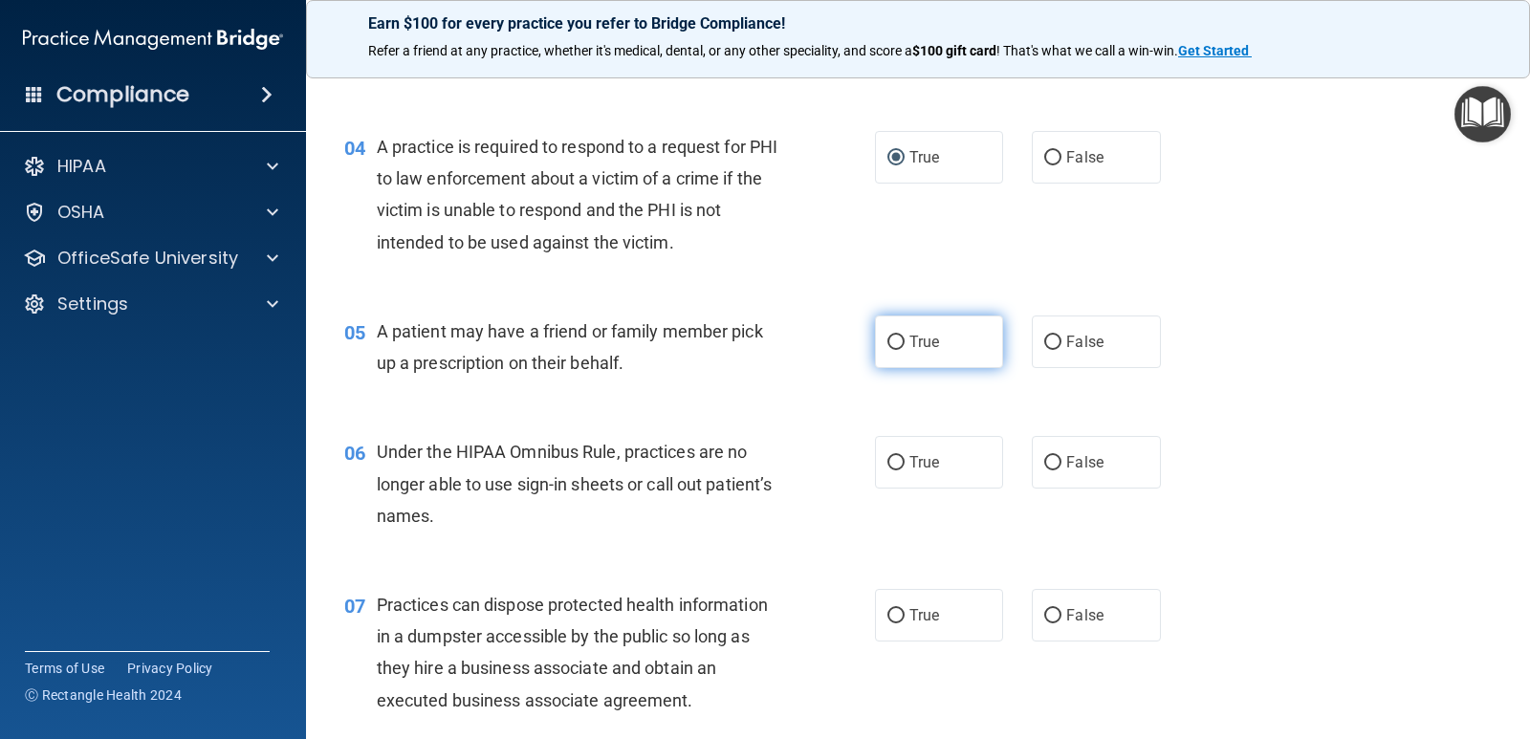
click at [889, 336] on input "True" at bounding box center [896, 343] width 17 height 14
radio input "true"
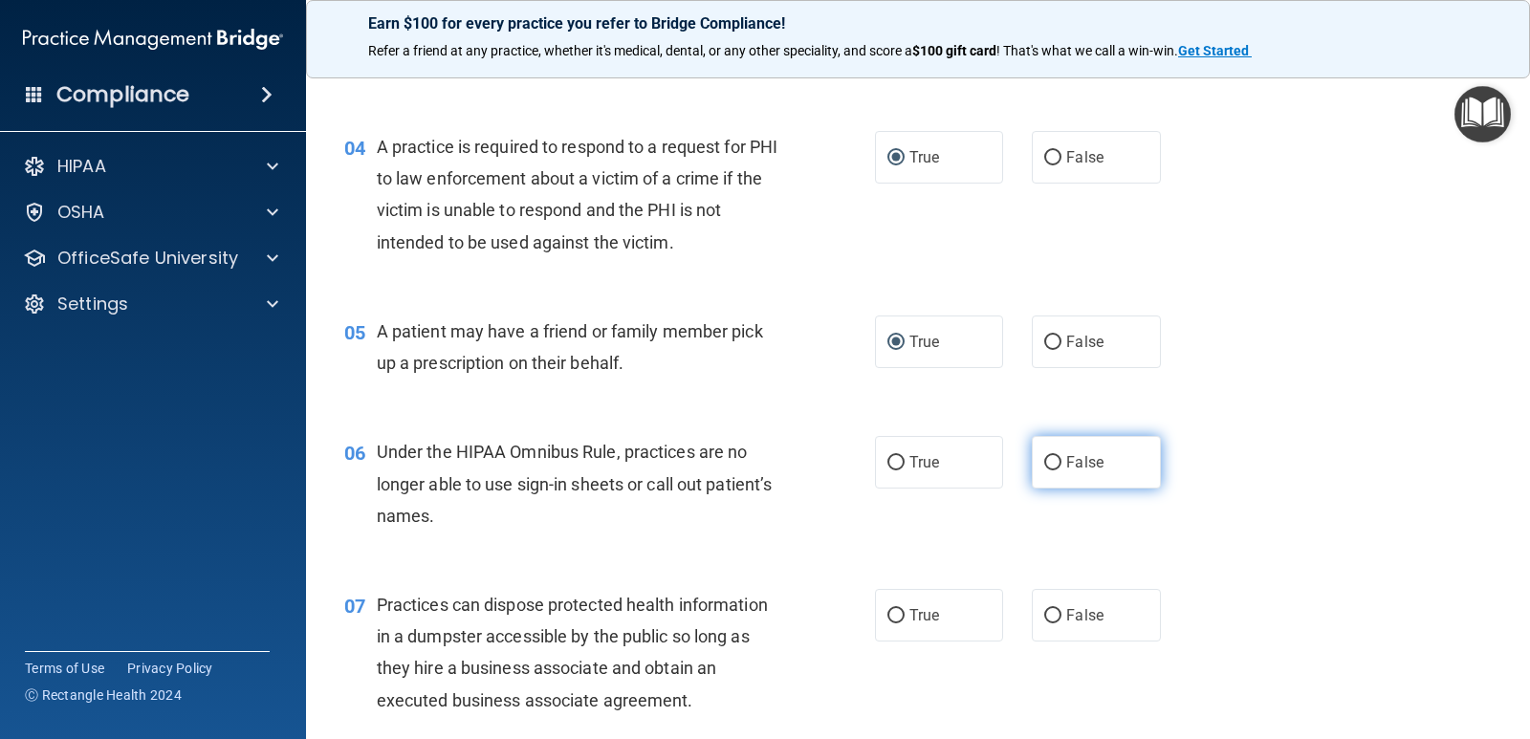
click at [1044, 458] on input "False" at bounding box center [1052, 463] width 17 height 14
radio input "true"
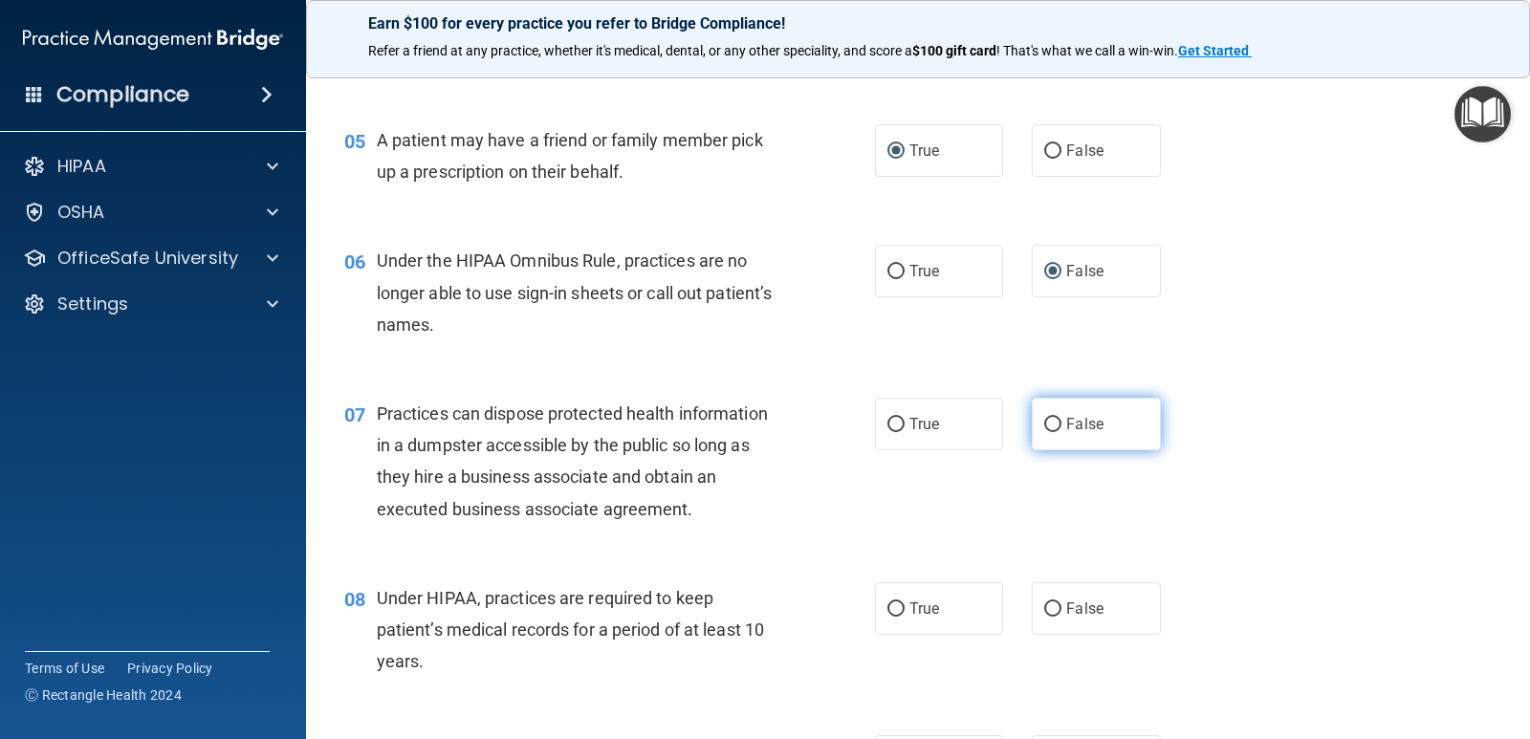
click at [1044, 422] on input "False" at bounding box center [1052, 425] width 17 height 14
radio input "true"
click at [888, 419] on input "True" at bounding box center [896, 425] width 17 height 14
radio input "true"
radio input "false"
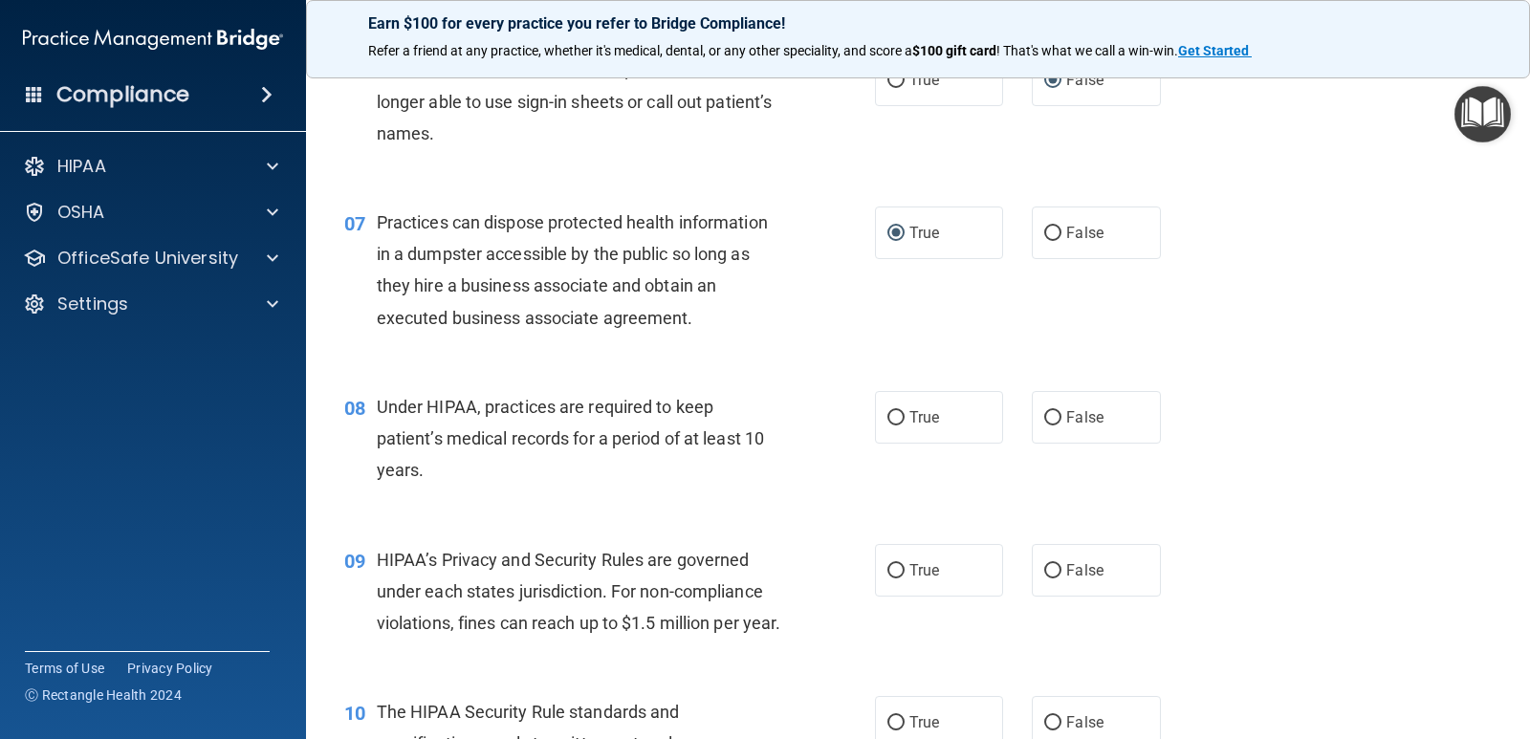
scroll to position [1052, 0]
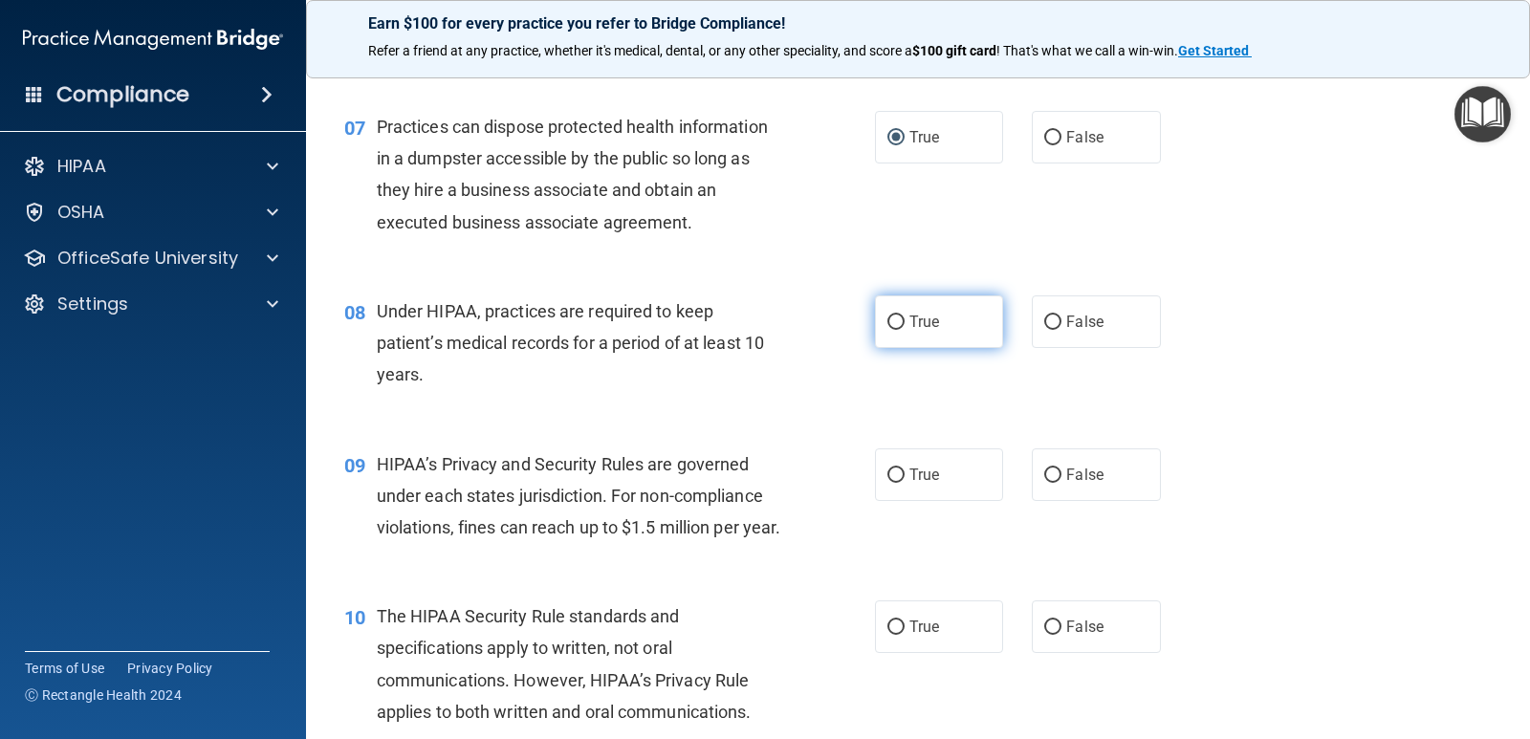
click at [890, 322] on input "True" at bounding box center [896, 323] width 17 height 14
radio input "true"
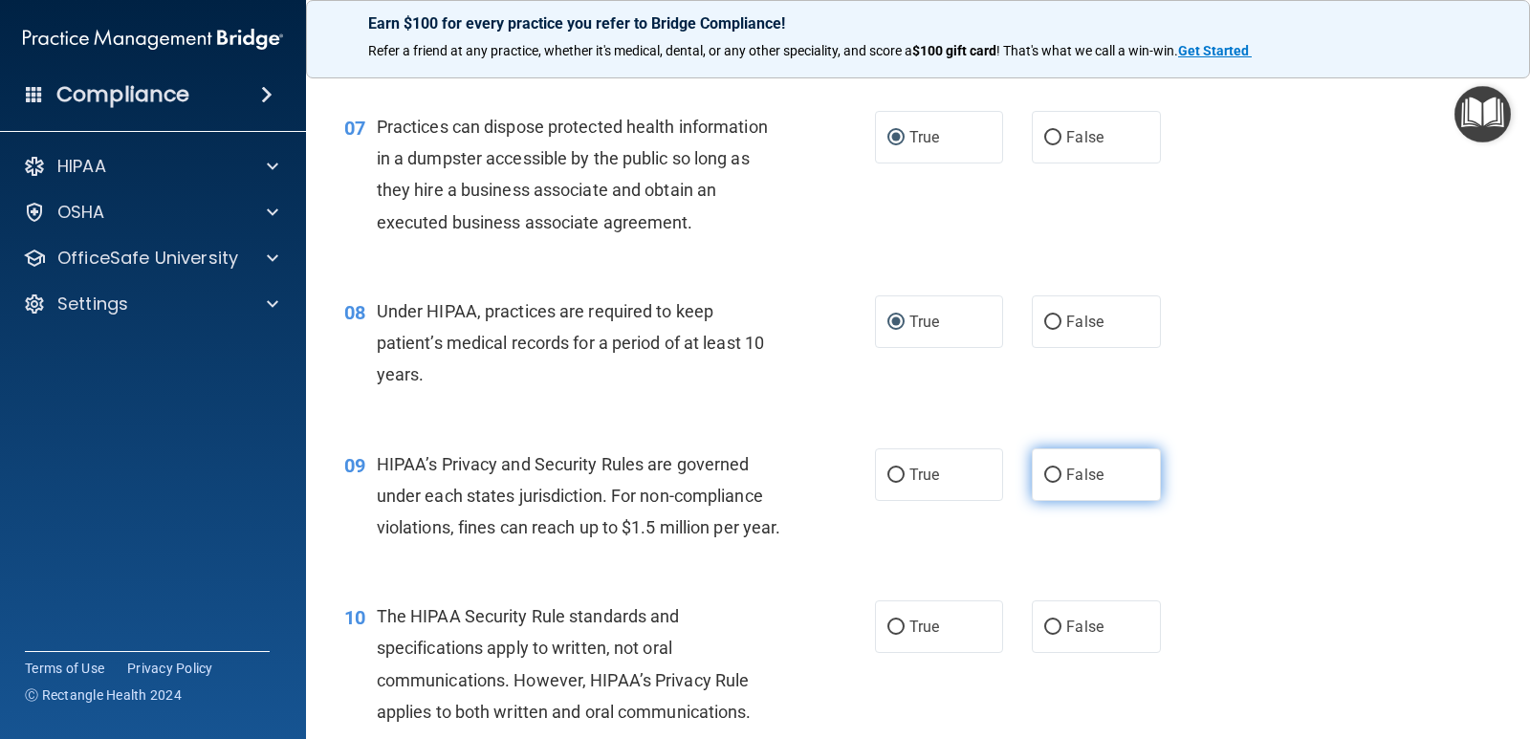
click at [1046, 475] on input "False" at bounding box center [1052, 476] width 17 height 14
radio input "true"
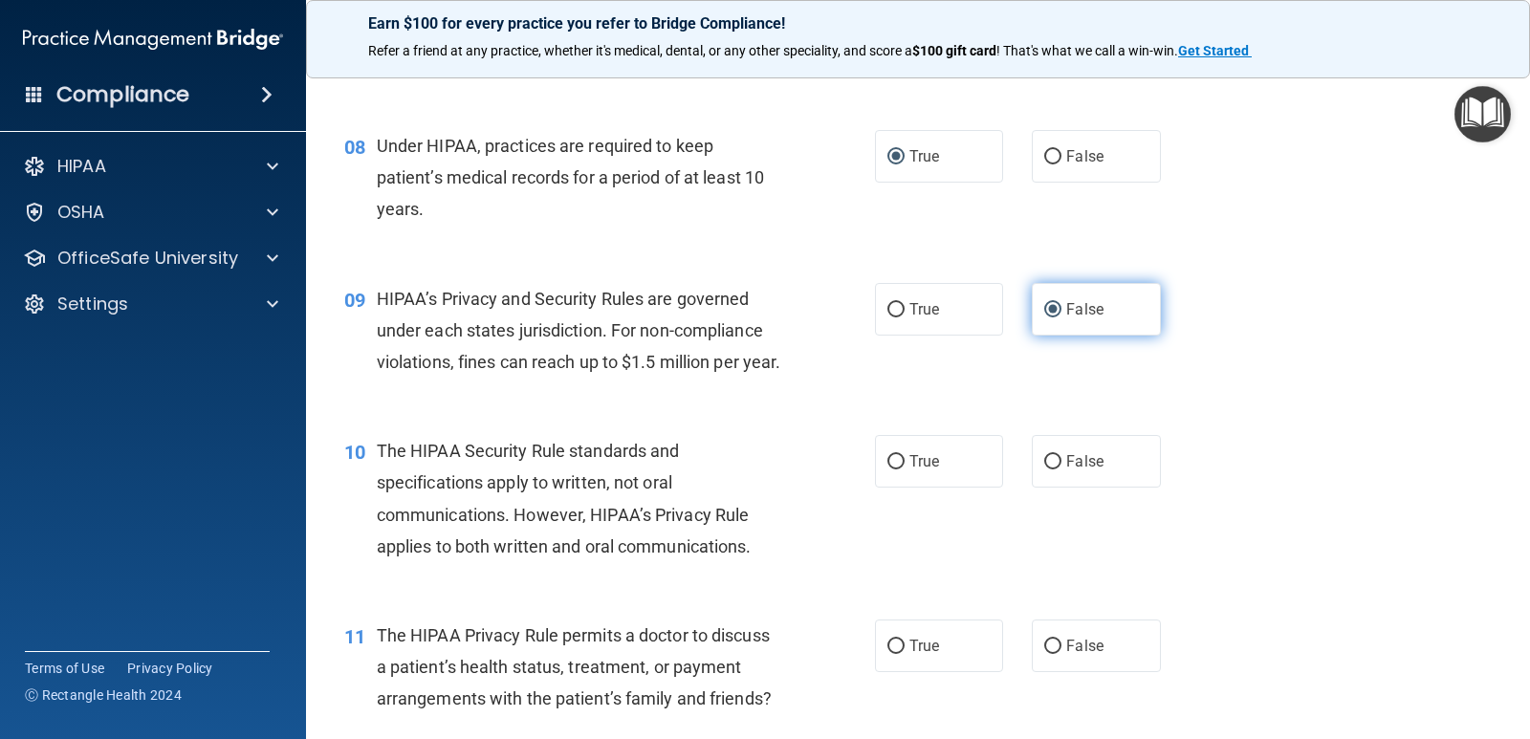
scroll to position [1243, 0]
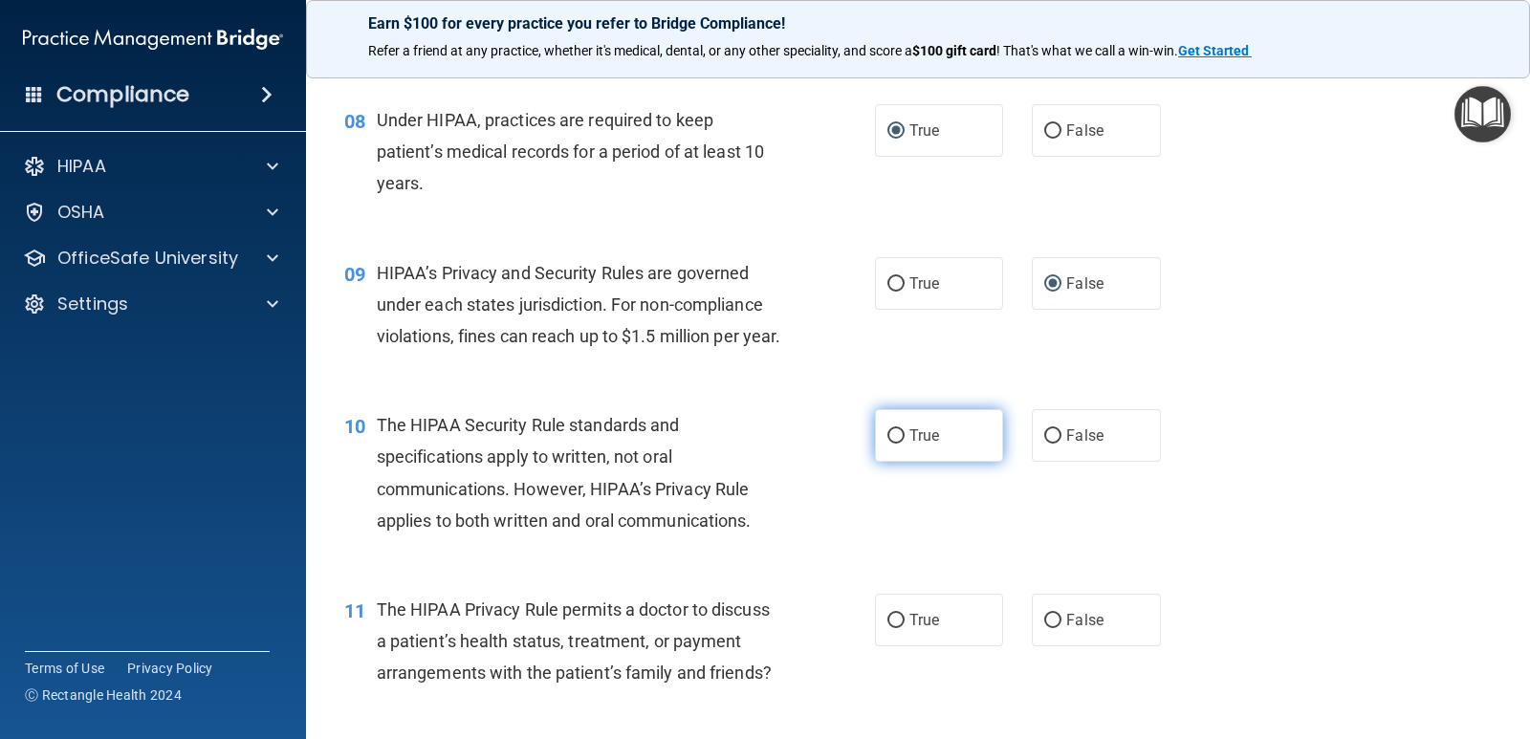
click at [889, 444] on input "True" at bounding box center [896, 436] width 17 height 14
radio input "true"
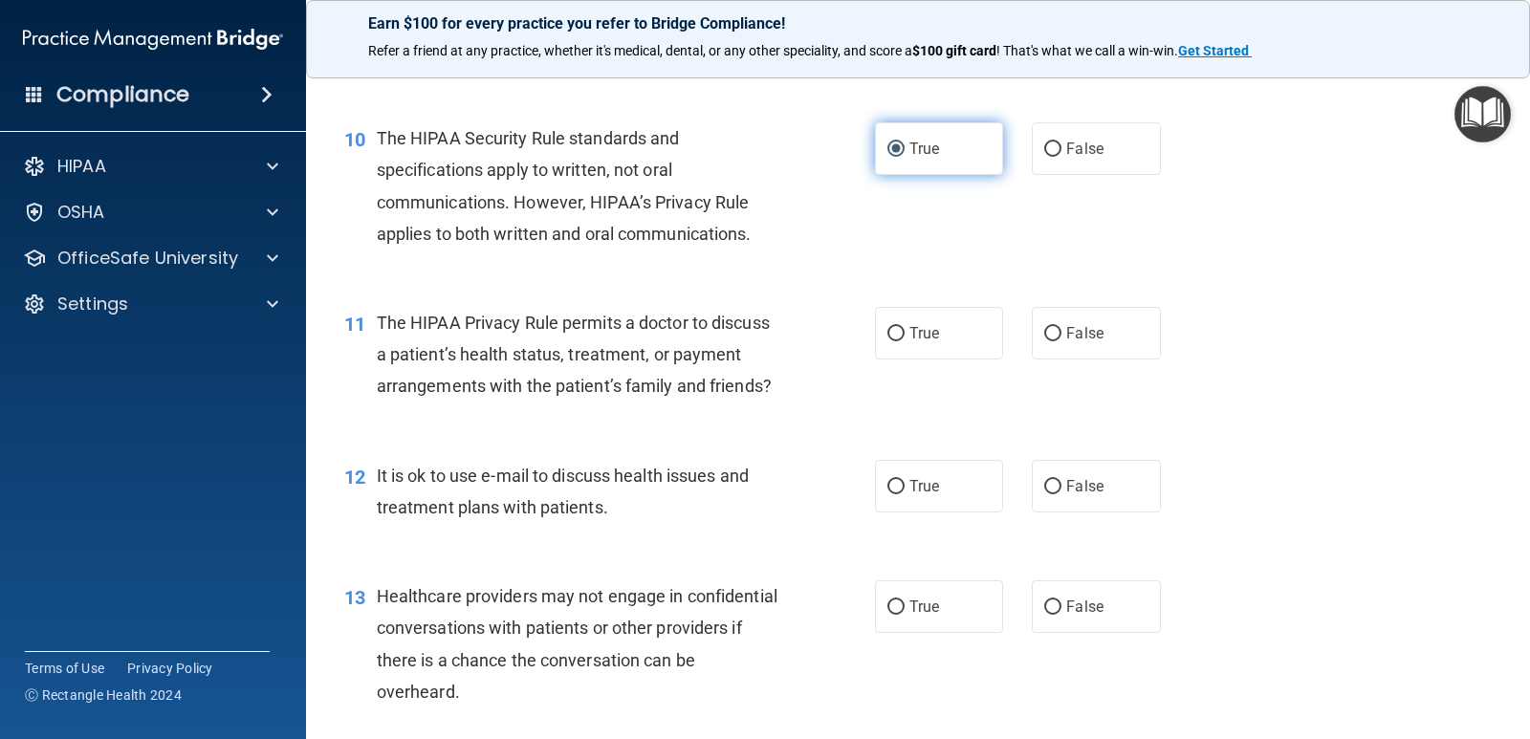
scroll to position [1626, 0]
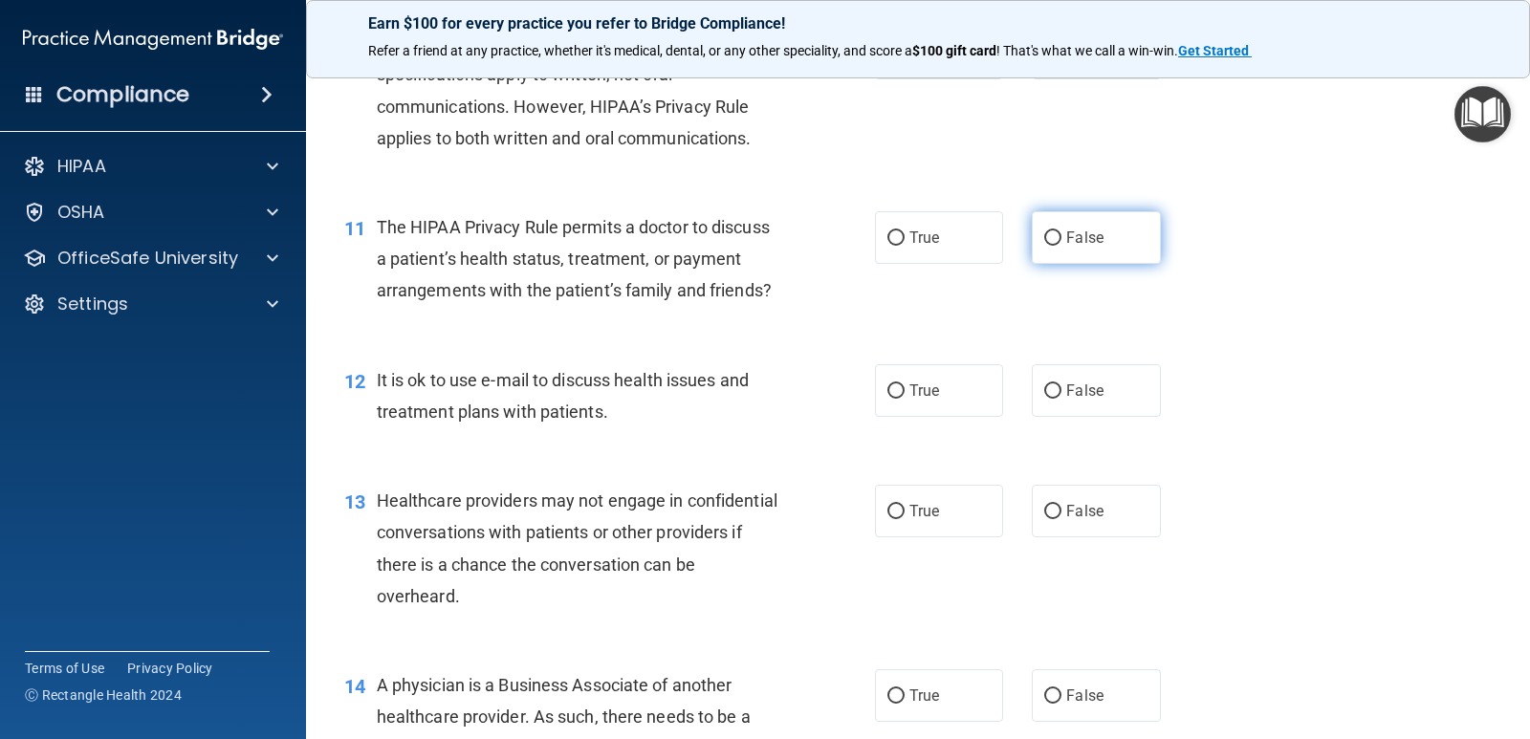
click at [1044, 246] on input "False" at bounding box center [1052, 238] width 17 height 14
radio input "true"
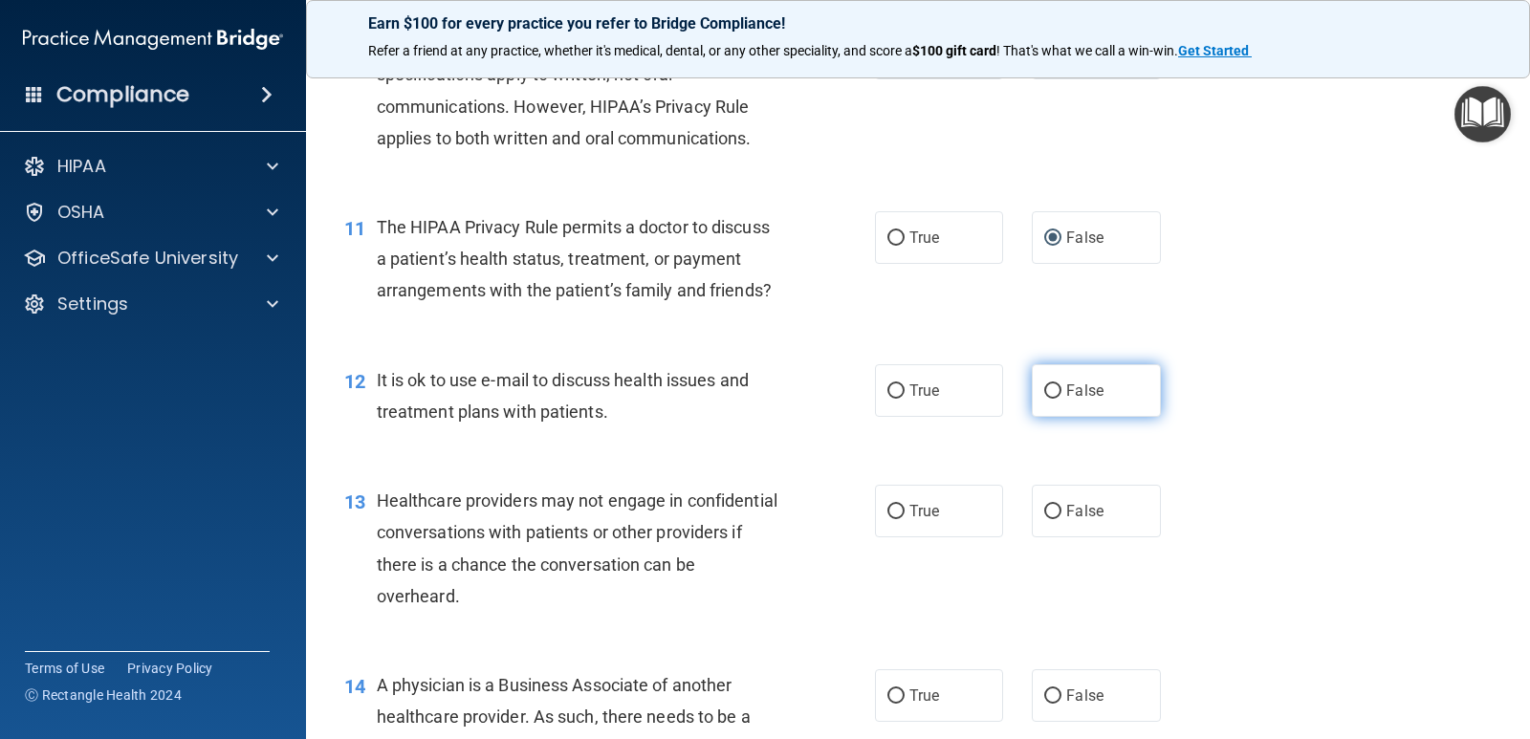
click at [1044, 399] on input "False" at bounding box center [1052, 391] width 17 height 14
radio input "true"
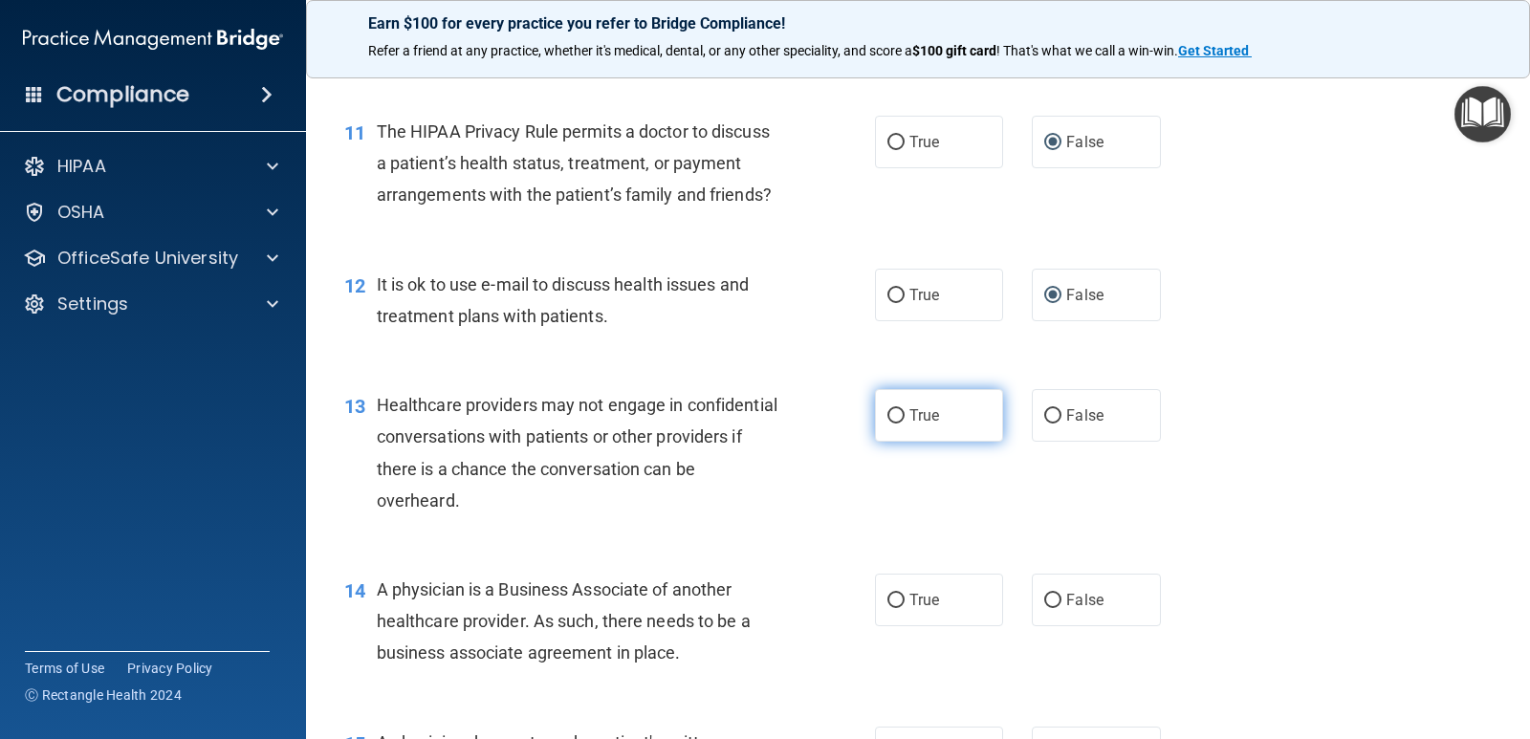
click at [888, 424] on input "True" at bounding box center [896, 416] width 17 height 14
radio input "true"
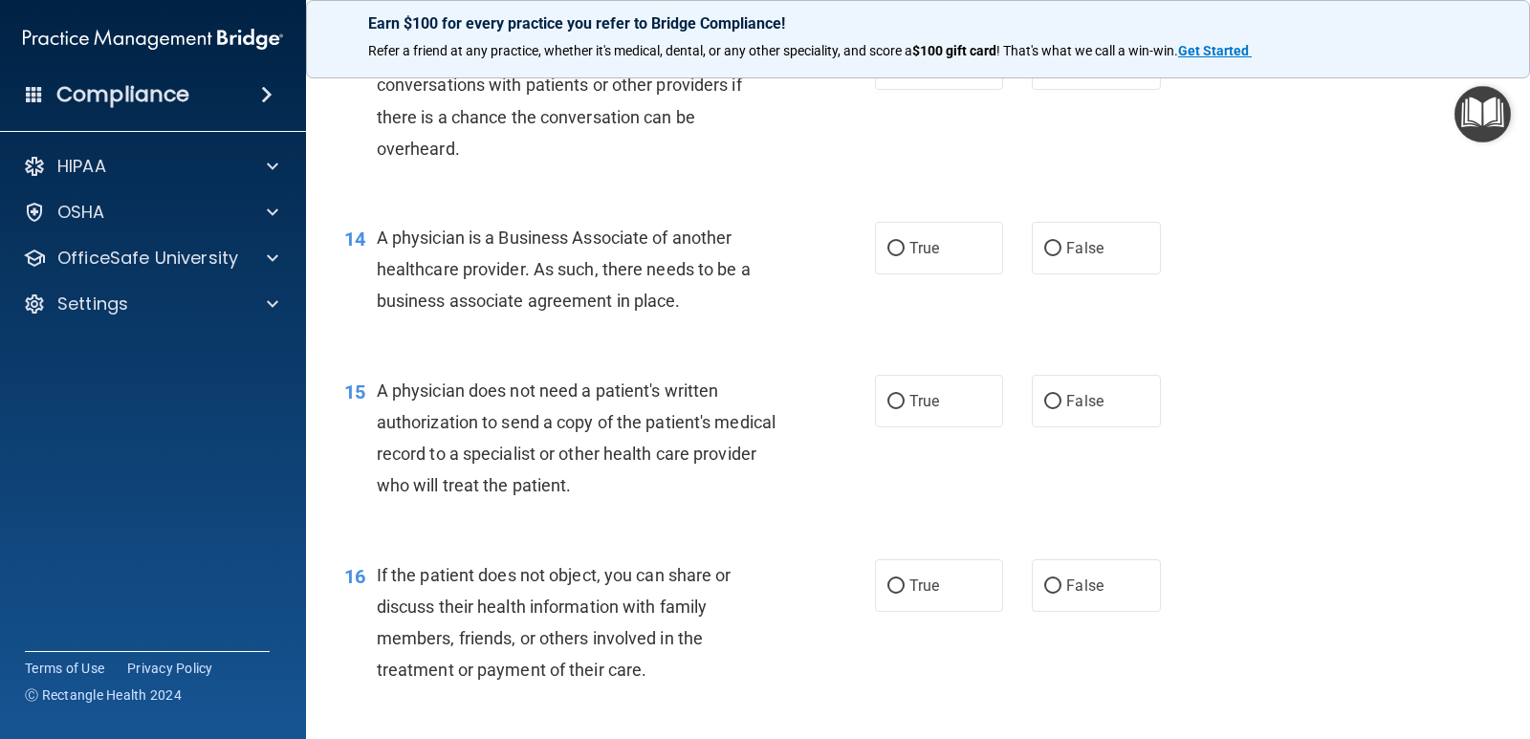
scroll to position [2104, 0]
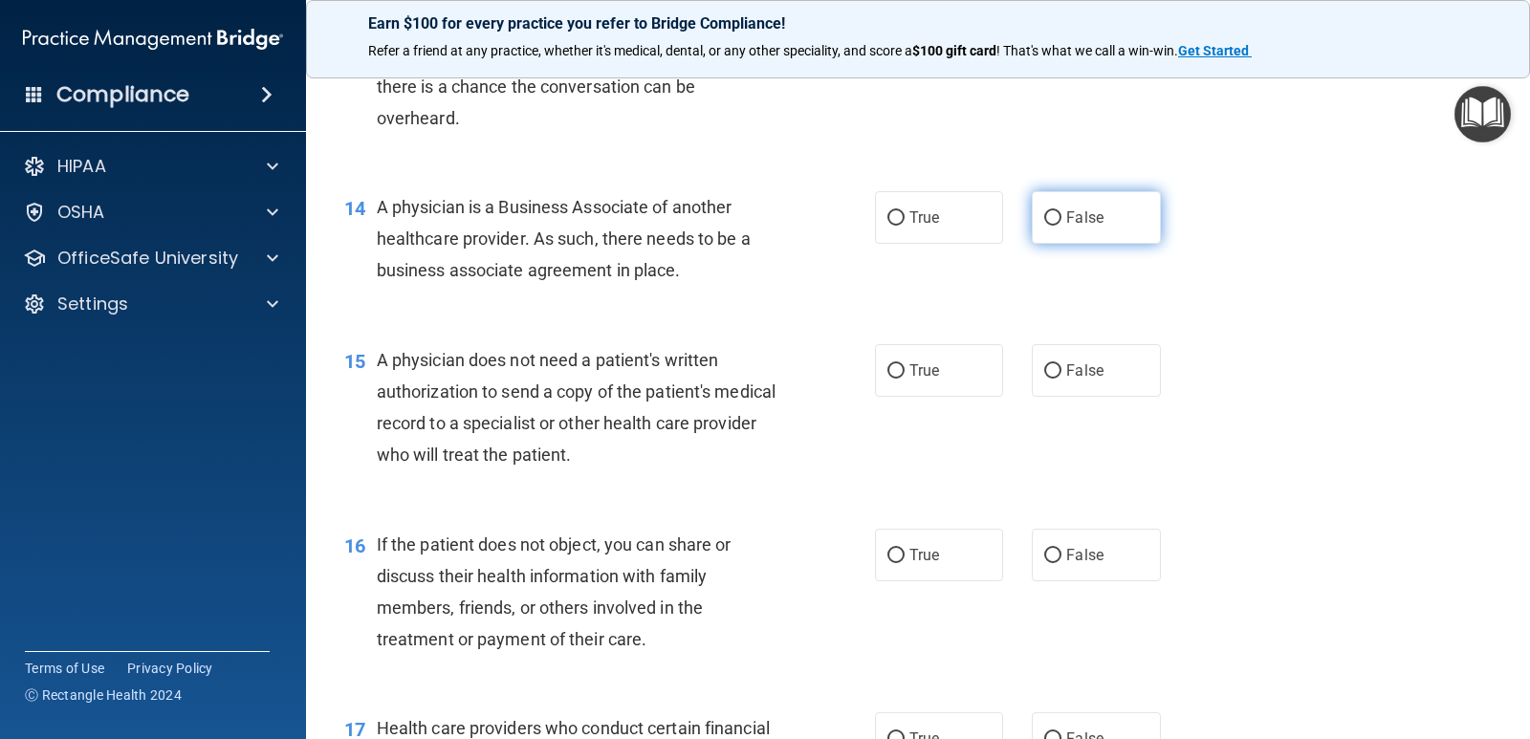
click at [1044, 226] on input "False" at bounding box center [1052, 218] width 17 height 14
radio input "true"
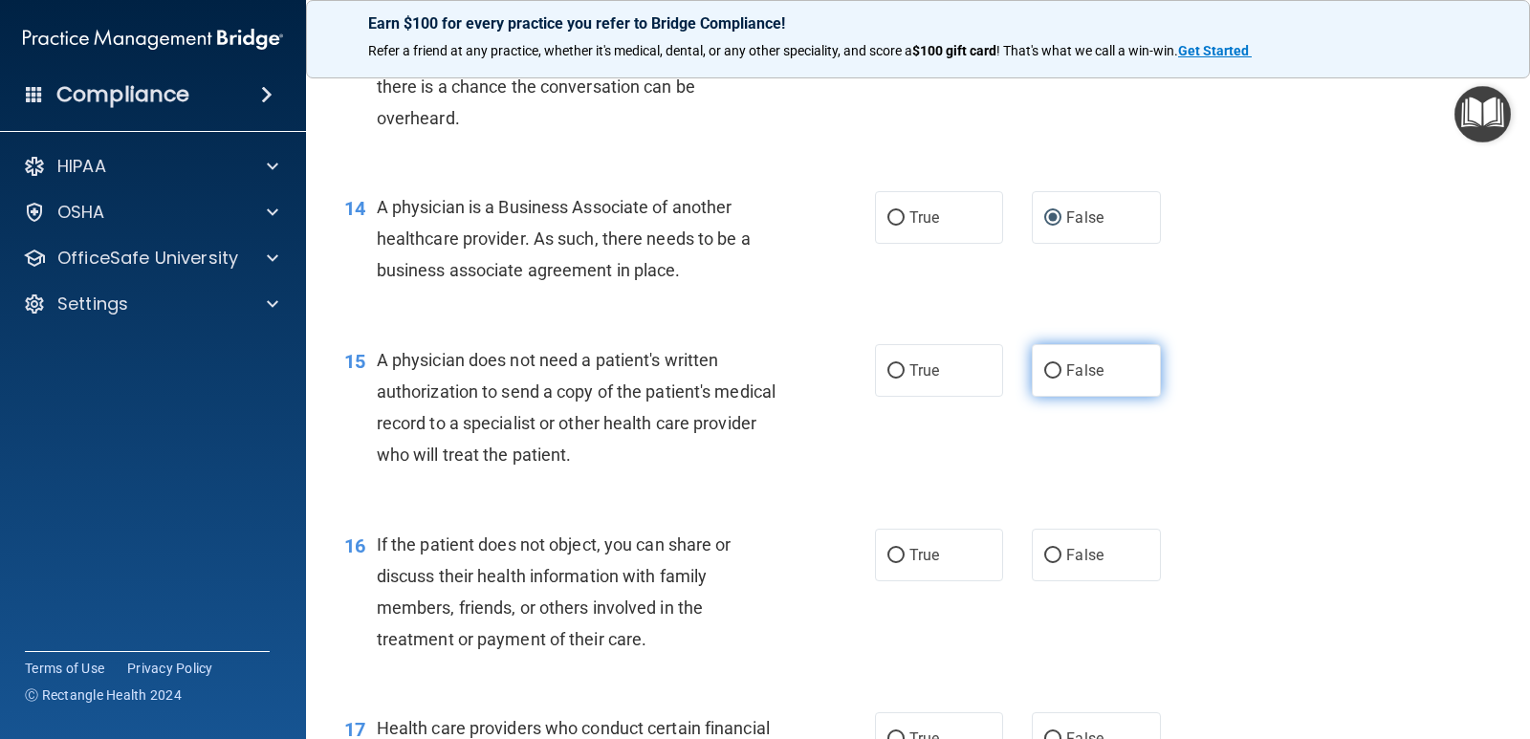
click at [1047, 379] on input "False" at bounding box center [1052, 371] width 17 height 14
radio input "true"
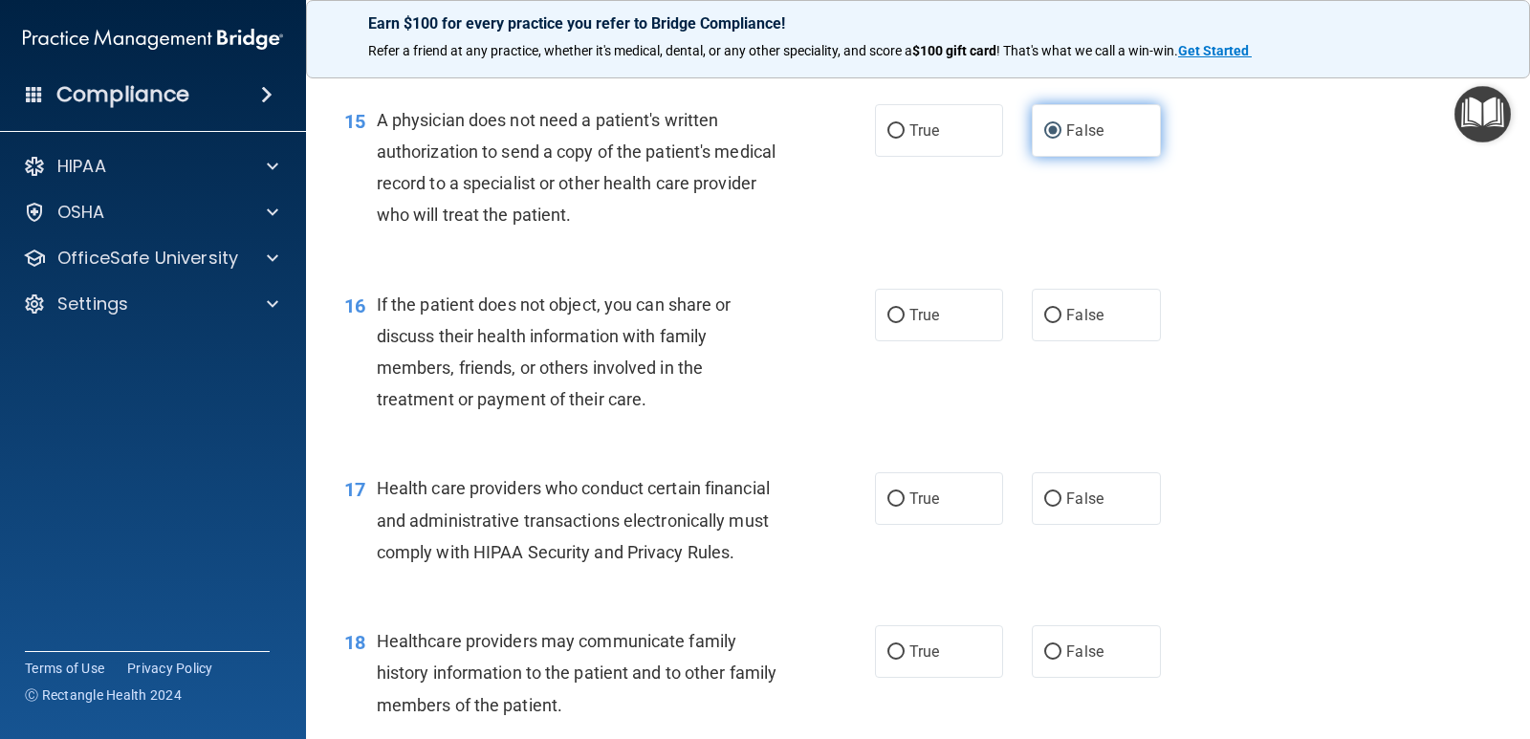
scroll to position [2391, 0]
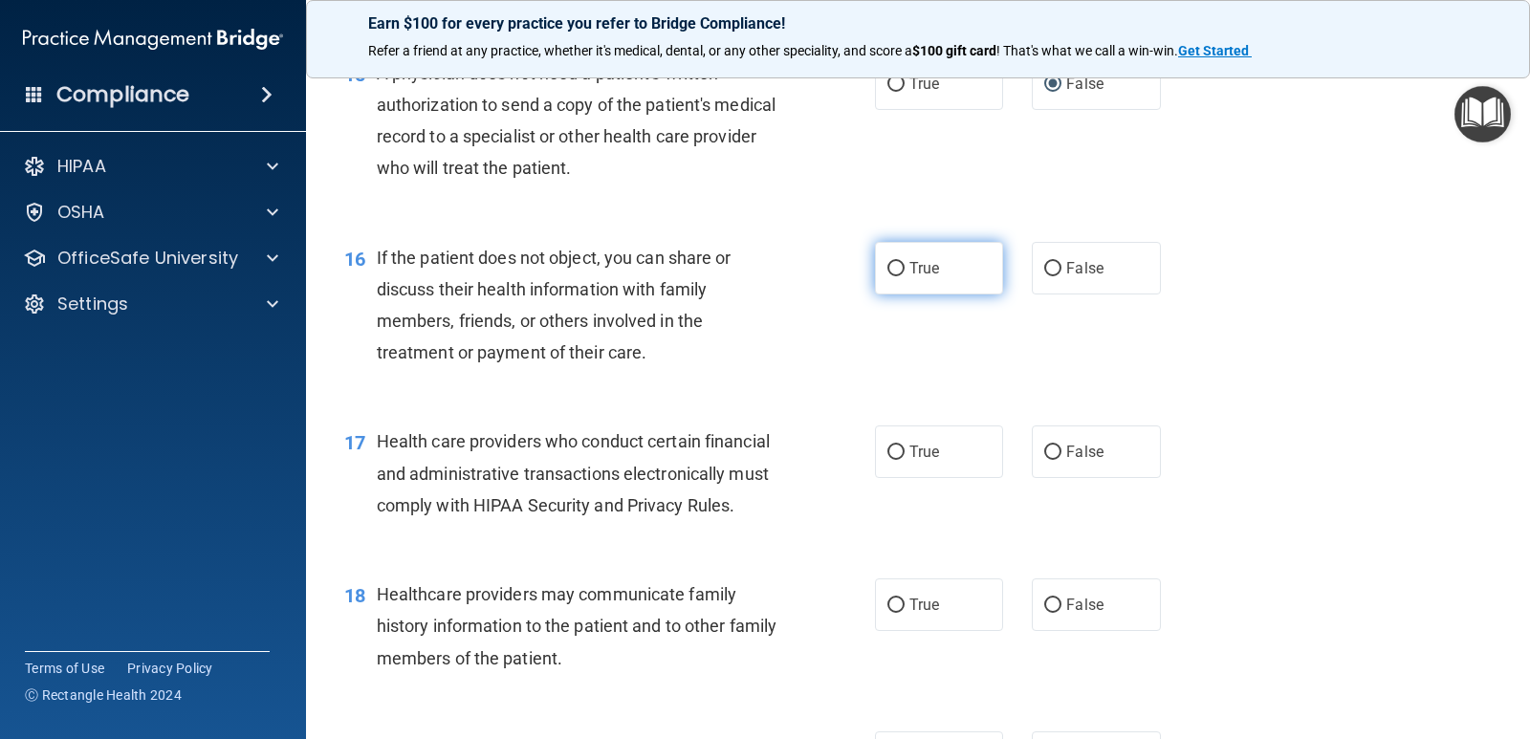
click at [889, 276] on input "True" at bounding box center [896, 269] width 17 height 14
radio input "true"
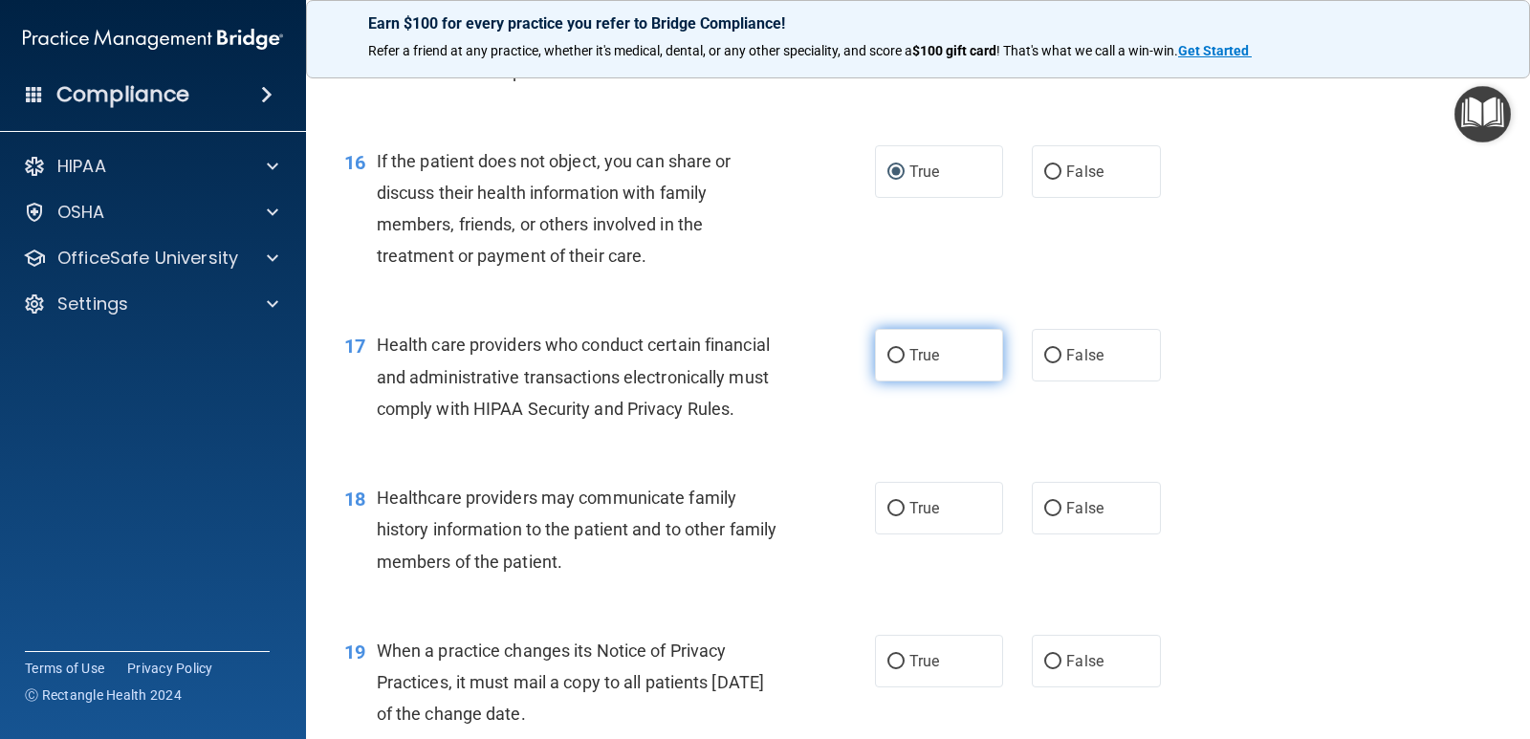
scroll to position [2487, 0]
click at [888, 364] on input "True" at bounding box center [896, 357] width 17 height 14
radio input "true"
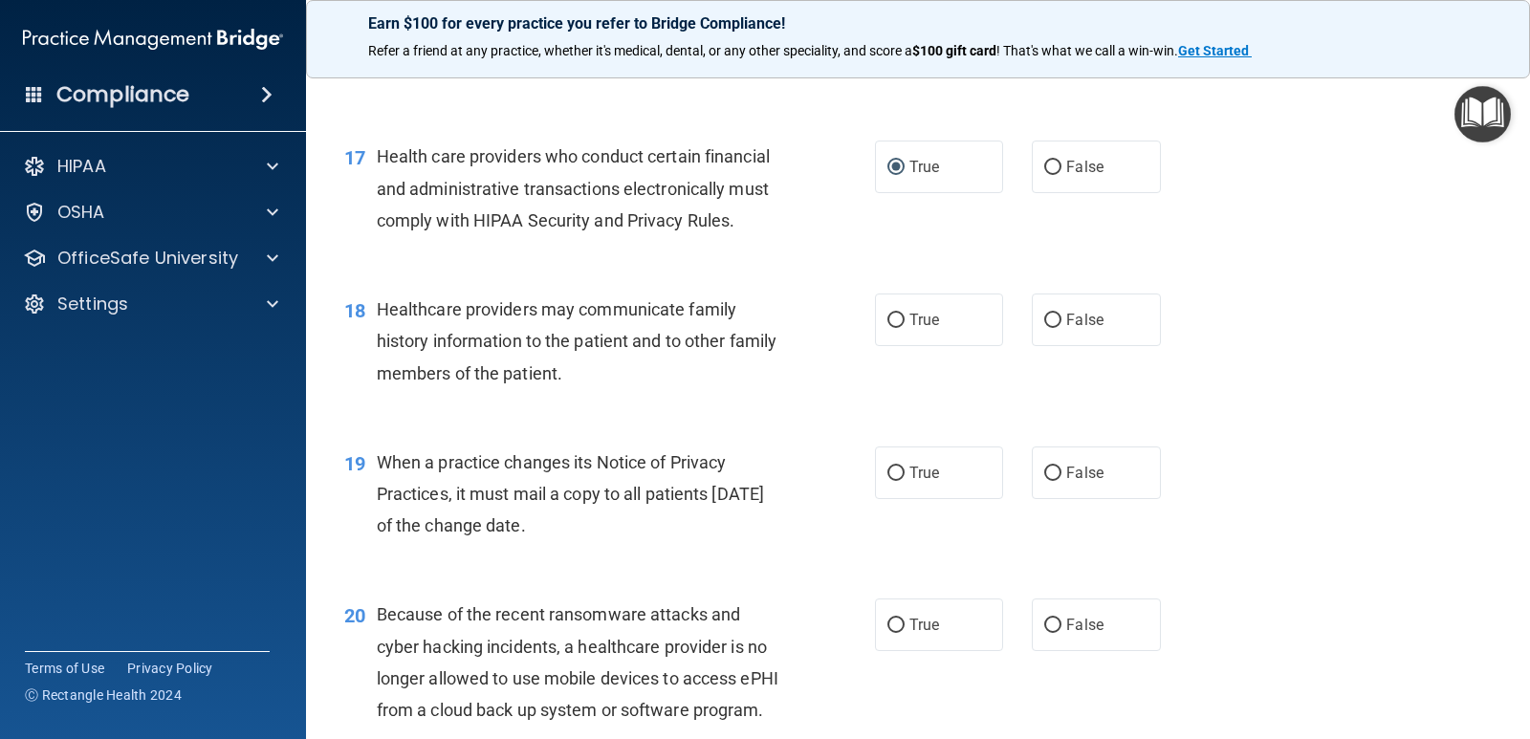
scroll to position [2678, 0]
click at [1044, 326] on input "False" at bounding box center [1052, 319] width 17 height 14
radio input "true"
click at [890, 479] on input "True" at bounding box center [896, 472] width 17 height 14
radio input "true"
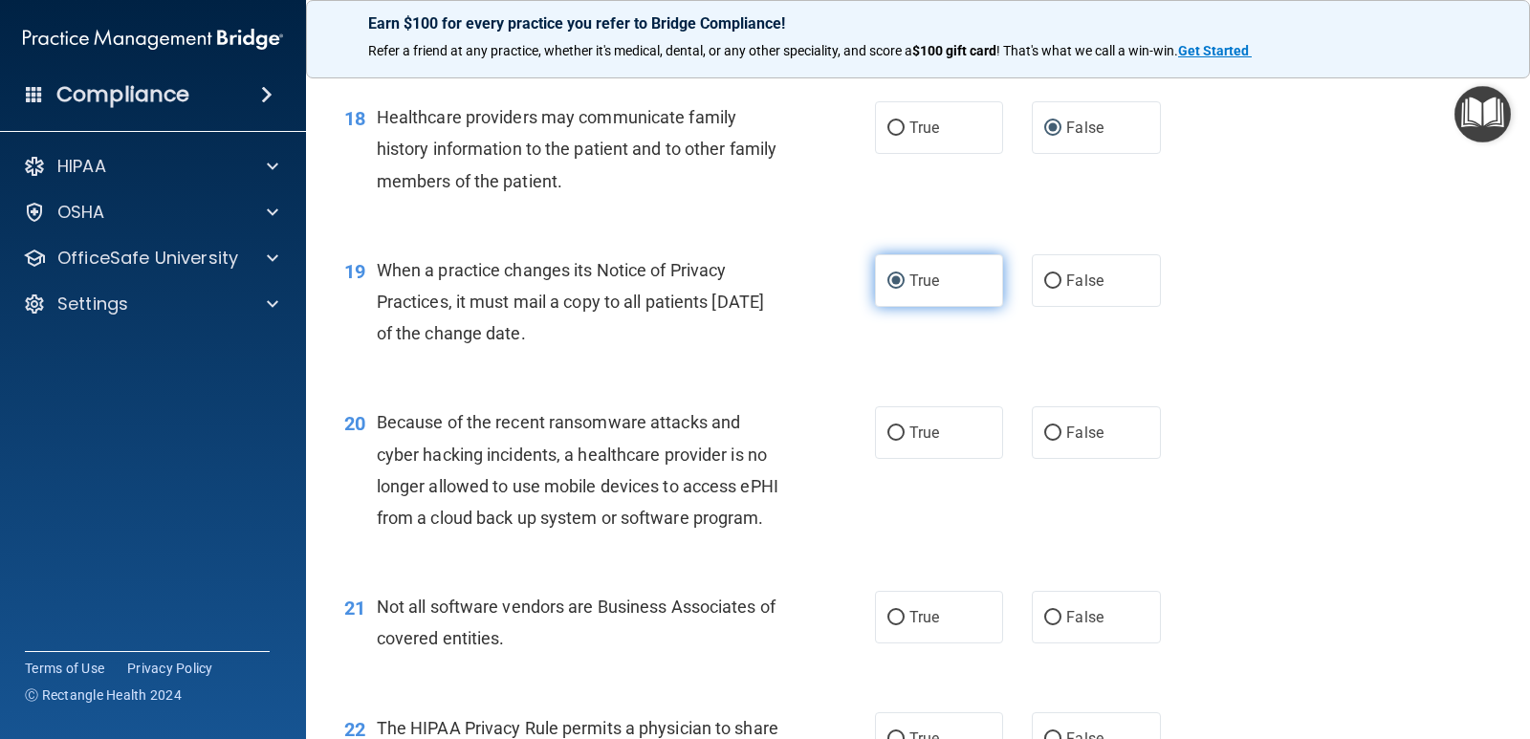
scroll to position [2869, 0]
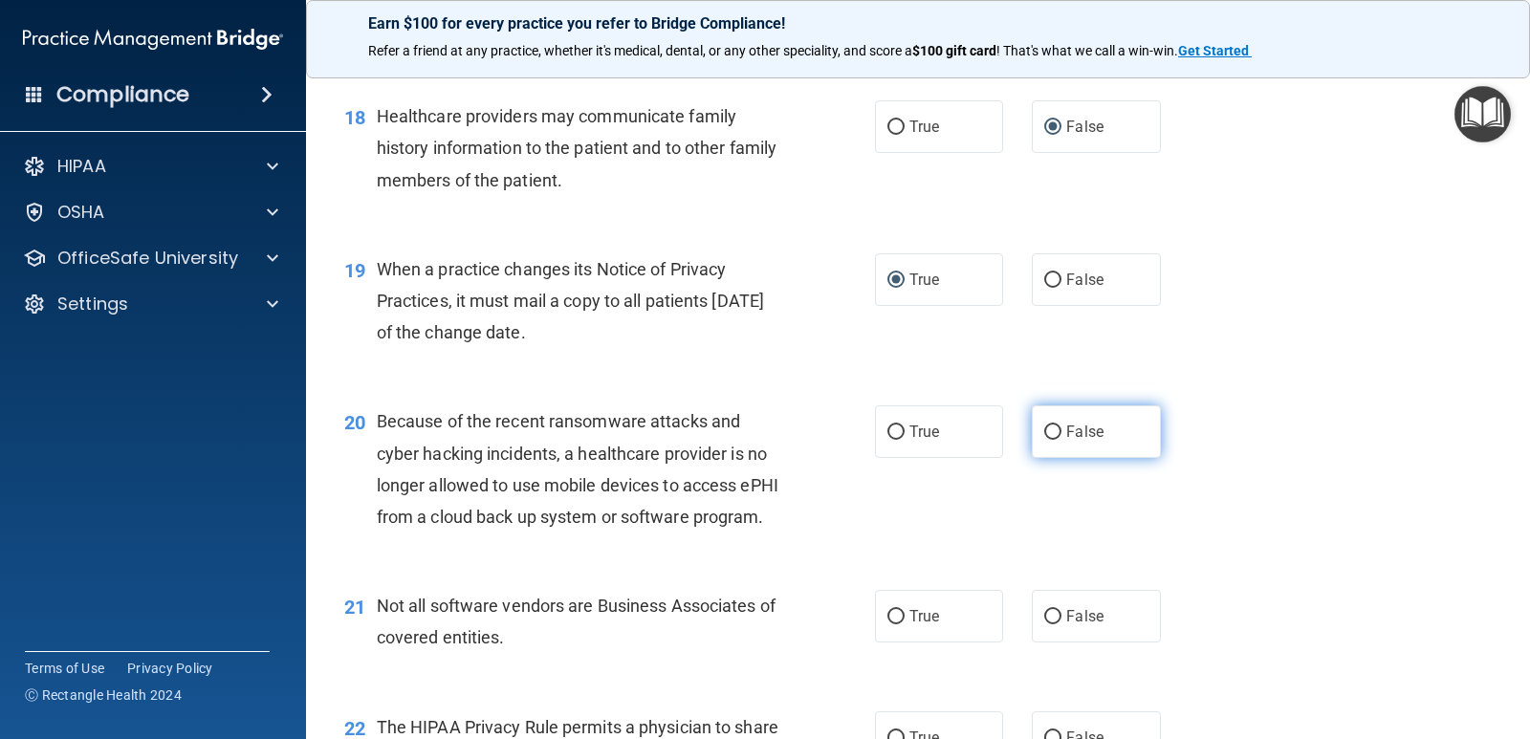
click at [1053, 440] on input "False" at bounding box center [1052, 433] width 17 height 14
radio input "true"
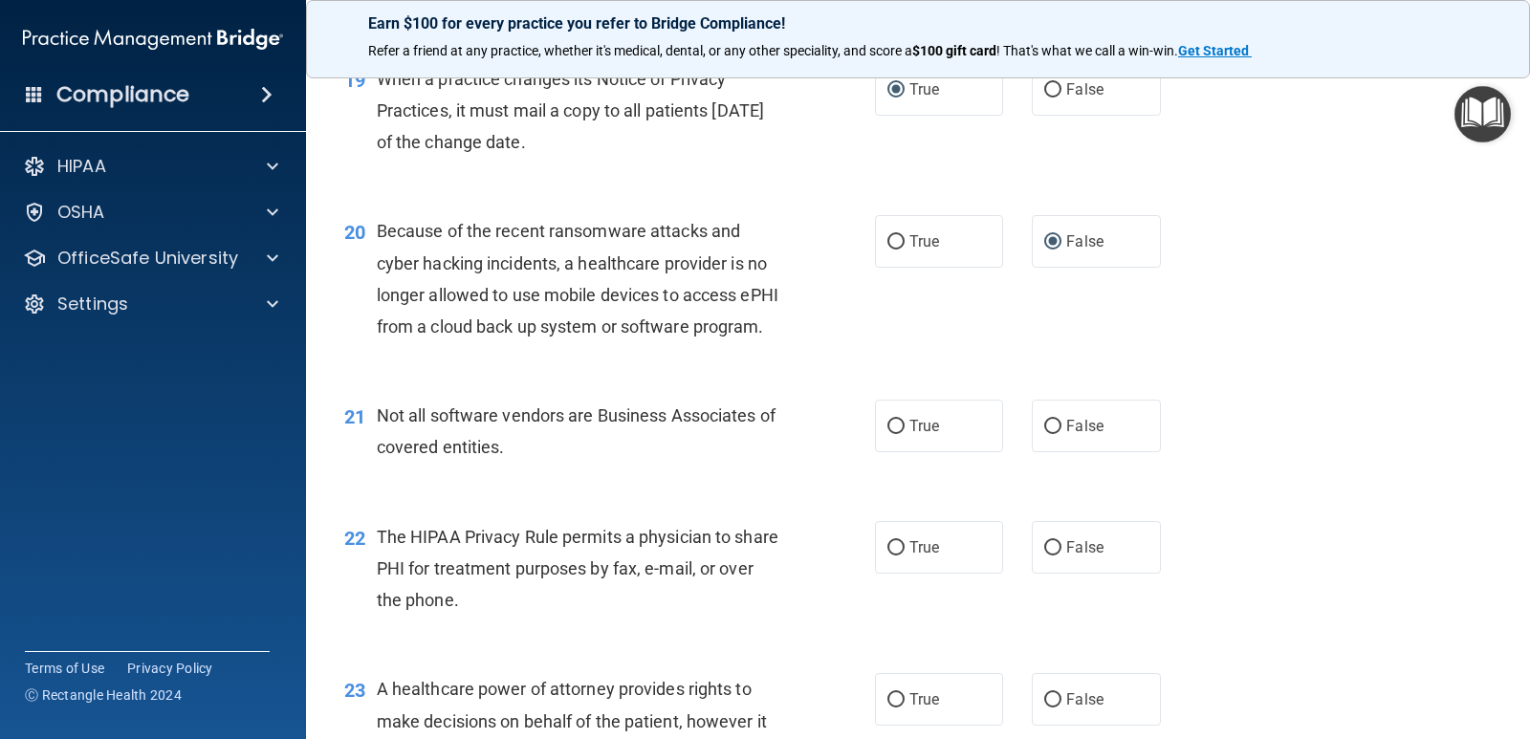
scroll to position [3061, 0]
click at [888, 433] on input "True" at bounding box center [896, 426] width 17 height 14
radio input "true"
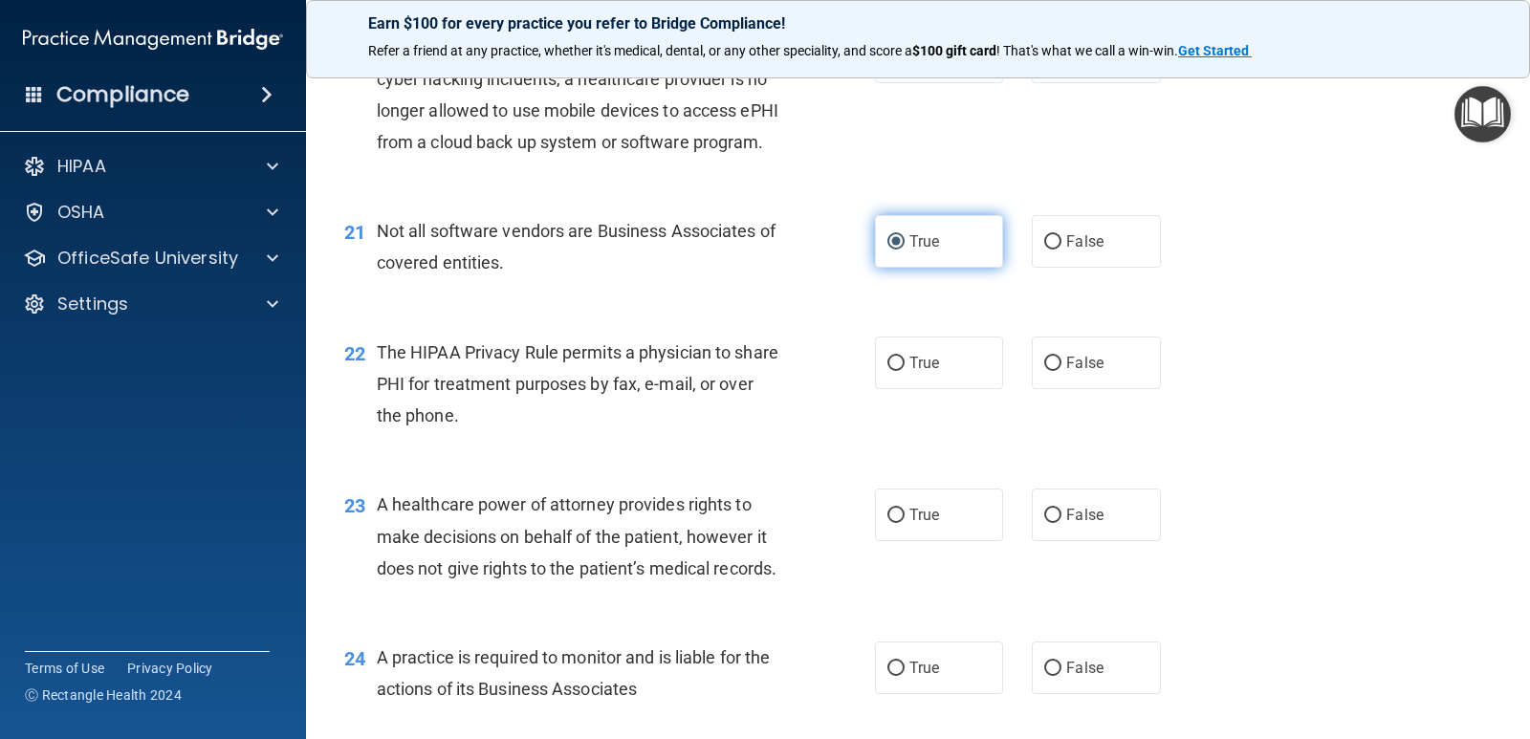
scroll to position [3252, 0]
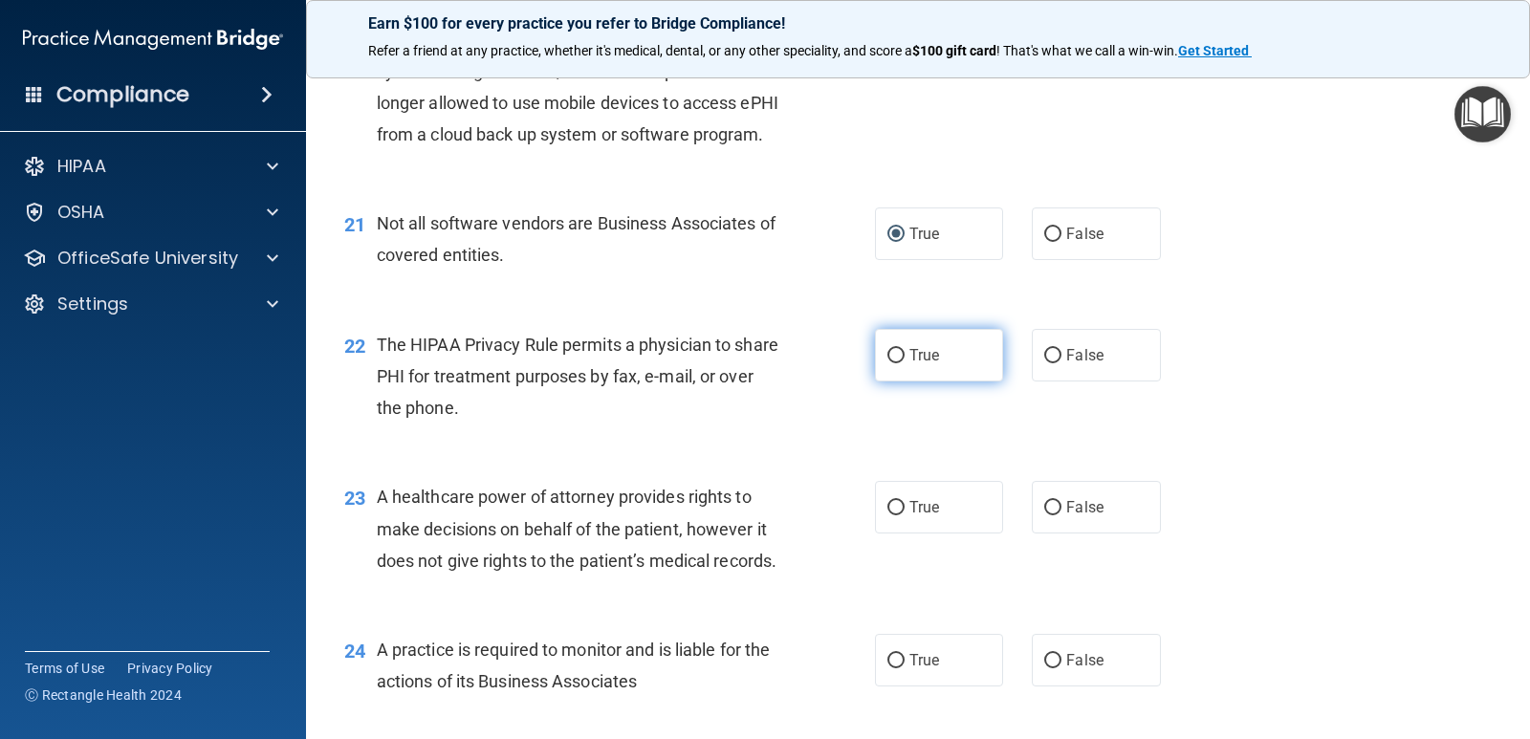
click at [888, 363] on input "True" at bounding box center [896, 356] width 17 height 14
radio input "true"
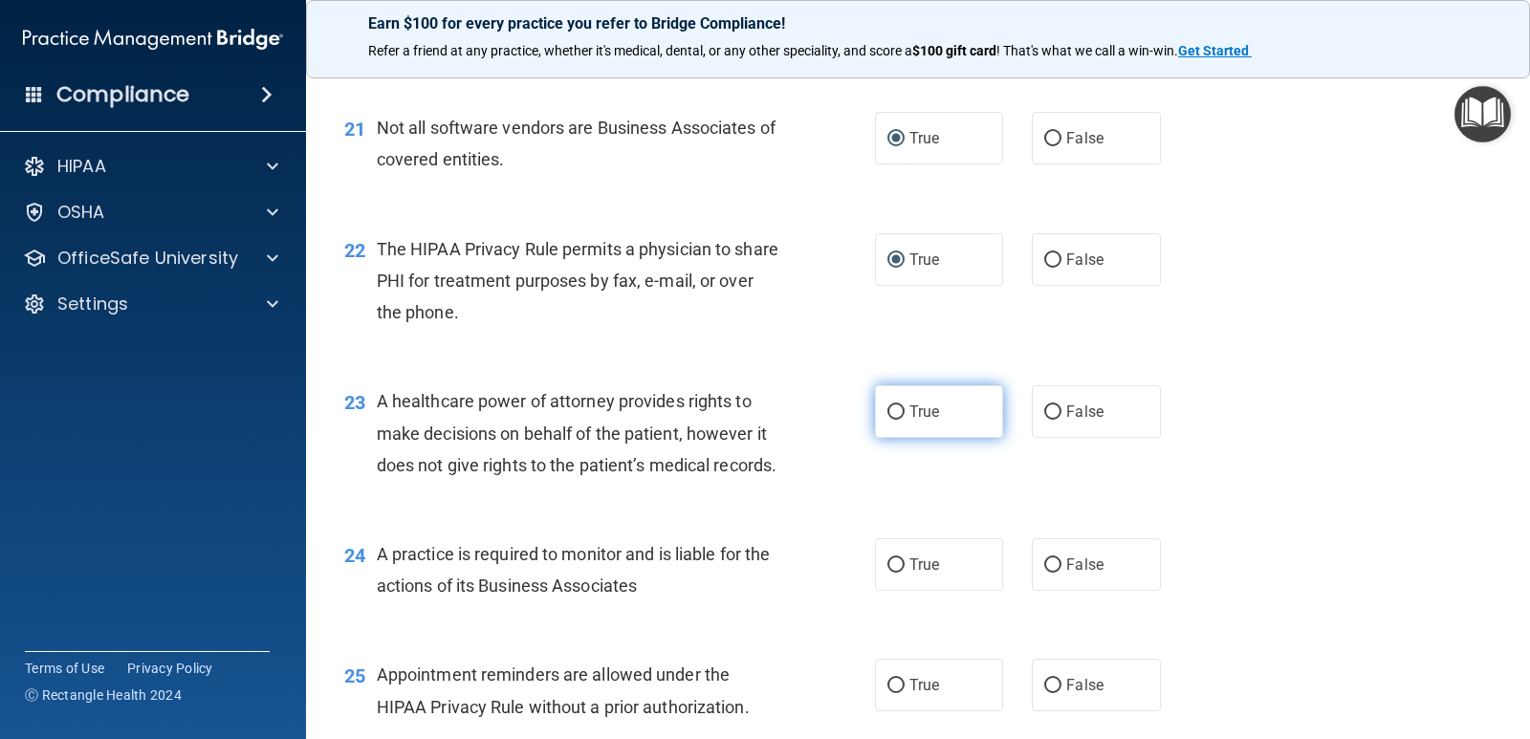
click at [888, 420] on input "True" at bounding box center [896, 413] width 17 height 14
radio input "true"
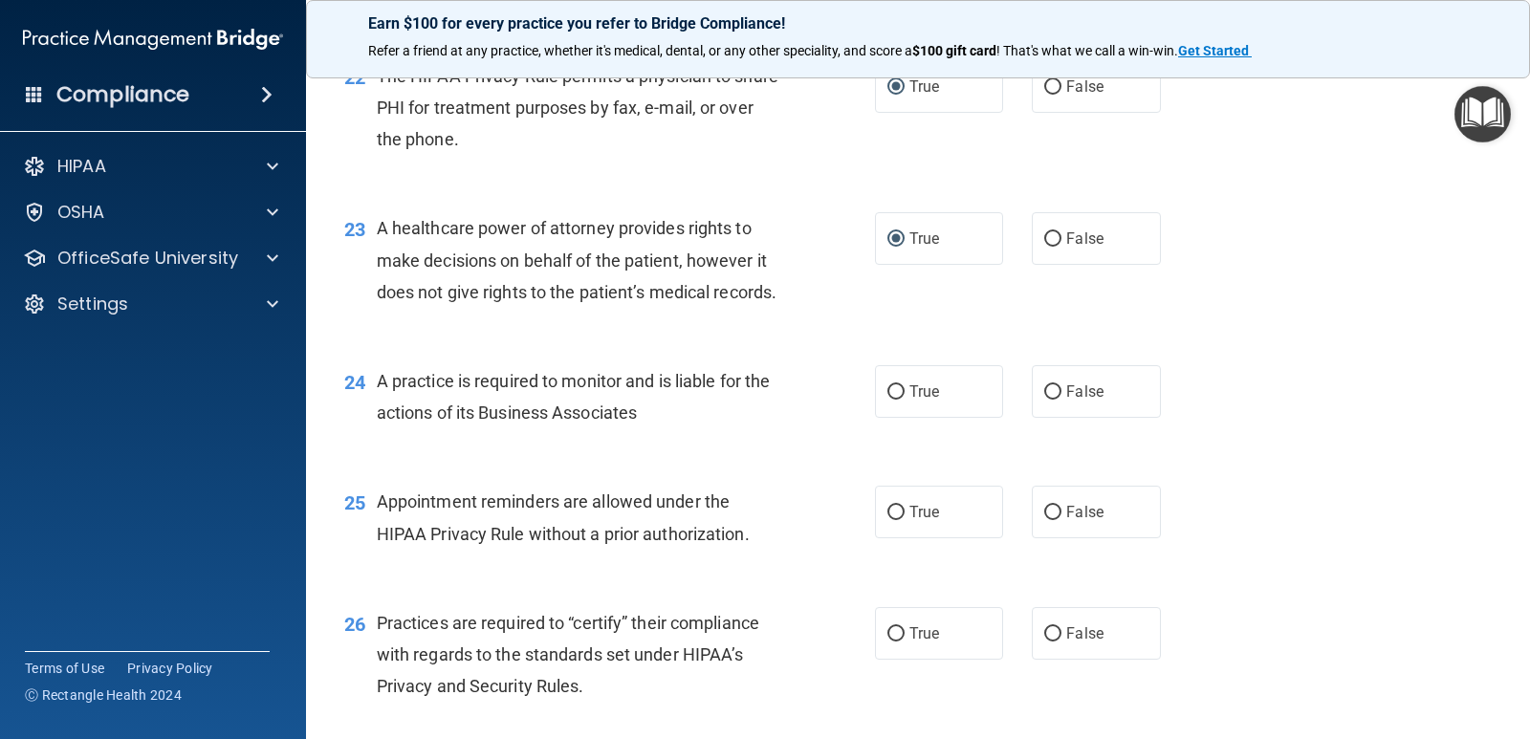
scroll to position [3634, 0]
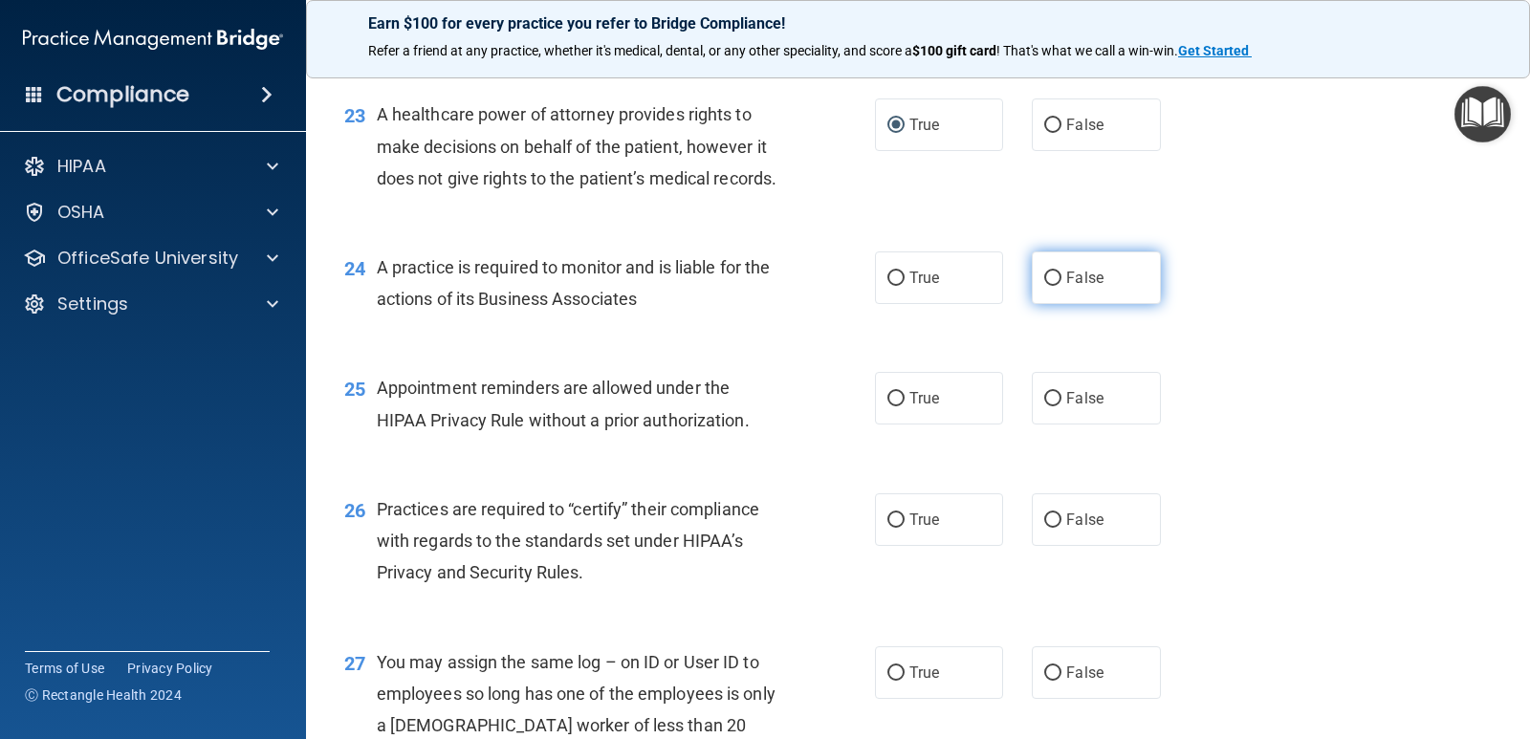
click at [1045, 286] on input "False" at bounding box center [1052, 279] width 17 height 14
radio input "true"
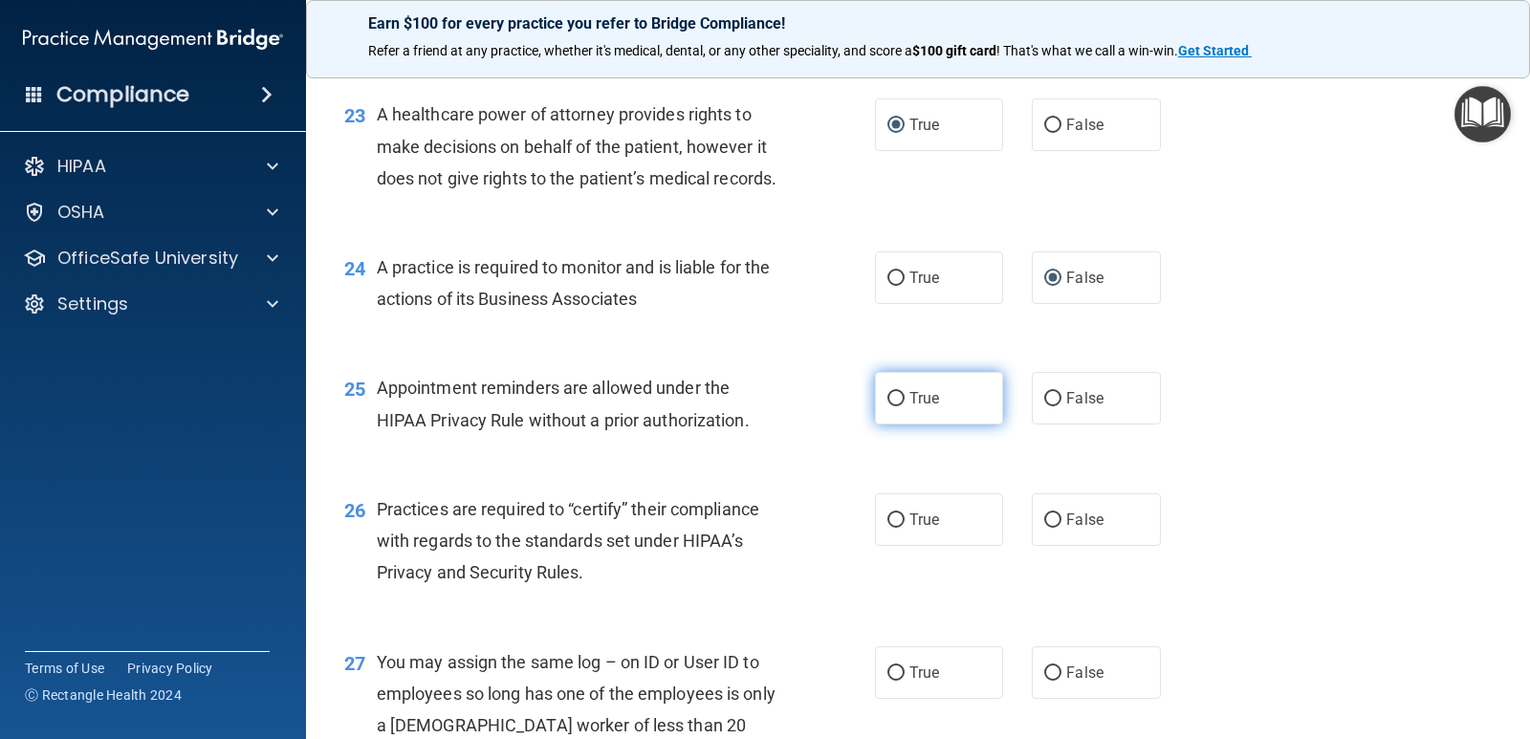
click at [888, 406] on input "True" at bounding box center [896, 399] width 17 height 14
radio input "true"
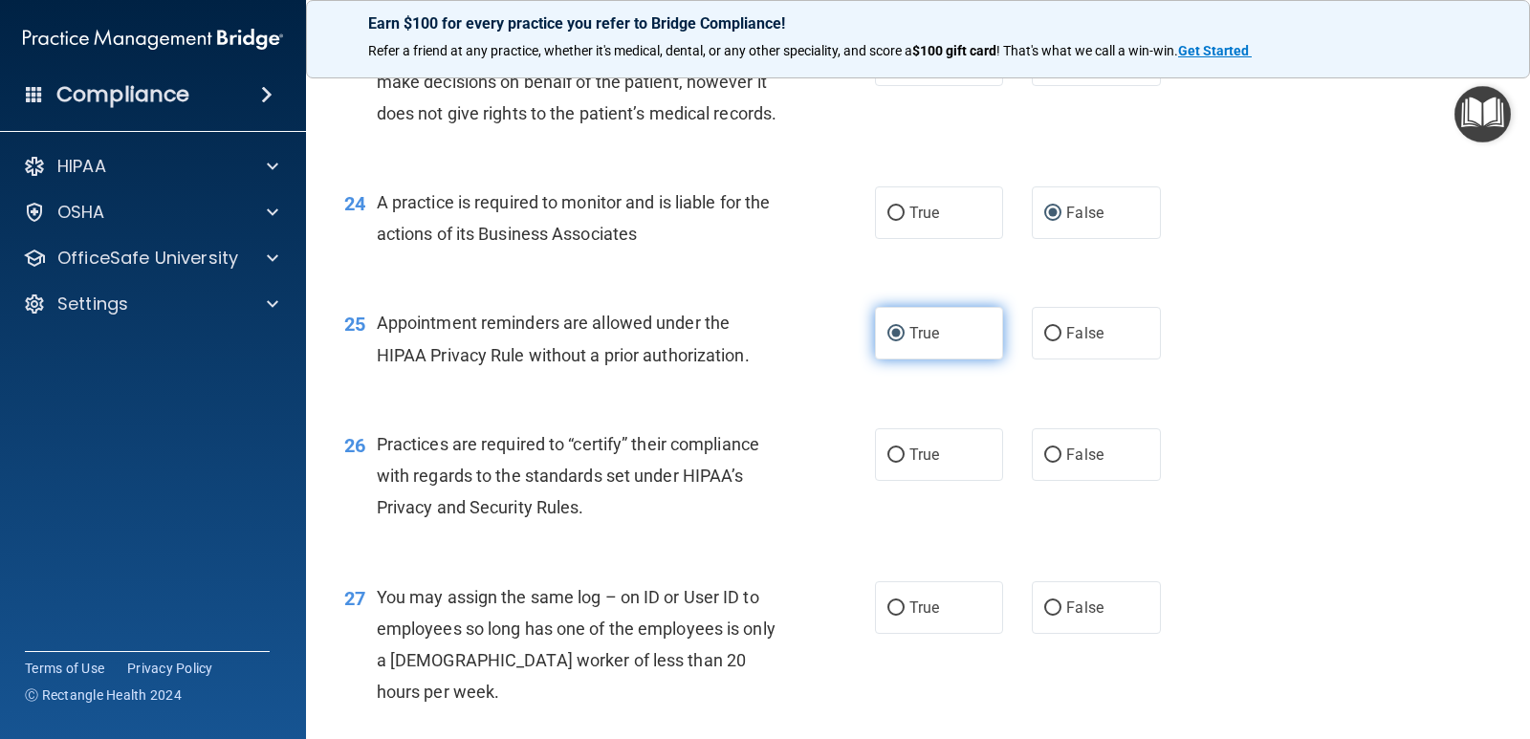
scroll to position [3826, 0]
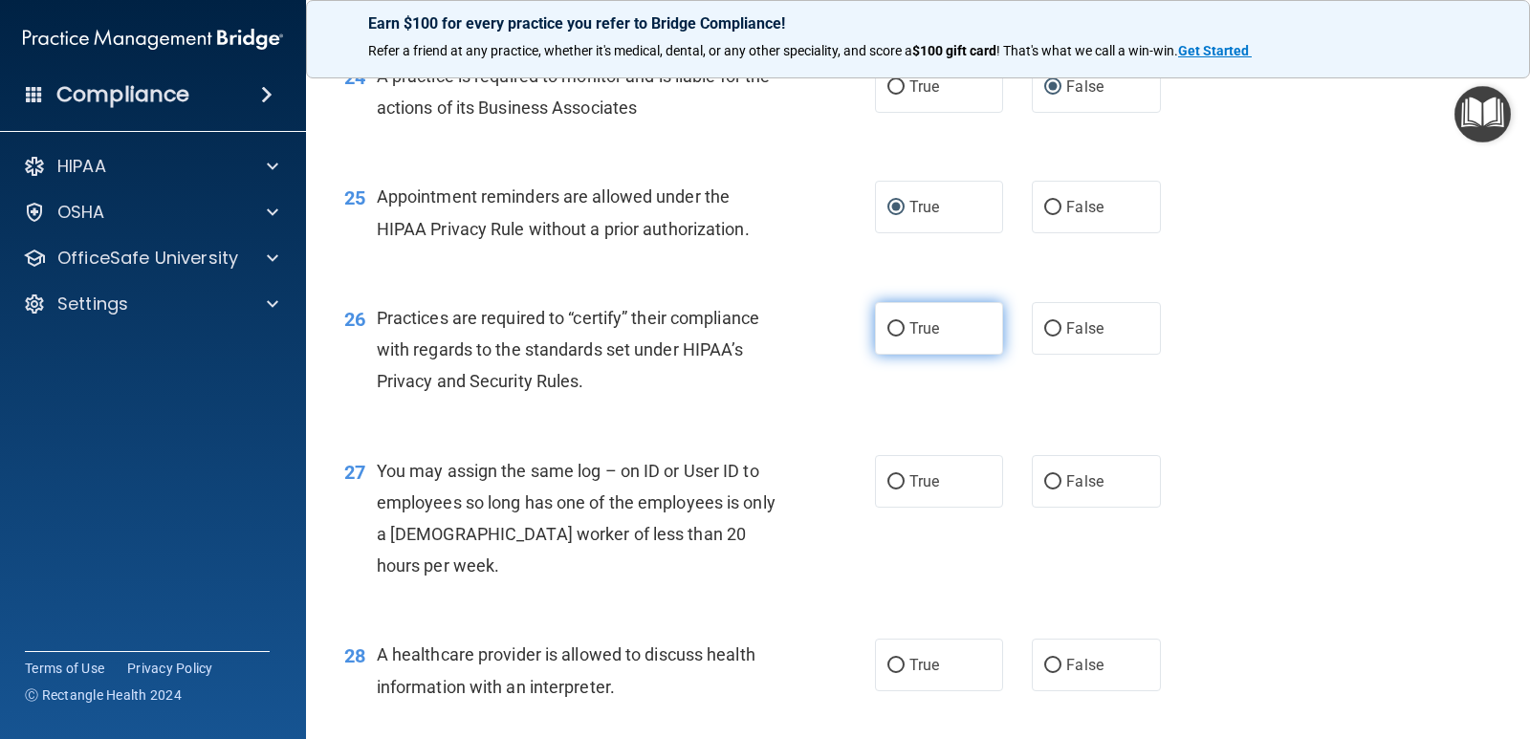
click at [890, 337] on input "True" at bounding box center [896, 329] width 17 height 14
radio input "true"
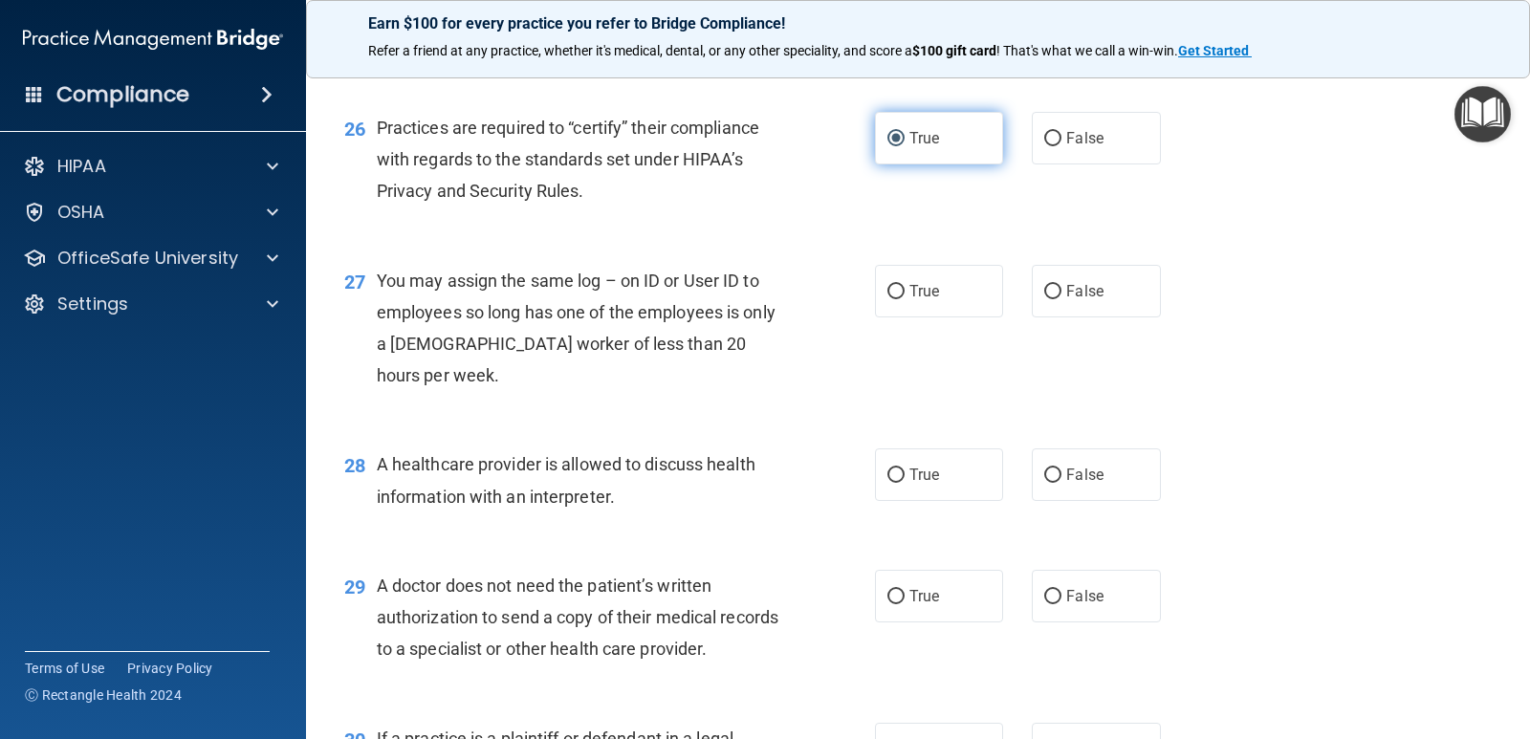
scroll to position [4017, 0]
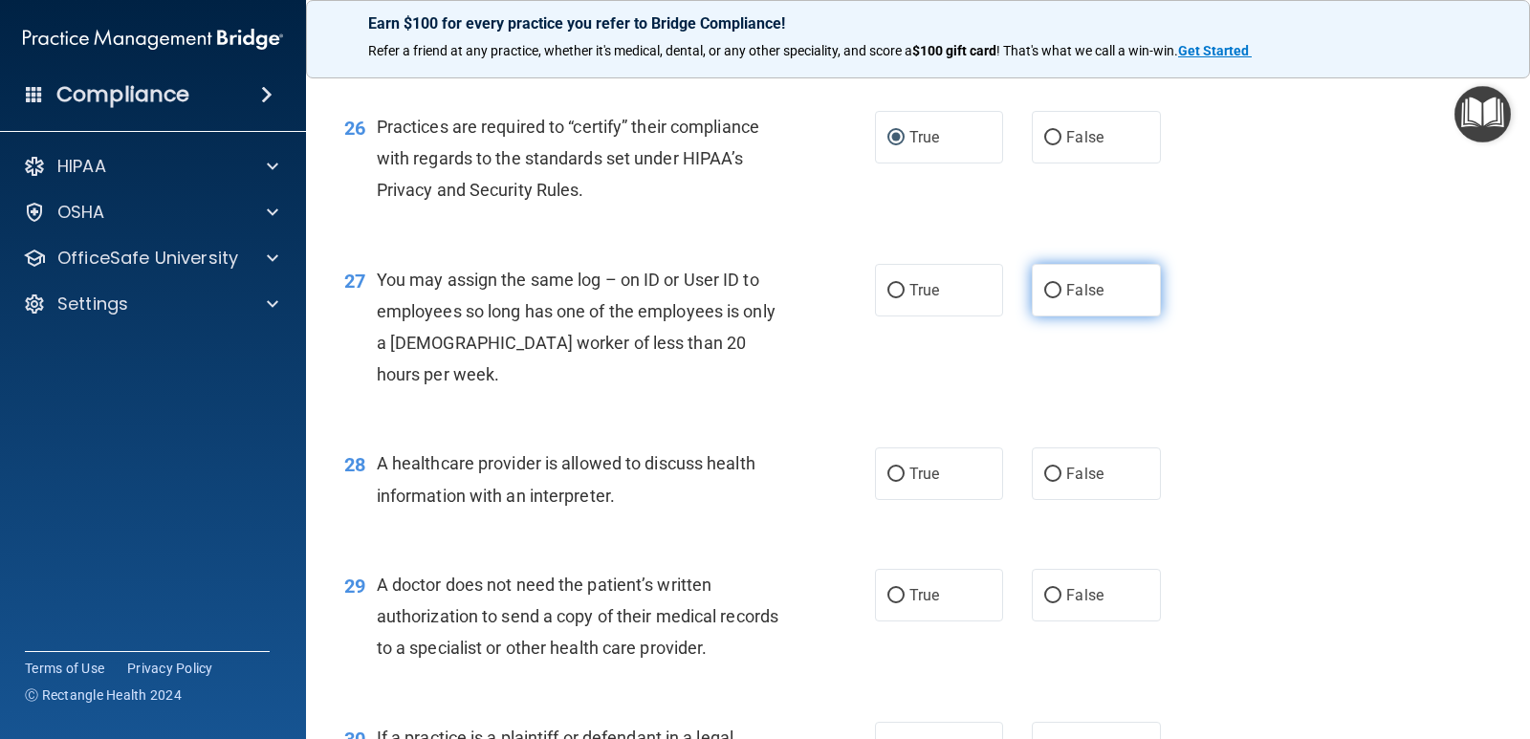
click at [1044, 298] on input "False" at bounding box center [1052, 291] width 17 height 14
radio input "true"
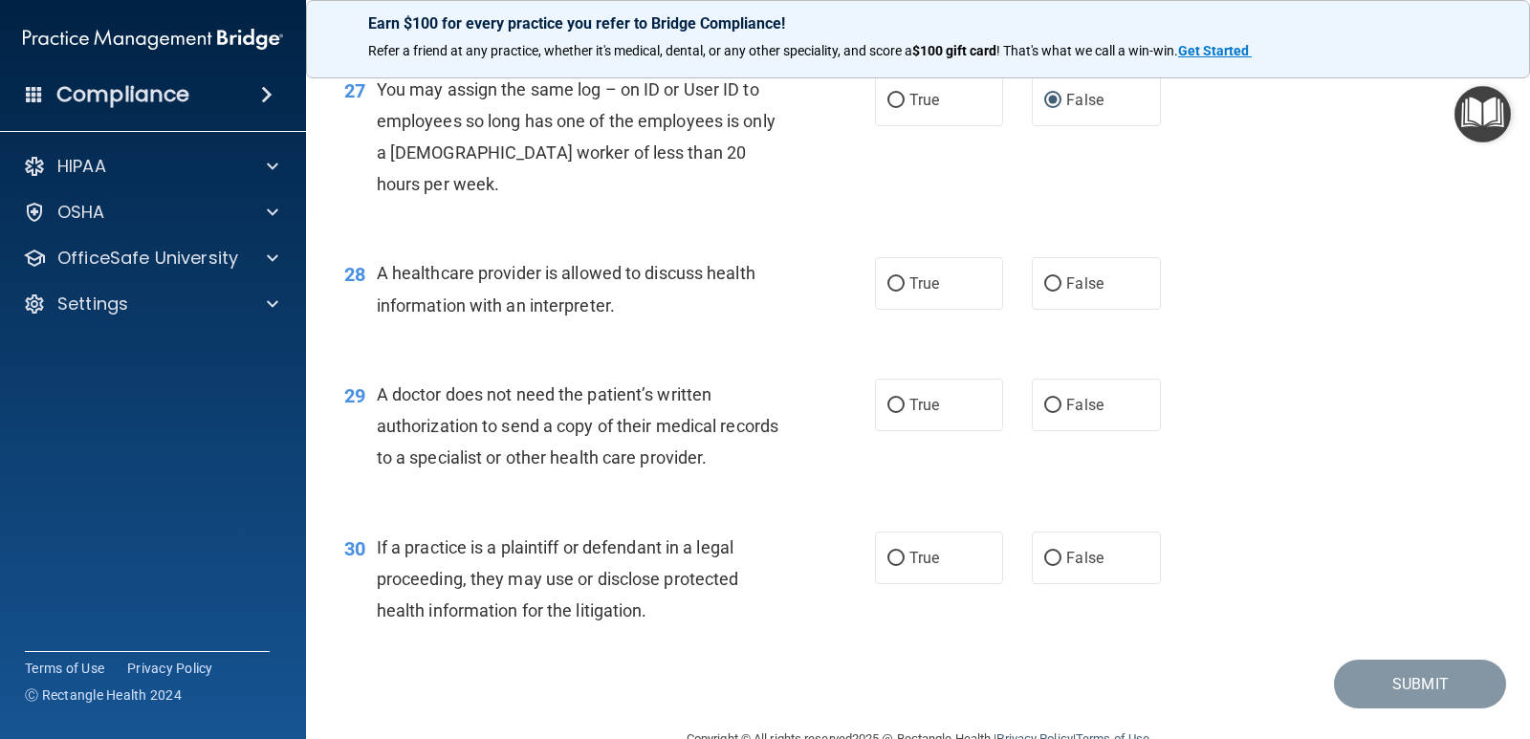
scroll to position [4208, 0]
click at [890, 291] on input "True" at bounding box center [896, 283] width 17 height 14
radio input "true"
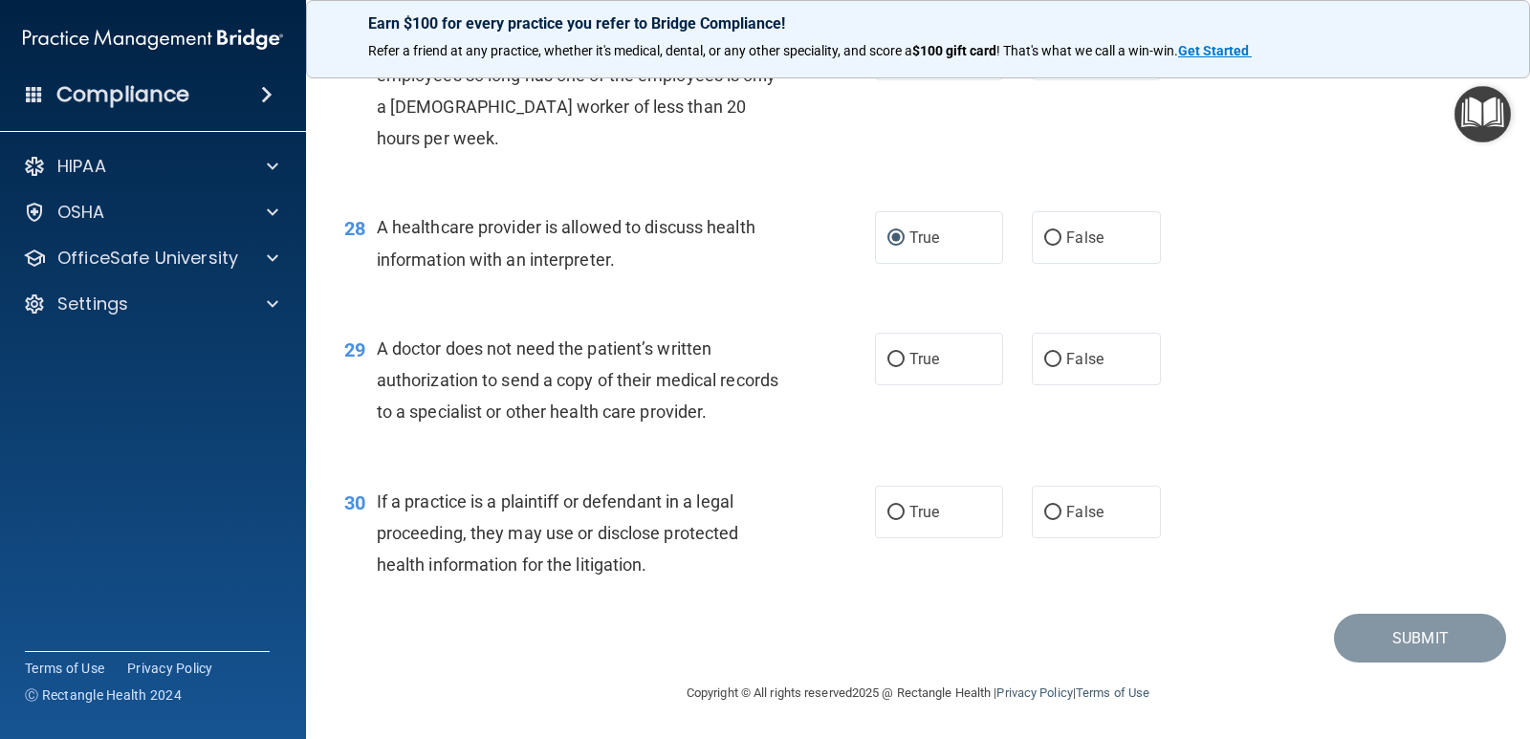
scroll to position [4304, 0]
click at [888, 367] on input "True" at bounding box center [896, 360] width 17 height 14
radio input "true"
click at [890, 506] on input "True" at bounding box center [896, 513] width 17 height 14
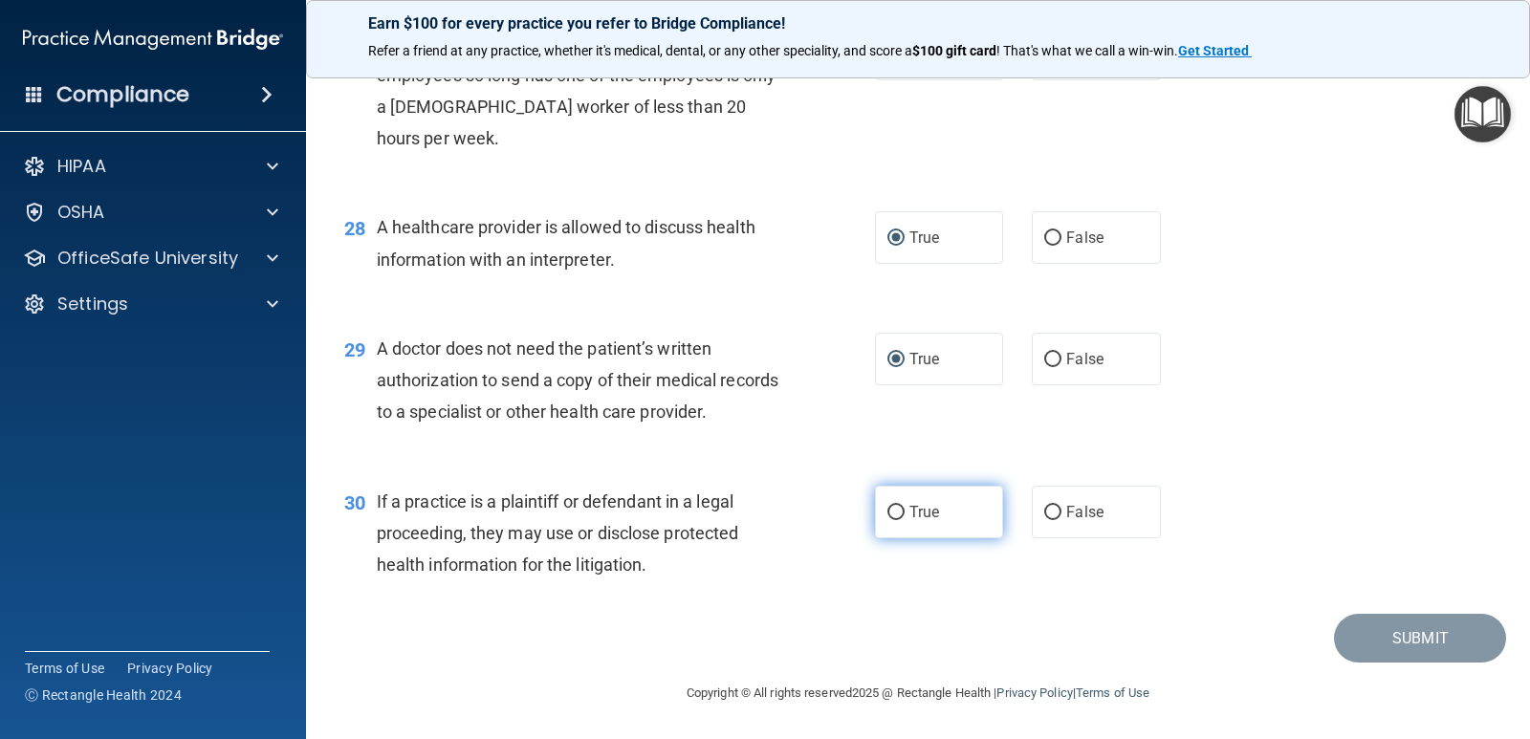
radio input "true"
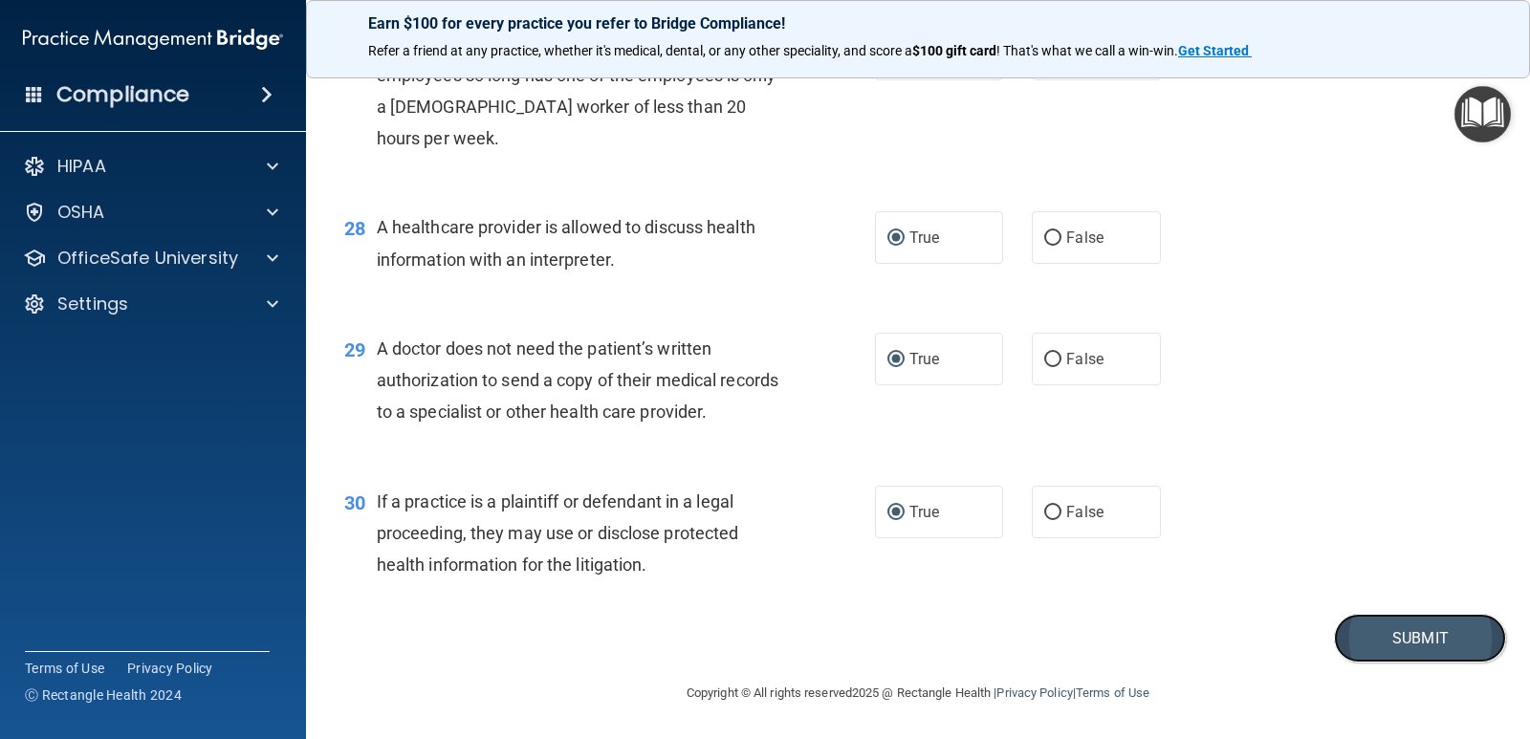
click at [1390, 638] on button "Submit" at bounding box center [1420, 638] width 172 height 49
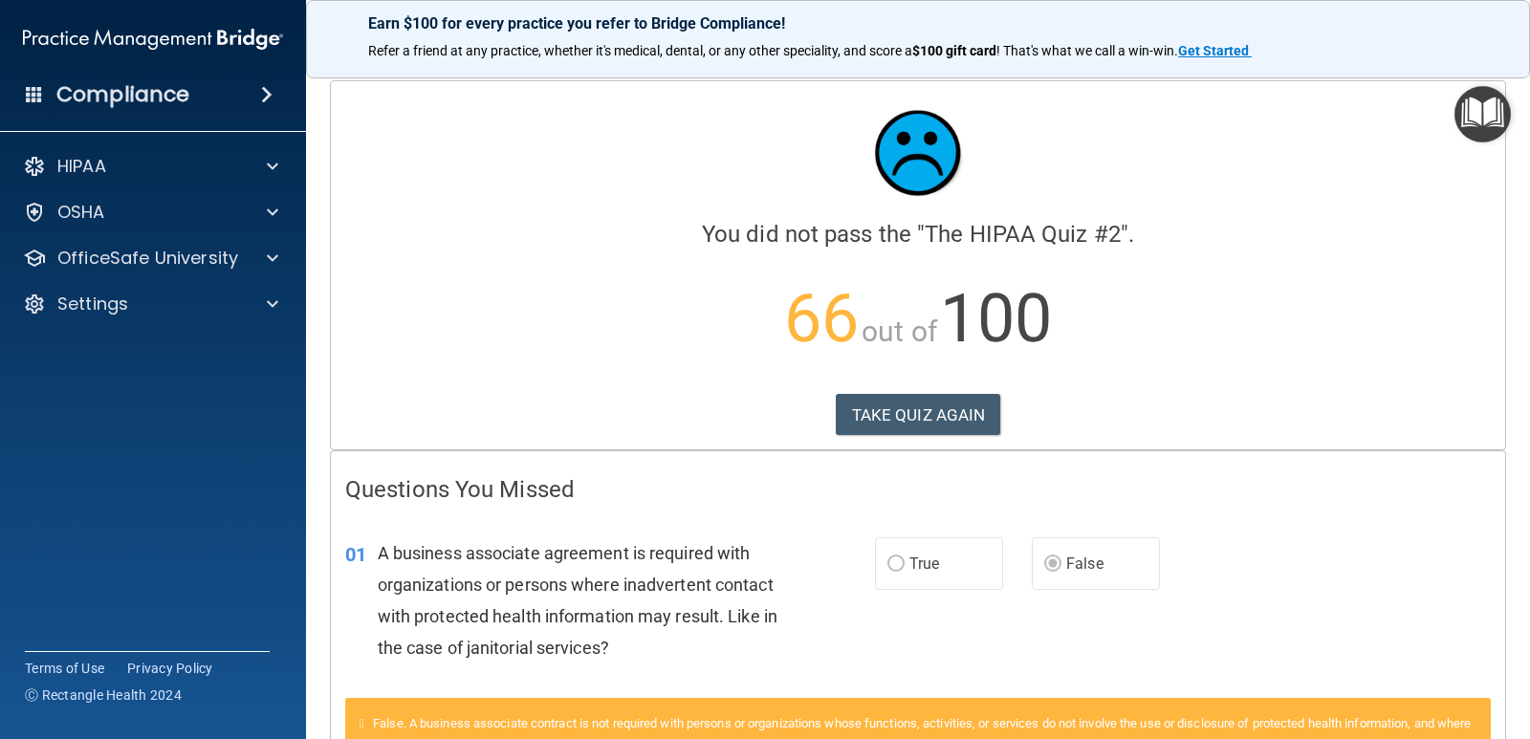
scroll to position [383, 0]
